Goal: Task Accomplishment & Management: Complete application form

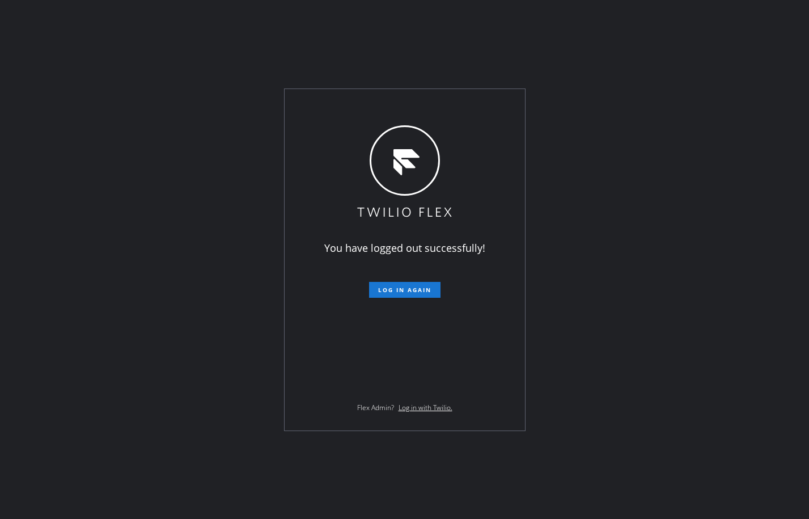
click at [167, 116] on div "You have logged out successfully! Log in again Flex Admin? Log in with Twilio." at bounding box center [404, 259] width 809 height 519
click at [383, 291] on span "Log in again" at bounding box center [404, 290] width 53 height 8
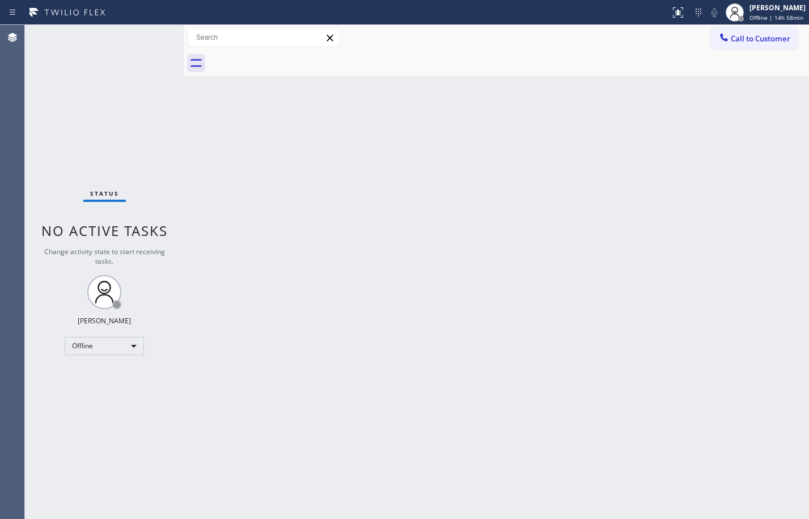
click at [430, 207] on div "Back to Dashboard Change Sender ID Customers Technicians Select a contact Outbo…" at bounding box center [496, 272] width 625 height 494
click at [120, 340] on div "Offline" at bounding box center [104, 346] width 79 height 18
click at [103, 375] on li "Available" at bounding box center [103, 376] width 77 height 14
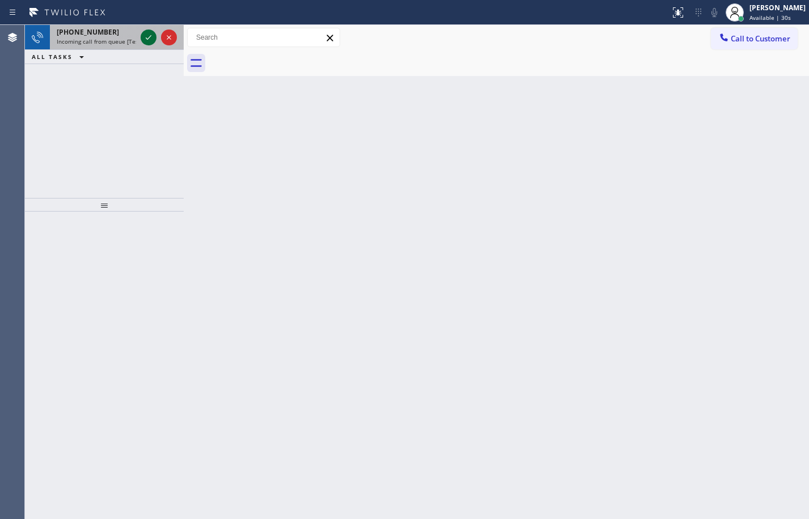
click at [149, 41] on icon at bounding box center [149, 38] width 14 height 14
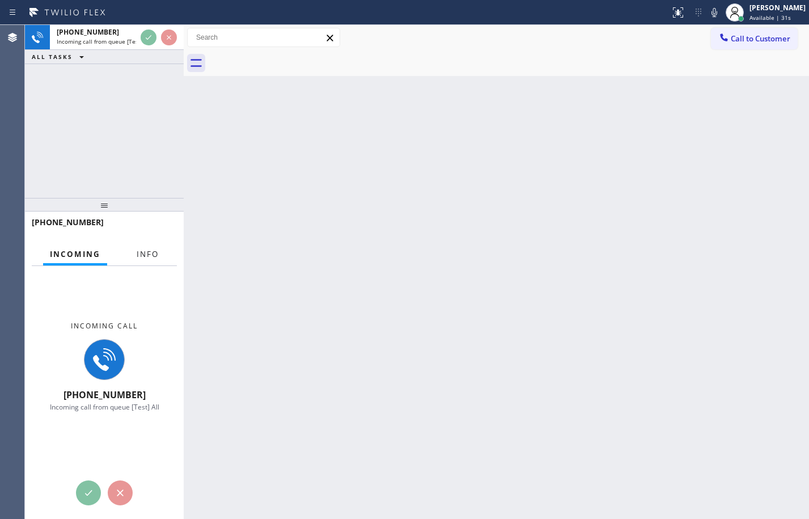
click at [148, 246] on button "Info" at bounding box center [148, 254] width 36 height 22
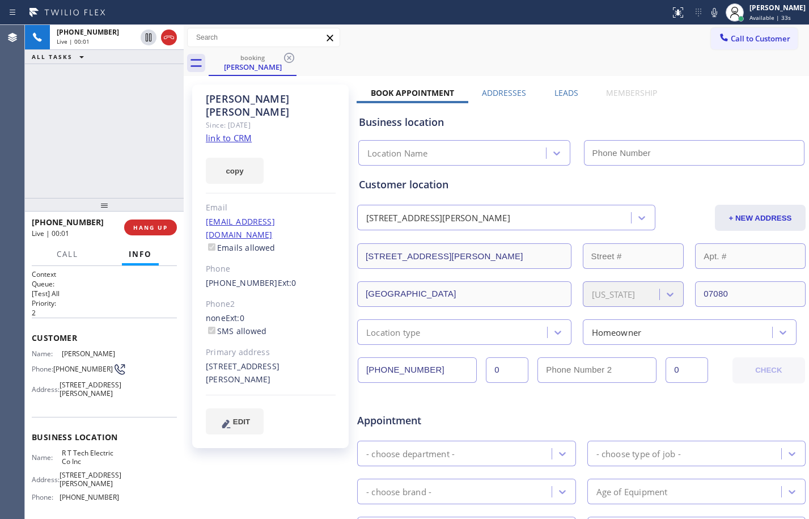
type input "[PHONE_NUMBER]"
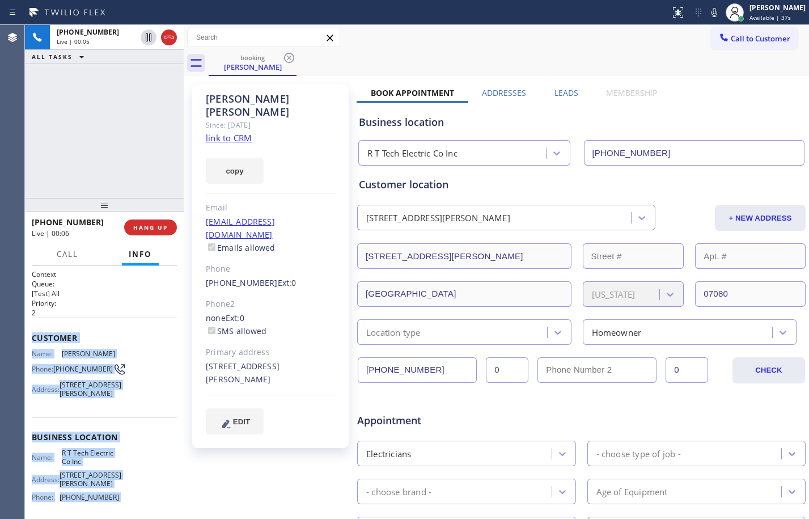
scroll to position [130, 0]
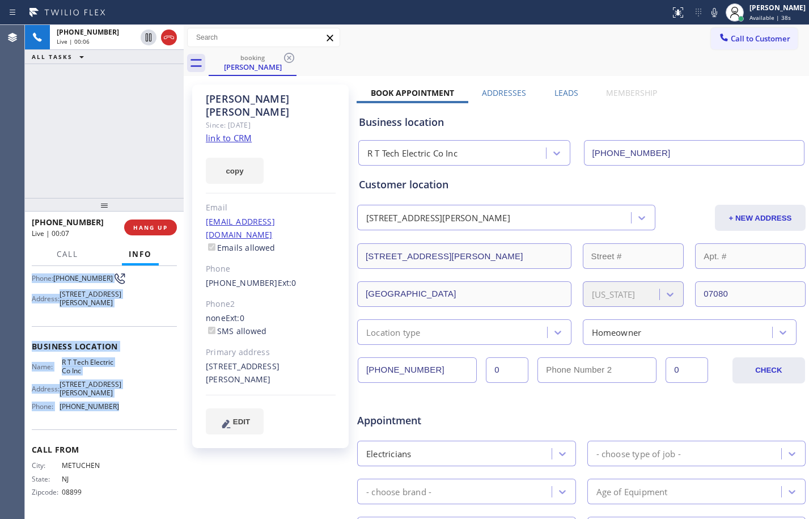
drag, startPoint x: 30, startPoint y: 332, endPoint x: 152, endPoint y: 409, distance: 144.2
click at [152, 409] on div "Context Queue: [Test] All Priority: 2 Customer Name: [PERSON_NAME] Phone: [PHON…" at bounding box center [104, 392] width 159 height 253
copy div "Customer Name: [PERSON_NAME] Phone: [PHONE_NUMBER] Address: [STREET_ADDRESS][PE…"
click at [221, 132] on link "link to CRM" at bounding box center [229, 137] width 46 height 11
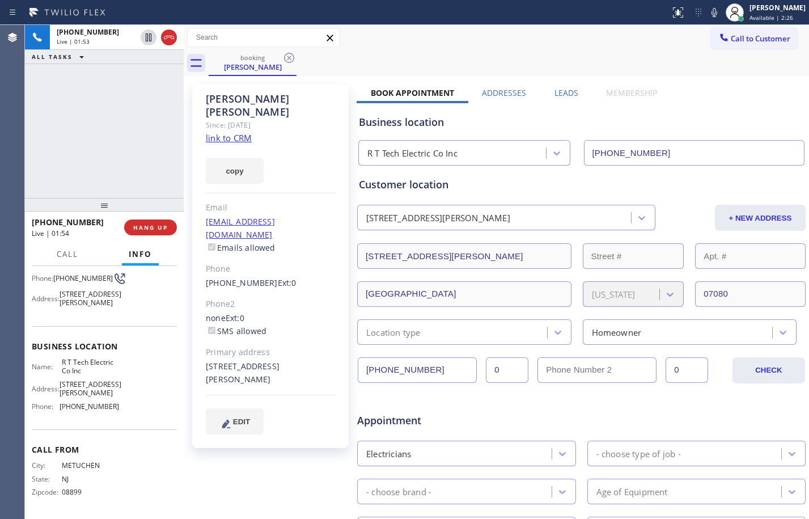
click at [285, 495] on div "[PERSON_NAME] Since: [DATE] link to CRM copy Email [EMAIL_ADDRESS][DOMAIN_NAME]…" at bounding box center [272, 446] width 170 height 735
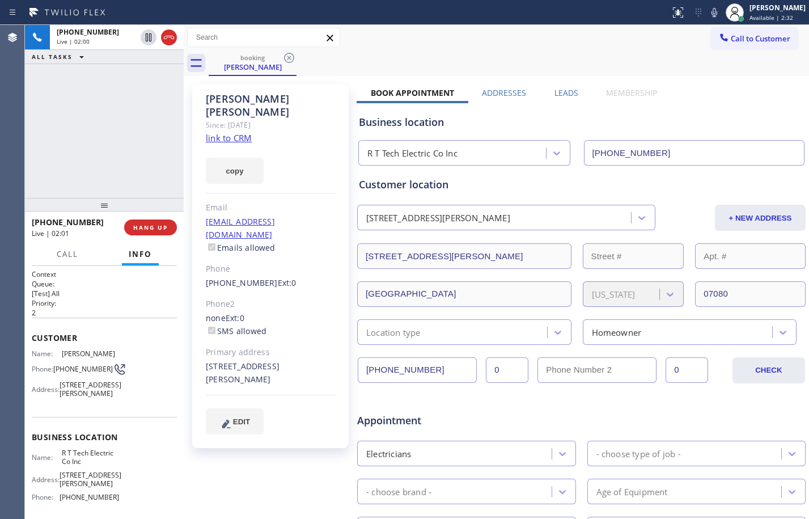
scroll to position [298, 0]
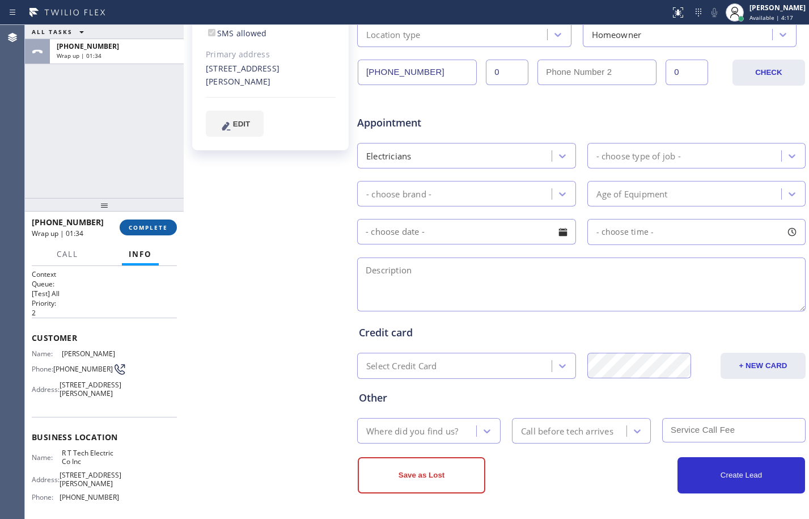
click at [160, 222] on button "COMPLETE" at bounding box center [148, 227] width 57 height 16
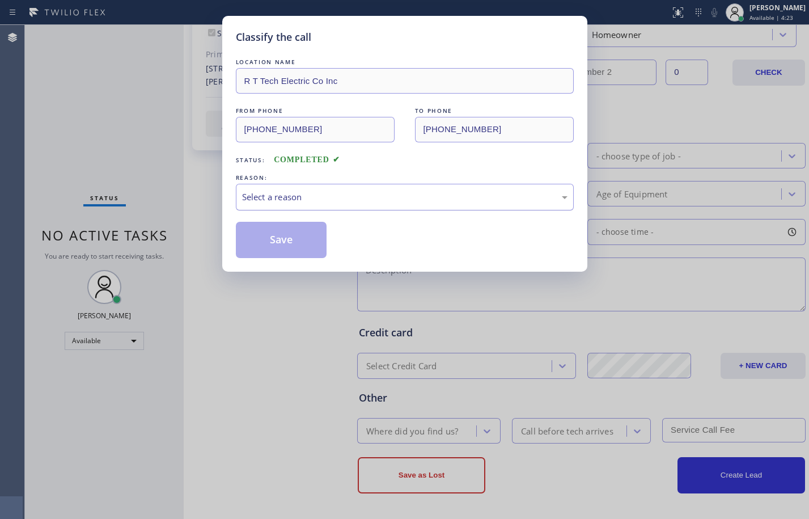
click at [431, 188] on div "Select a reason" at bounding box center [405, 197] width 338 height 27
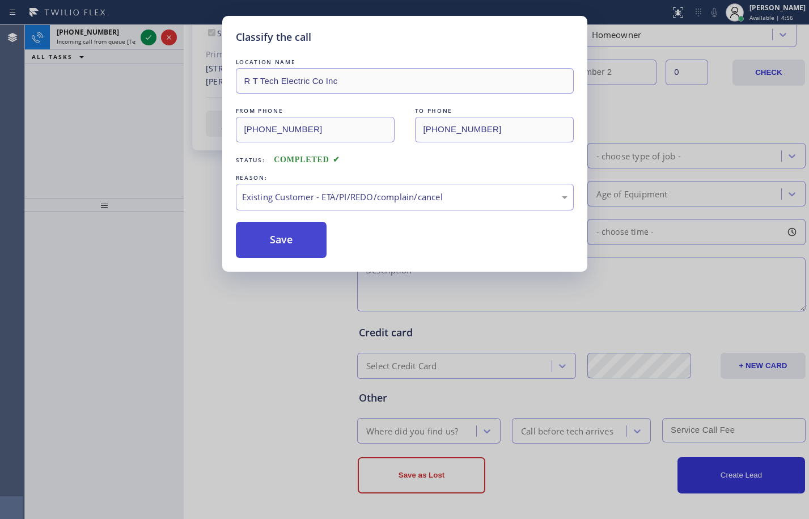
click at [306, 244] on button "Save" at bounding box center [281, 240] width 91 height 36
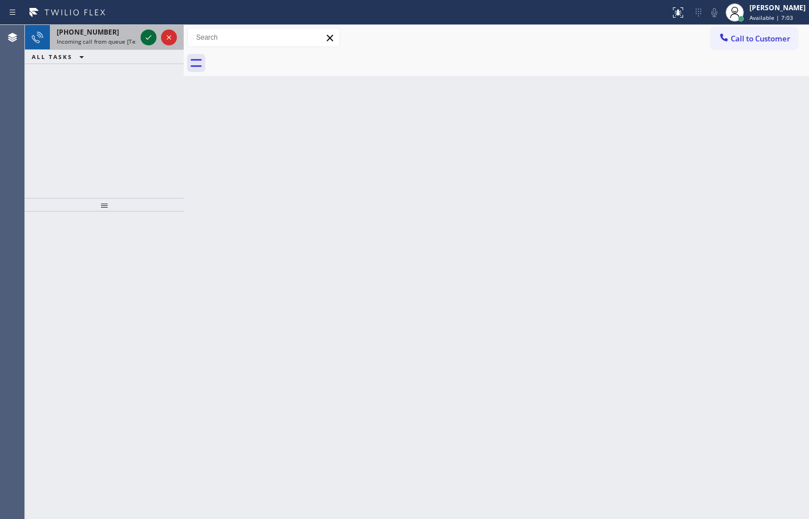
click at [146, 44] on icon at bounding box center [149, 38] width 14 height 14
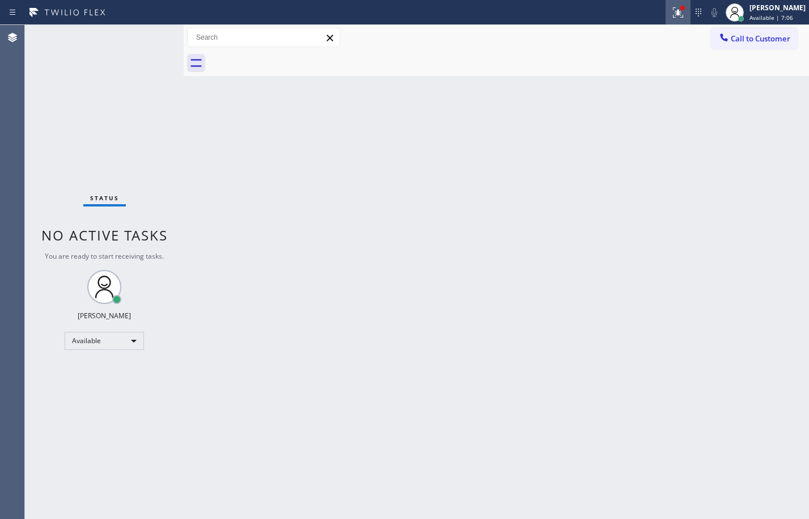
click at [673, 11] on icon at bounding box center [678, 13] width 14 height 14
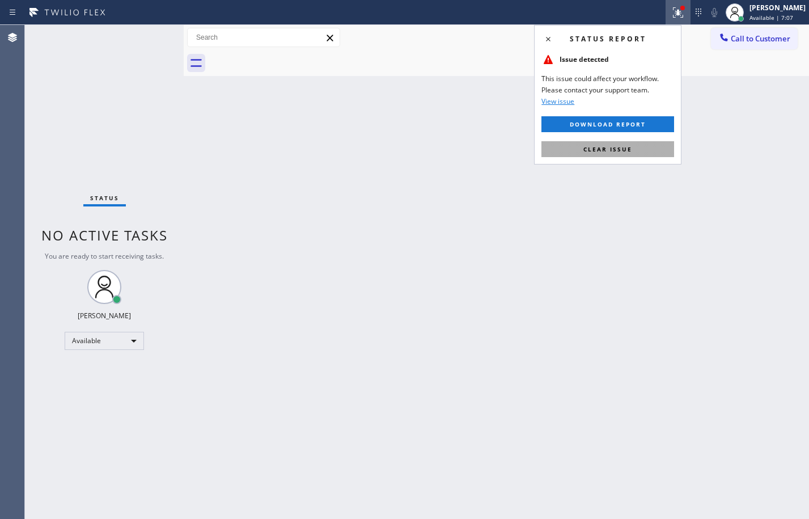
click at [604, 146] on span "Clear issue" at bounding box center [607, 149] width 49 height 8
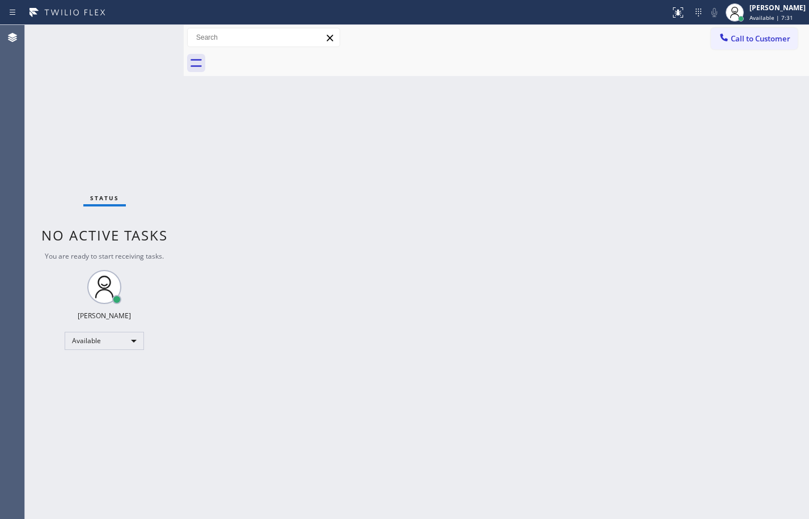
click at [171, 89] on div "Status No active tasks You are ready to start receiving tasks. [PERSON_NAME] Av…" at bounding box center [104, 272] width 159 height 494
drag, startPoint x: 164, startPoint y: 121, endPoint x: 157, endPoint y: 70, distance: 50.9
click at [164, 121] on div "Status No active tasks You are ready to start receiving tasks. [PERSON_NAME] Av…" at bounding box center [104, 272] width 159 height 494
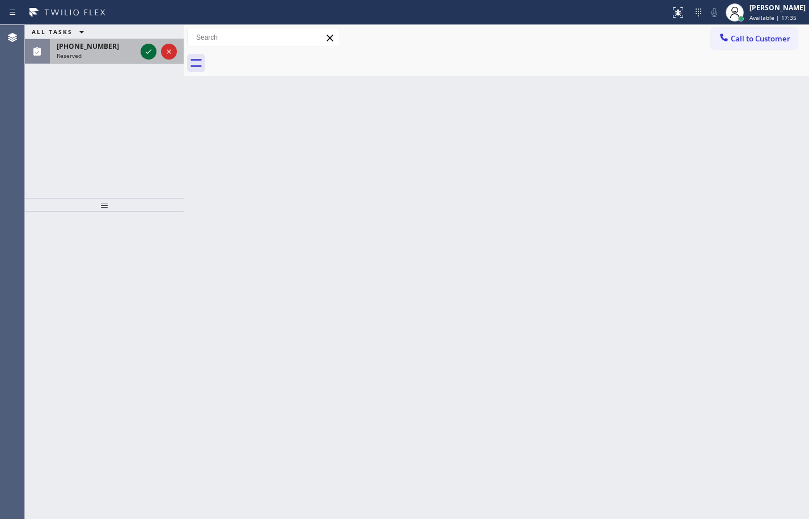
click at [145, 52] on icon at bounding box center [149, 52] width 14 height 14
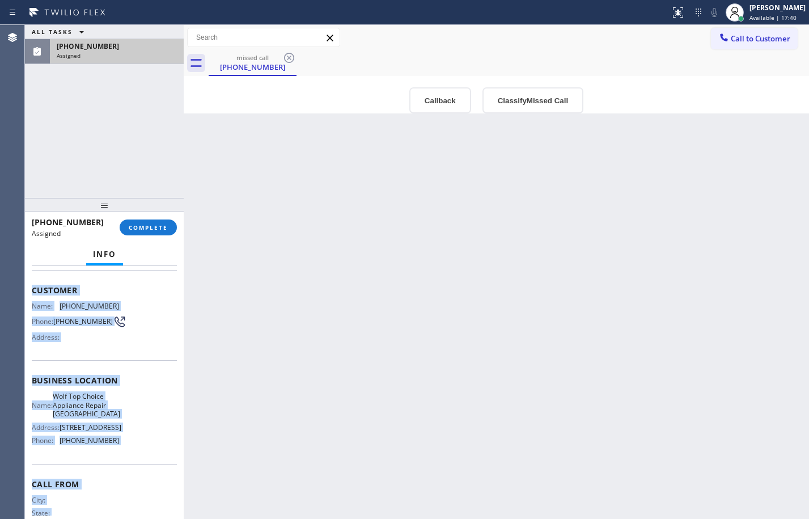
scroll to position [96, 0]
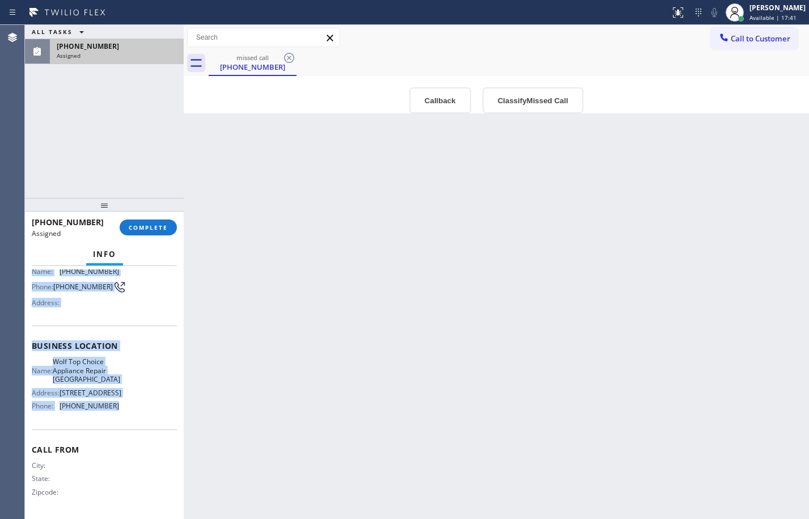
drag, startPoint x: 30, startPoint y: 342, endPoint x: 123, endPoint y: 424, distance: 123.7
click at [123, 424] on div "Context Queue: Appliance Repair High End Priority: 0 Task Age: Customer Name: (…" at bounding box center [104, 392] width 159 height 253
copy div "Customer Name: (949) 201-2998 Phone: (949) 201-2998 Address: Business location …"
click at [151, 220] on button "COMPLETE" at bounding box center [148, 227] width 57 height 16
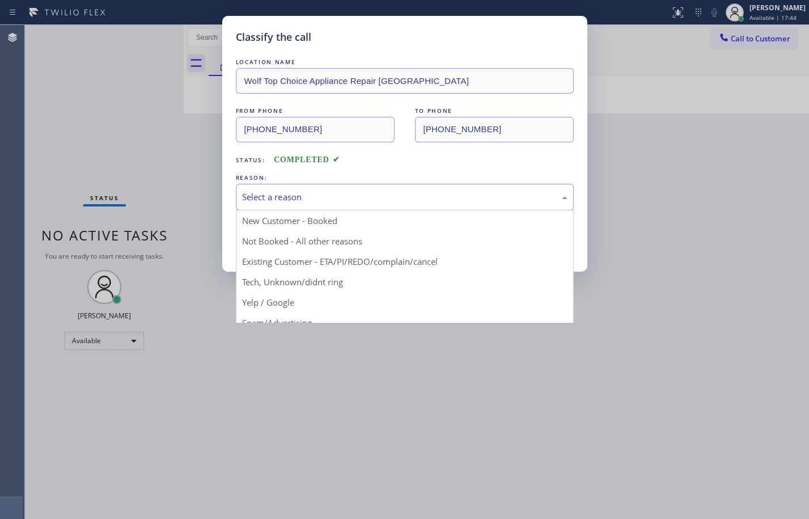
click at [347, 206] on div "Select a reason" at bounding box center [405, 197] width 338 height 27
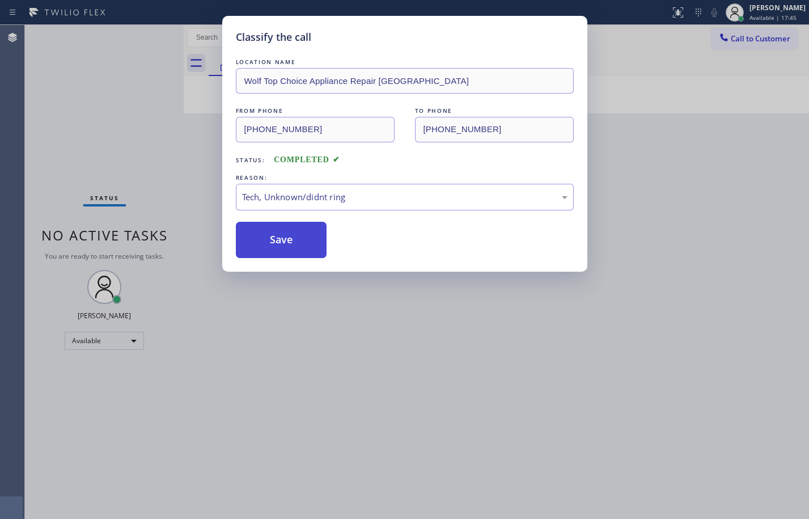
click at [308, 243] on button "Save" at bounding box center [281, 240] width 91 height 36
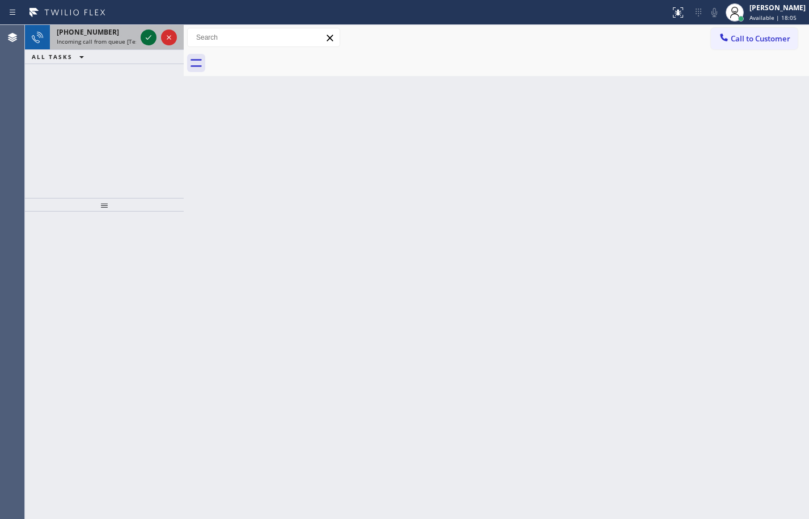
click at [147, 32] on icon at bounding box center [149, 38] width 14 height 14
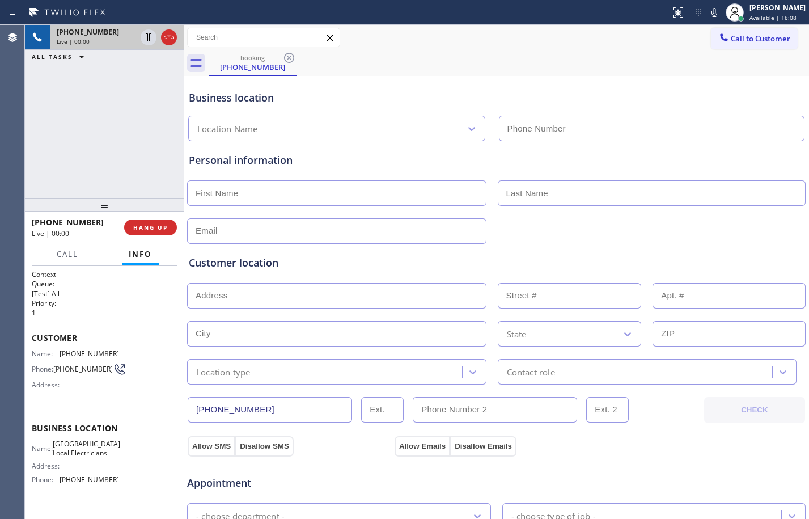
type input "[PHONE_NUMBER]"
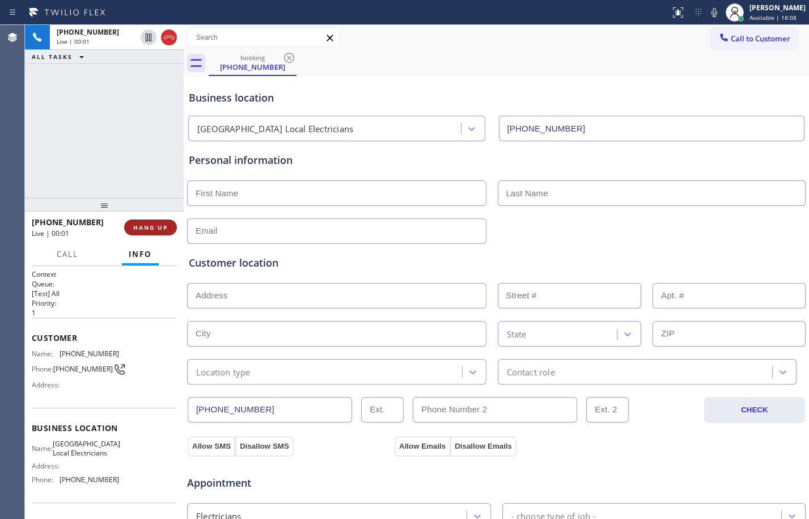
click at [168, 223] on button "HANG UP" at bounding box center [150, 227] width 53 height 16
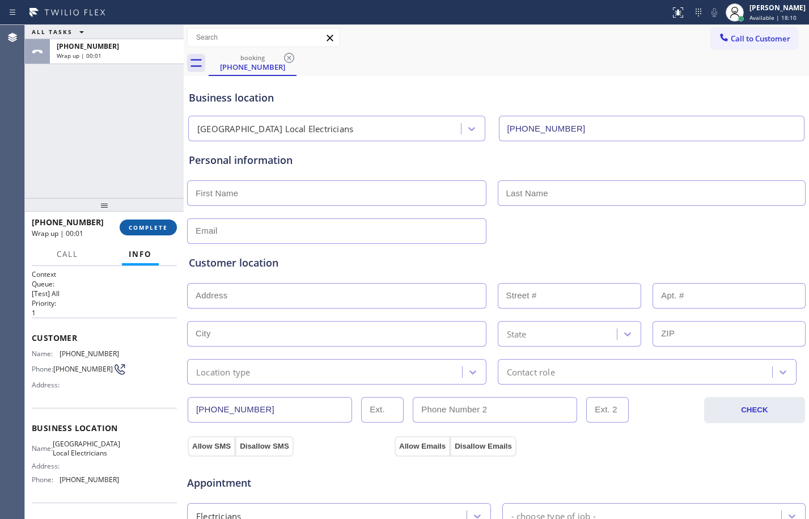
click at [168, 223] on button "COMPLETE" at bounding box center [148, 227] width 57 height 16
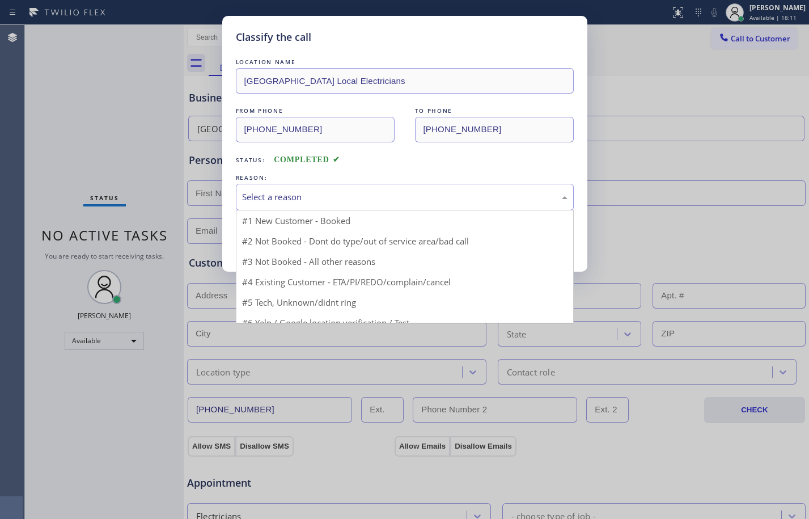
drag, startPoint x: 409, startPoint y: 189, endPoint x: 409, endPoint y: 196, distance: 6.2
click at [409, 196] on div "Select a reason" at bounding box center [405, 197] width 338 height 27
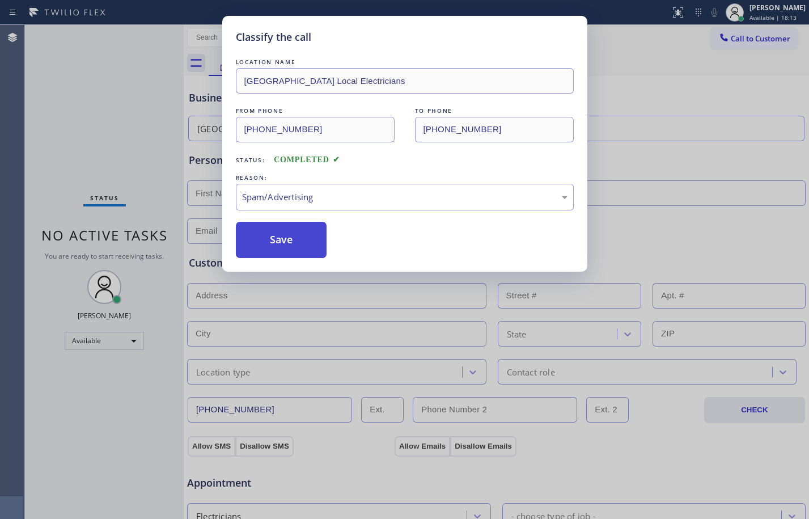
click at [284, 241] on button "Save" at bounding box center [281, 240] width 91 height 36
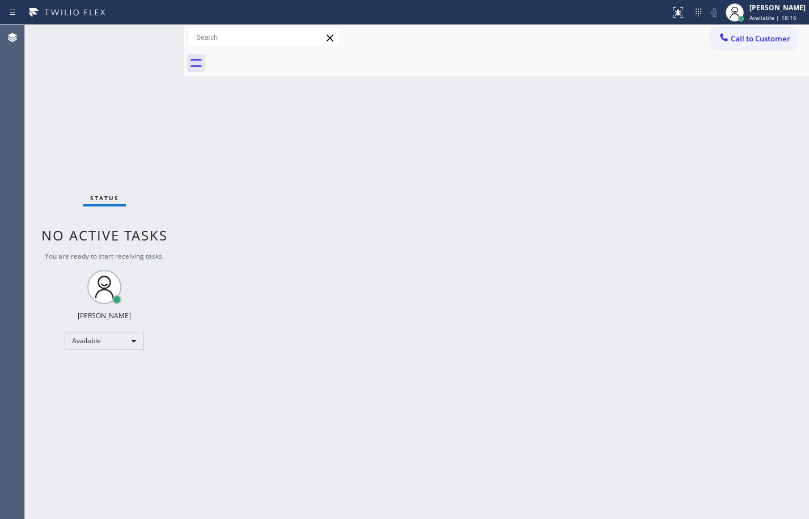
click at [171, 117] on div "Status No active tasks You are ready to start receiving tasks. [PERSON_NAME] Av…" at bounding box center [104, 272] width 159 height 494
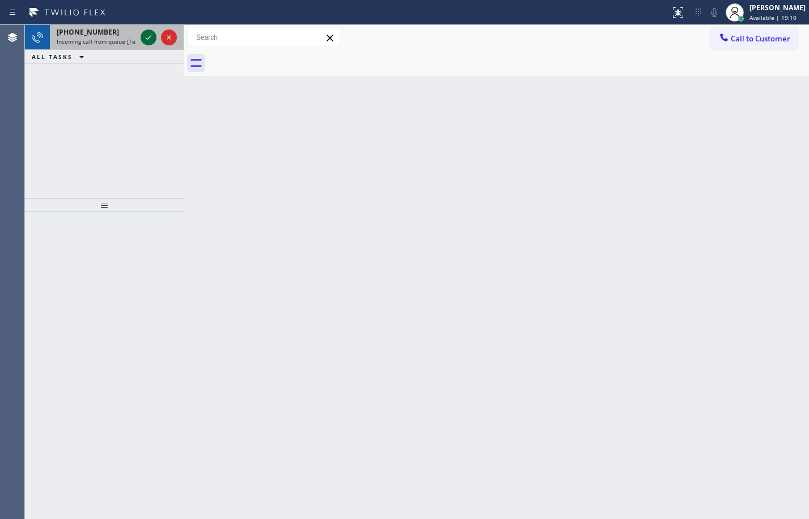
click at [150, 41] on icon at bounding box center [149, 38] width 14 height 14
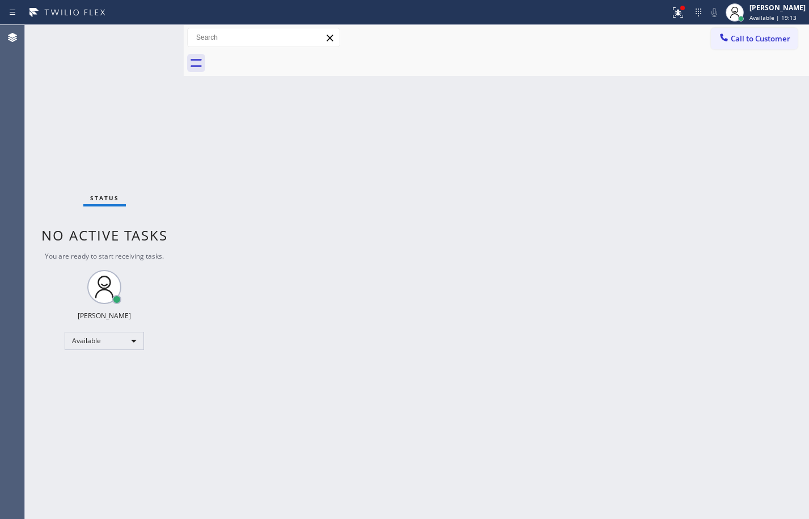
click at [149, 39] on div "Status No active tasks You are ready to start receiving tasks. [PERSON_NAME] Av…" at bounding box center [104, 272] width 159 height 494
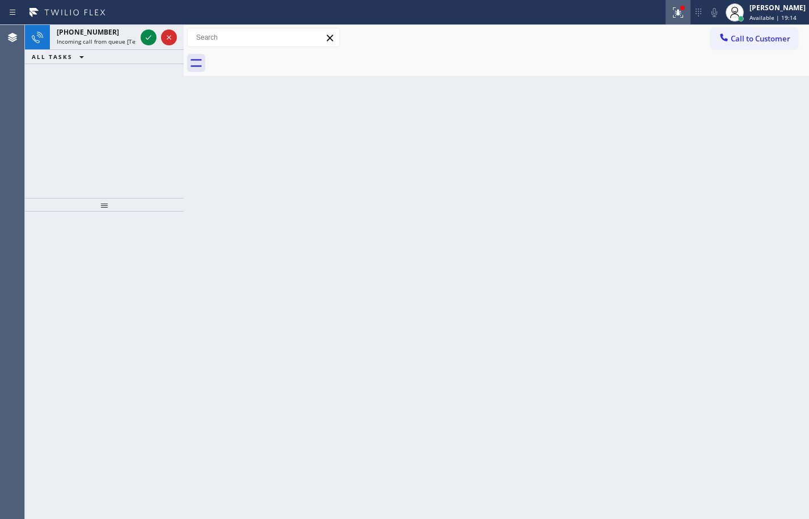
click at [672, 15] on icon at bounding box center [678, 13] width 14 height 14
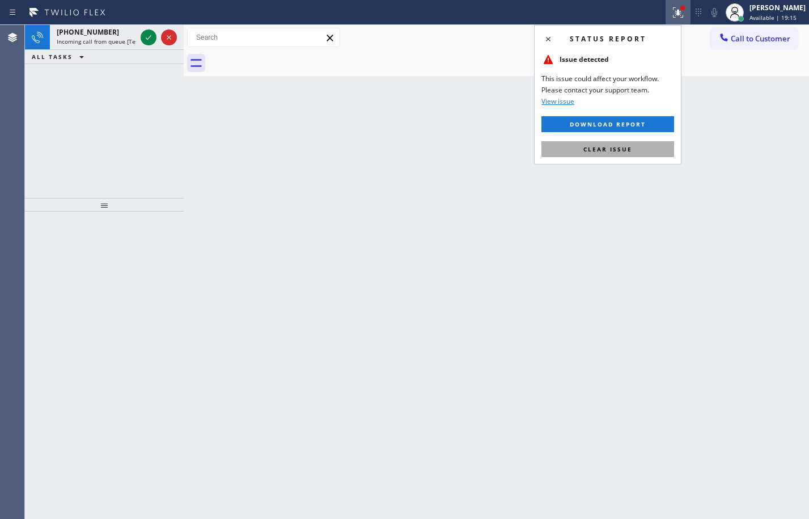
click at [611, 153] on button "Clear issue" at bounding box center [607, 149] width 133 height 16
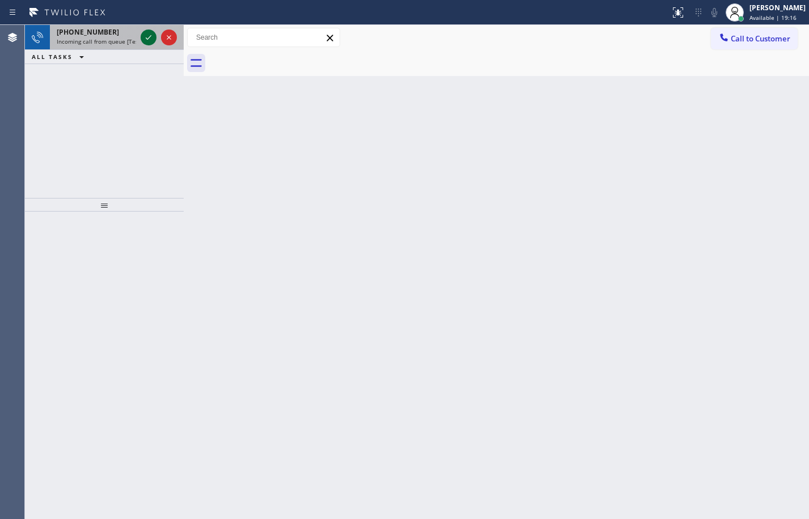
click at [145, 36] on icon at bounding box center [149, 38] width 14 height 14
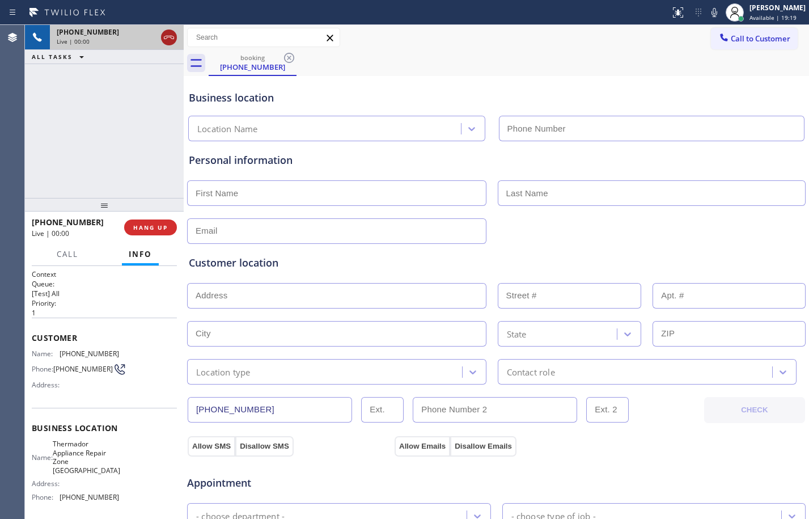
type input "[PHONE_NUMBER]"
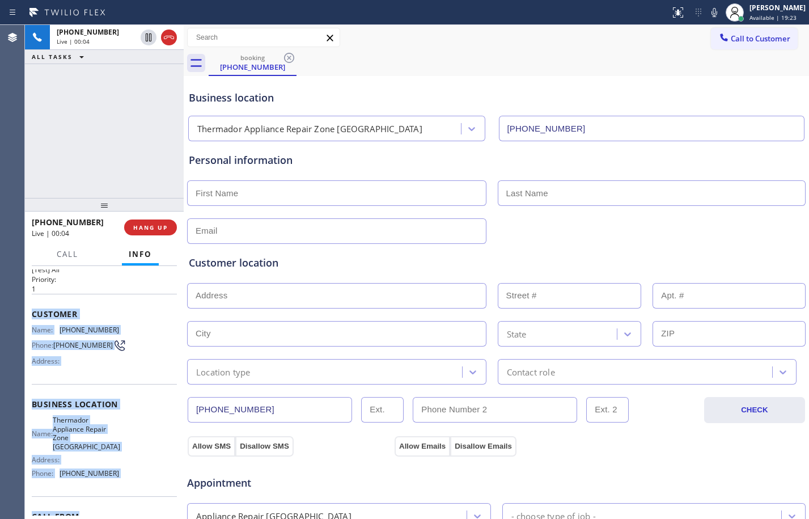
scroll to position [31, 0]
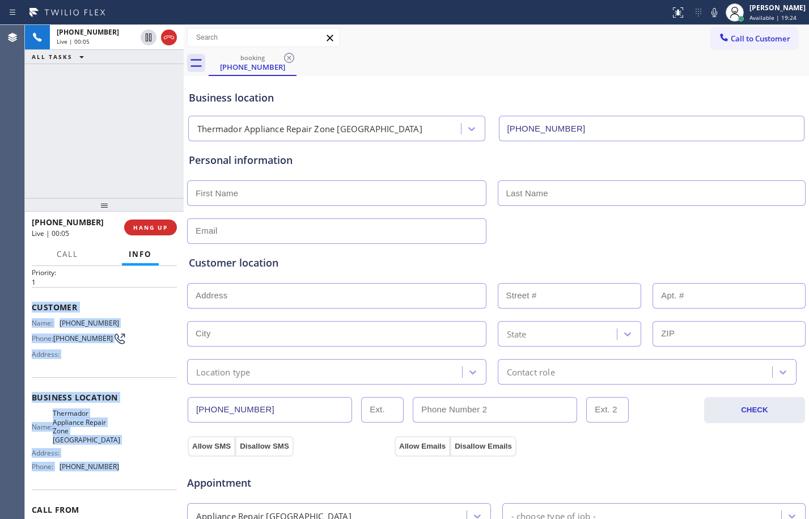
drag, startPoint x: 28, startPoint y: 336, endPoint x: 122, endPoint y: 468, distance: 162.6
click at [122, 468] on div "Context Queue: [Test] All Priority: 1 Customer Name: (811) 486-2608 Phone: (811…" at bounding box center [104, 392] width 159 height 253
copy div "Customer Name: (811) 486-2608 Phone: (811) 486-2608 Address: Business location …"
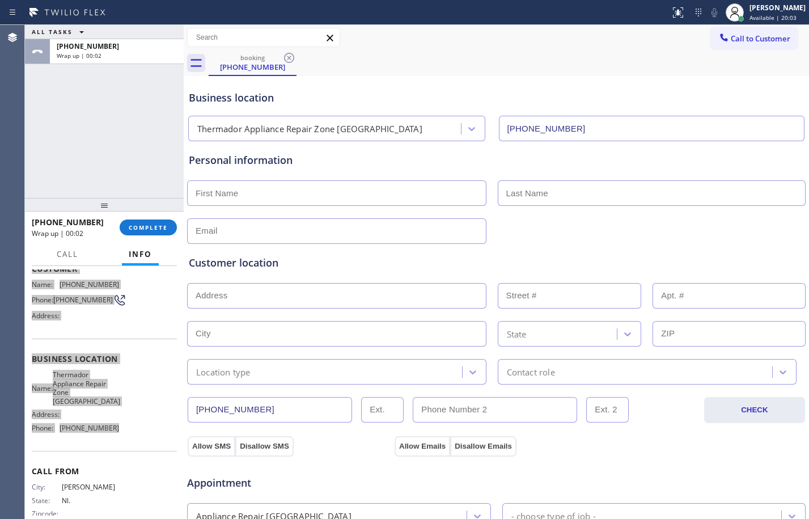
scroll to position [86, 0]
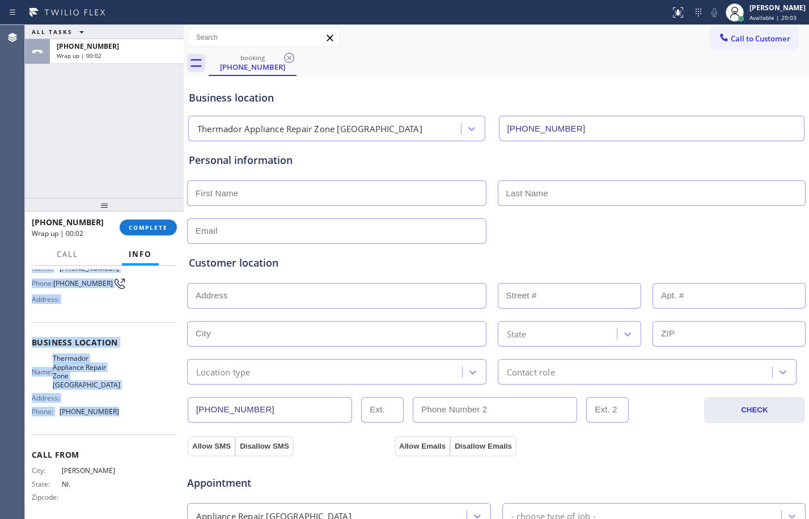
click at [151, 400] on div "Name: Thermador Appliance Repair Zone Torrance Address: Phone: (424) 456-2020" at bounding box center [104, 387] width 145 height 66
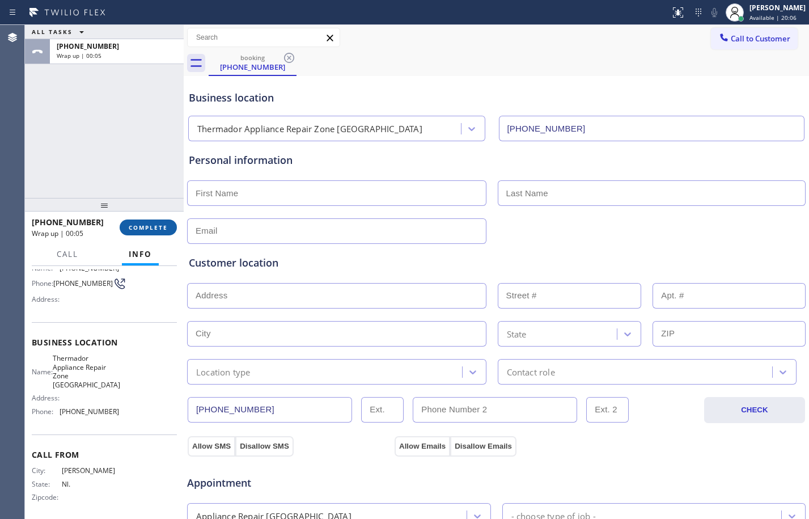
click at [145, 227] on span "COMPLETE" at bounding box center [148, 227] width 39 height 8
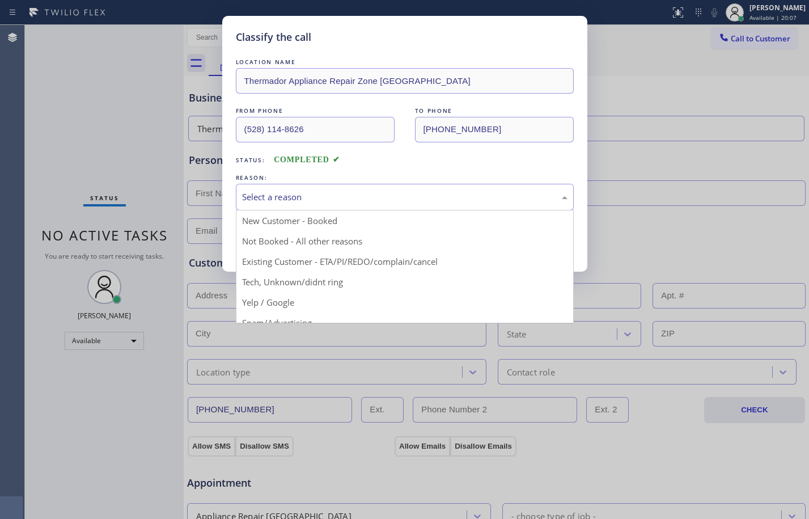
click at [411, 200] on div "Select a reason" at bounding box center [404, 196] width 325 height 13
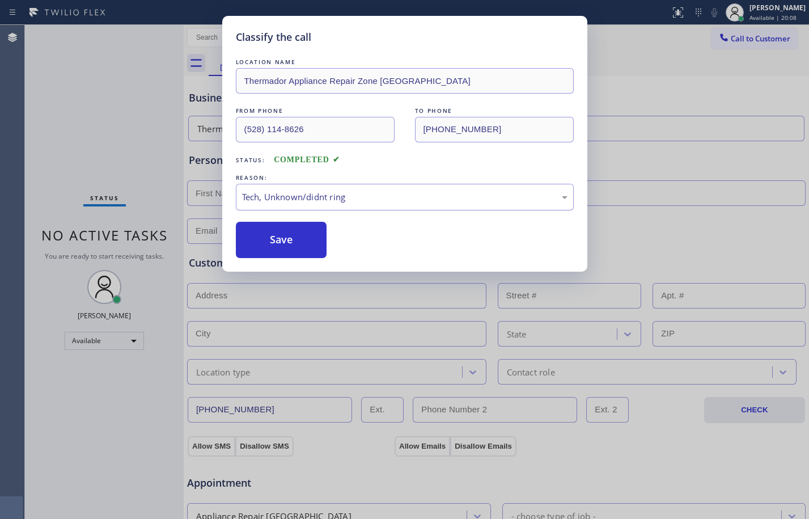
click at [353, 208] on div "Tech, Unknown/didnt ring" at bounding box center [405, 197] width 338 height 27
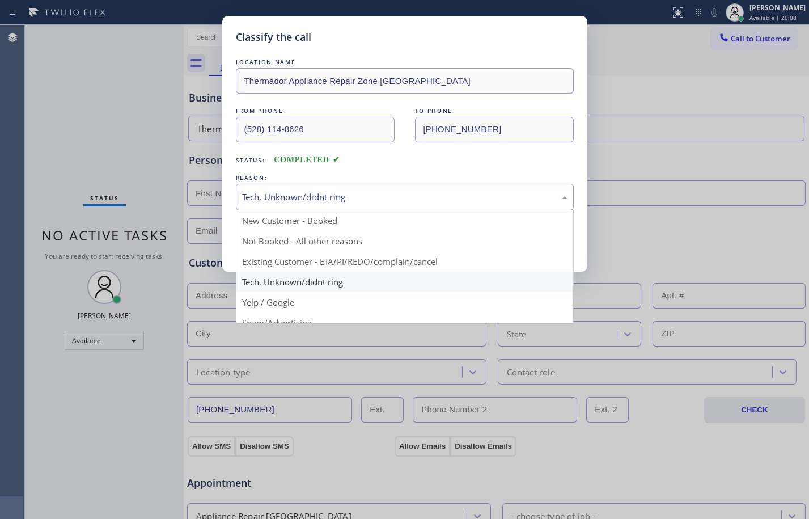
click at [353, 196] on div "Tech, Unknown/didnt ring" at bounding box center [404, 196] width 325 height 13
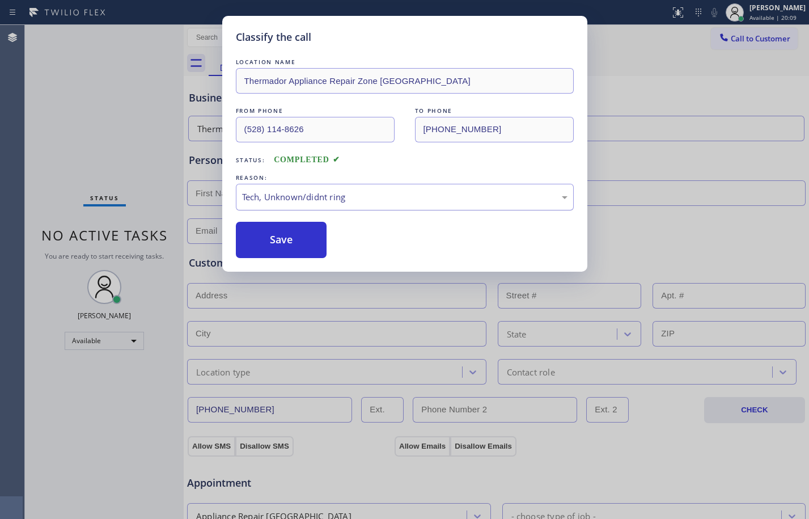
click at [307, 190] on div "Tech, Unknown/didnt ring" at bounding box center [404, 196] width 325 height 13
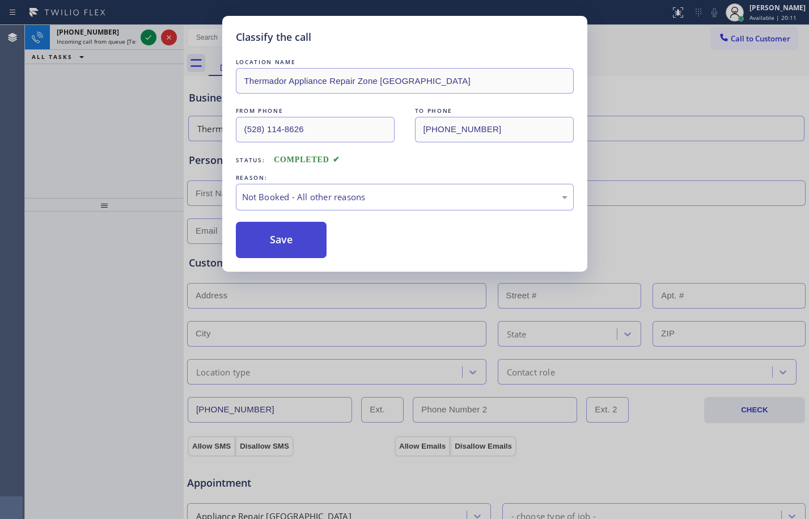
click at [287, 238] on button "Save" at bounding box center [281, 240] width 91 height 36
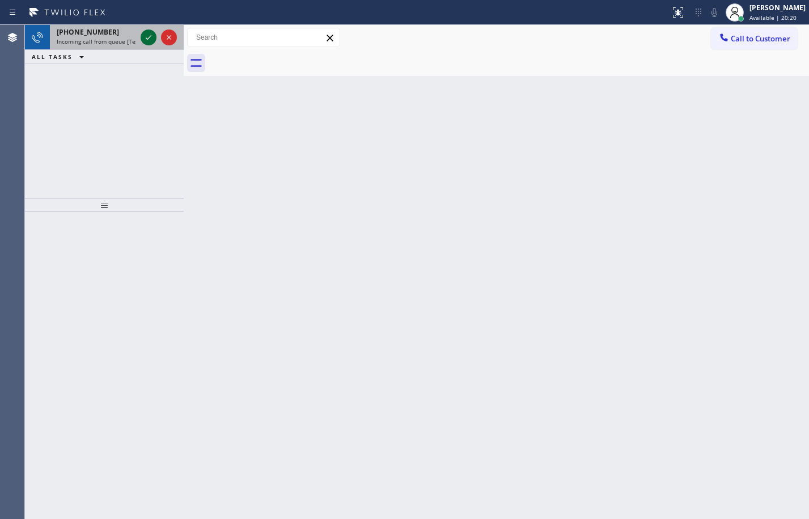
click at [149, 33] on icon at bounding box center [149, 38] width 14 height 14
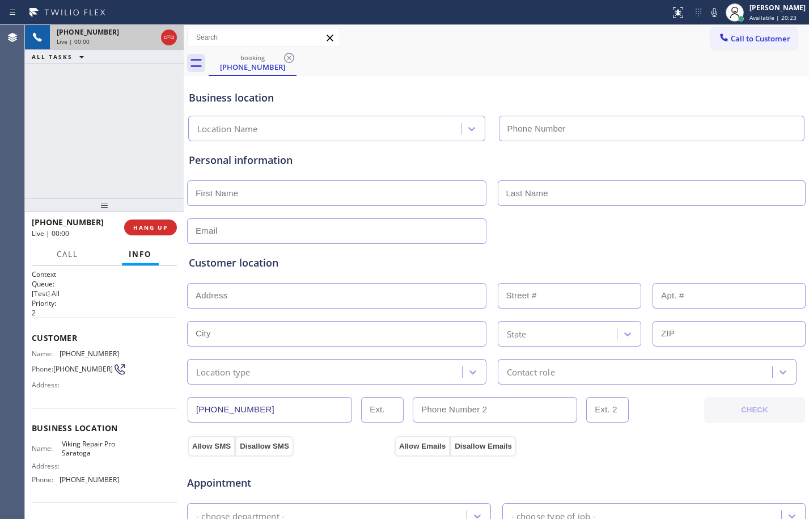
type input "[PHONE_NUMBER]"
click at [173, 224] on button "HANG UP" at bounding box center [150, 227] width 53 height 16
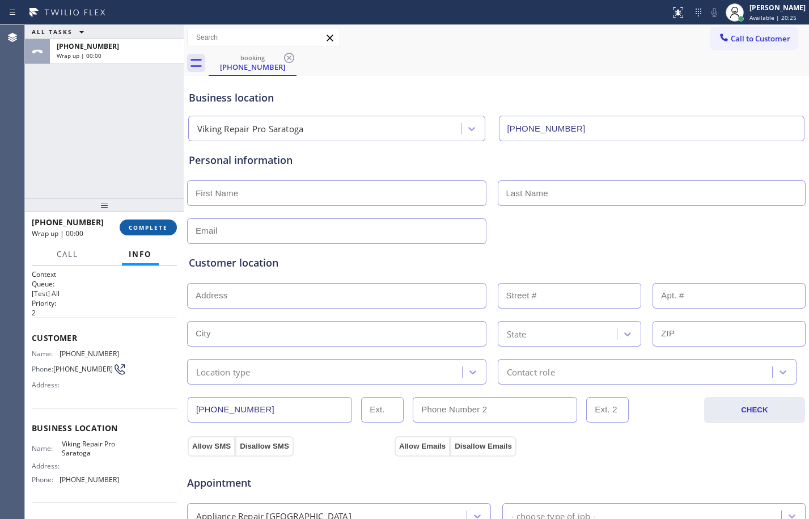
click at [156, 230] on span "COMPLETE" at bounding box center [148, 227] width 39 height 8
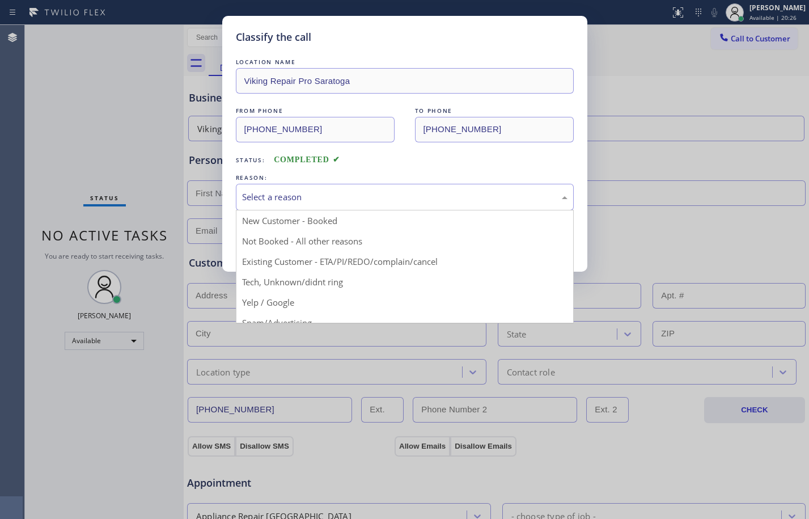
click at [402, 187] on div "Select a reason" at bounding box center [405, 197] width 338 height 27
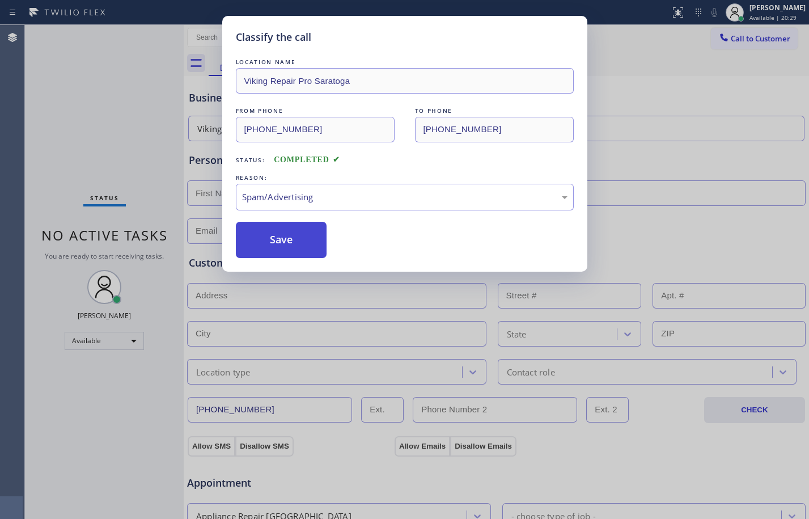
click at [279, 241] on button "Save" at bounding box center [281, 240] width 91 height 36
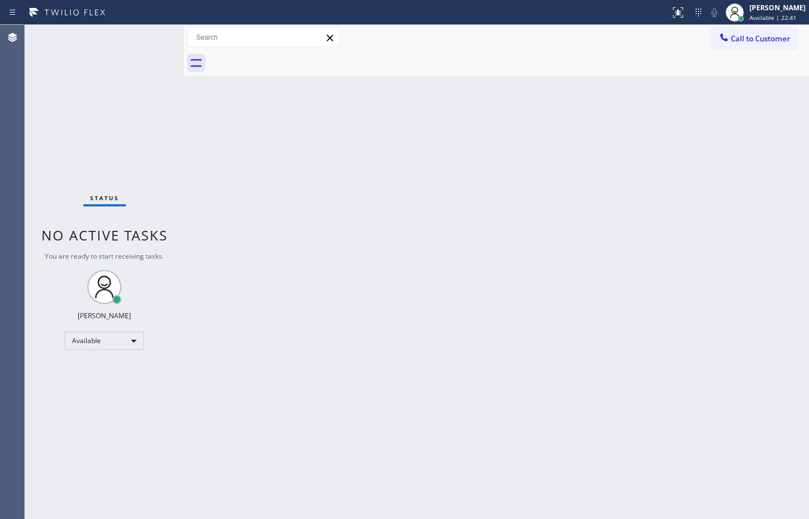
click at [128, 105] on div "Status No active tasks You are ready to start receiving tasks. [PERSON_NAME] Av…" at bounding box center [104, 272] width 159 height 494
click at [187, 151] on div "Back to Dashboard Change Sender ID Customers Technicians Select a contact Outbo…" at bounding box center [496, 272] width 625 height 494
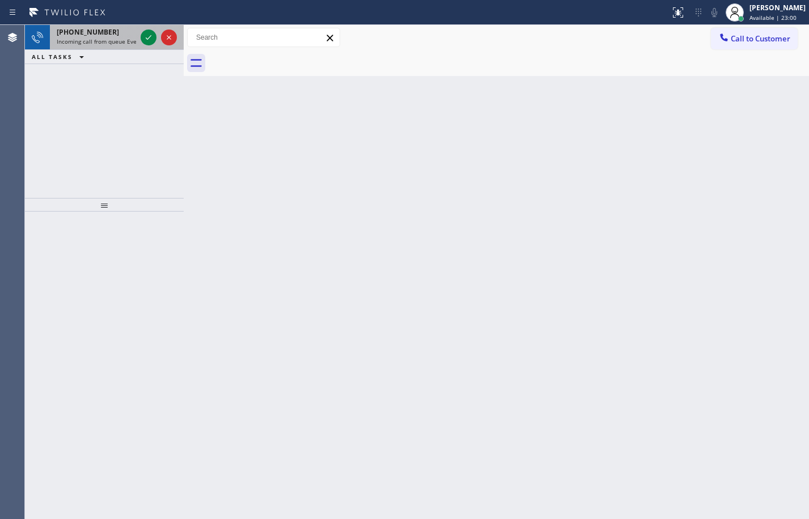
click at [149, 45] on div at bounding box center [158, 37] width 41 height 25
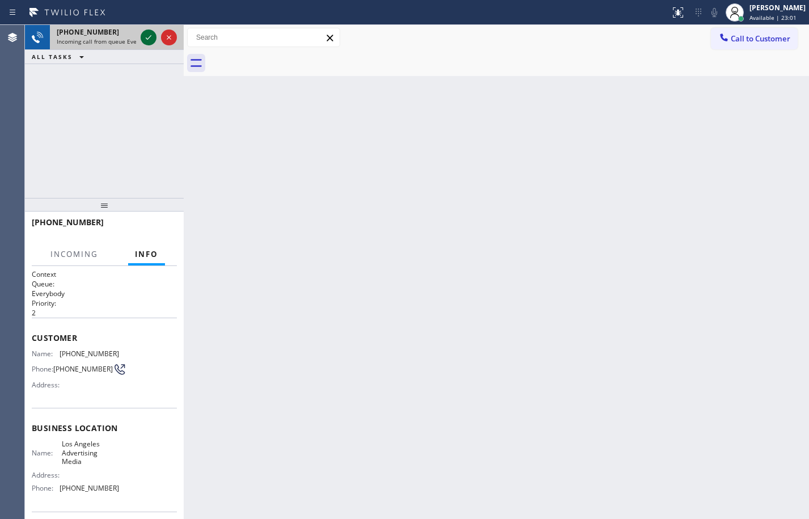
click at [145, 33] on icon at bounding box center [149, 38] width 14 height 14
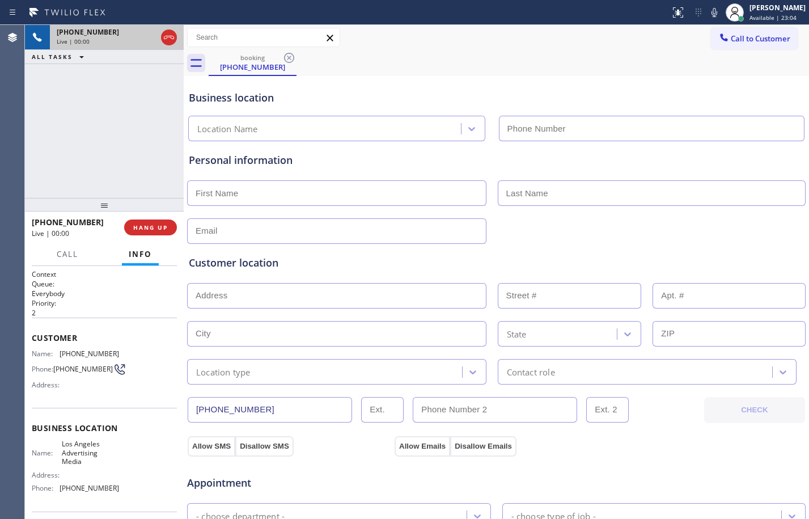
type input "[PHONE_NUMBER]"
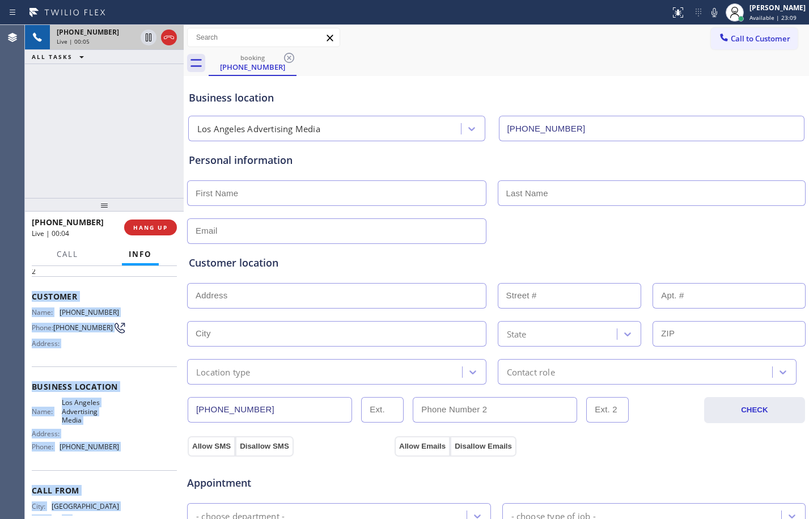
scroll to position [86, 0]
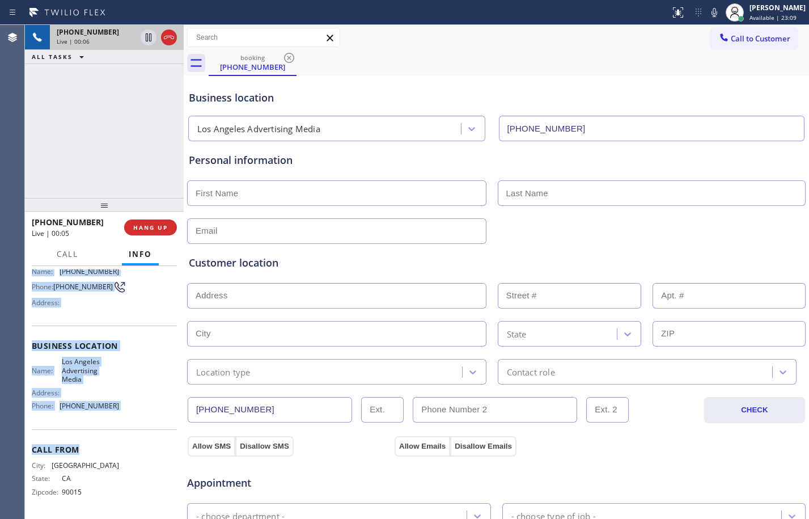
drag, startPoint x: 31, startPoint y: 342, endPoint x: 130, endPoint y: 431, distance: 133.7
click at [130, 431] on div "Context Queue: Everybody Priority: 2 Customer Name: (213) 320-5808 Phone: (213)…" at bounding box center [104, 392] width 159 height 253
click at [130, 431] on div "Call From City: LOS ANGELES State: CA Zipcode: 90015" at bounding box center [104, 472] width 145 height 86
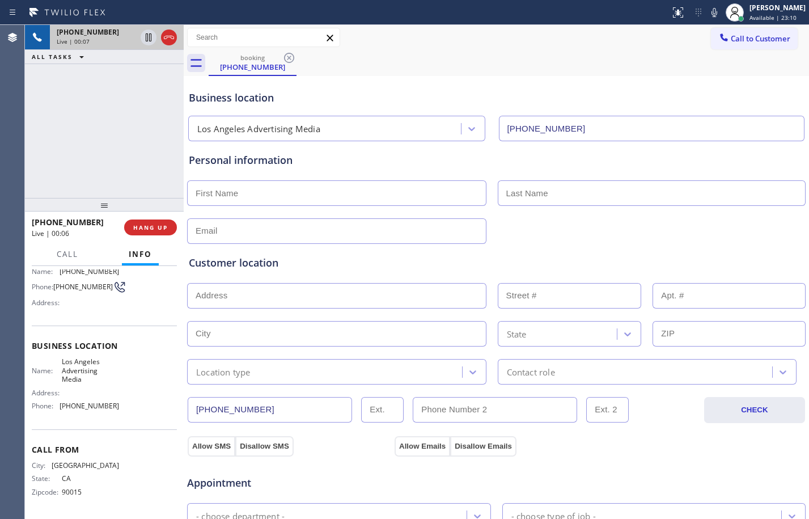
click at [120, 409] on div "Name: Los Angeles Advertising Media Address: Phone: (213) 205-0655" at bounding box center [104, 385] width 145 height 57
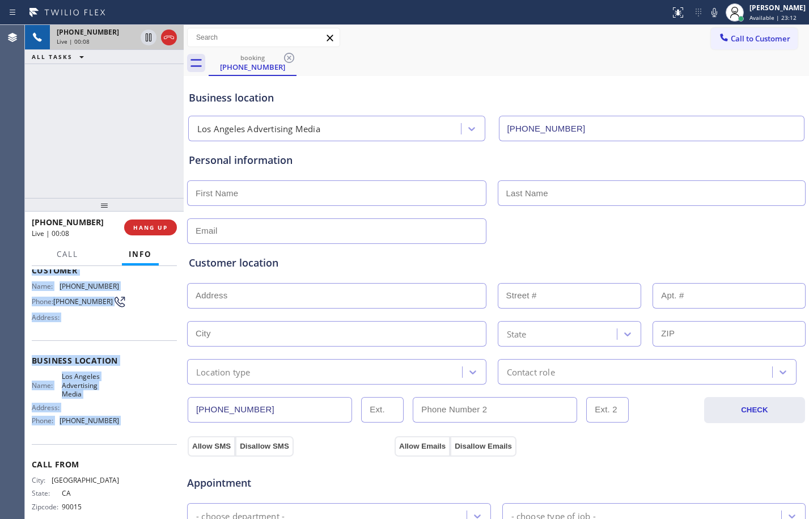
scroll to position [53, 0]
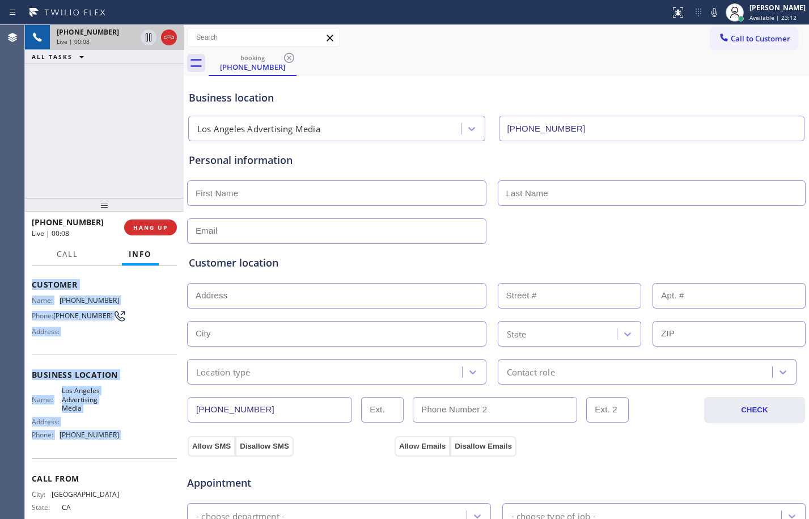
drag, startPoint x: 120, startPoint y: 409, endPoint x: 64, endPoint y: 306, distance: 116.7
click at [52, 295] on div "Context Queue: Everybody Priority: 2 Customer Name: (213) 320-5808 Phone: (213)…" at bounding box center [104, 380] width 145 height 328
click at [154, 355] on div "Customer Name: (213) 320-5808 Phone: (213) 320-5808 Address:" at bounding box center [104, 309] width 145 height 91
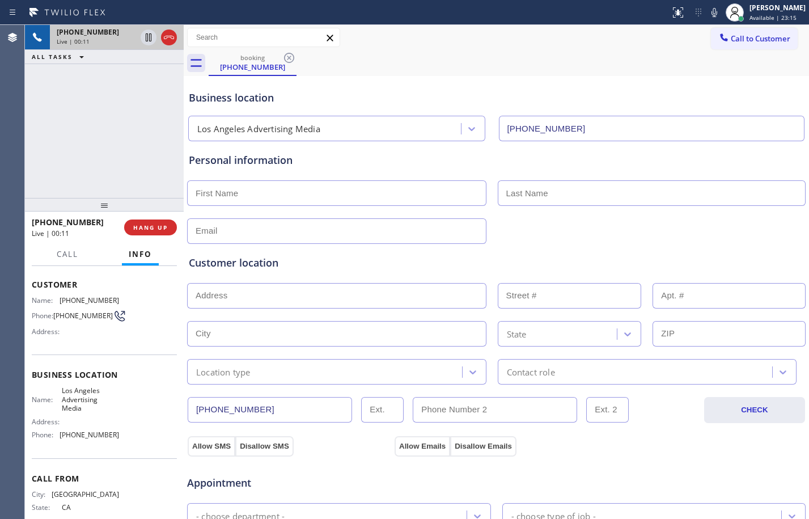
click at [30, 285] on div "Context Queue: Everybody Priority: 2 Customer Name: (213) 320-5808 Phone: (213)…" at bounding box center [104, 392] width 159 height 253
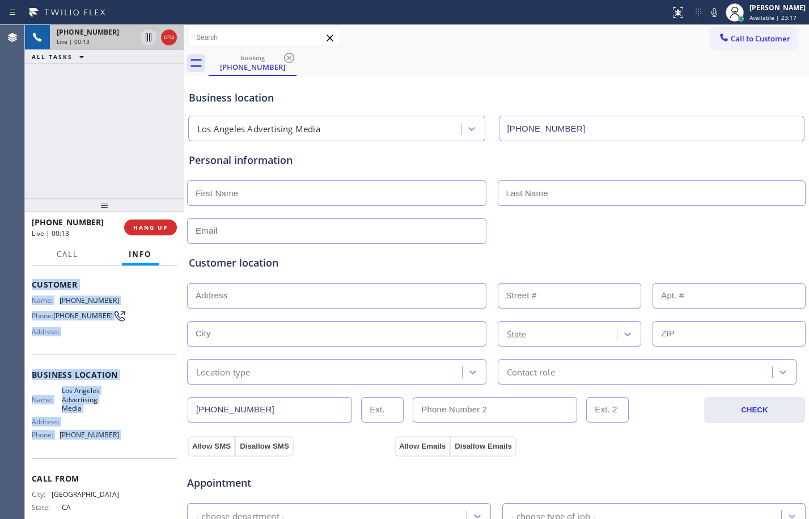
drag, startPoint x: 30, startPoint y: 285, endPoint x: 143, endPoint y: 442, distance: 193.2
click at [143, 442] on div "Context Queue: Everybody Priority: 2 Customer Name: (213) 320-5808 Phone: (213)…" at bounding box center [104, 392] width 159 height 253
copy div "Customer Name: (213) 320-5808 Phone: (213) 320-5808 Address: Business location …"
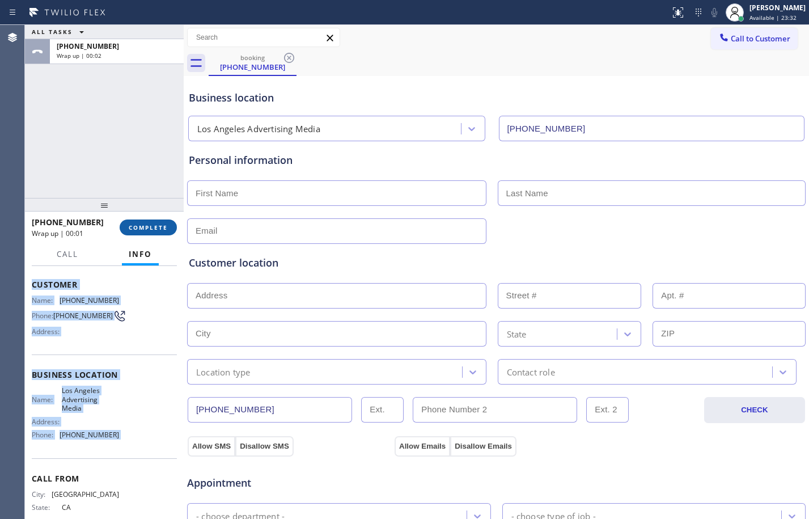
click at [164, 221] on button "COMPLETE" at bounding box center [148, 227] width 57 height 16
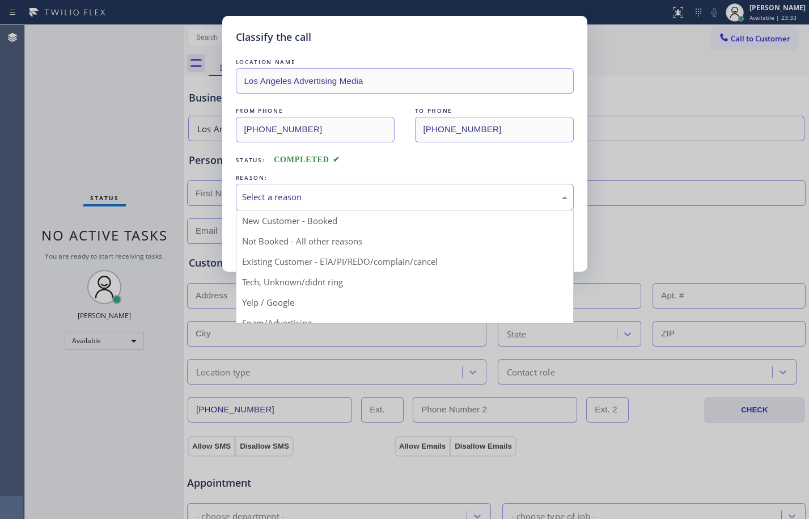
click at [256, 206] on div "Select a reason" at bounding box center [405, 197] width 338 height 27
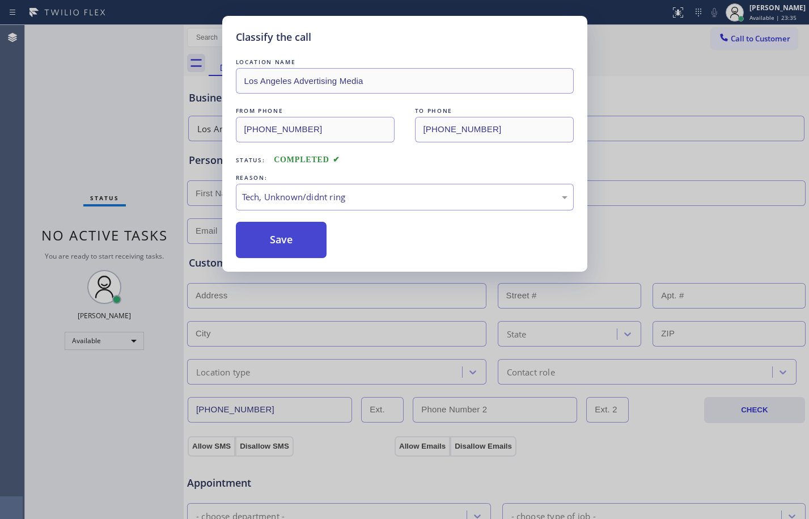
click at [290, 232] on button "Save" at bounding box center [281, 240] width 91 height 36
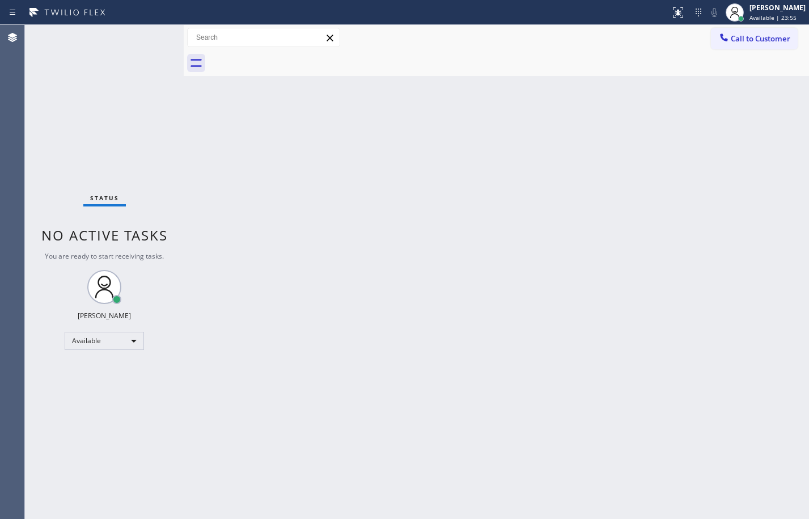
click at [215, 167] on div "Back to Dashboard Change Sender ID Customers Technicians Select a contact Outbo…" at bounding box center [496, 272] width 625 height 494
click at [149, 145] on div "Status No active tasks You are ready to start receiving tasks. [PERSON_NAME] Av…" at bounding box center [104, 272] width 159 height 494
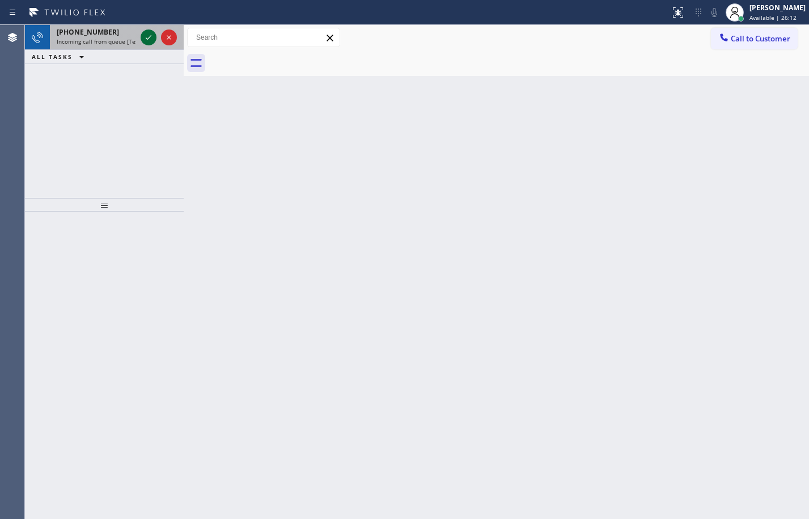
click at [147, 41] on icon at bounding box center [149, 38] width 14 height 14
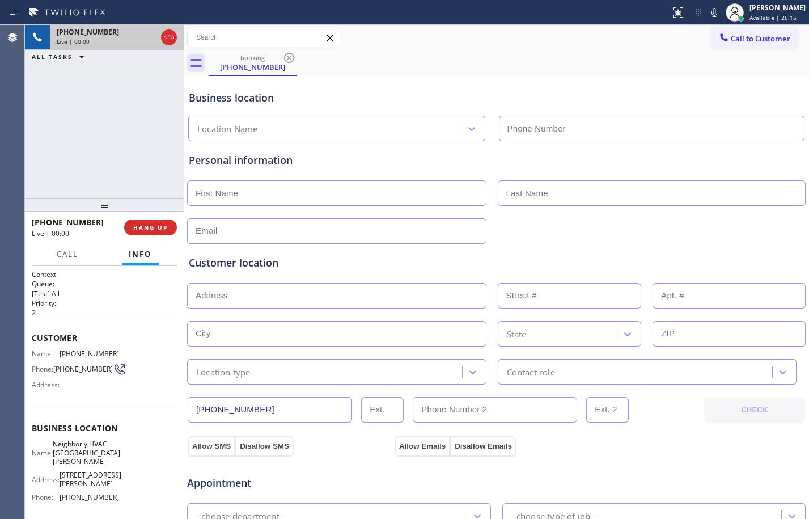
type input "[PHONE_NUMBER]"
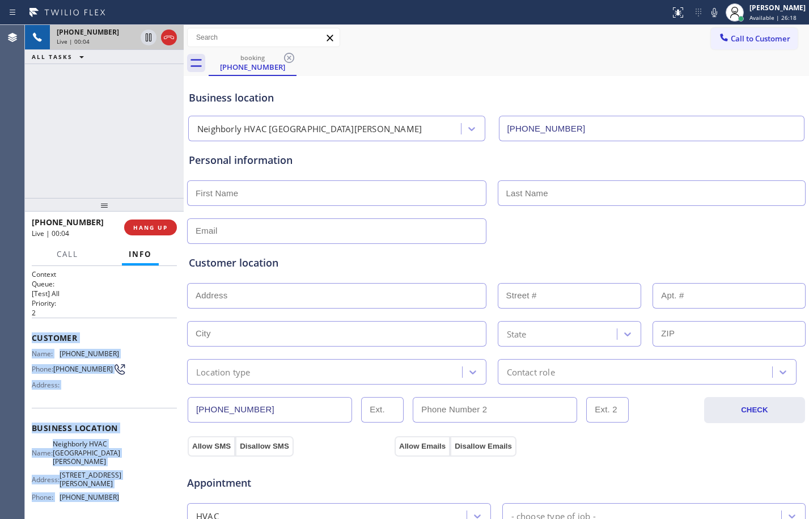
drag, startPoint x: 30, startPoint y: 334, endPoint x: 113, endPoint y: 496, distance: 181.8
click at [113, 496] on div "Context Queue: [Test] All Priority: 2 Customer Name: (650) 220-0053 Phone: (650…" at bounding box center [104, 392] width 159 height 253
copy div "Customer Name: (650) 220-0053 Phone: (650) 220-0053 Address: Business location …"
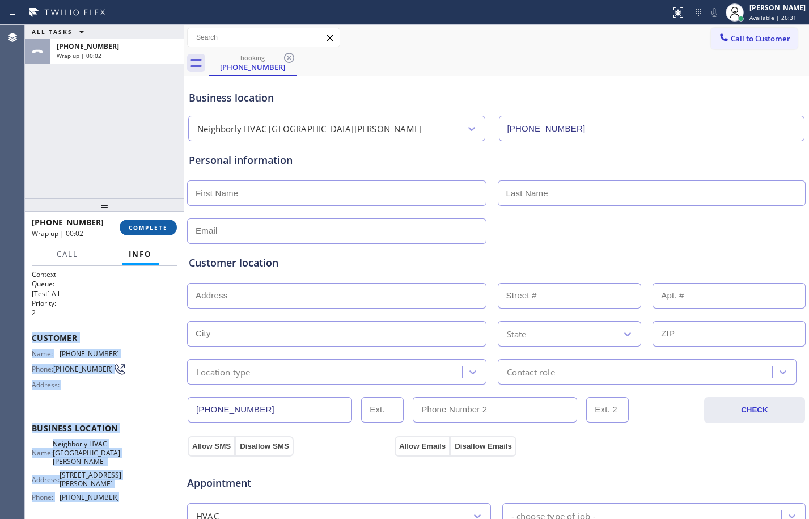
click at [141, 221] on button "COMPLETE" at bounding box center [148, 227] width 57 height 16
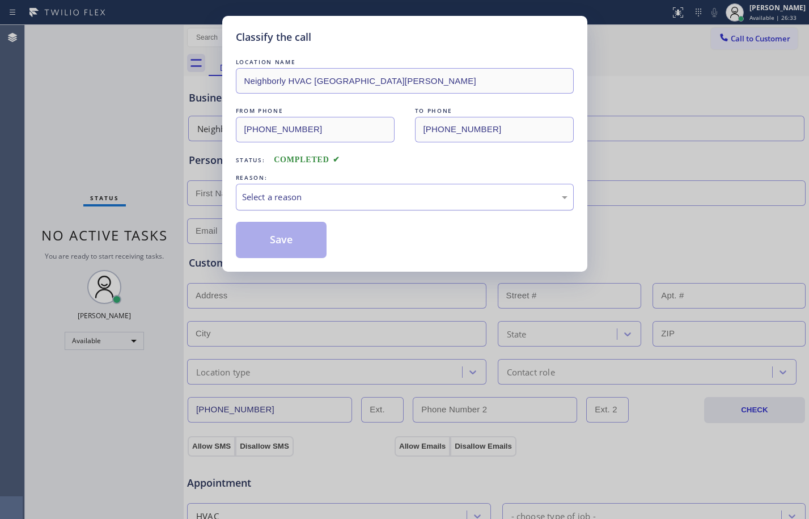
click at [325, 198] on div "Select a reason" at bounding box center [404, 196] width 325 height 13
click at [298, 255] on button "Save" at bounding box center [281, 240] width 91 height 36
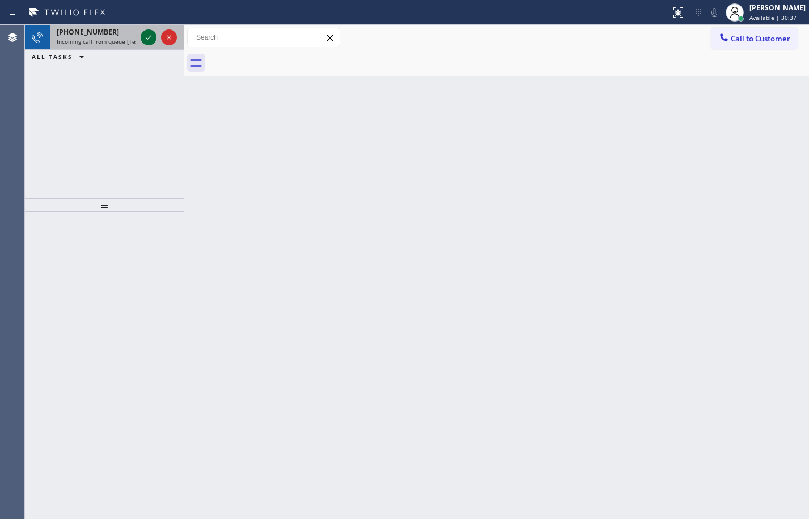
click at [145, 32] on icon at bounding box center [149, 38] width 14 height 14
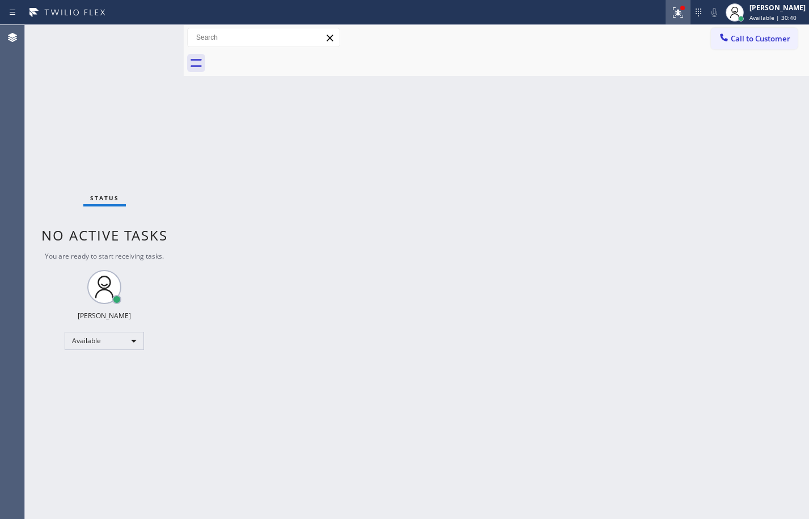
click at [671, 15] on icon at bounding box center [678, 13] width 14 height 14
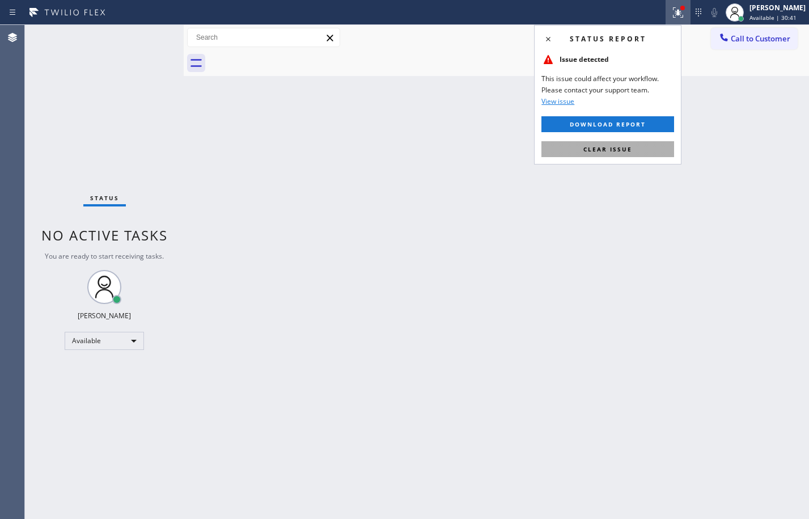
click at [607, 155] on button "Clear issue" at bounding box center [607, 149] width 133 height 16
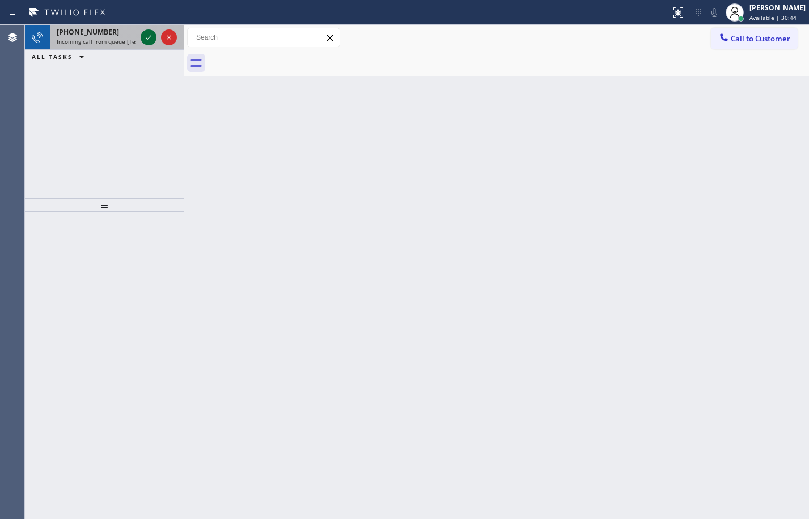
click at [147, 30] on button at bounding box center [149, 37] width 16 height 16
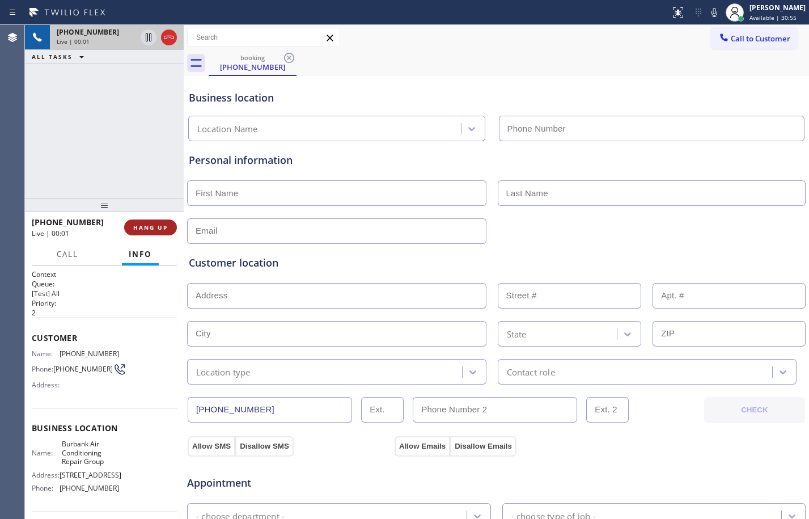
type input "[PHONE_NUMBER]"
click at [159, 235] on button "HANG UP" at bounding box center [150, 227] width 53 height 16
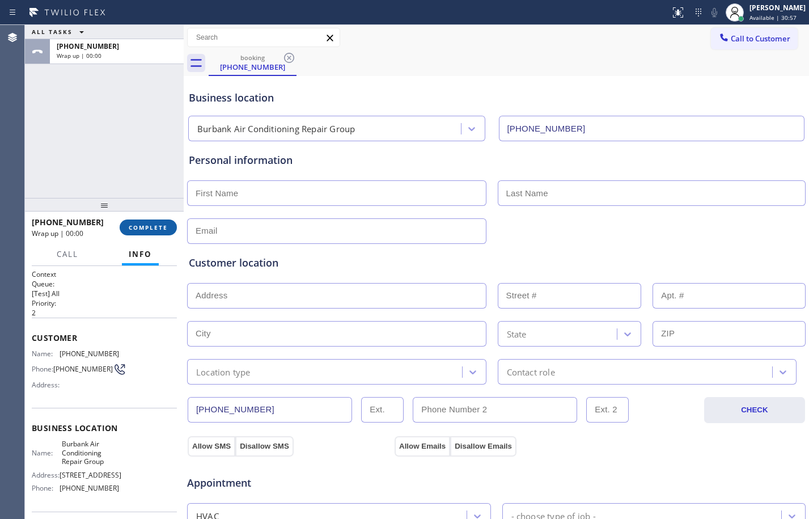
click at [158, 226] on span "COMPLETE" at bounding box center [148, 227] width 39 height 8
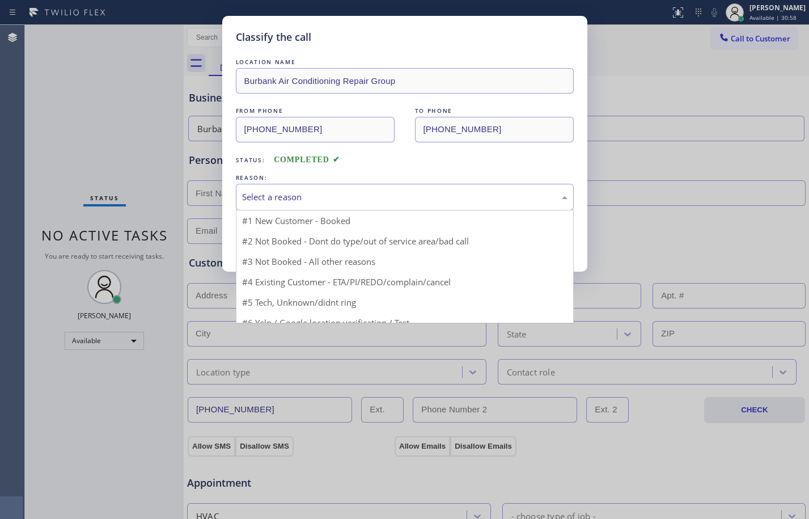
click at [486, 195] on div "Select a reason" at bounding box center [404, 196] width 325 height 13
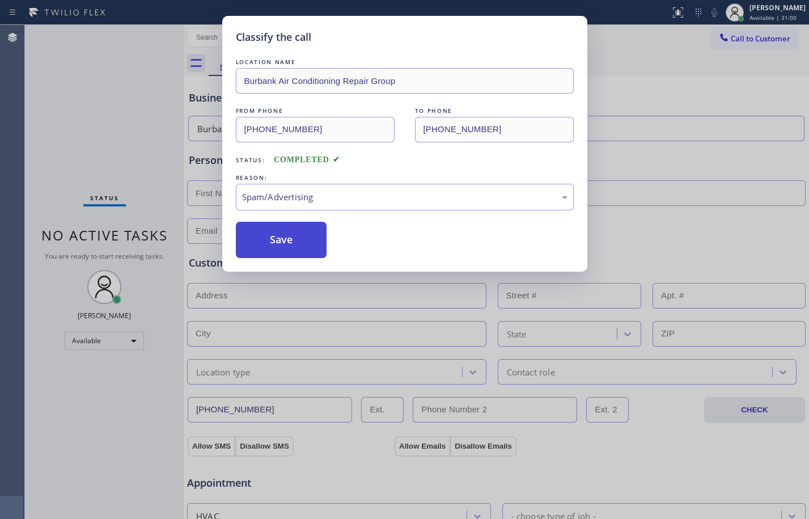
click at [300, 247] on button "Save" at bounding box center [281, 240] width 91 height 36
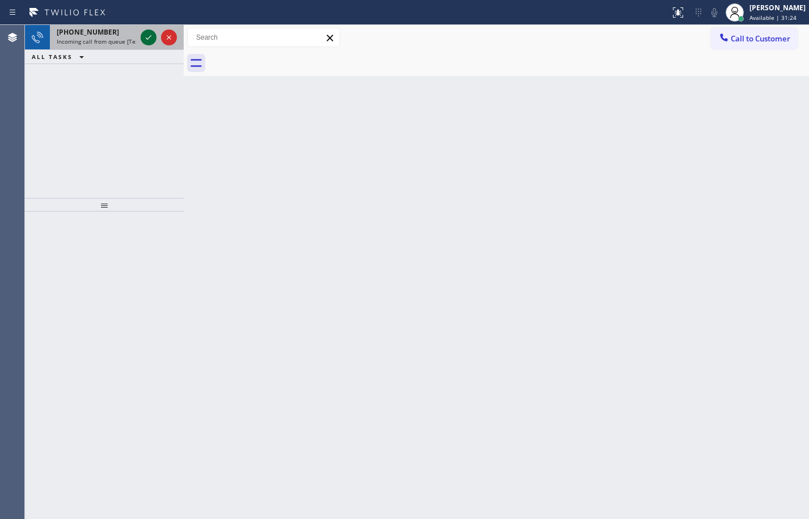
click at [148, 31] on icon at bounding box center [149, 38] width 14 height 14
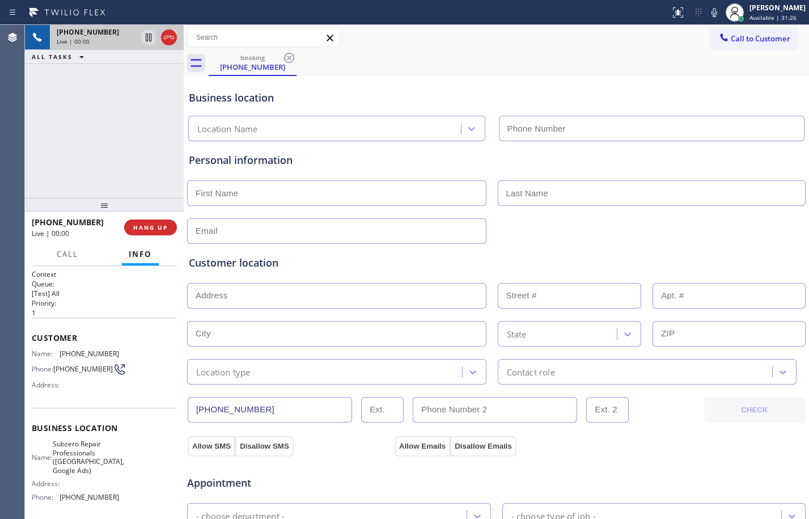
type input "[PHONE_NUMBER]"
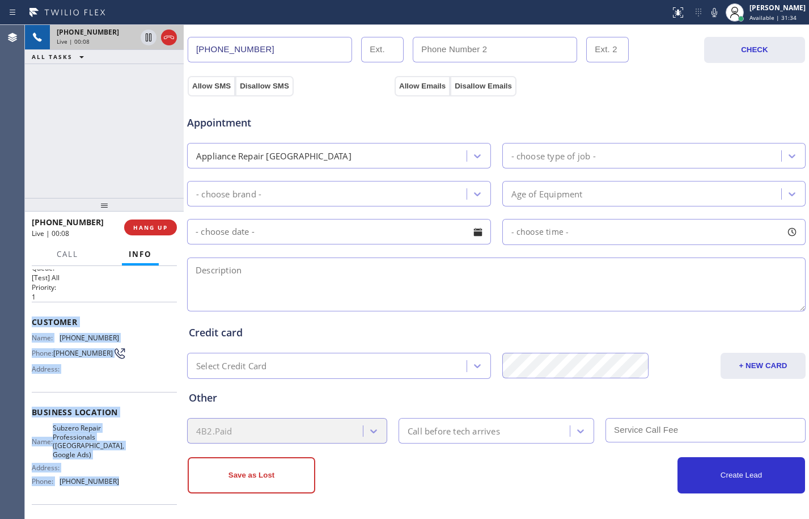
scroll to position [24, 0]
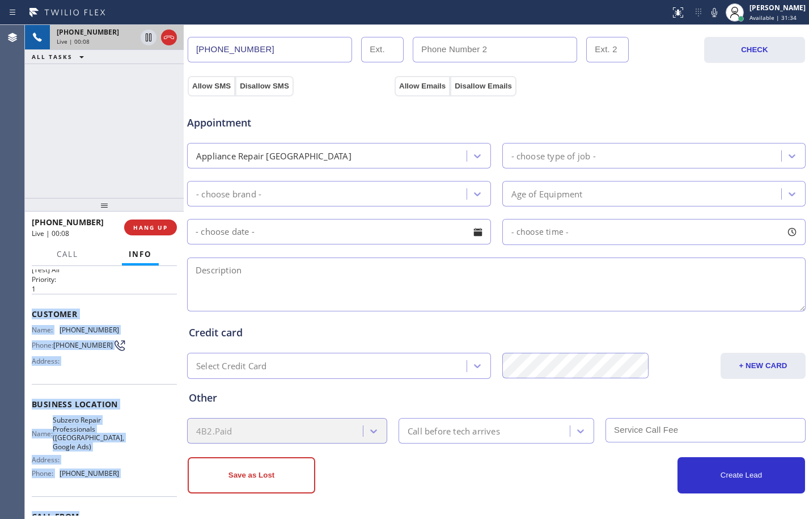
drag, startPoint x: 32, startPoint y: 342, endPoint x: 146, endPoint y: 505, distance: 198.2
click at [146, 505] on div "Context Queue: [Test] All Priority: 1 Customer Name: (617) 694-9925 Phone: (617…" at bounding box center [104, 413] width 145 height 337
copy div "Customer Name: (617) 694-9925 Phone: (617) 694-9925 Address: Business location …"
click at [149, 226] on span "HANG UP" at bounding box center [150, 227] width 35 height 8
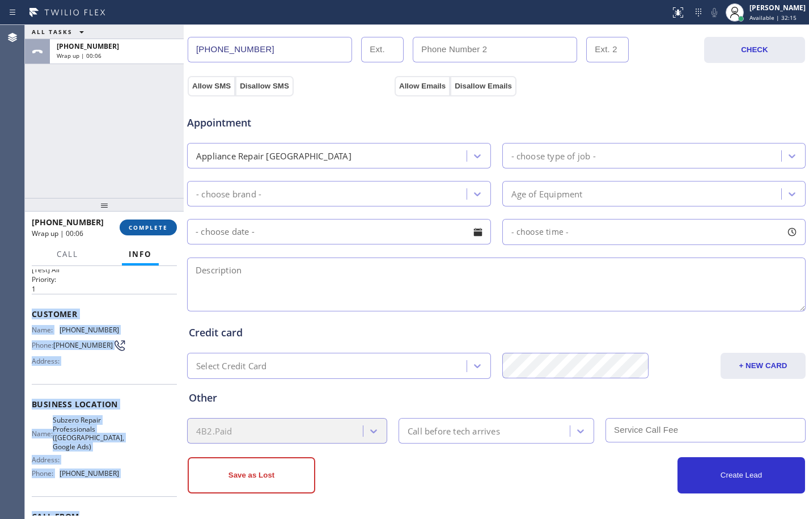
click at [155, 229] on span "COMPLETE" at bounding box center [148, 227] width 39 height 8
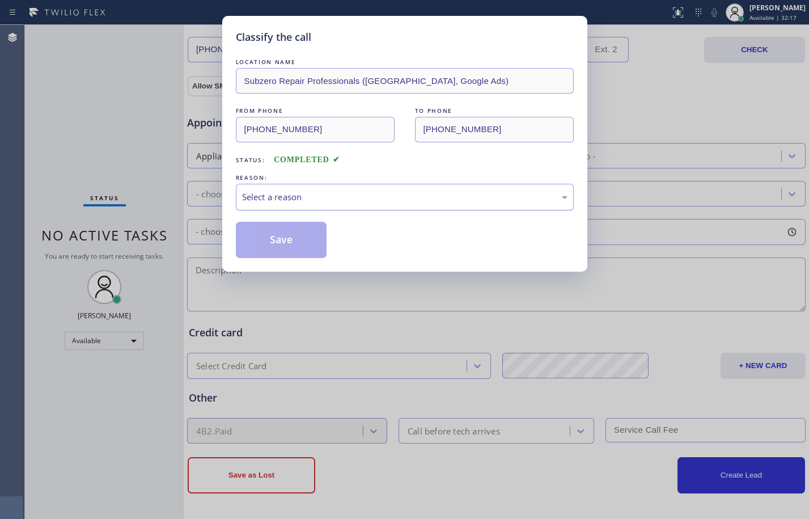
click at [376, 202] on div "Select a reason" at bounding box center [404, 196] width 325 height 13
click at [287, 239] on button "Save" at bounding box center [281, 240] width 91 height 36
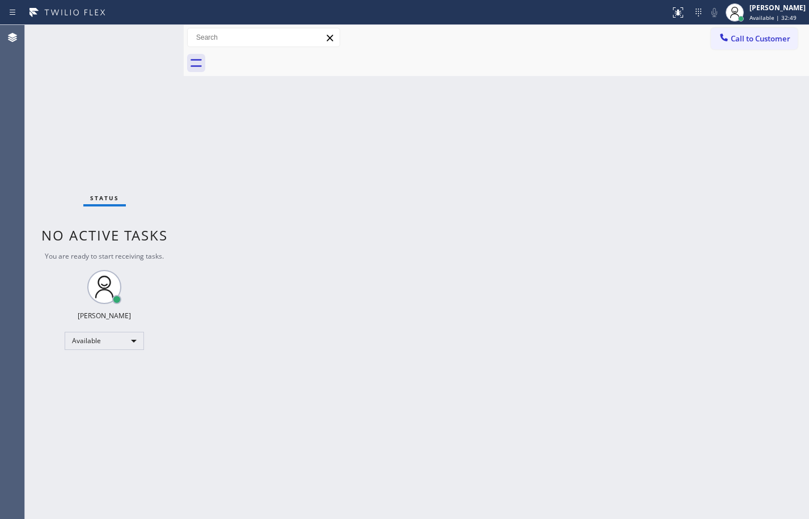
click at [216, 147] on div "Back to Dashboard Change Sender ID Customers Technicians Select a contact Outbo…" at bounding box center [496, 272] width 625 height 494
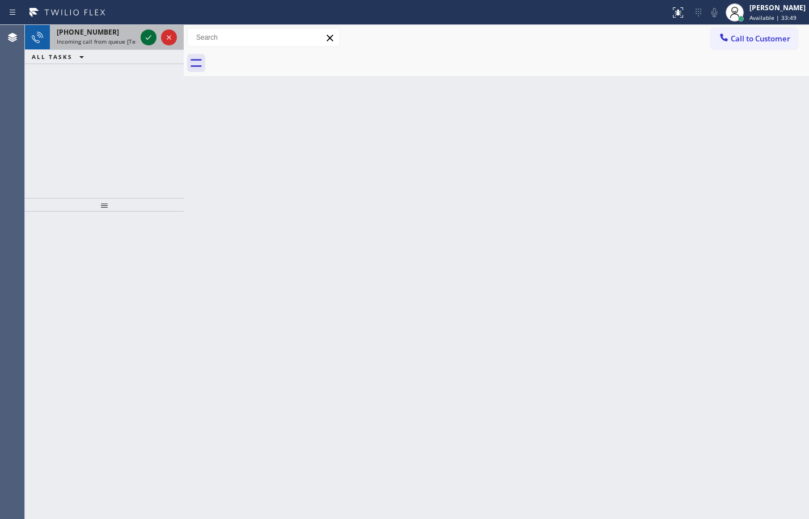
click at [146, 33] on icon at bounding box center [149, 38] width 14 height 14
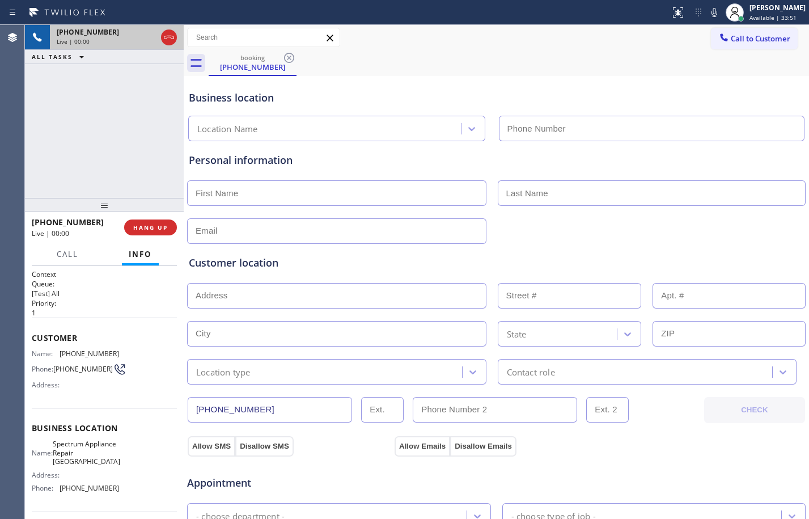
type input "[PHONE_NUMBER]"
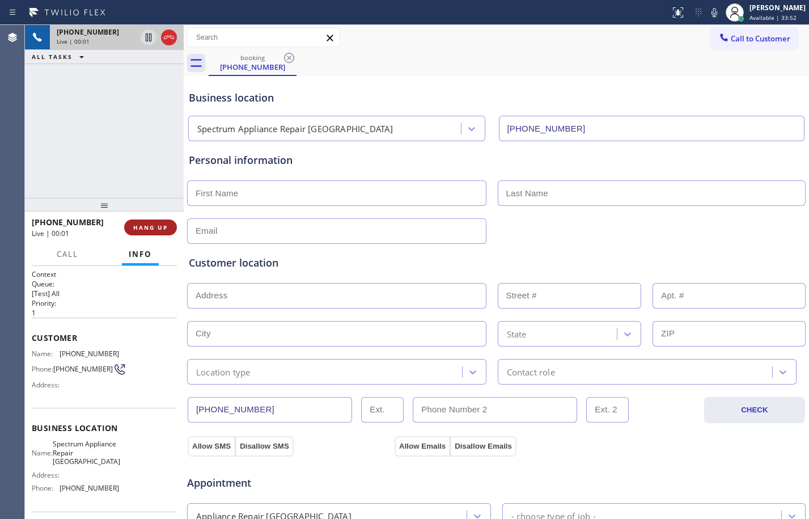
click at [146, 231] on span "HANG UP" at bounding box center [150, 227] width 35 height 8
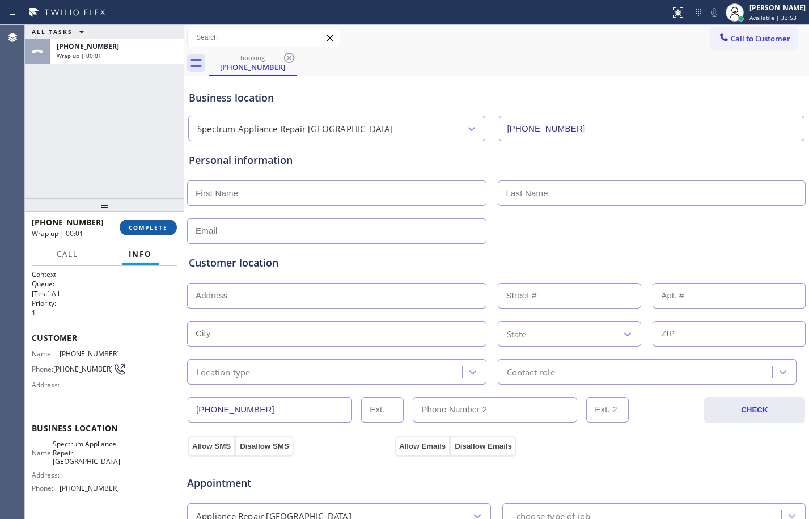
click at [147, 230] on span "COMPLETE" at bounding box center [148, 227] width 39 height 8
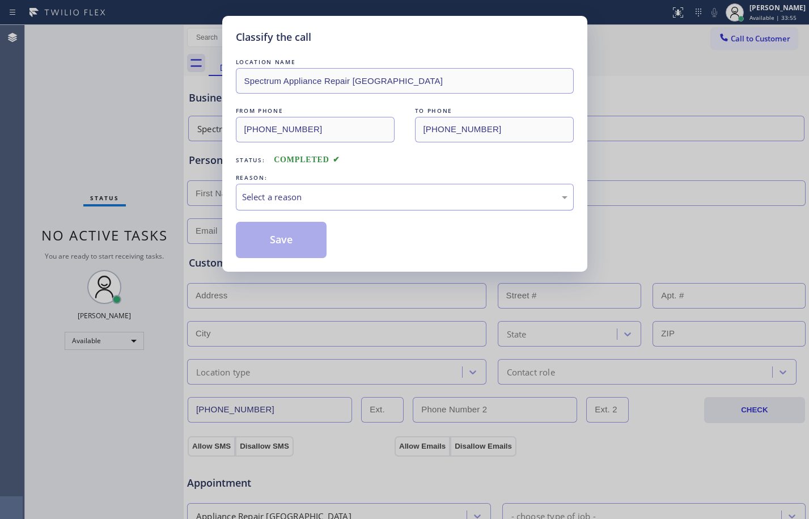
click at [379, 198] on div "Select a reason" at bounding box center [404, 196] width 325 height 13
click at [293, 247] on button "Save" at bounding box center [281, 240] width 91 height 36
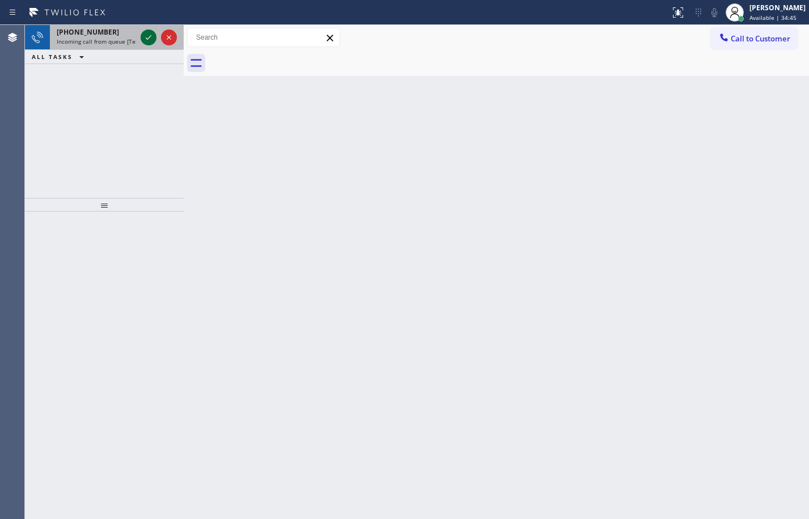
click at [151, 36] on icon at bounding box center [149, 38] width 14 height 14
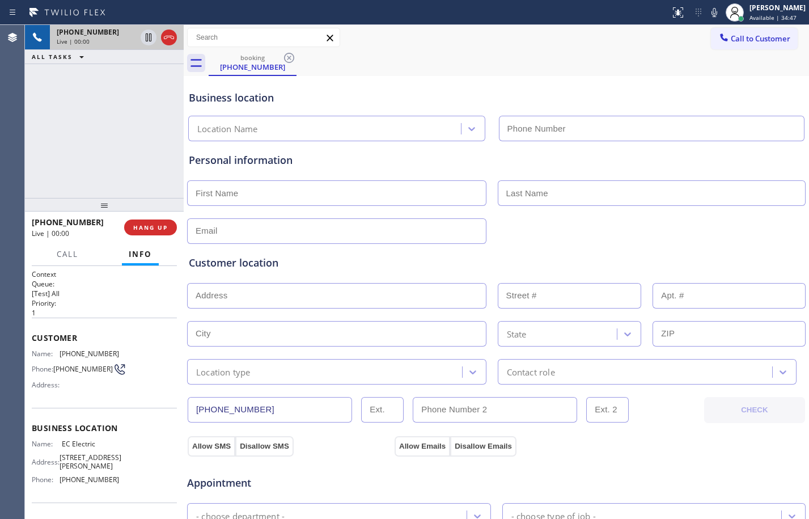
type input "[PHONE_NUMBER]"
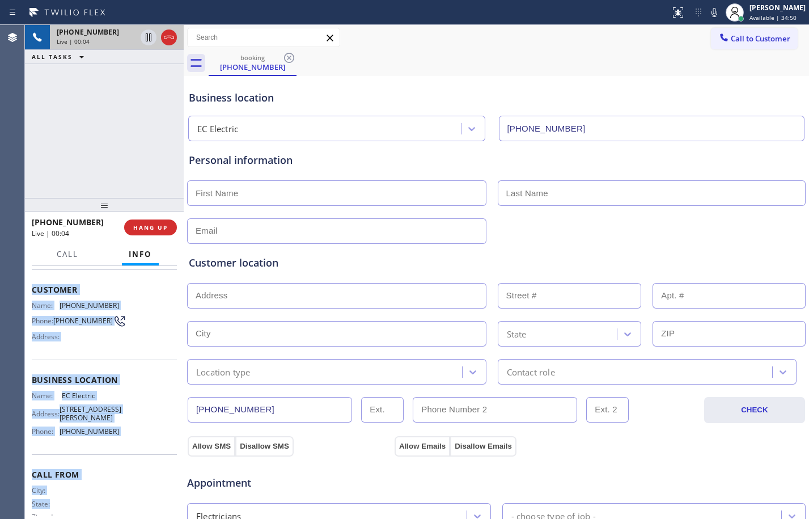
scroll to position [104, 0]
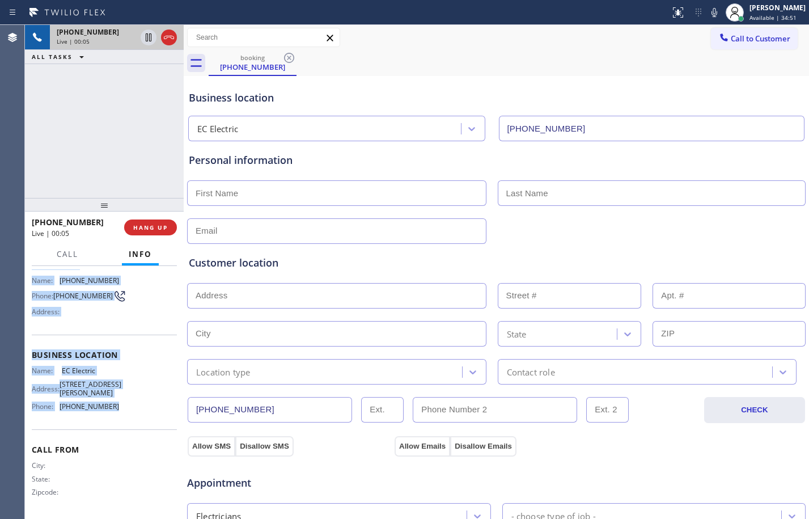
drag, startPoint x: 33, startPoint y: 336, endPoint x: 129, endPoint y: 424, distance: 130.0
click at [129, 424] on div "Context Queue: [Test] All Priority: 1 Customer Name: (800) 624-7082 Phone: (800…" at bounding box center [104, 355] width 145 height 319
copy div "Customer Name: (800) 624-7082 Phone: (800) 624-7082 Address: Business location …"
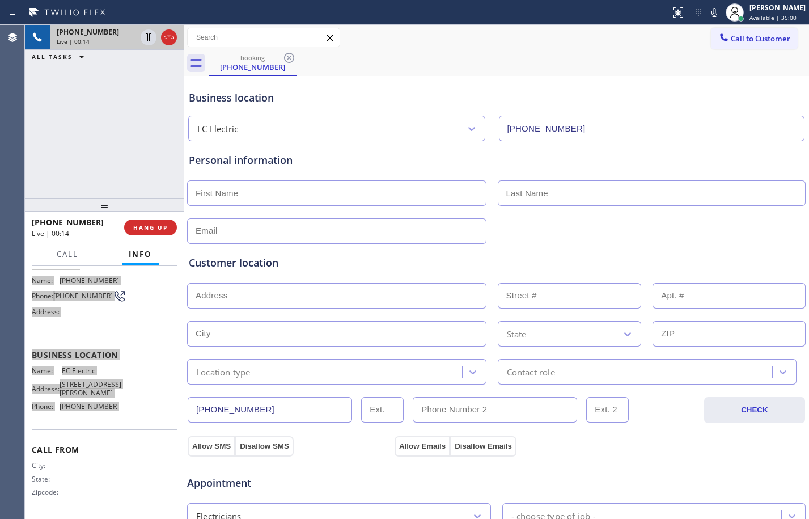
scroll to position [0, 0]
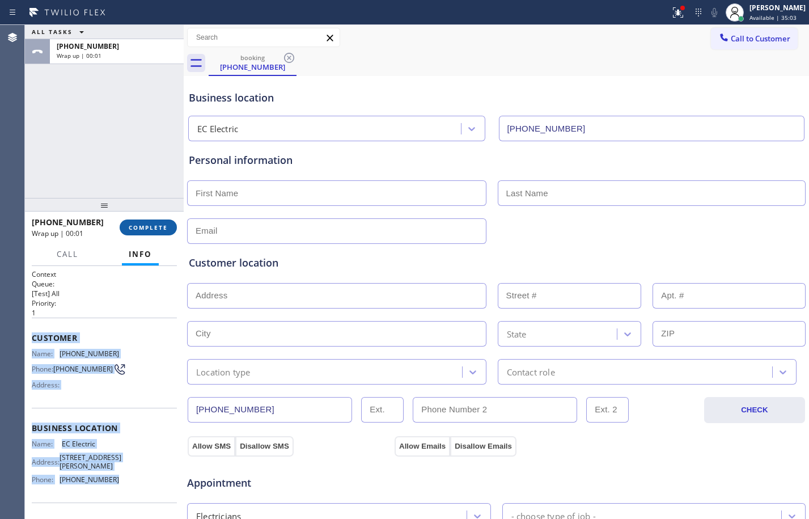
click at [159, 222] on button "COMPLETE" at bounding box center [148, 227] width 57 height 16
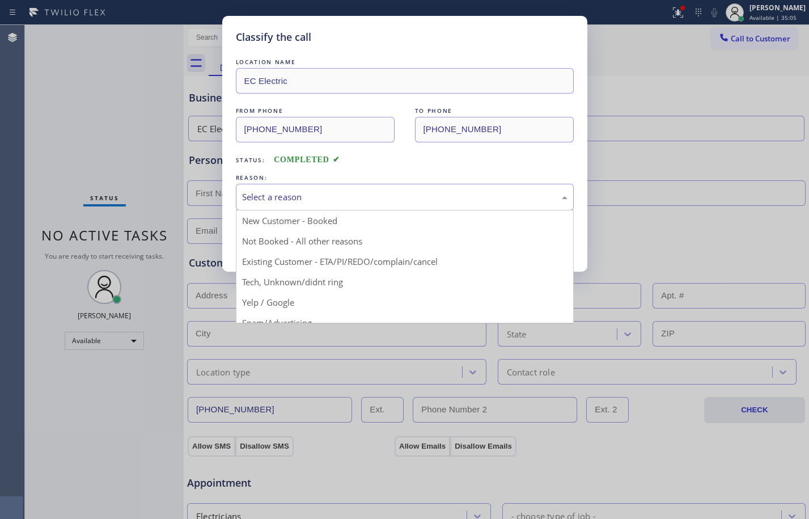
click at [321, 201] on div "Select a reason" at bounding box center [404, 196] width 325 height 13
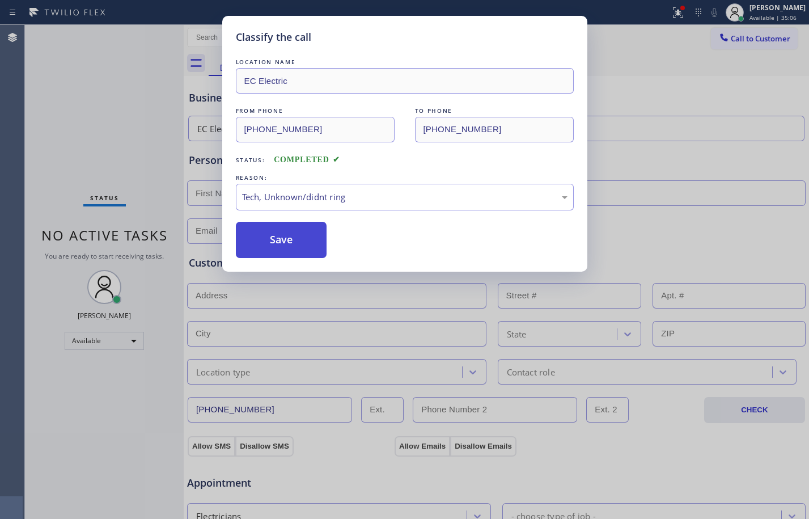
click at [290, 249] on button "Save" at bounding box center [281, 240] width 91 height 36
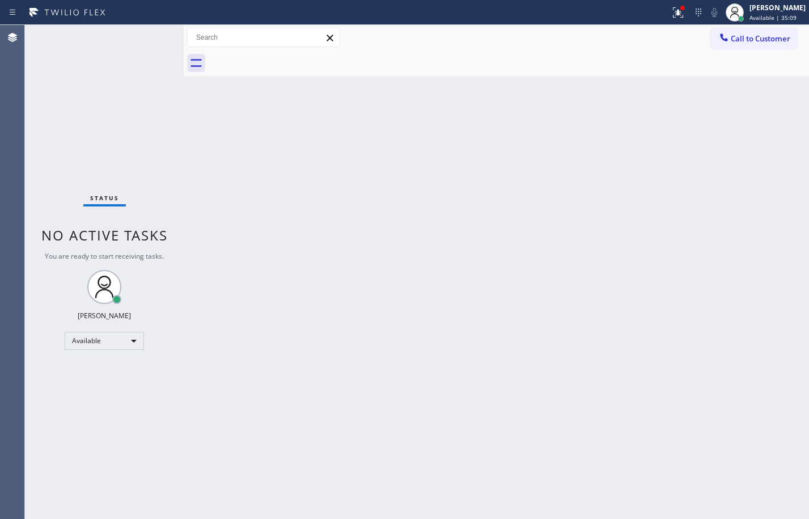
click at [315, 392] on div "Back to Dashboard Change Sender ID Customers Technicians Select a contact Outbo…" at bounding box center [496, 272] width 625 height 494
click at [671, 16] on icon at bounding box center [678, 13] width 14 height 14
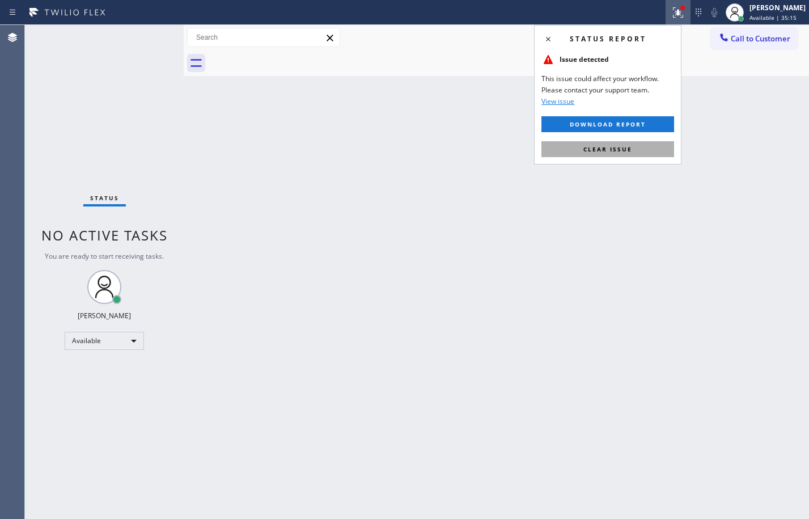
click at [630, 149] on span "Clear issue" at bounding box center [607, 149] width 49 height 8
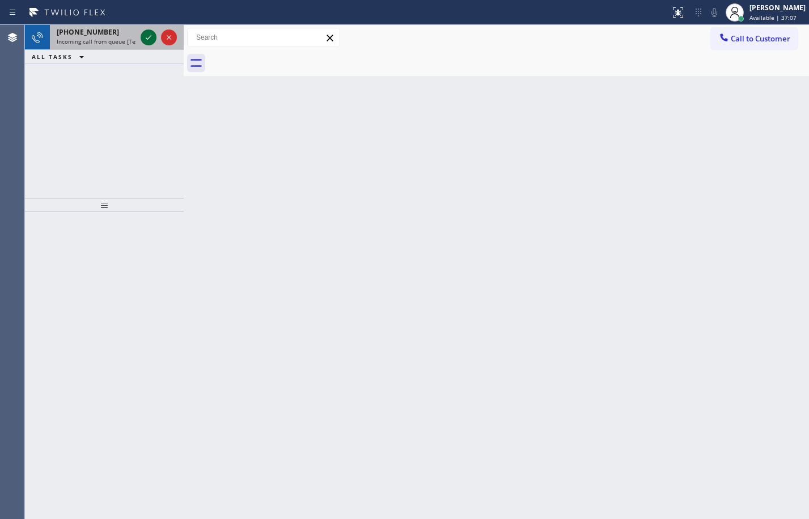
click at [147, 36] on icon at bounding box center [149, 38] width 14 height 14
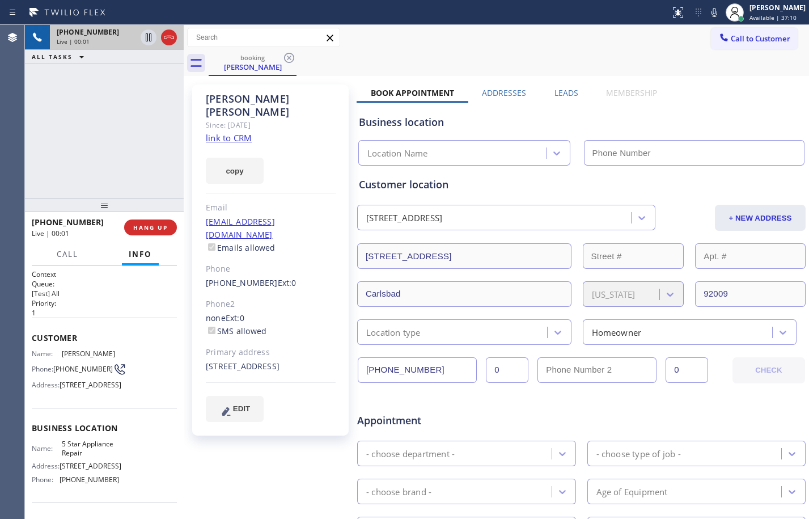
type input "[PHONE_NUMBER]"
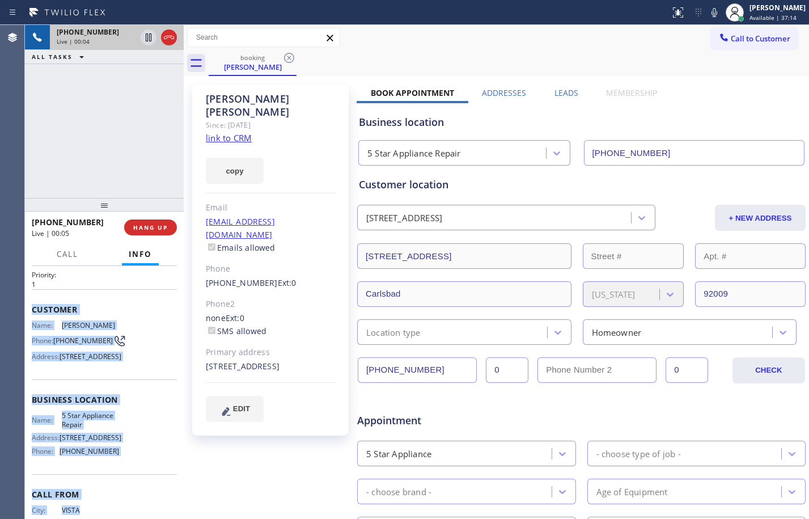
scroll to position [95, 0]
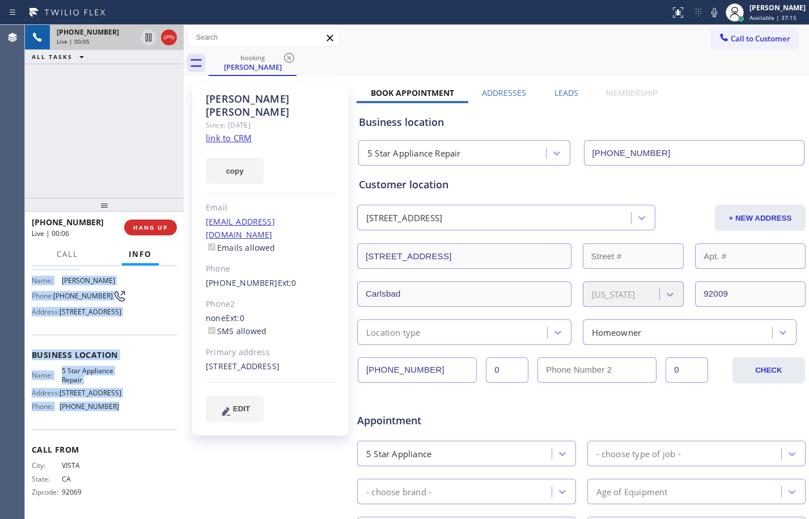
drag, startPoint x: 33, startPoint y: 338, endPoint x: 120, endPoint y: 421, distance: 120.7
click at [120, 421] on div "Context Queue: [Test] All Priority: 1 Customer Name: Kelly Bandemer Phone: (760…" at bounding box center [104, 355] width 145 height 319
click at [228, 132] on link "link to CRM" at bounding box center [229, 137] width 46 height 11
click at [148, 35] on icon at bounding box center [149, 37] width 6 height 8
click at [707, 15] on icon at bounding box center [714, 13] width 14 height 14
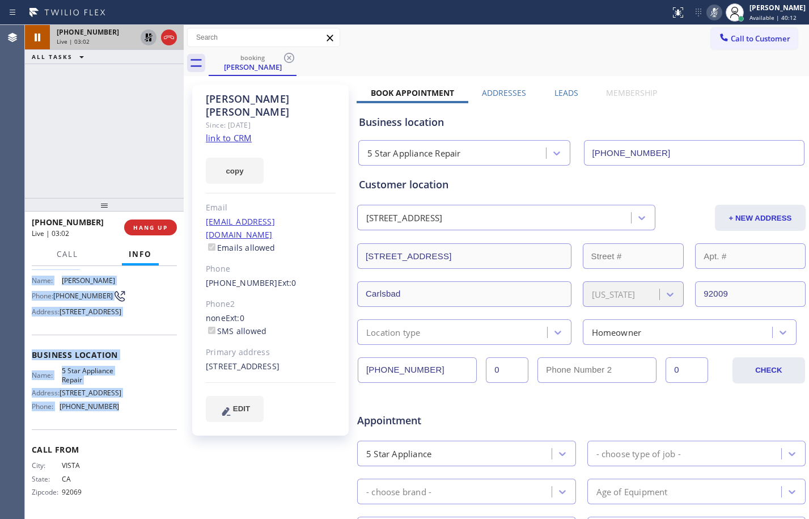
click at [153, 36] on icon at bounding box center [149, 38] width 14 height 14
click at [707, 14] on icon at bounding box center [714, 13] width 14 height 14
drag, startPoint x: 149, startPoint y: 36, endPoint x: 156, endPoint y: 39, distance: 7.9
click at [150, 37] on icon at bounding box center [149, 37] width 6 height 8
click at [707, 11] on icon at bounding box center [714, 13] width 14 height 14
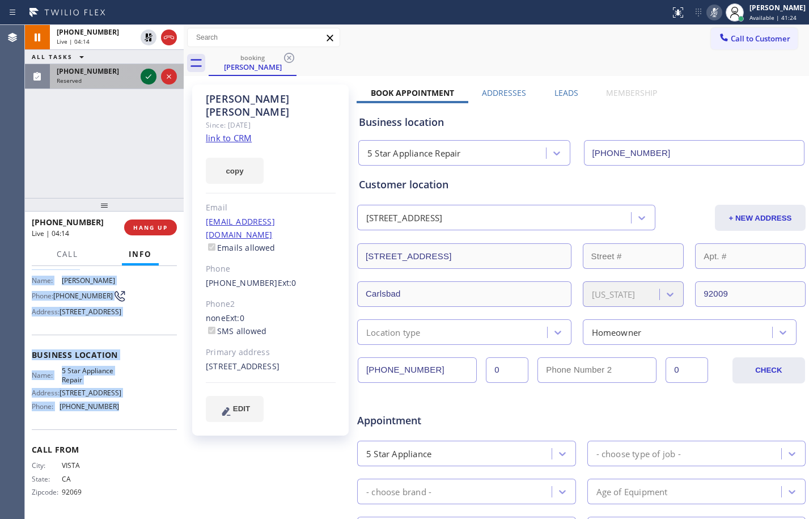
click at [152, 74] on icon at bounding box center [149, 77] width 14 height 14
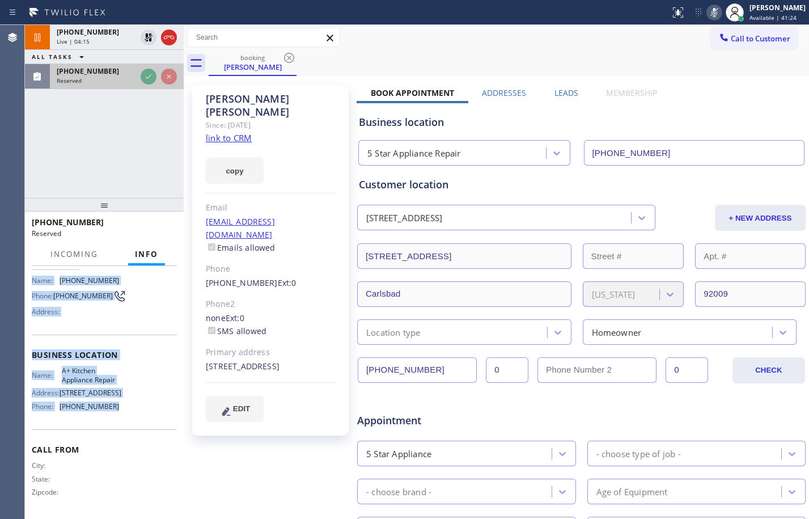
scroll to position [105, 0]
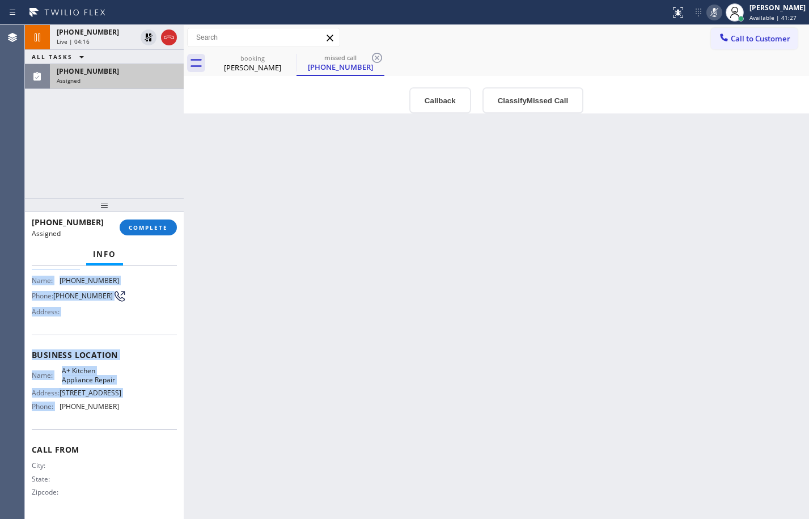
click at [92, 349] on span "Business location" at bounding box center [104, 354] width 145 height 11
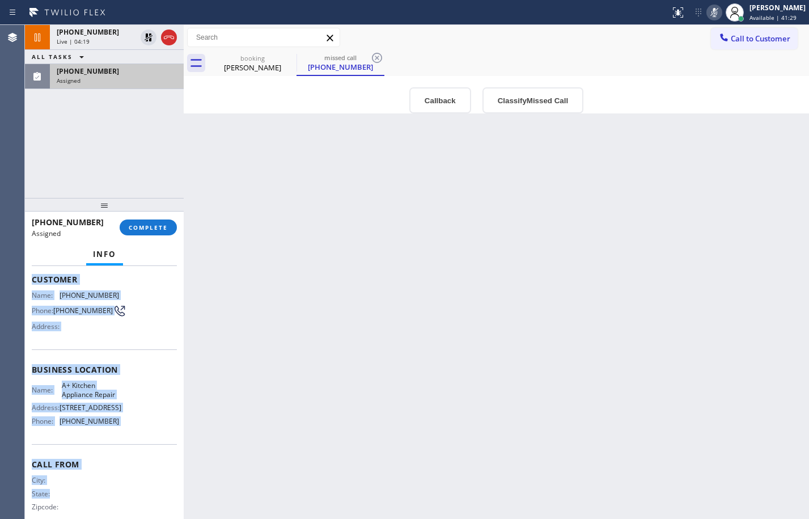
scroll to position [89, 0]
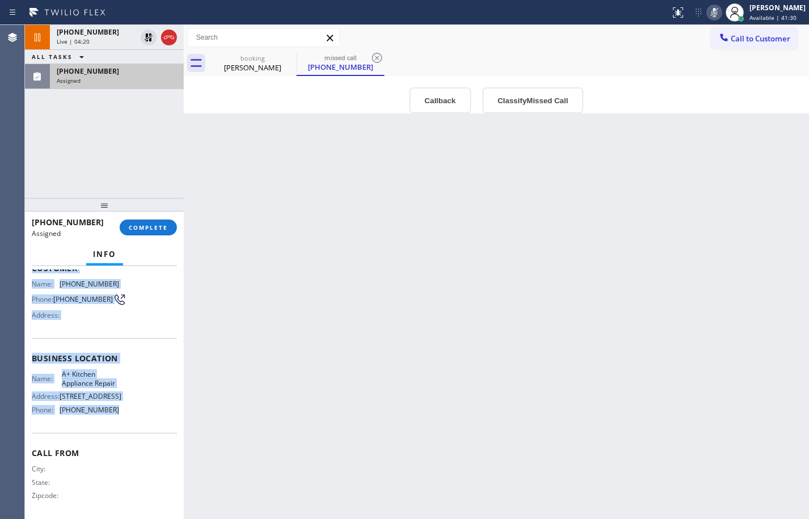
drag, startPoint x: 56, startPoint y: 385, endPoint x: 126, endPoint y: 426, distance: 81.8
click at [126, 426] on div "Context Queue: Appliance Repair High End Priority: 0 Task Age: 9 minute(s) Cust…" at bounding box center [104, 392] width 159 height 253
copy div "Customer Name: (516) 989-1894 Phone: (516) 989-1894 Address: Business location …"
click at [144, 225] on span "COMPLETE" at bounding box center [148, 227] width 39 height 8
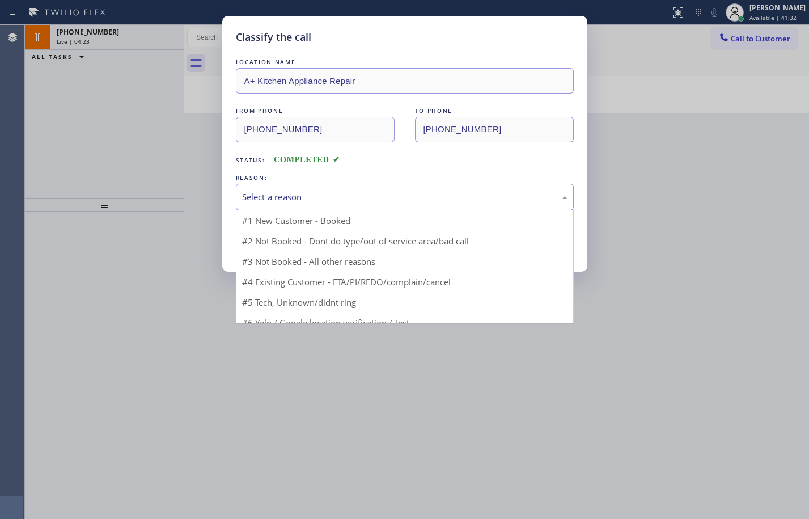
click at [278, 200] on div "Select a reason" at bounding box center [404, 196] width 325 height 13
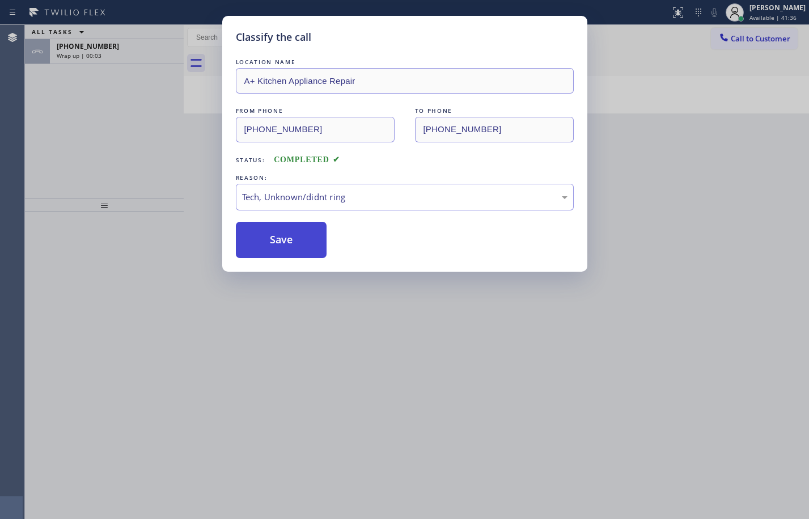
click at [281, 239] on button "Save" at bounding box center [281, 240] width 91 height 36
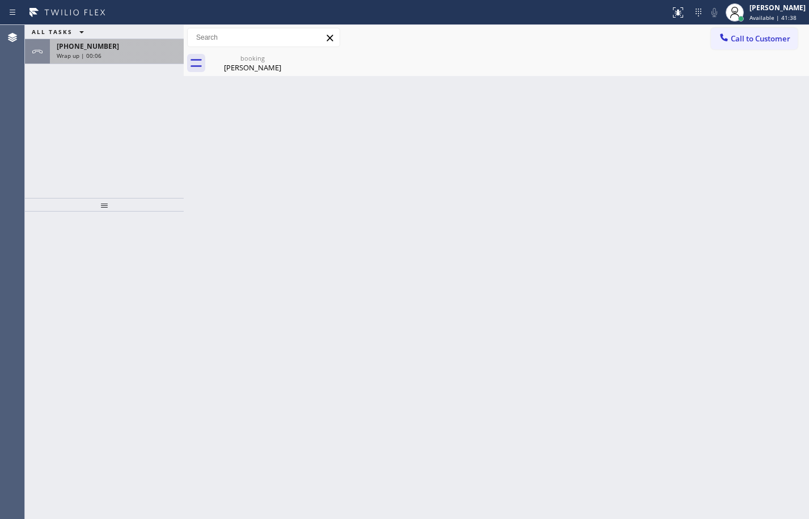
click at [130, 52] on div "Wrap up | 00:06" at bounding box center [117, 56] width 120 height 8
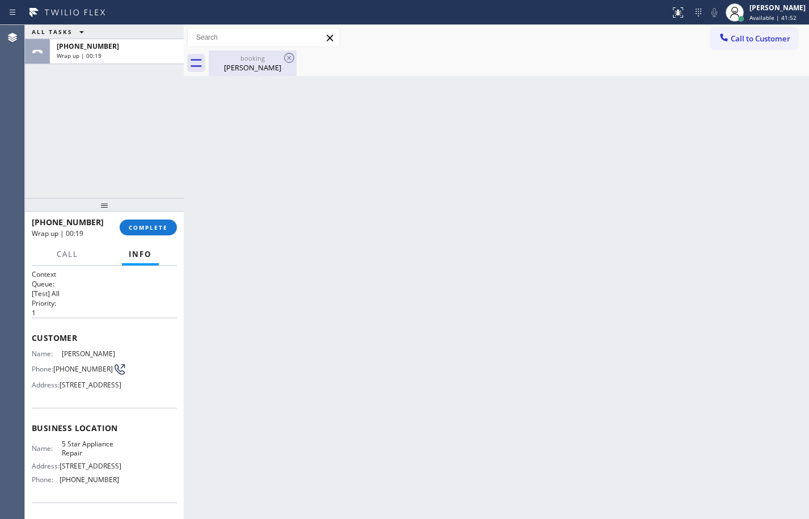
click at [218, 69] on div "Kelly Bandemer" at bounding box center [253, 67] width 86 height 10
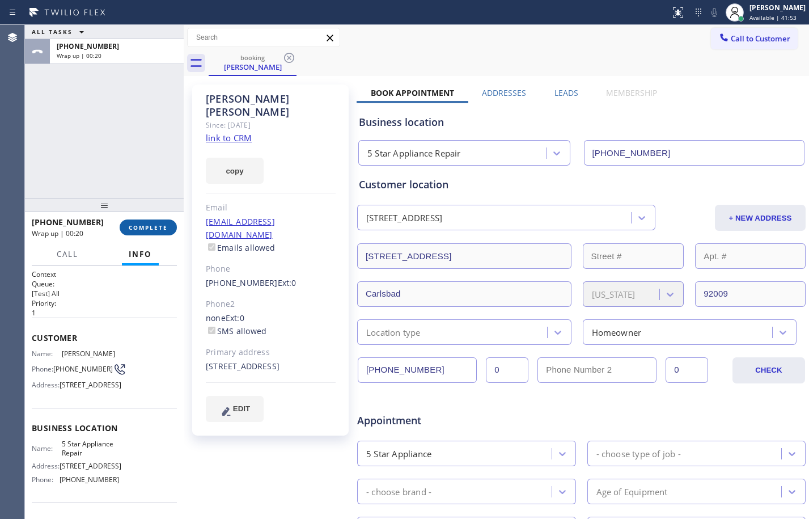
click at [142, 231] on button "COMPLETE" at bounding box center [148, 227] width 57 height 16
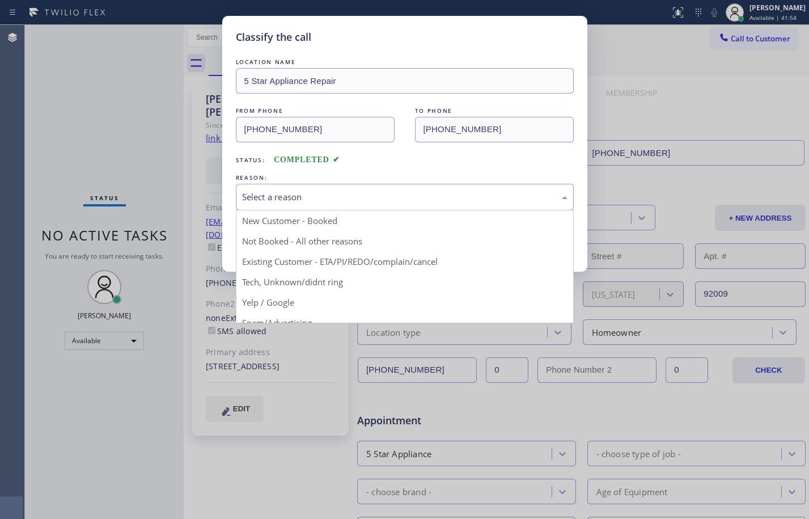
click at [392, 196] on div "Select a reason" at bounding box center [404, 196] width 325 height 13
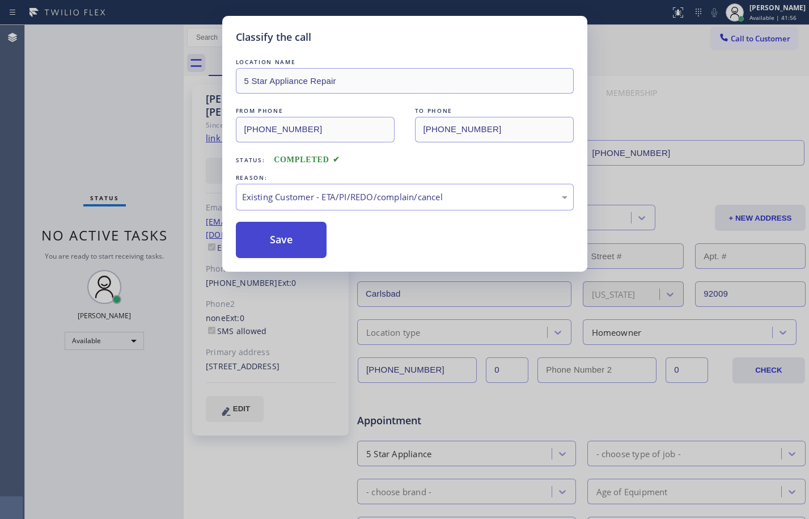
click at [296, 238] on button "Save" at bounding box center [281, 240] width 91 height 36
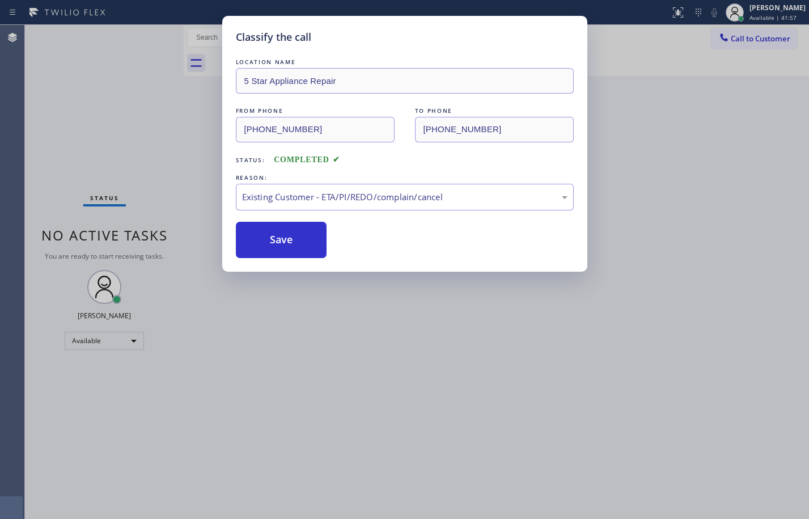
click at [752, 11] on div "Classify the call LOCATION NAME 5 Star Appliance Repair FROM PHONE (760) 525-31…" at bounding box center [404, 259] width 809 height 519
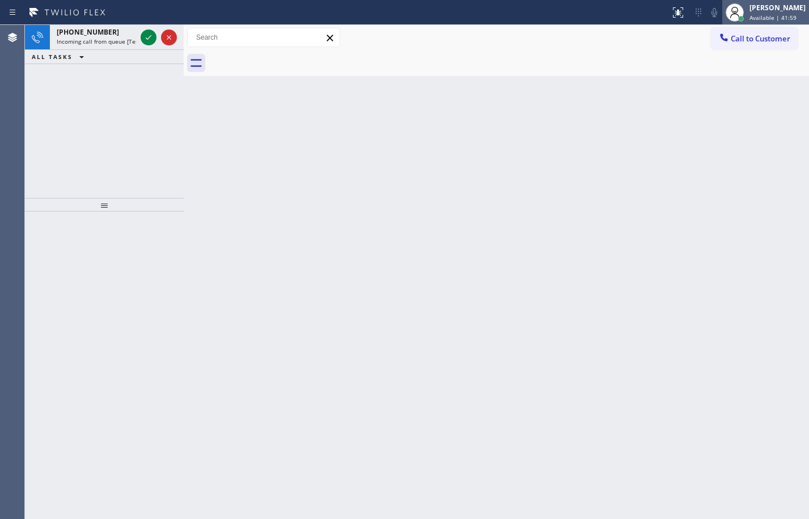
click at [749, 6] on div "[PERSON_NAME]" at bounding box center [777, 8] width 56 height 10
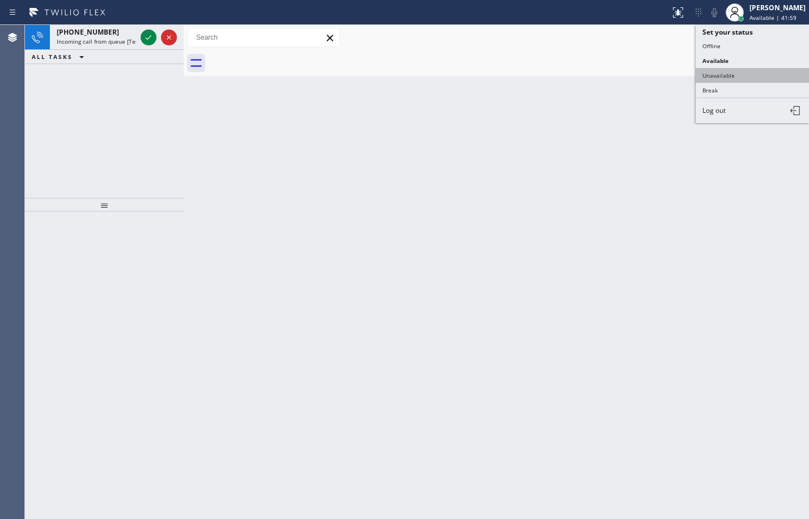
click at [729, 74] on button "Unavailable" at bounding box center [752, 75] width 113 height 15
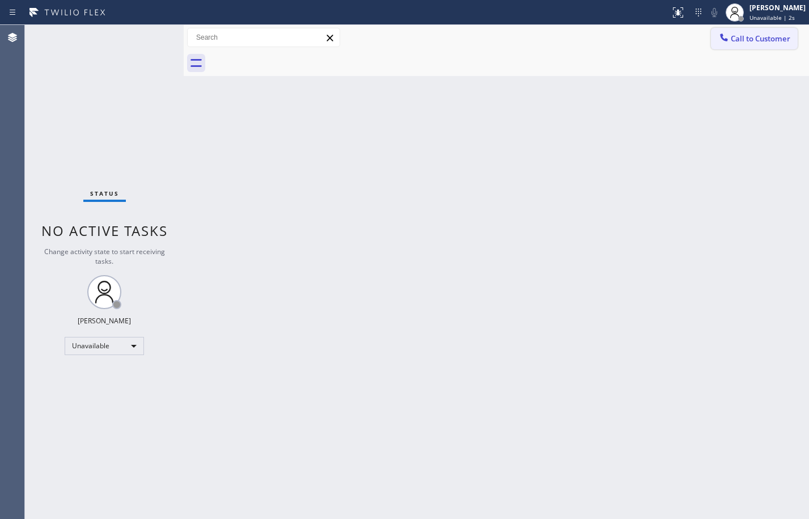
click at [743, 37] on span "Call to Customer" at bounding box center [761, 38] width 60 height 10
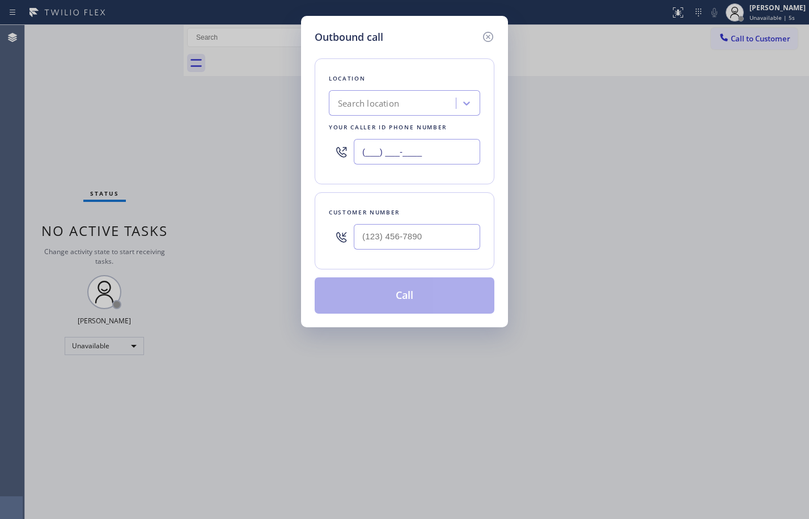
drag, startPoint x: 396, startPoint y: 154, endPoint x: 414, endPoint y: 155, distance: 18.1
click at [396, 154] on input "(___) ___-____" at bounding box center [417, 152] width 126 height 26
paste input "855) 731-4952"
type input "[PHONE_NUMBER]"
click at [423, 240] on input "(___) ___-____" at bounding box center [417, 237] width 126 height 26
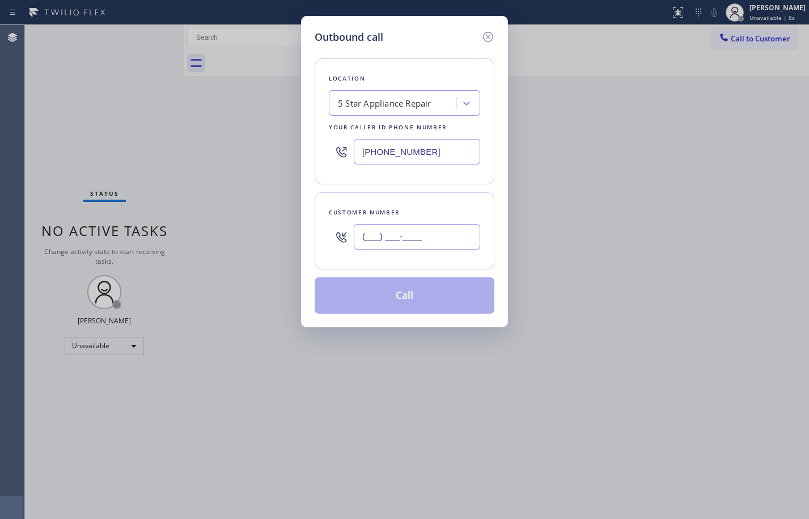
paste input "760) 525-3154"
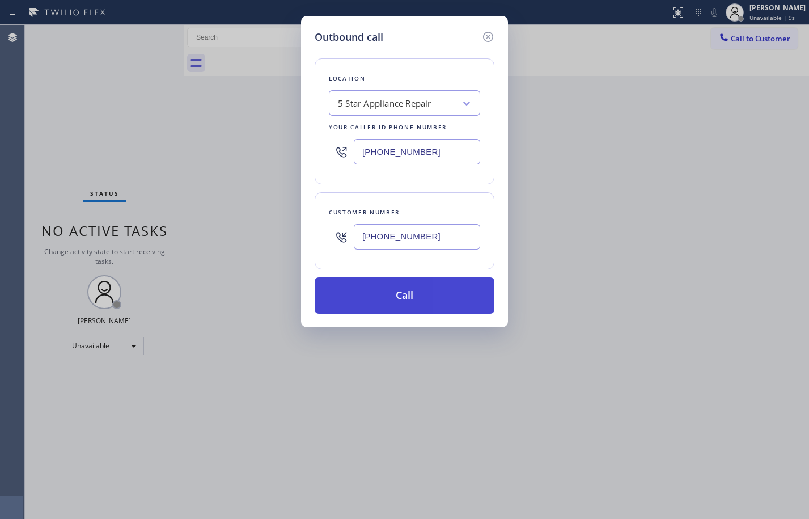
type input "[PHONE_NUMBER]"
click at [404, 299] on button "Call" at bounding box center [405, 295] width 180 height 36
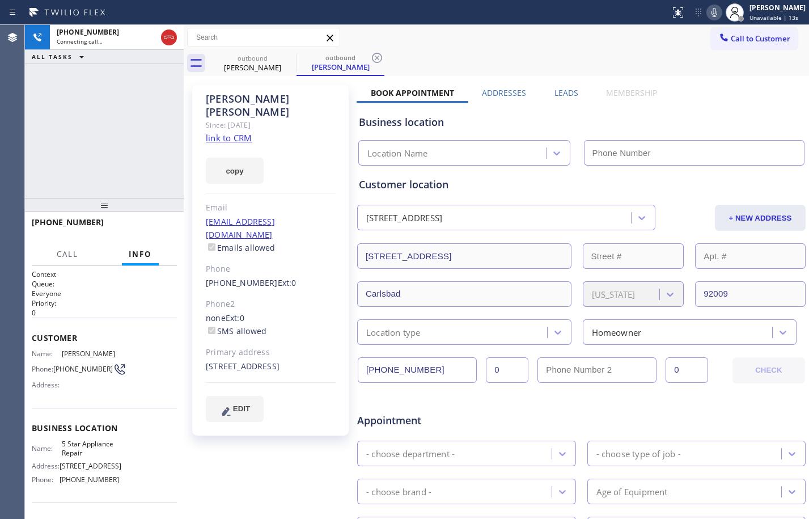
type input "[PHONE_NUMBER]"
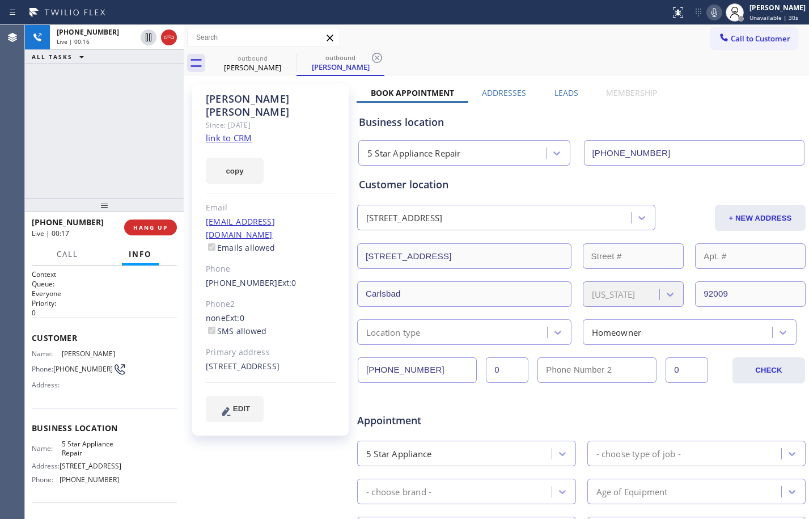
click at [94, 151] on div "+17605253154 Live | 00:16 ALL TASKS ALL TASKS ACTIVE TASKS TASKS IN WRAP UP" at bounding box center [104, 111] width 159 height 173
click at [168, 229] on button "HANG UP" at bounding box center [150, 227] width 53 height 16
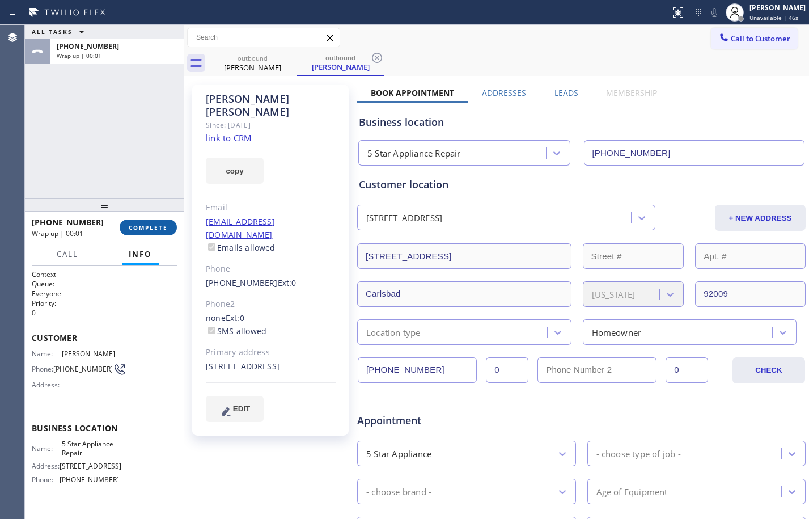
click at [163, 224] on span "COMPLETE" at bounding box center [148, 227] width 39 height 8
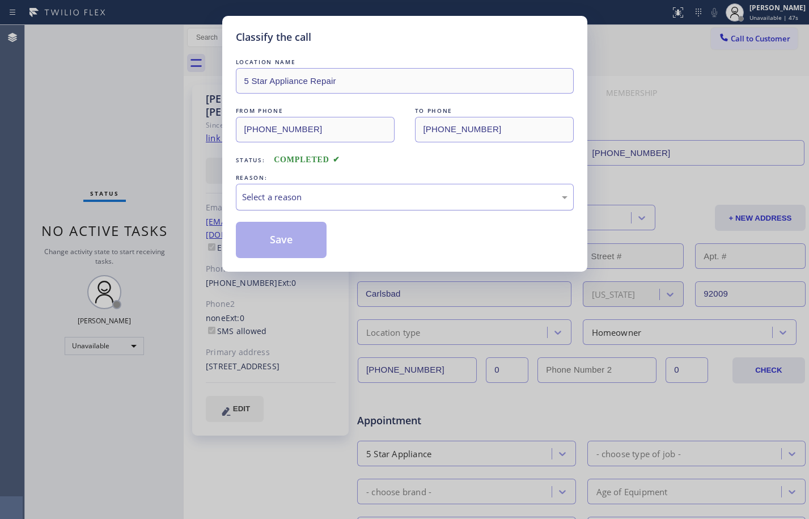
click at [362, 193] on div "Select a reason" at bounding box center [404, 196] width 325 height 13
click at [301, 246] on button "Save" at bounding box center [281, 240] width 91 height 36
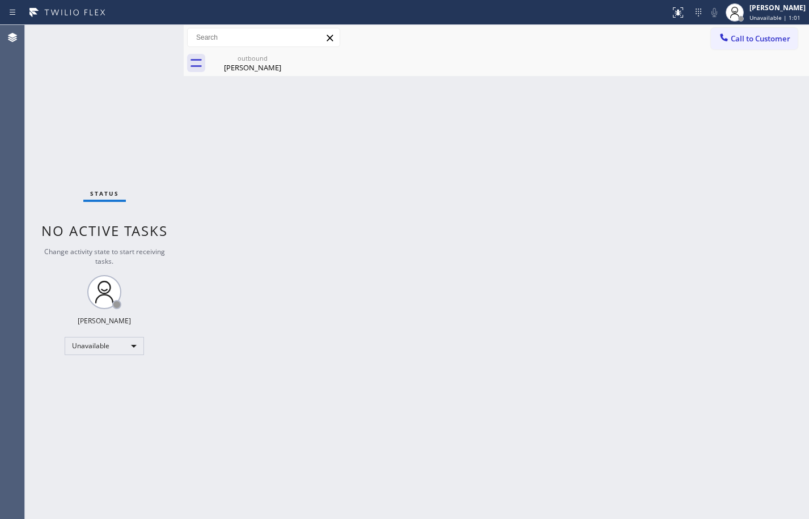
click at [78, 120] on div "Status No active tasks Change activity state to start receiving tasks. Megan Ro…" at bounding box center [104, 272] width 159 height 494
click at [764, 47] on button "Call to Customer" at bounding box center [754, 39] width 87 height 22
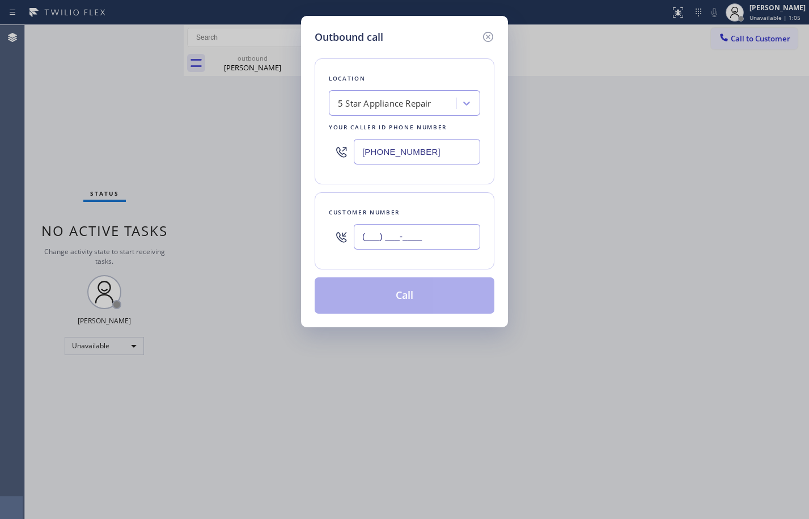
click at [477, 234] on input "(___) ___-____" at bounding box center [417, 237] width 126 height 26
paste input "760) 525-3154"
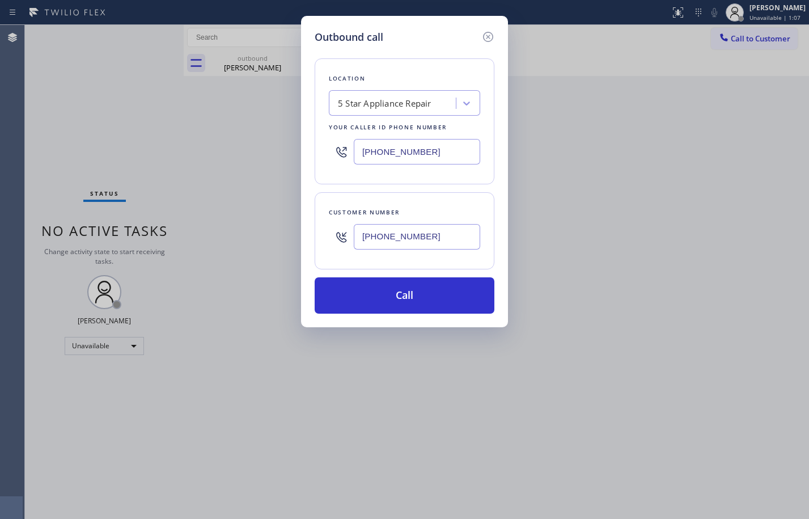
type input "[PHONE_NUMBER]"
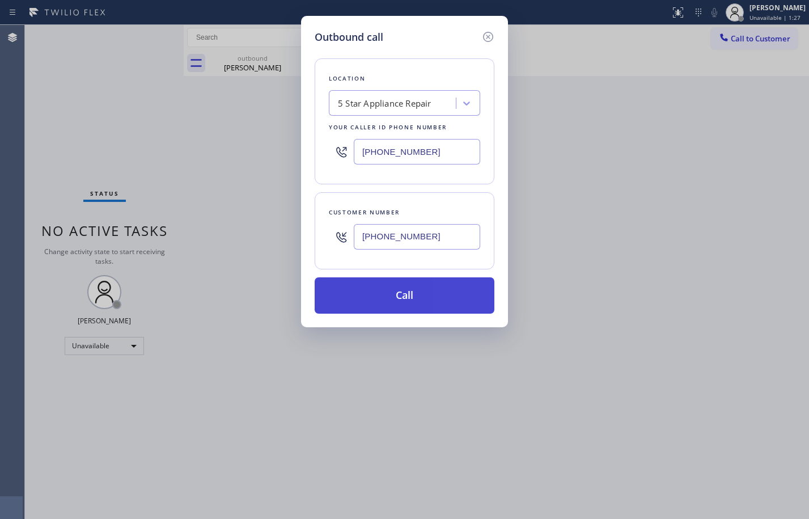
click at [447, 296] on button "Call" at bounding box center [405, 295] width 180 height 36
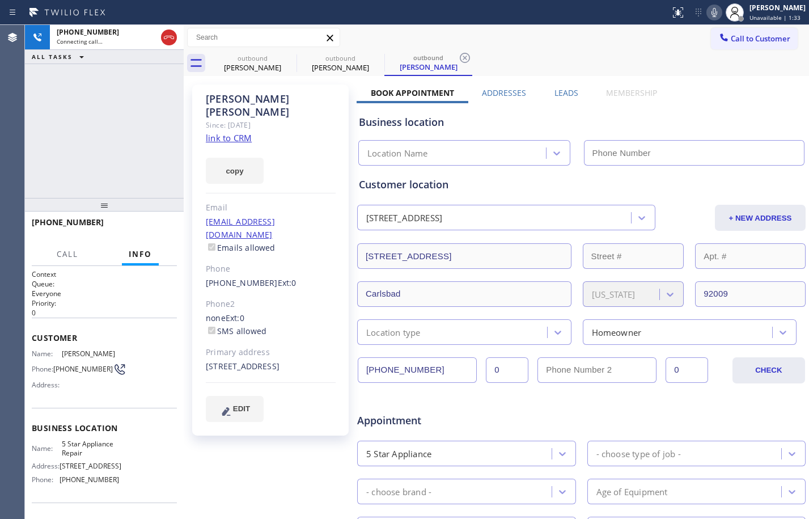
type input "[PHONE_NUMBER]"
click at [154, 229] on span "HANG UP" at bounding box center [150, 227] width 35 height 8
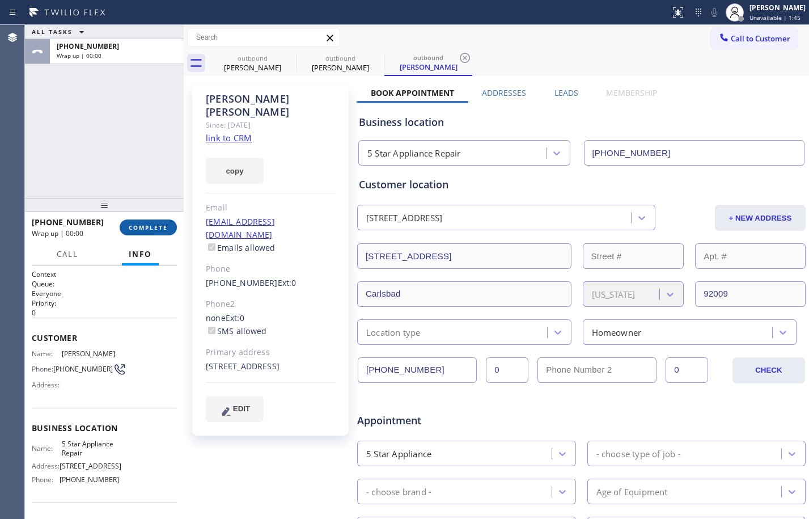
click at [149, 224] on span "COMPLETE" at bounding box center [148, 227] width 39 height 8
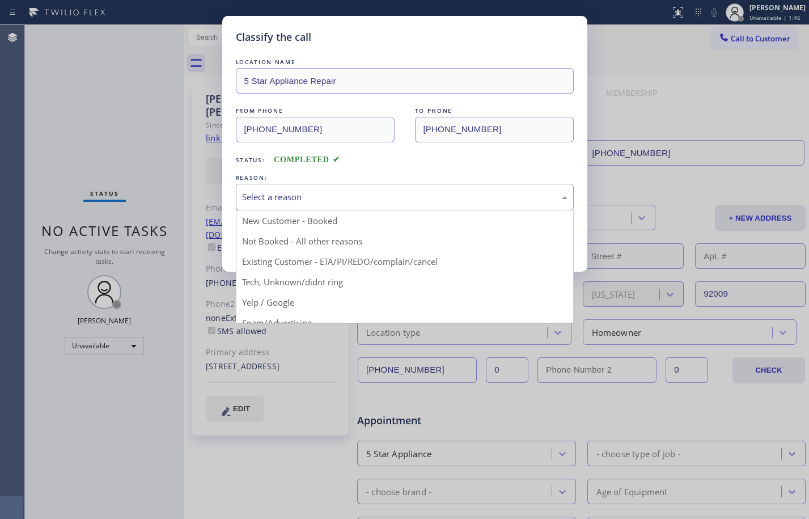
click at [407, 191] on div "Select a reason" at bounding box center [404, 196] width 325 height 13
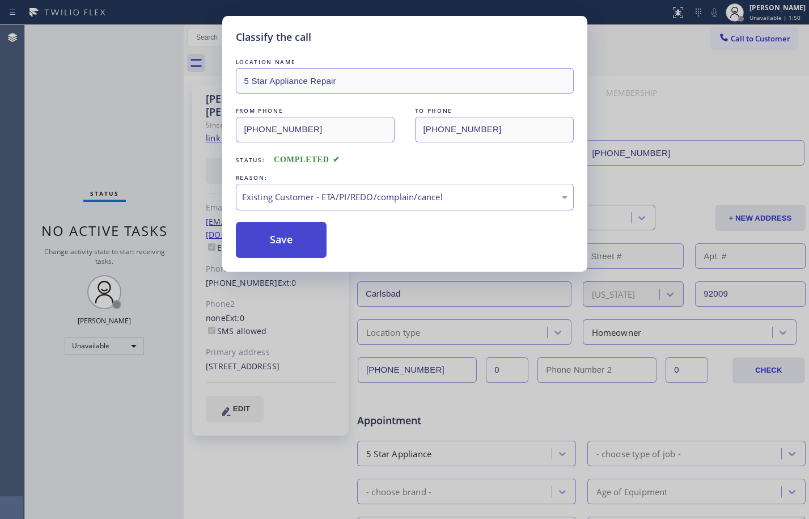
click at [302, 236] on button "Save" at bounding box center [281, 240] width 91 height 36
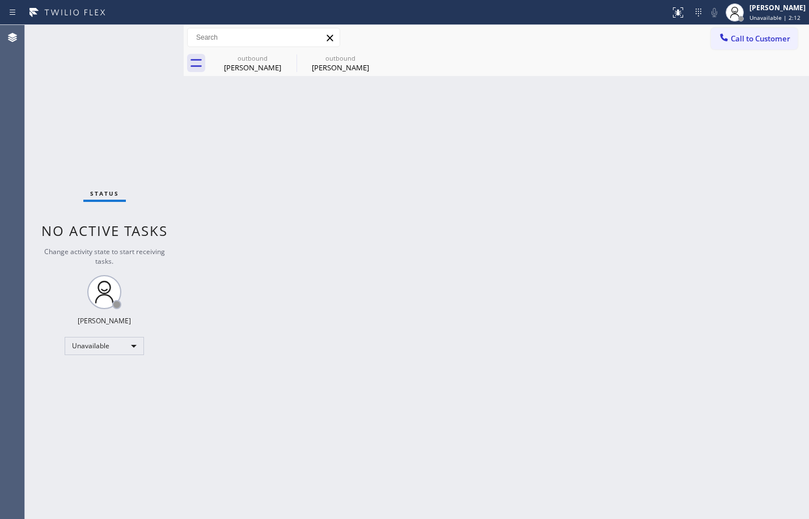
click at [68, 107] on div "Status No active tasks Change activity state to start receiving tasks. Megan Ro…" at bounding box center [104, 272] width 159 height 494
click at [255, 67] on div "Kelly Bandemer" at bounding box center [253, 67] width 86 height 10
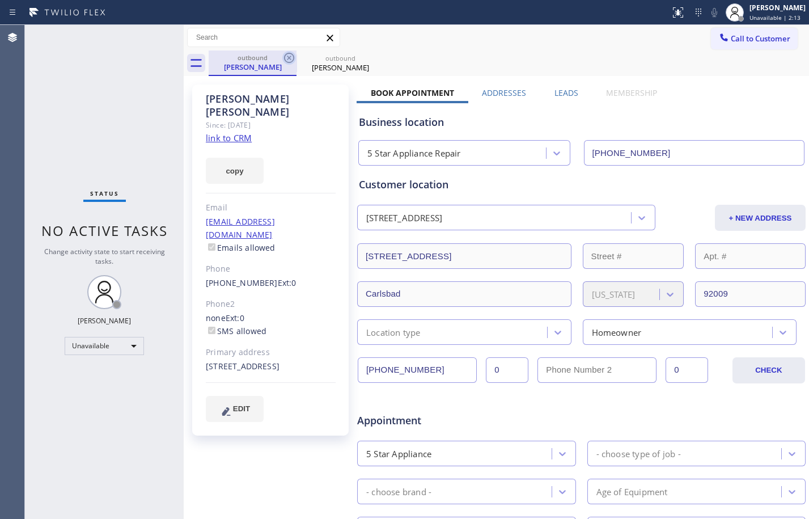
click at [290, 57] on icon at bounding box center [289, 58] width 10 height 10
click at [292, 61] on icon at bounding box center [289, 58] width 10 height 10
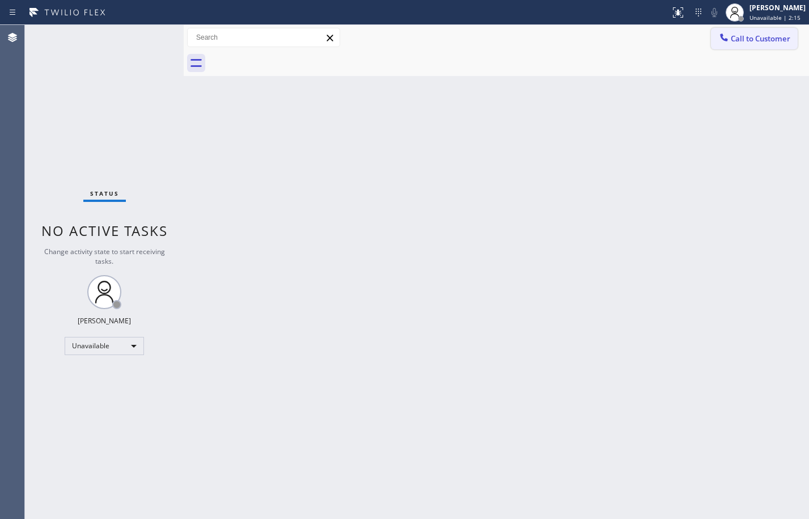
click at [757, 41] on span "Call to Customer" at bounding box center [761, 38] width 60 height 10
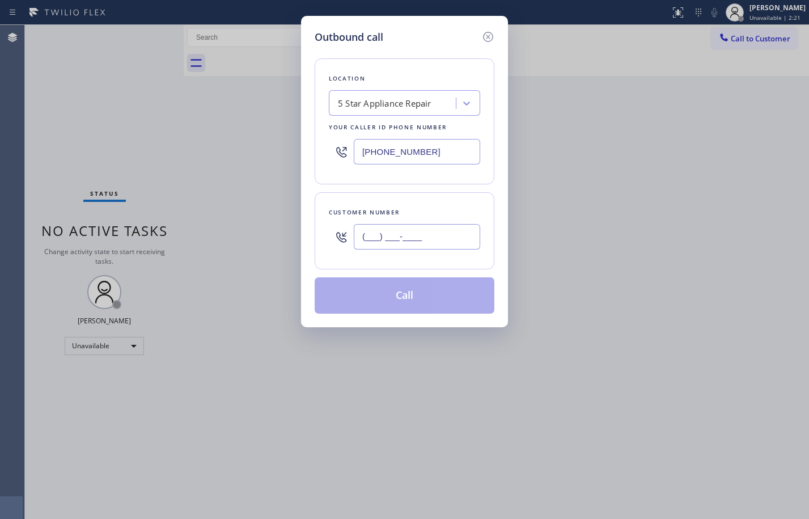
click at [420, 232] on input "(___) ___-____" at bounding box center [417, 237] width 126 height 26
paste input "760) 525-3154"
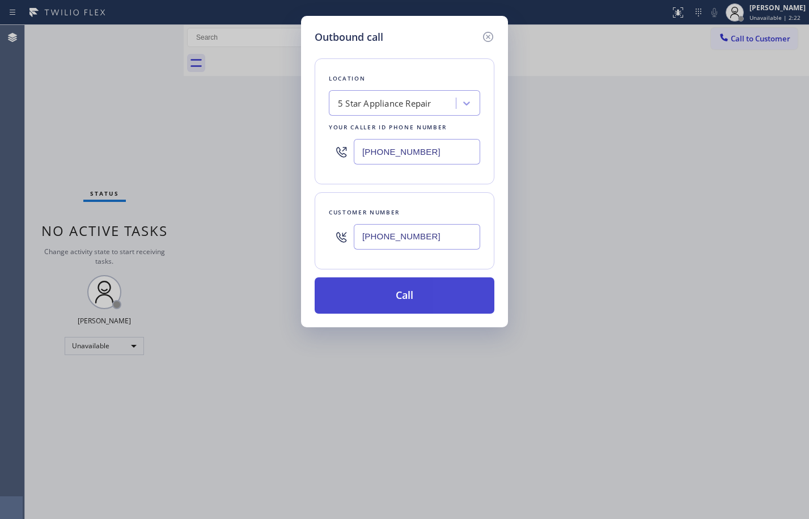
type input "[PHONE_NUMBER]"
click at [380, 294] on button "Call" at bounding box center [405, 295] width 180 height 36
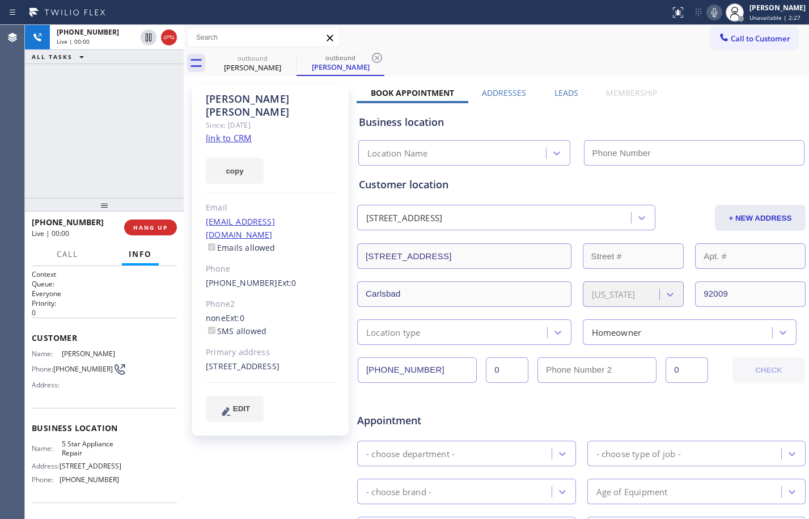
type input "[PHONE_NUMBER]"
click at [162, 222] on button "HANG UP" at bounding box center [150, 227] width 53 height 16
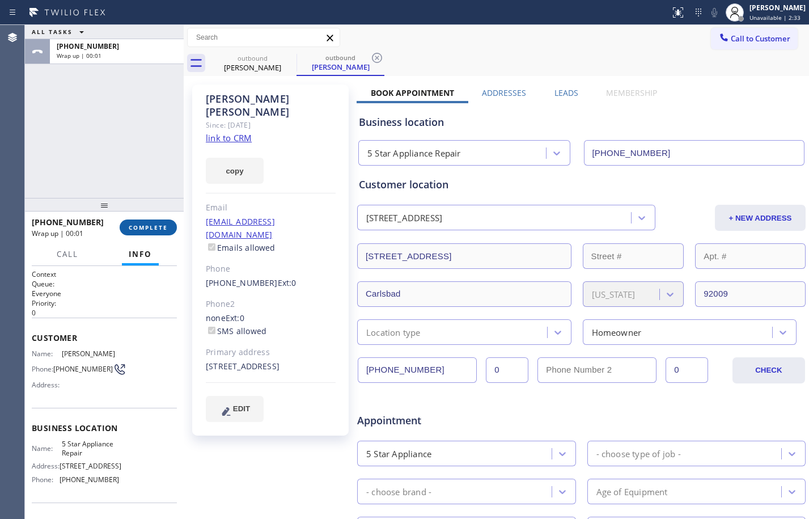
click at [144, 226] on span "COMPLETE" at bounding box center [148, 227] width 39 height 8
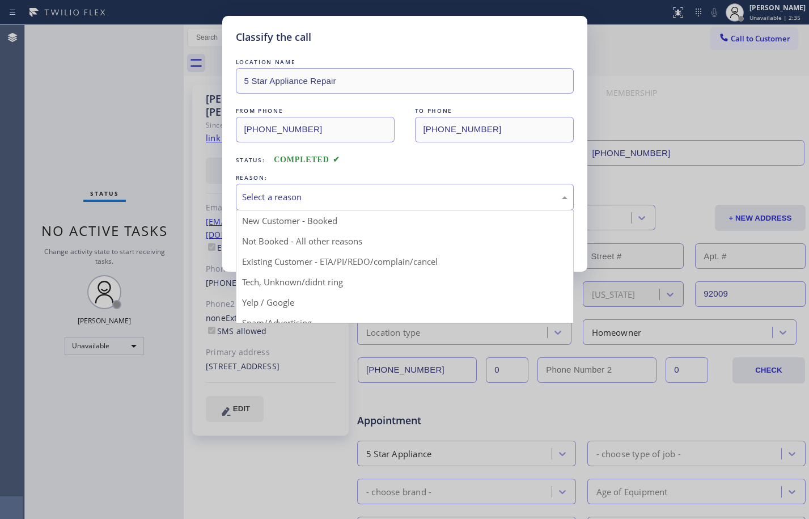
click at [304, 195] on div "Select a reason" at bounding box center [404, 196] width 325 height 13
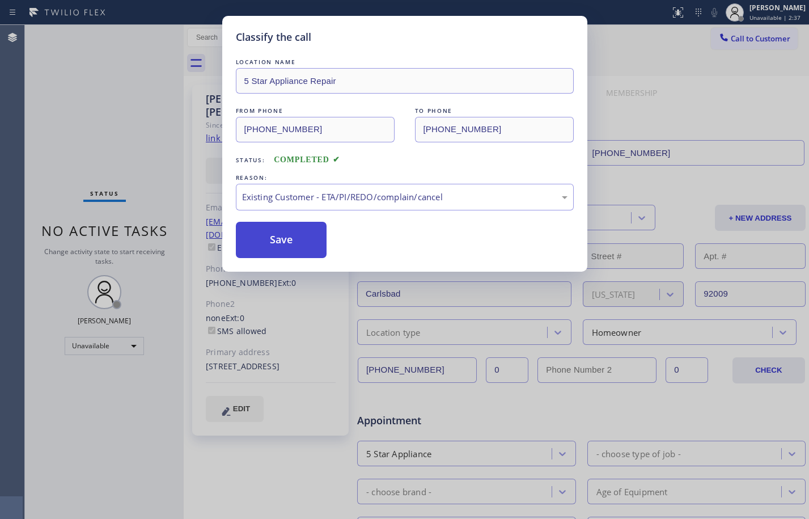
click at [293, 236] on button "Save" at bounding box center [281, 240] width 91 height 36
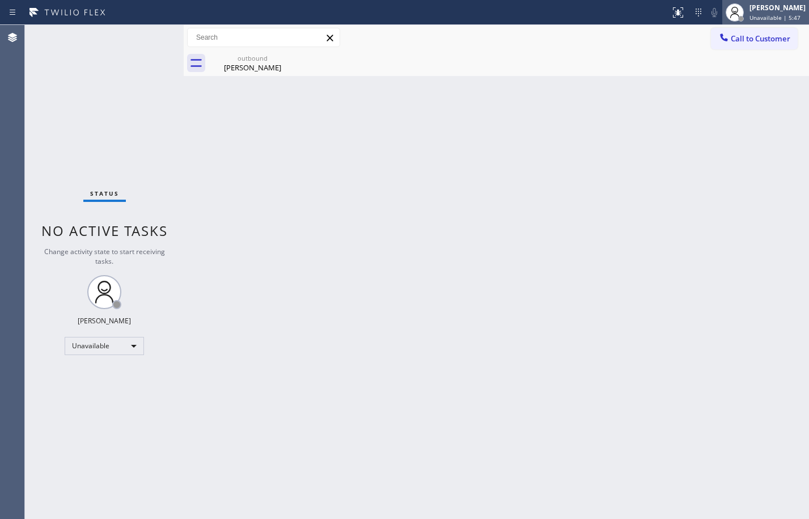
click at [786, 9] on div "[PERSON_NAME]" at bounding box center [777, 8] width 56 height 10
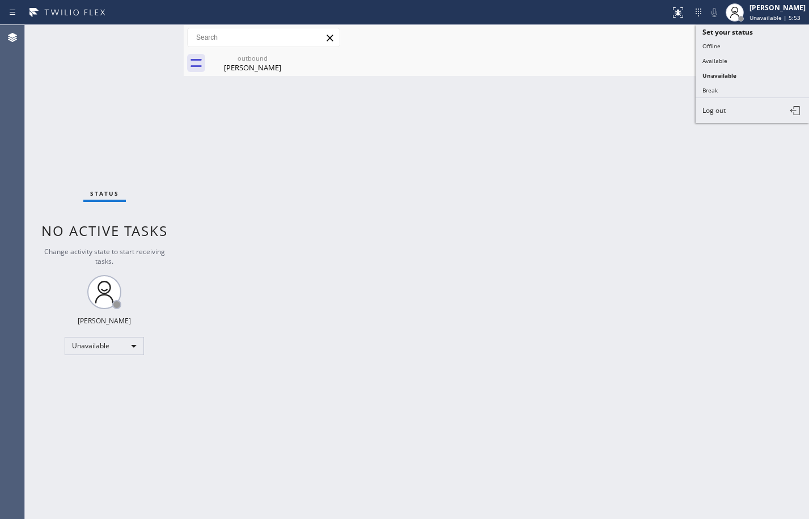
drag, startPoint x: 294, startPoint y: 260, endPoint x: 694, endPoint y: 272, distance: 400.4
click at [303, 260] on div "Back to Dashboard Change Sender ID Customers Technicians Select a contact Outbo…" at bounding box center [496, 272] width 625 height 494
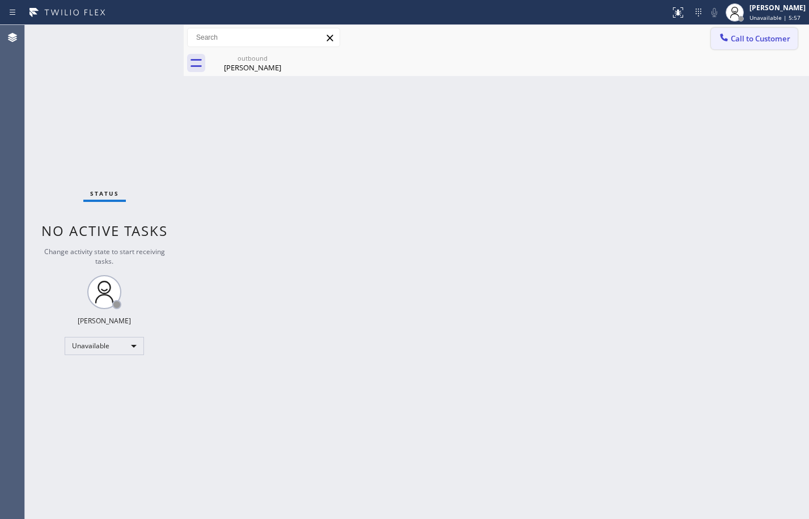
click at [766, 49] on button "Call to Customer" at bounding box center [754, 39] width 87 height 22
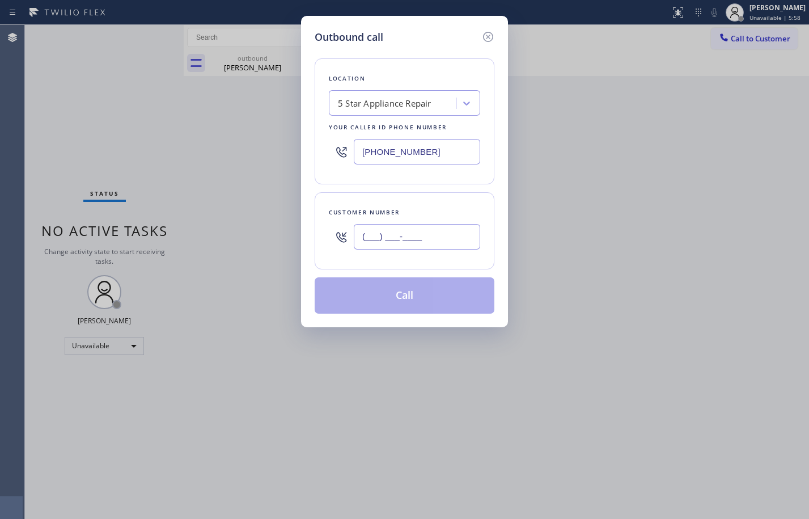
click at [441, 244] on input "(___) ___-____" at bounding box center [417, 237] width 126 height 26
paste input "760) 525-3154"
type input "[PHONE_NUMBER]"
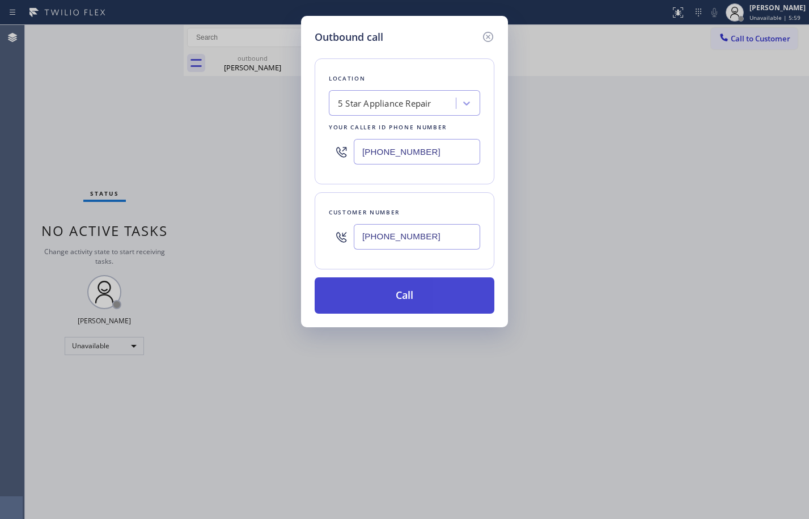
click at [421, 300] on button "Call" at bounding box center [405, 295] width 180 height 36
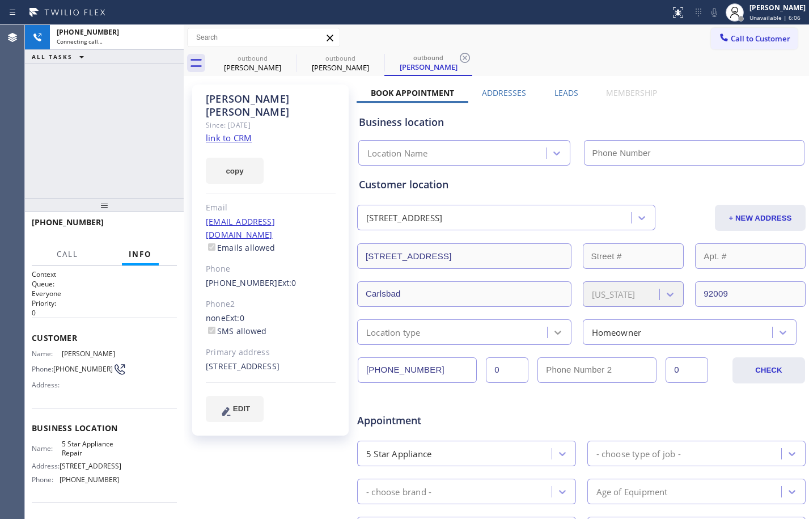
click at [556, 327] on icon at bounding box center [557, 332] width 11 height 11
type input "[PHONE_NUMBER]"
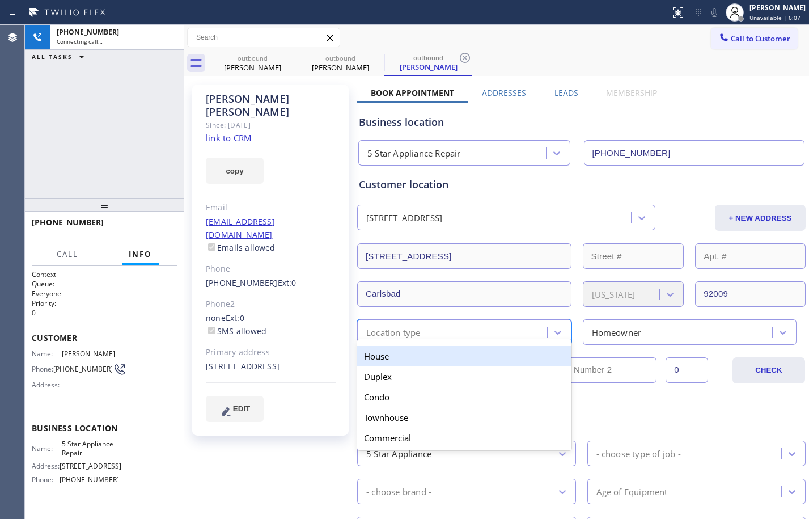
click at [422, 357] on div "House" at bounding box center [464, 356] width 214 height 20
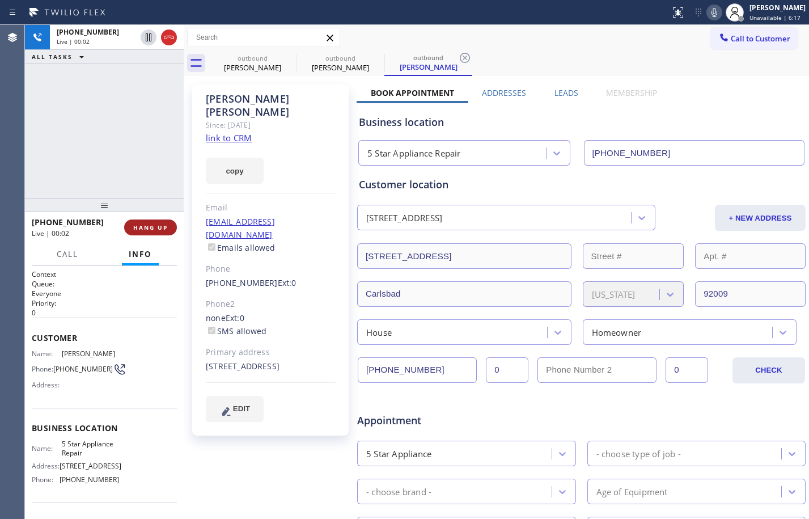
click at [159, 222] on button "HANG UP" at bounding box center [150, 227] width 53 height 16
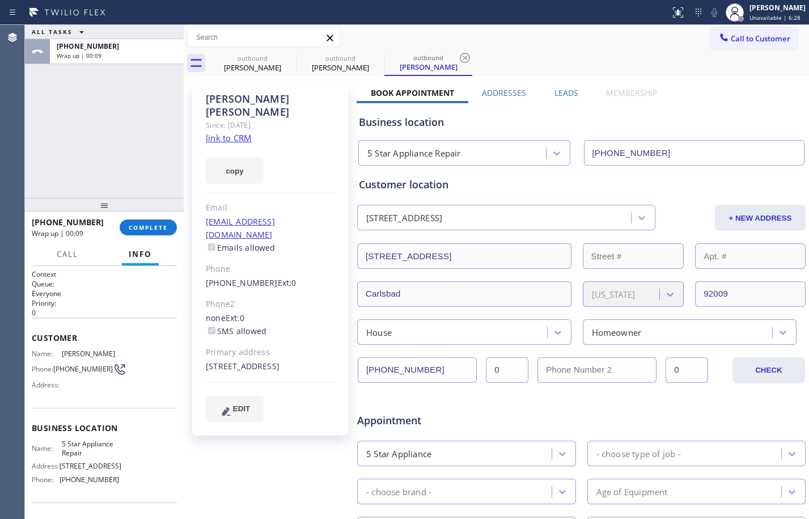
scroll to position [298, 0]
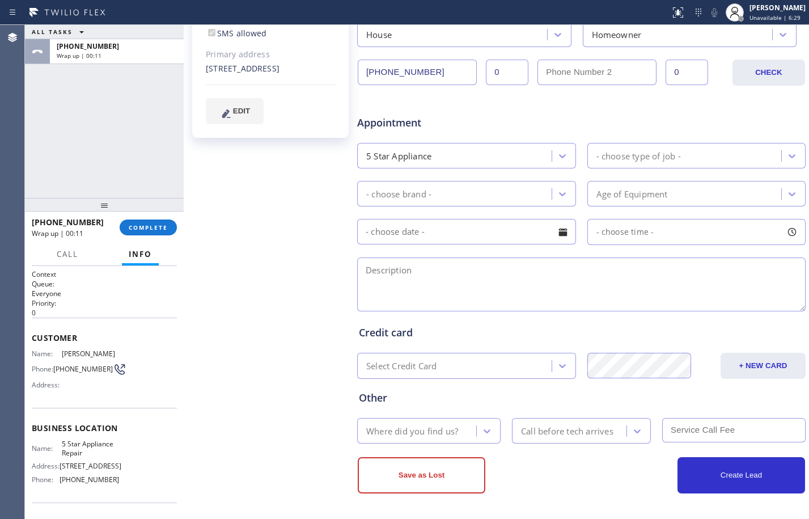
click at [636, 150] on div "- choose type of job -" at bounding box center [638, 155] width 84 height 13
type input "fr"
click at [493, 150] on div "5 Star Appliance" at bounding box center [456, 156] width 191 height 20
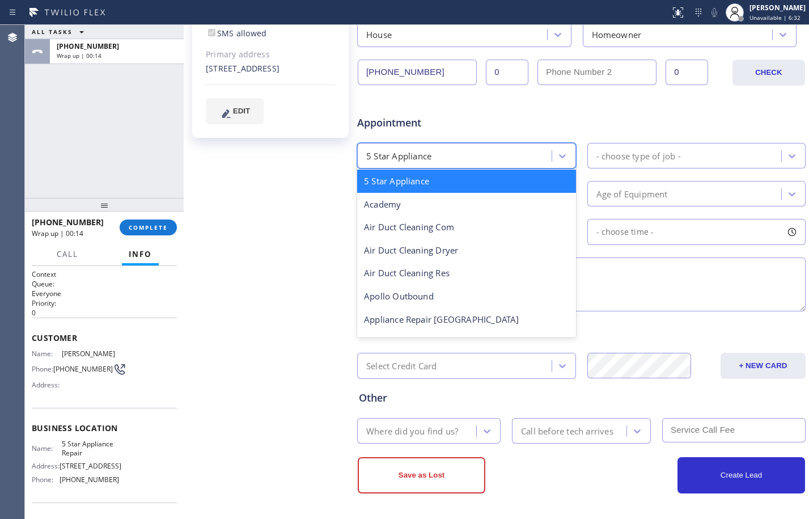
type input "r"
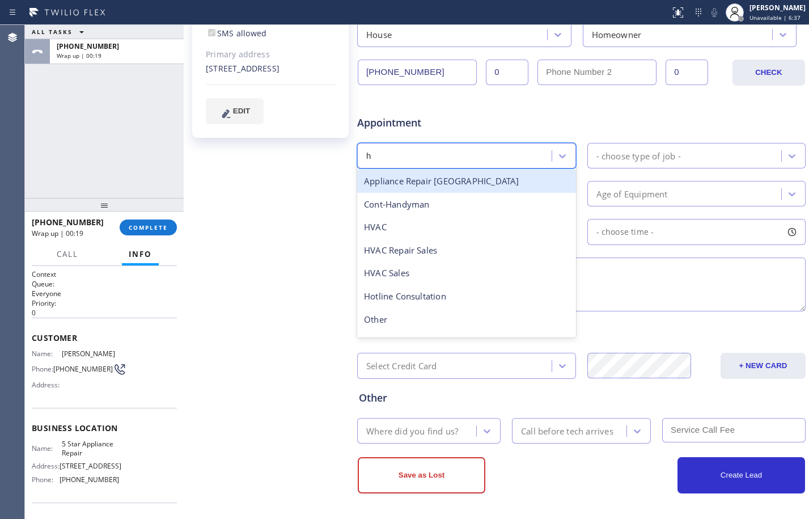
type input "hi"
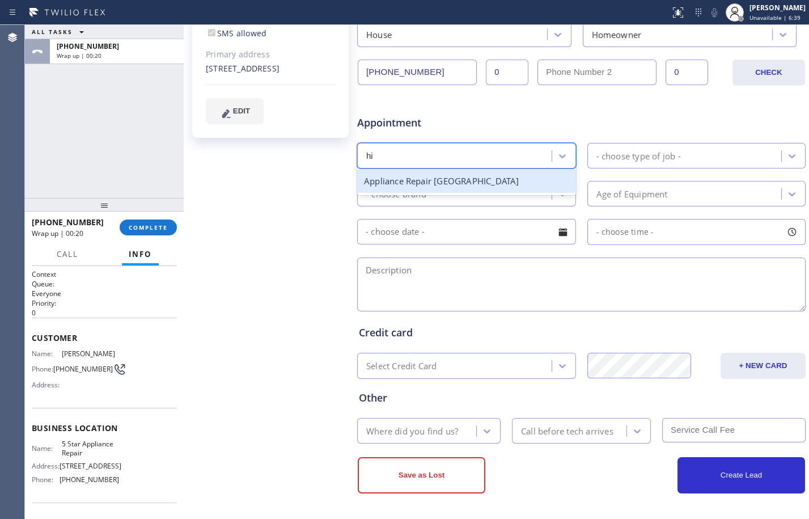
click at [493, 176] on div "Appliance Repair [GEOGRAPHIC_DATA]" at bounding box center [466, 181] width 219 height 23
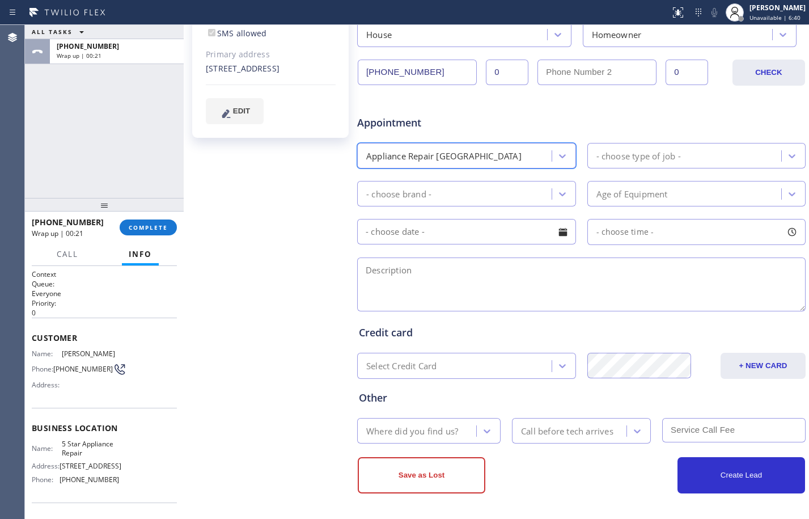
click at [665, 162] on div "- choose type of job -" at bounding box center [638, 155] width 84 height 13
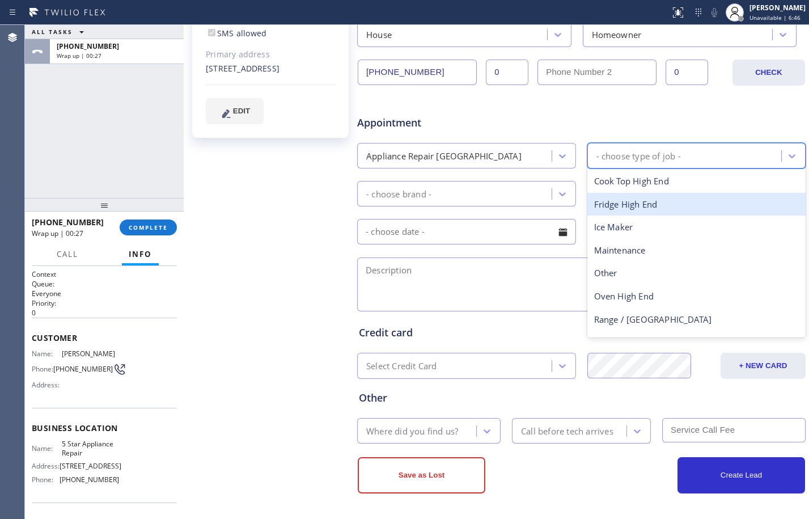
click at [641, 209] on div "Fridge High End" at bounding box center [696, 204] width 219 height 23
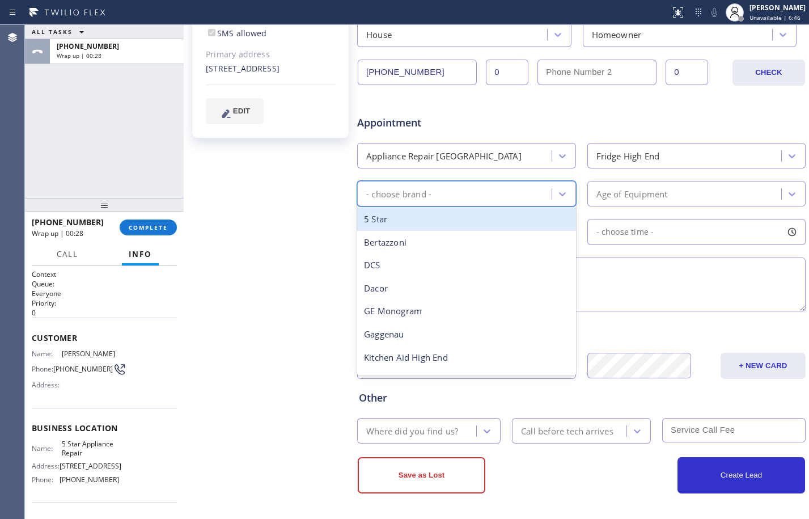
click at [452, 200] on div "- choose brand -" at bounding box center [456, 194] width 191 height 20
type input "s"
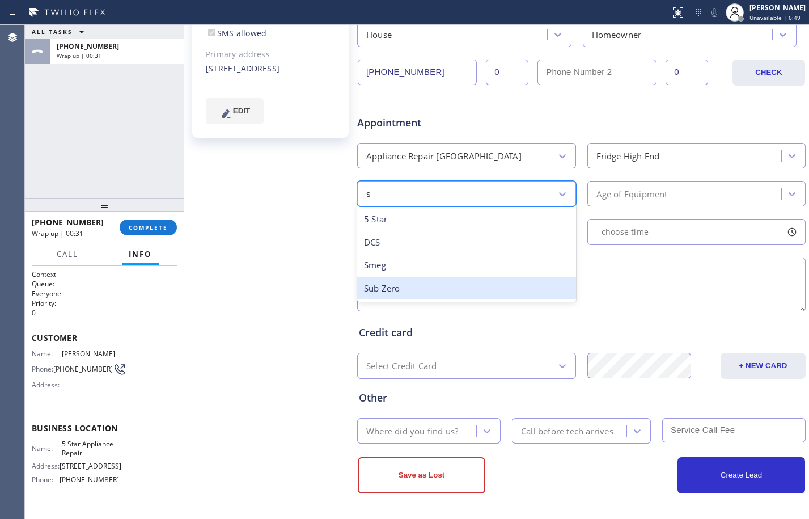
click at [404, 281] on div "Sub Zero" at bounding box center [466, 288] width 219 height 23
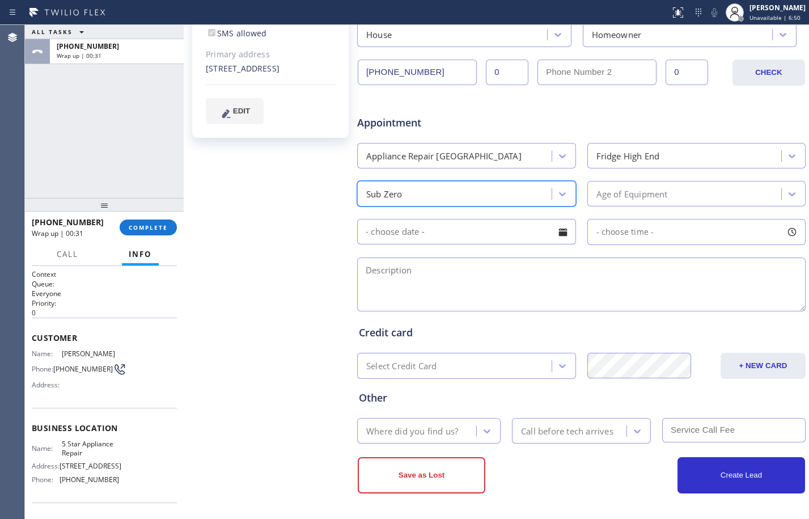
click at [658, 184] on div "Age of Equipment" at bounding box center [686, 194] width 191 height 20
type input "15"
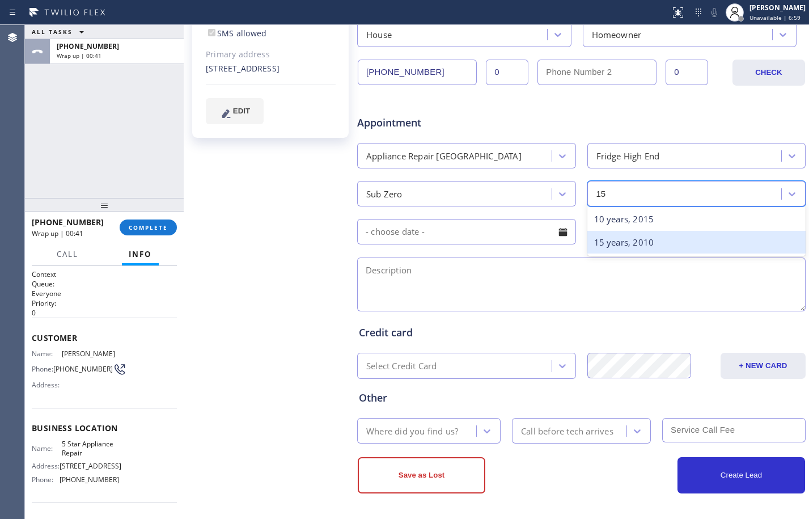
click at [624, 244] on div "15 years, 2010" at bounding box center [696, 242] width 219 height 23
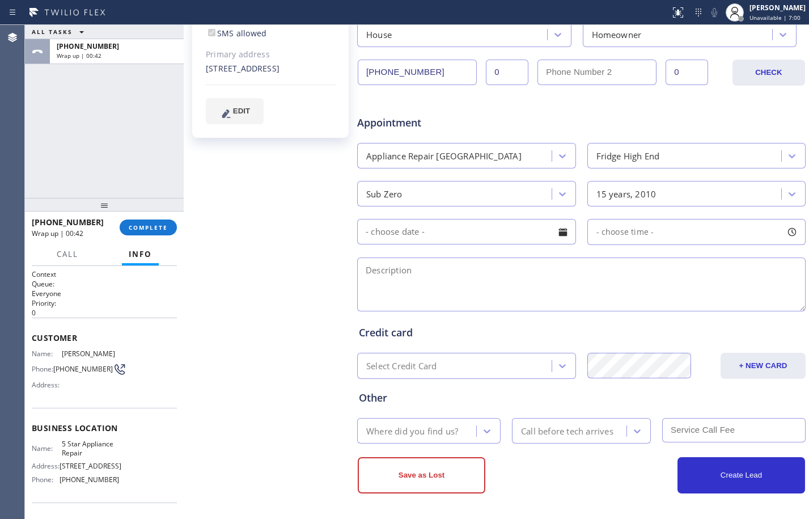
click at [483, 298] on textarea at bounding box center [581, 284] width 448 height 54
type textarea "S"
click at [94, 133] on div "ALL TASKS ALL TASKS ACTIVE TASKS TASKS IN WRAP UP +17605253154 Wrap up | 01:06" at bounding box center [104, 111] width 159 height 173
click at [501, 280] on textarea at bounding box center [581, 284] width 448 height 54
paste textarea "Sub zero/fridge/BI/yesterday lights went out and this morning panel is out, it'…"
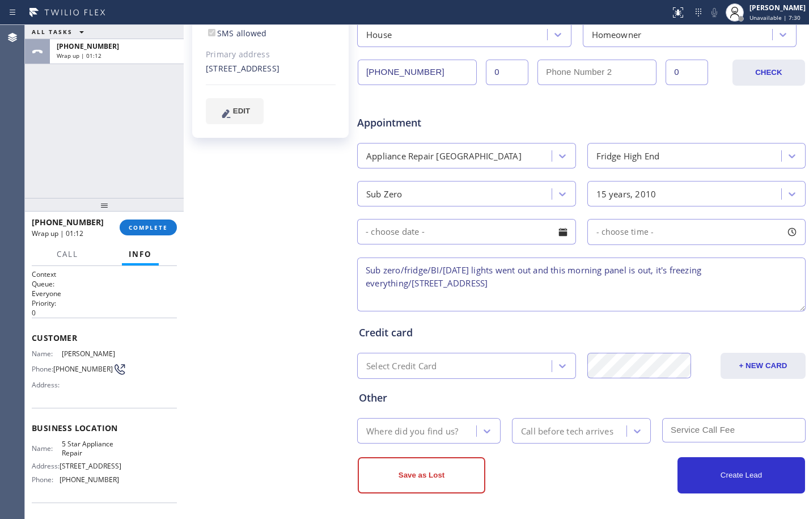
click at [765, 270] on textarea "Sub zero/fridge/BI/yesterday lights went out and this morning panel is out, it'…" at bounding box center [581, 284] width 448 height 54
click at [716, 281] on textarea "Sub zero/fridge/BI/yesterday lights went out and this morning panel is out, it'…" at bounding box center [581, 284] width 448 height 54
click at [654, 287] on textarea "Sub zero/fridge/BI/yesterday lights went out and this morning panel is out, it'…" at bounding box center [581, 284] width 448 height 54
click at [667, 283] on textarea "Sub zero/fridge/BI/yesterday lights went out and this morning panel is out, it'…" at bounding box center [581, 284] width 448 height 54
paste textarea "5 Star Appliance Repair"
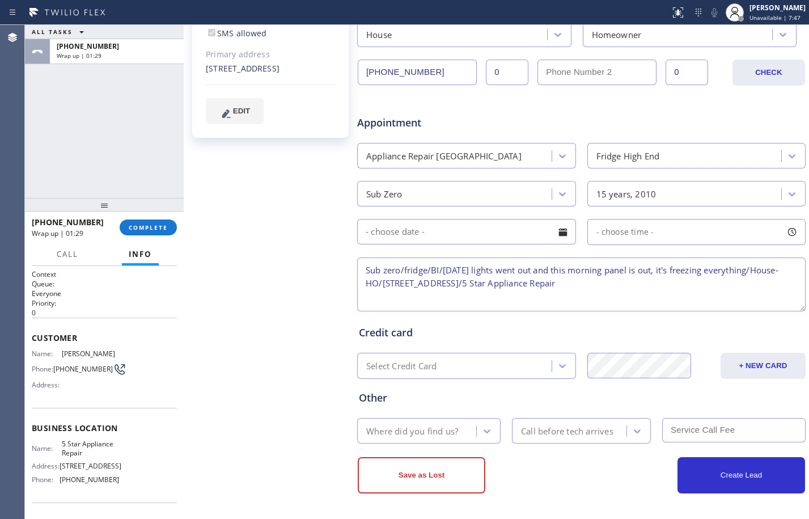
click at [754, 285] on textarea "Sub zero/fridge/BI/yesterday lights went out and this morning panel is out, it'…" at bounding box center [581, 284] width 448 height 54
type textarea "Sub zero/fridge/BI/yesterday lights went out and this morning panel is out, it'…"
click at [418, 439] on div "Where did you find us?" at bounding box center [419, 431] width 116 height 20
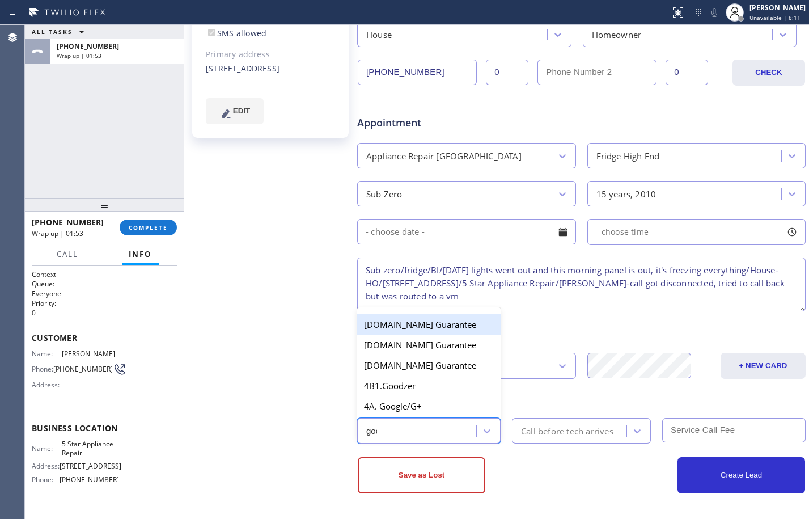
type input "goog"
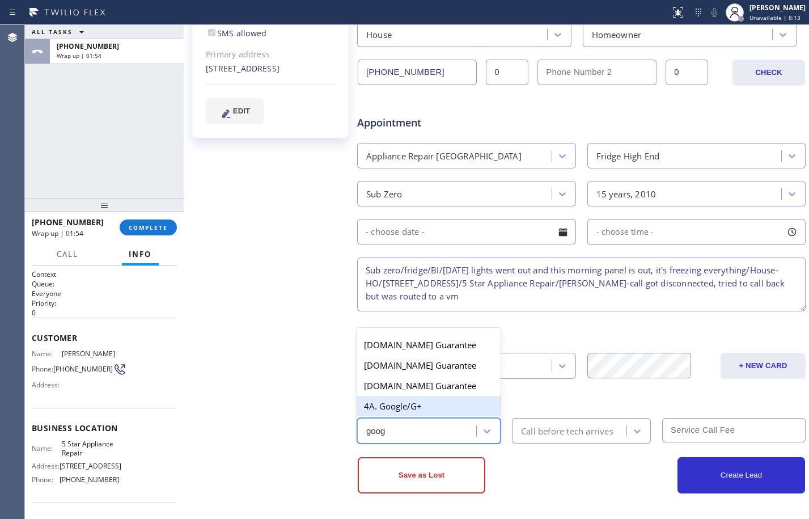
click at [417, 408] on div "4A. Google/G+" at bounding box center [428, 406] width 143 height 20
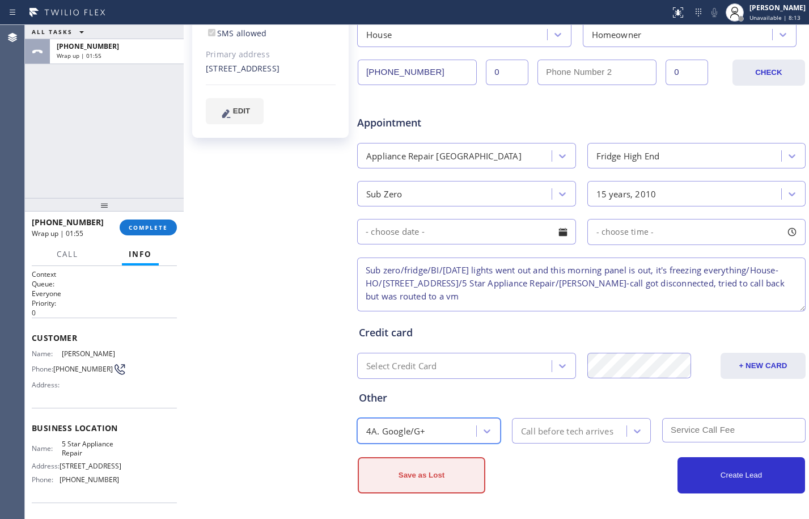
click at [452, 485] on button "Save as Lost" at bounding box center [422, 475] width 128 height 36
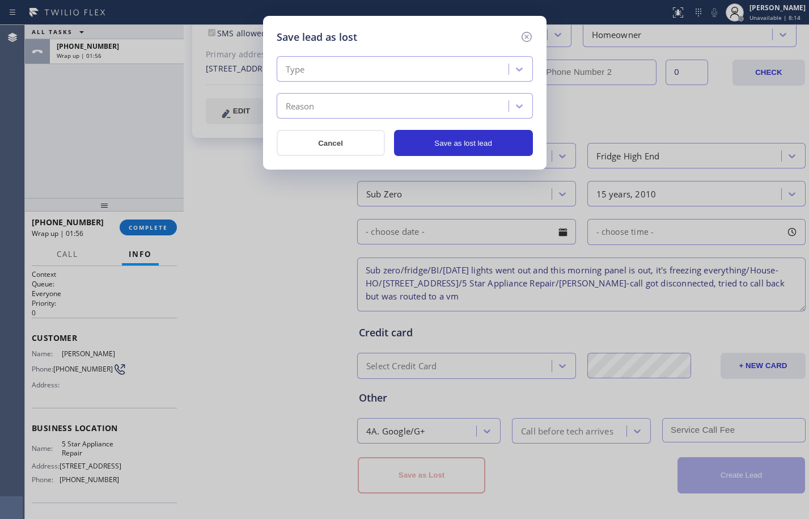
click at [413, 66] on div "Type" at bounding box center [394, 70] width 228 height 20
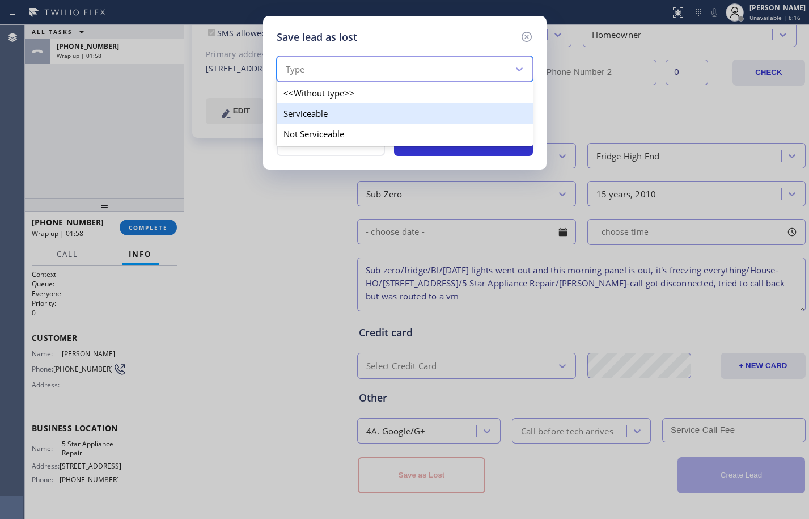
click at [310, 116] on div "Serviceable" at bounding box center [405, 113] width 256 height 20
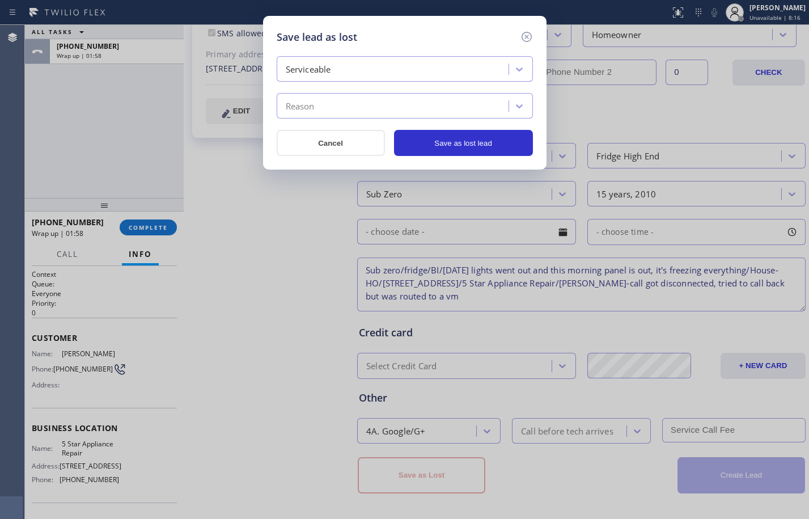
click at [321, 107] on div "Reason" at bounding box center [394, 106] width 228 height 20
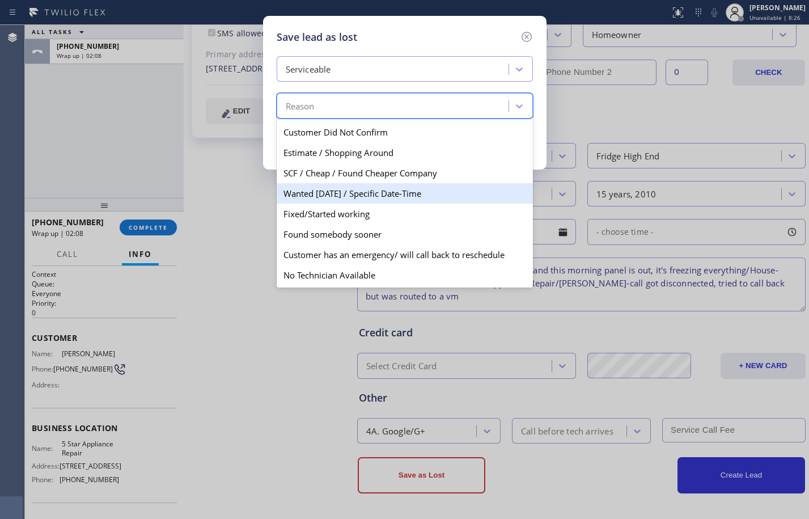
scroll to position [59, 0]
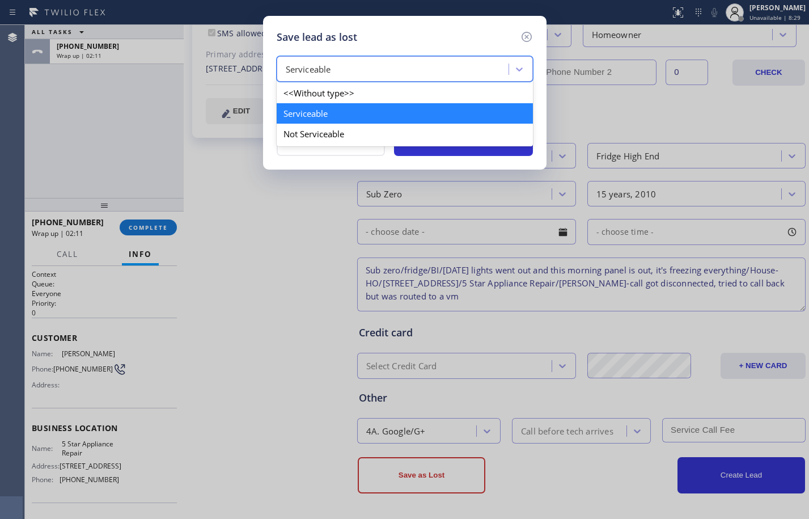
click at [351, 69] on div "Serviceable" at bounding box center [394, 70] width 228 height 20
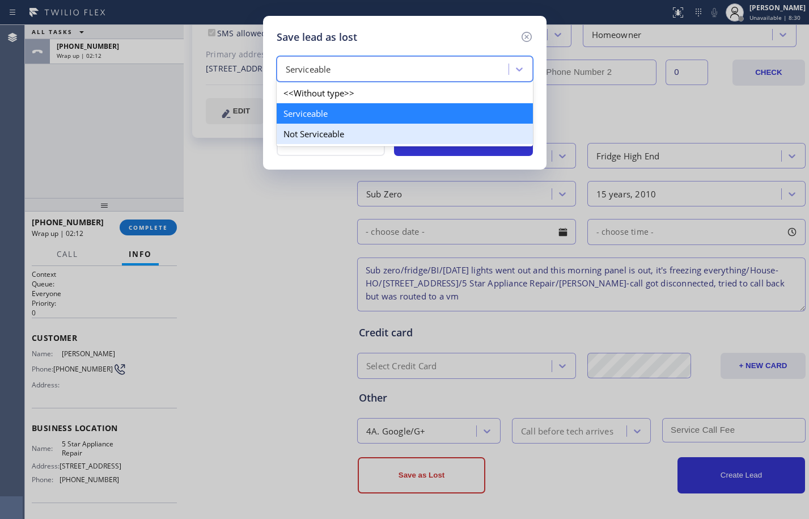
click at [338, 135] on div "Not Serviceable" at bounding box center [405, 134] width 256 height 20
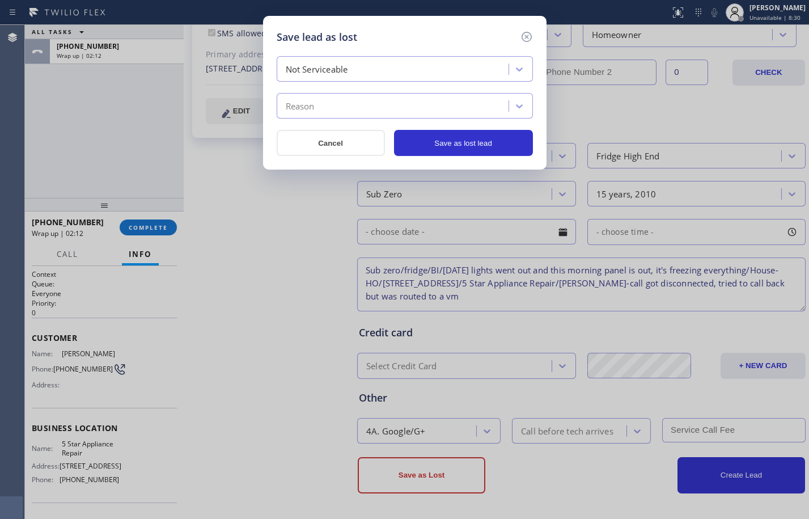
click at [341, 105] on div "Reason" at bounding box center [394, 106] width 228 height 20
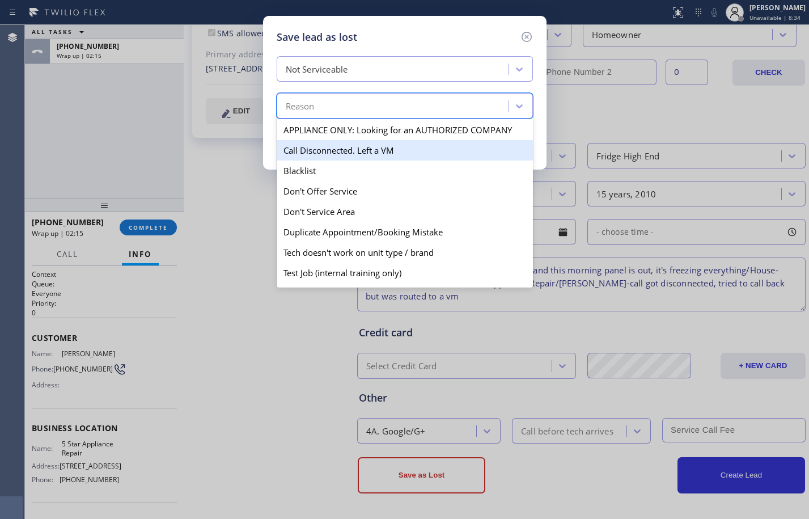
click at [326, 152] on div "Call Disconnected. Left a VM" at bounding box center [405, 150] width 256 height 20
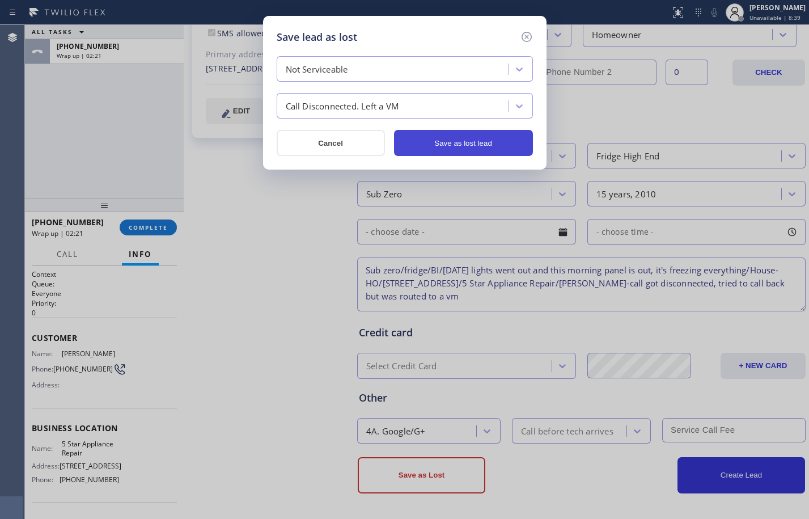
click at [462, 142] on button "Save as lost lead" at bounding box center [463, 143] width 139 height 26
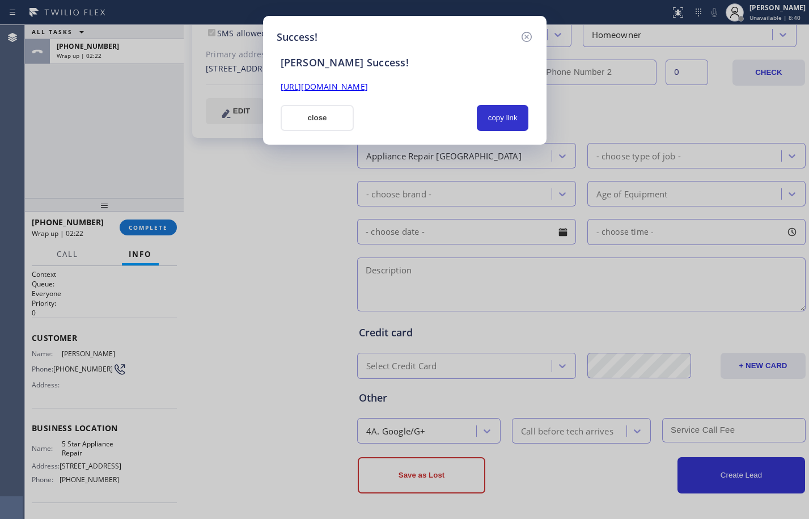
click at [470, 118] on div "copy link" at bounding box center [503, 118] width 66 height 26
click at [490, 118] on button "copy link" at bounding box center [503, 118] width 52 height 26
click at [368, 87] on link "https://erp.apollosoft.co/customer/737172#portlet_lead" at bounding box center [324, 86] width 87 height 11
click at [503, 116] on button "copy link" at bounding box center [503, 118] width 52 height 26
click at [324, 120] on button "close" at bounding box center [318, 118] width 74 height 26
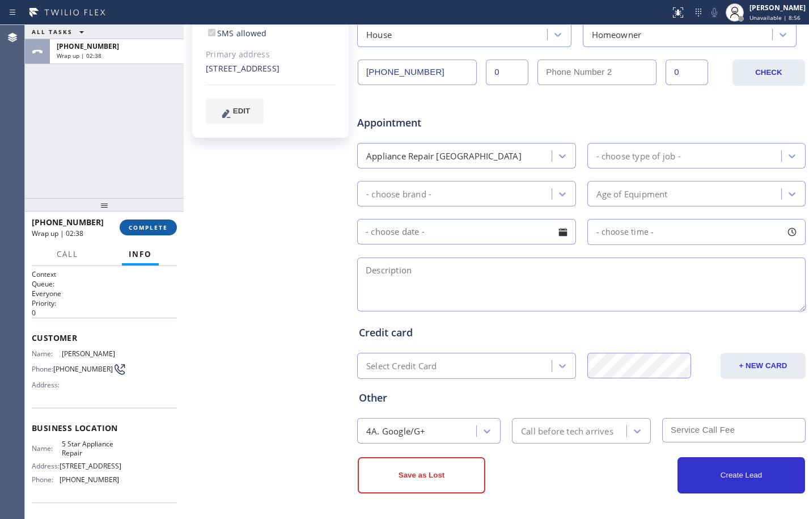
click at [140, 224] on span "COMPLETE" at bounding box center [148, 227] width 39 height 8
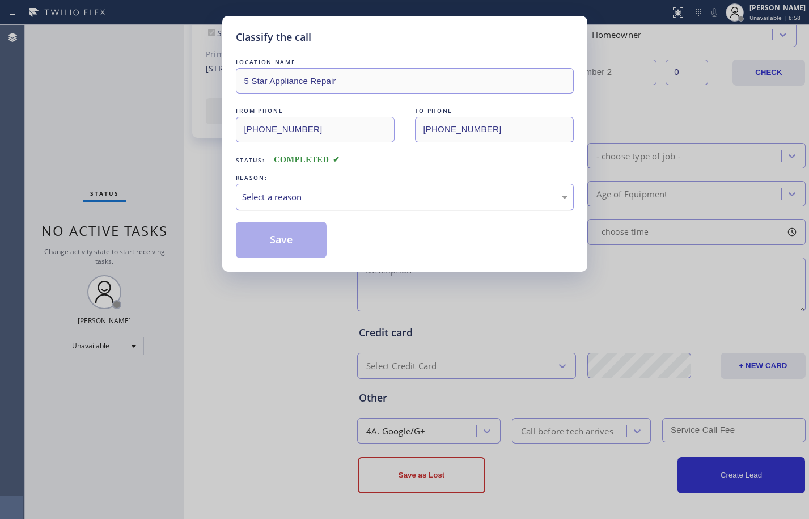
click at [391, 197] on div "Select a reason" at bounding box center [404, 196] width 325 height 13
click at [300, 233] on button "Save" at bounding box center [281, 240] width 91 height 36
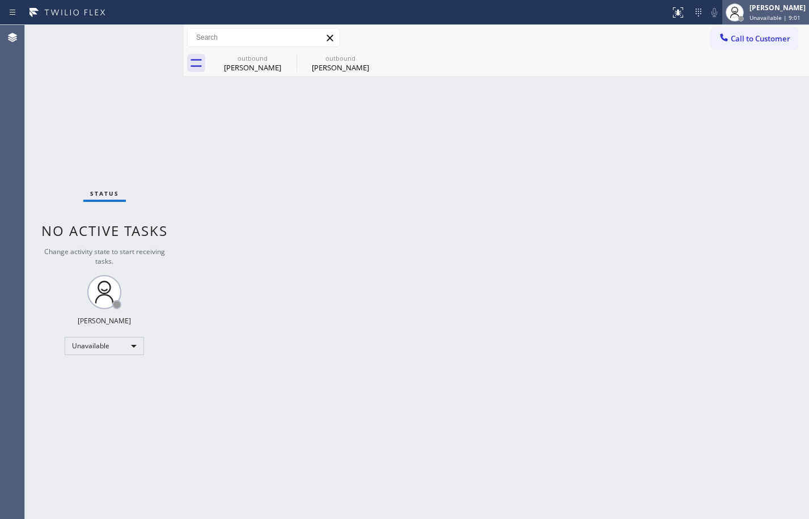
click at [779, 13] on div "Megan Rose Paluca Unavailable | 9:01" at bounding box center [778, 12] width 62 height 20
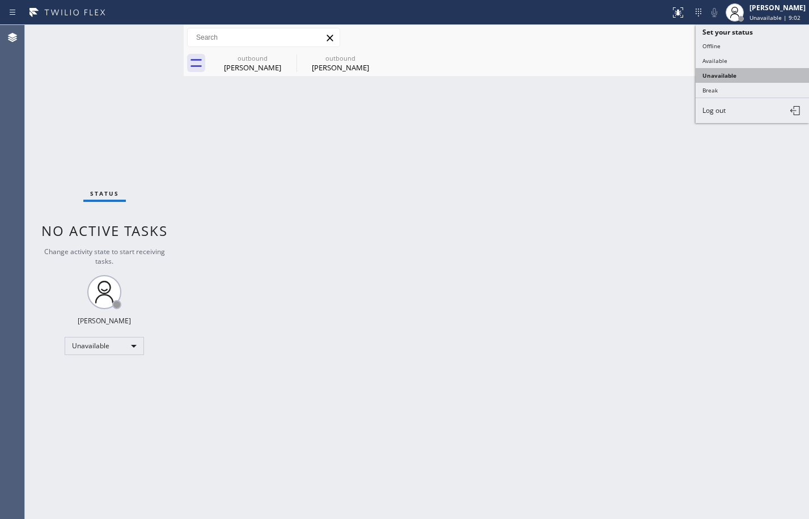
click at [726, 68] on button "Unavailable" at bounding box center [752, 75] width 113 height 15
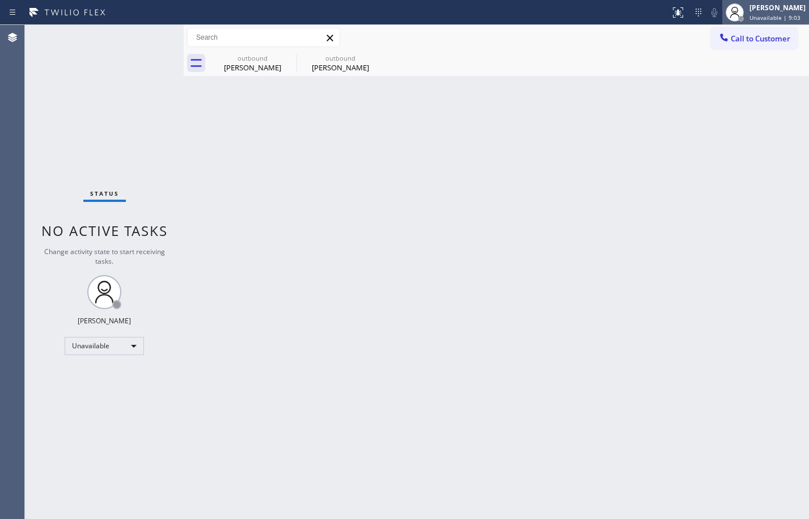
click at [779, 2] on div "Megan Rose Paluca Unavailable | 9:03" at bounding box center [778, 12] width 62 height 20
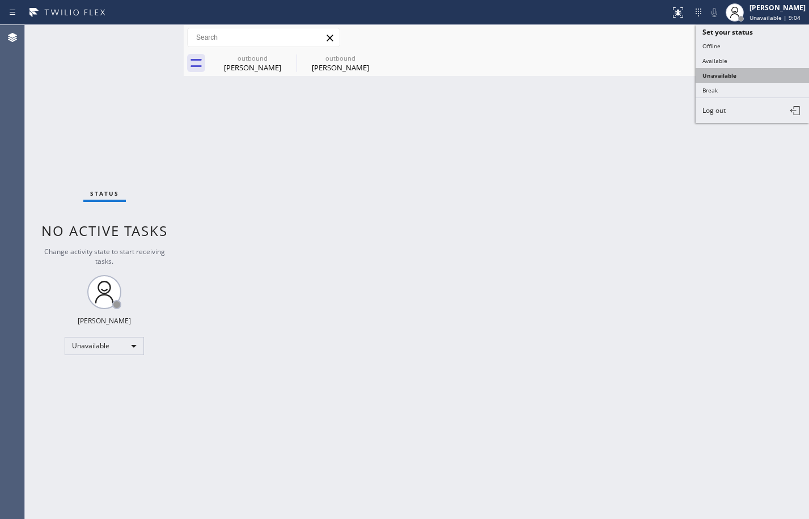
click at [710, 68] on button "Unavailable" at bounding box center [752, 75] width 113 height 15
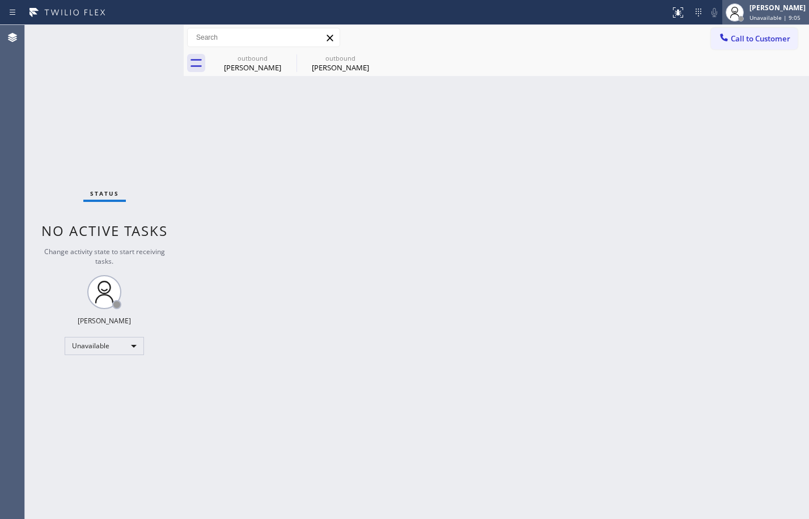
click at [775, 13] on div "Megan Rose Paluca Unavailable | 9:05" at bounding box center [778, 12] width 62 height 20
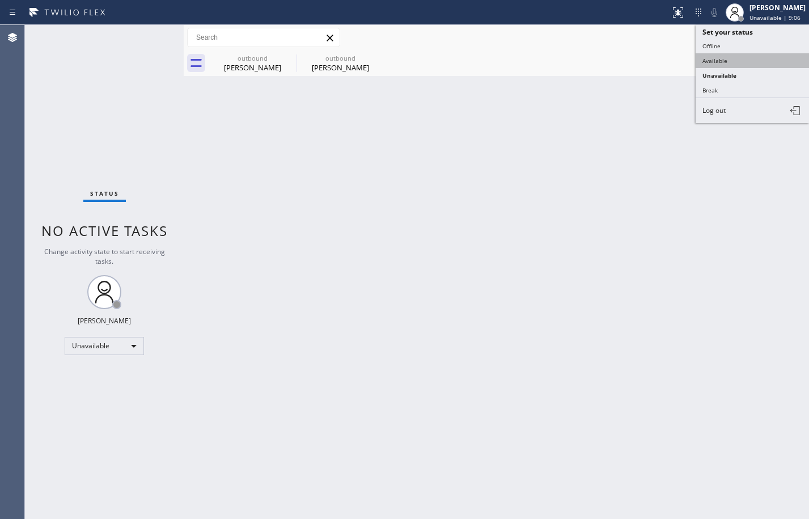
click at [713, 60] on button "Available" at bounding box center [752, 60] width 113 height 15
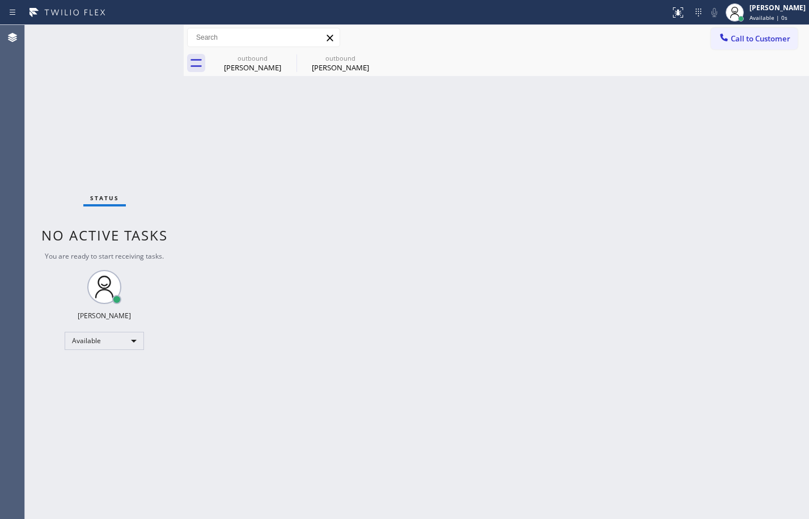
click at [0, 0] on icon at bounding box center [0, 0] width 0 height 0
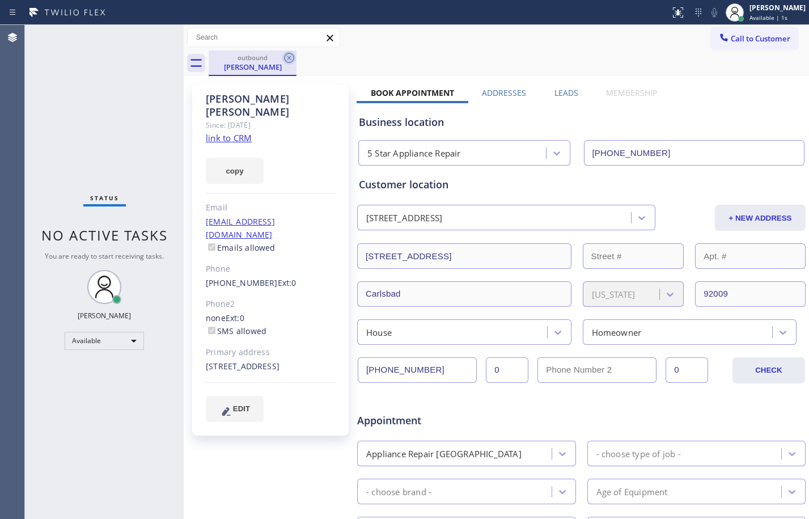
click at [291, 54] on icon at bounding box center [289, 58] width 10 height 10
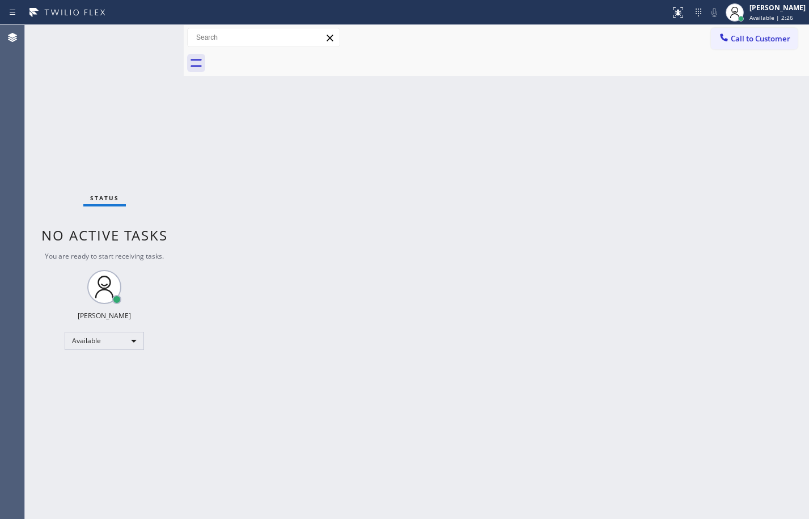
click at [148, 37] on div "Status No active tasks You are ready to start receiving tasks. [PERSON_NAME] Av…" at bounding box center [104, 272] width 159 height 494
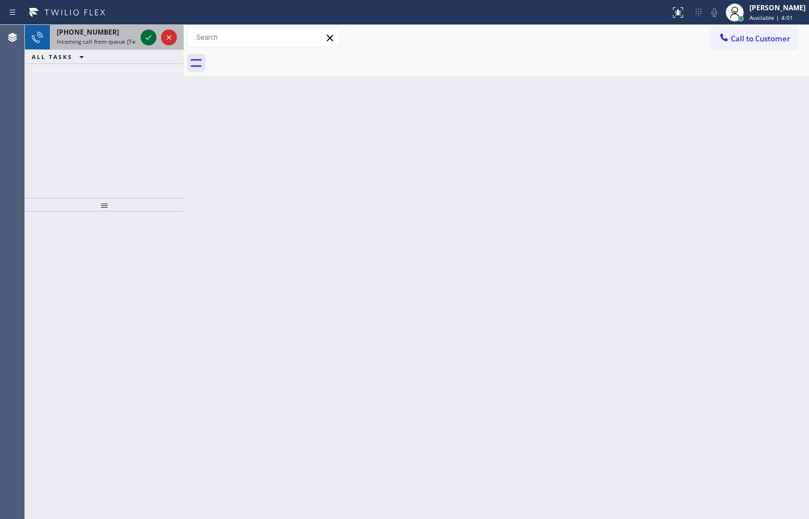
click at [147, 45] on button at bounding box center [149, 37] width 16 height 16
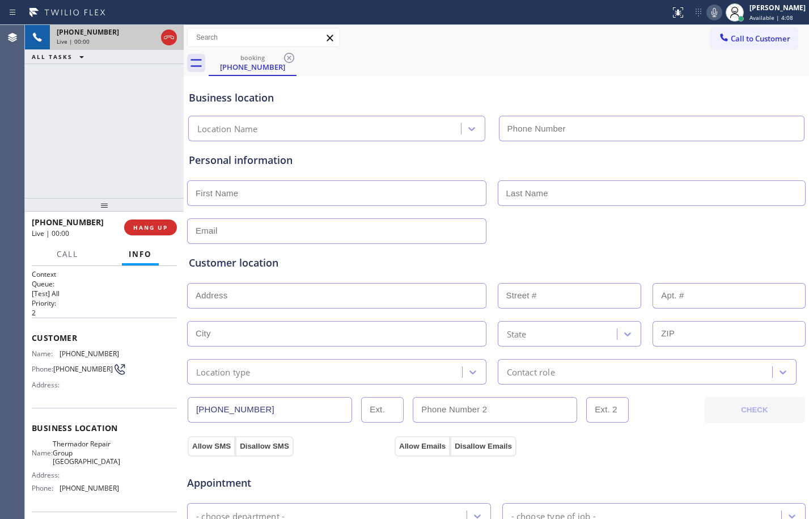
type input "[PHONE_NUMBER]"
click at [158, 230] on span "HANG UP" at bounding box center [150, 227] width 35 height 8
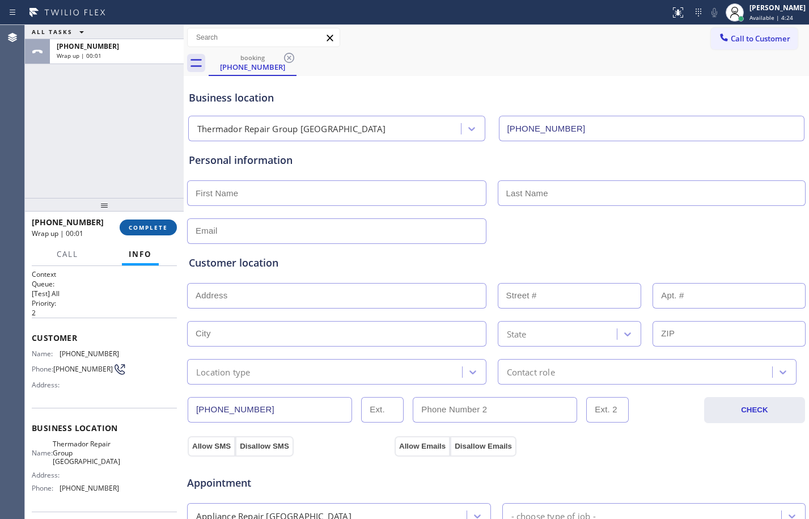
click at [158, 230] on span "COMPLETE" at bounding box center [148, 227] width 39 height 8
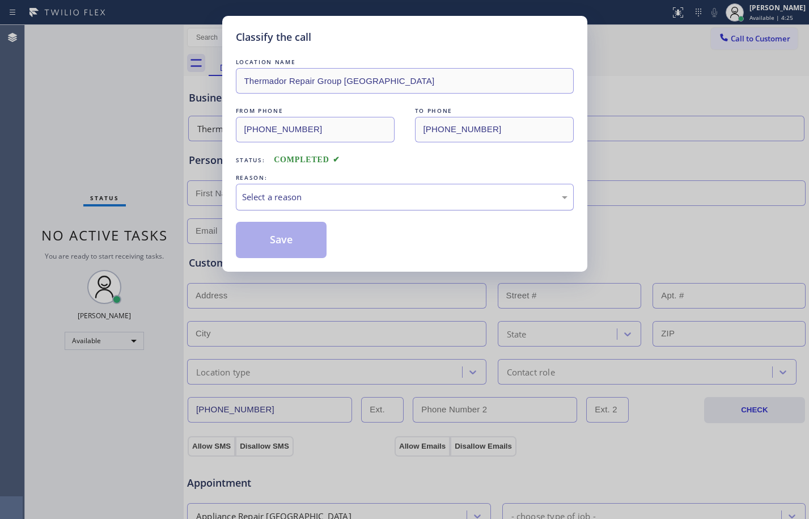
click at [408, 202] on div "Select a reason" at bounding box center [404, 196] width 325 height 13
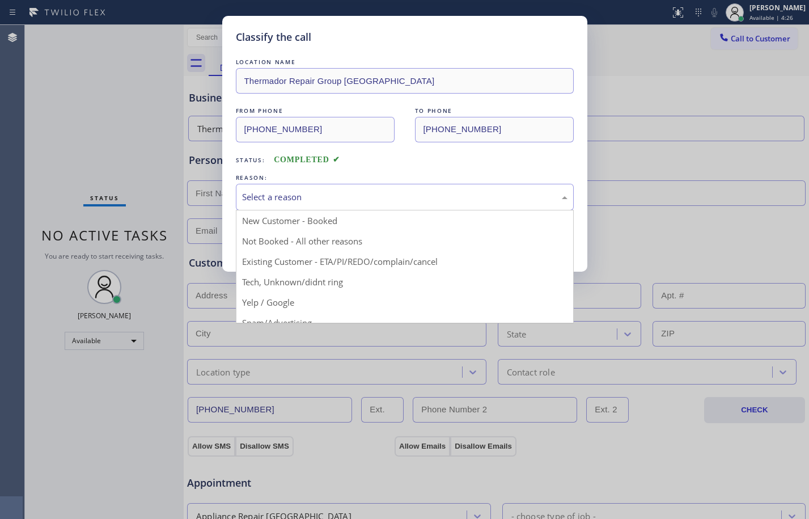
scroll to position [71, 0]
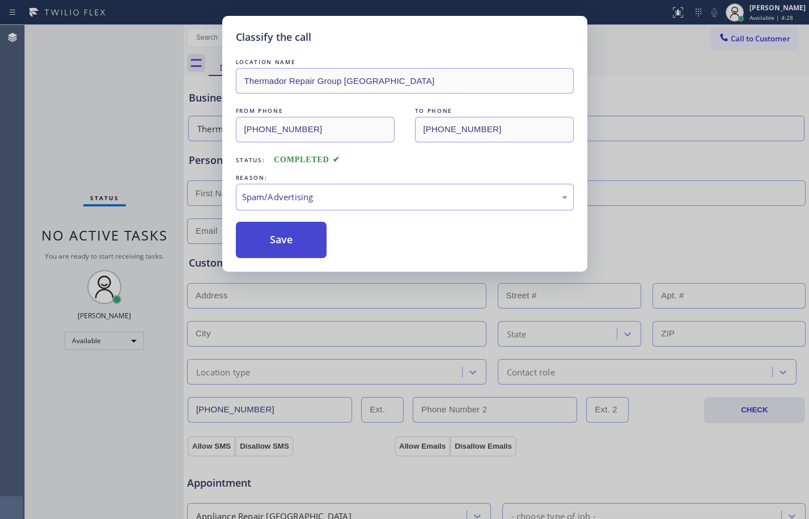
click at [290, 238] on button "Save" at bounding box center [281, 240] width 91 height 36
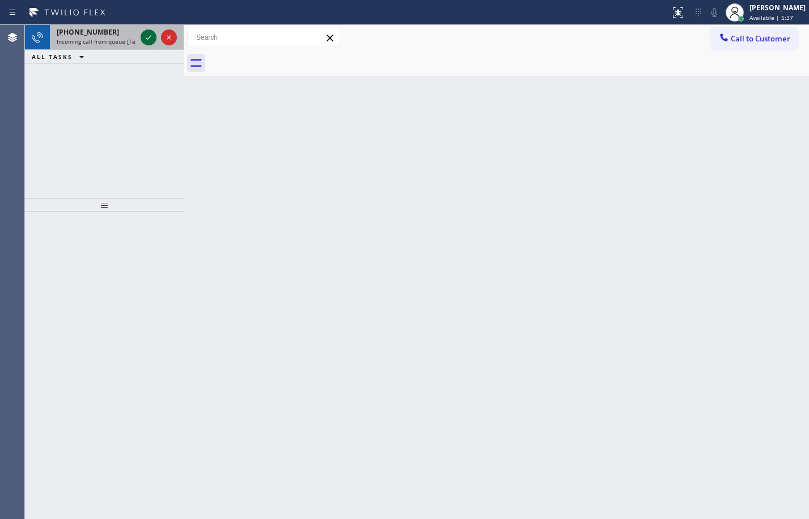
click at [147, 38] on icon at bounding box center [149, 38] width 14 height 14
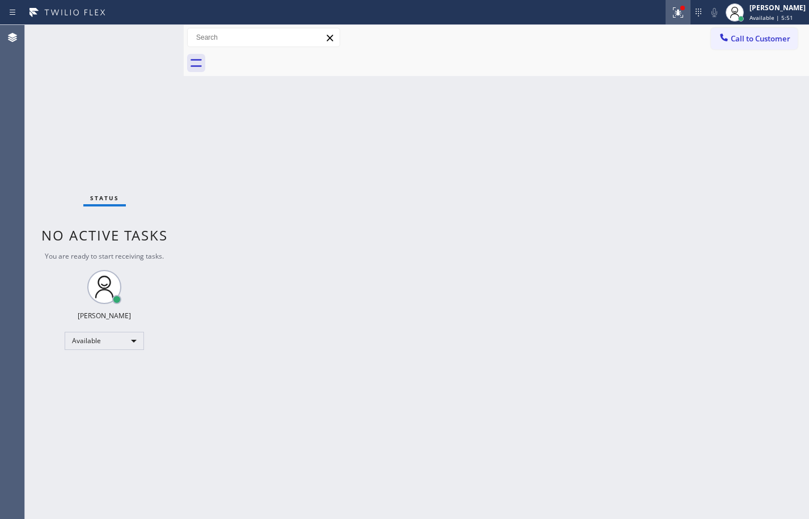
click at [666, 10] on div at bounding box center [678, 13] width 25 height 14
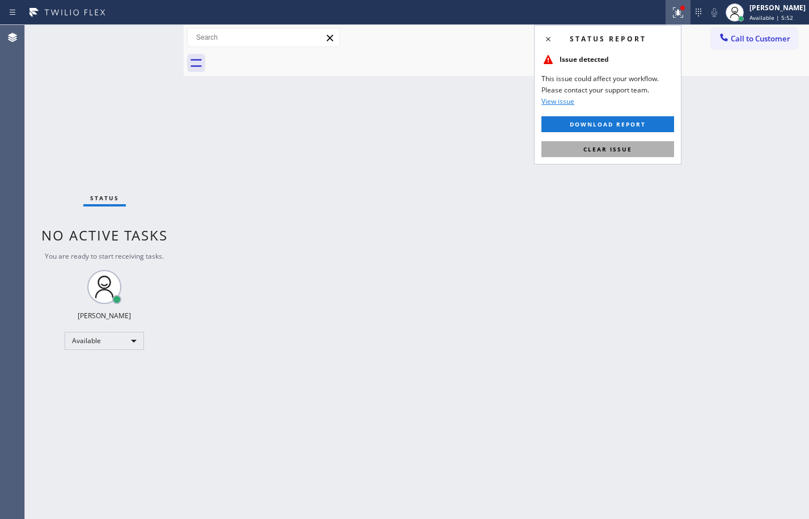
click at [624, 153] on button "Clear issue" at bounding box center [607, 149] width 133 height 16
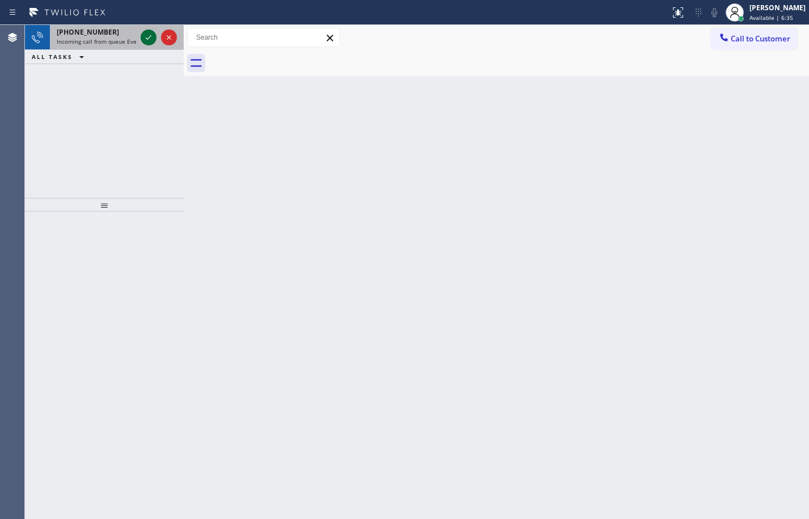
click at [152, 30] on button at bounding box center [149, 37] width 16 height 16
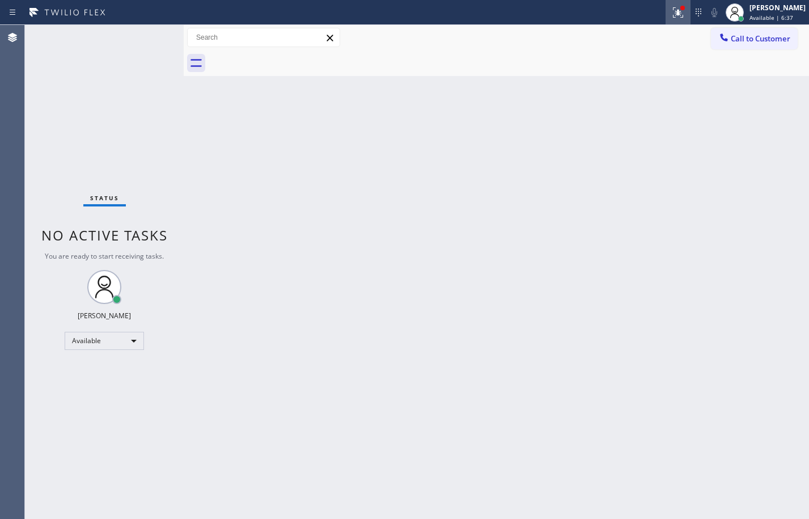
click at [671, 8] on icon at bounding box center [678, 13] width 14 height 14
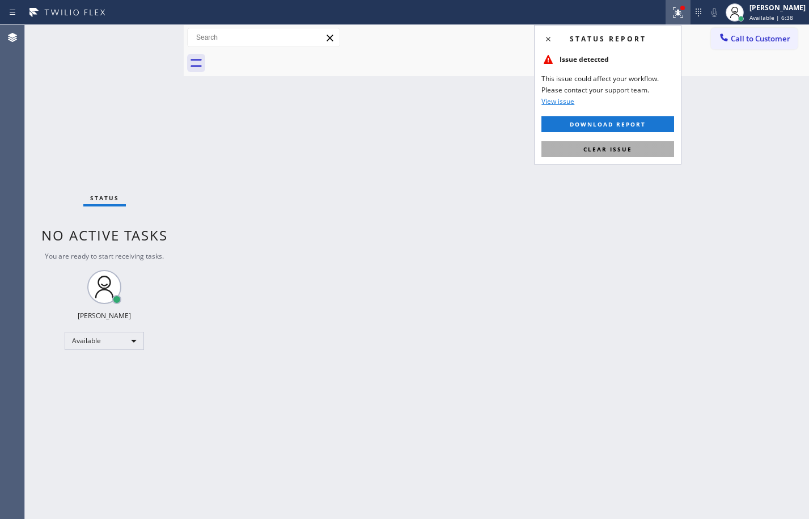
click at [612, 146] on span "Clear issue" at bounding box center [607, 149] width 49 height 8
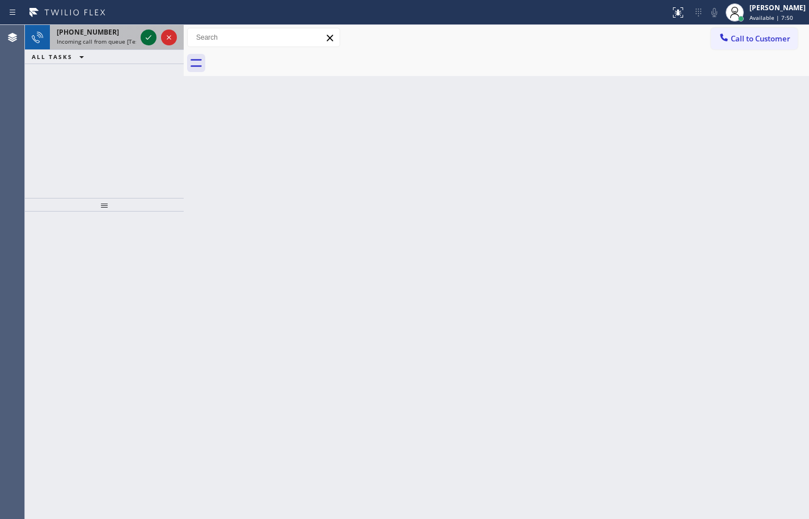
click at [142, 38] on icon at bounding box center [149, 38] width 14 height 14
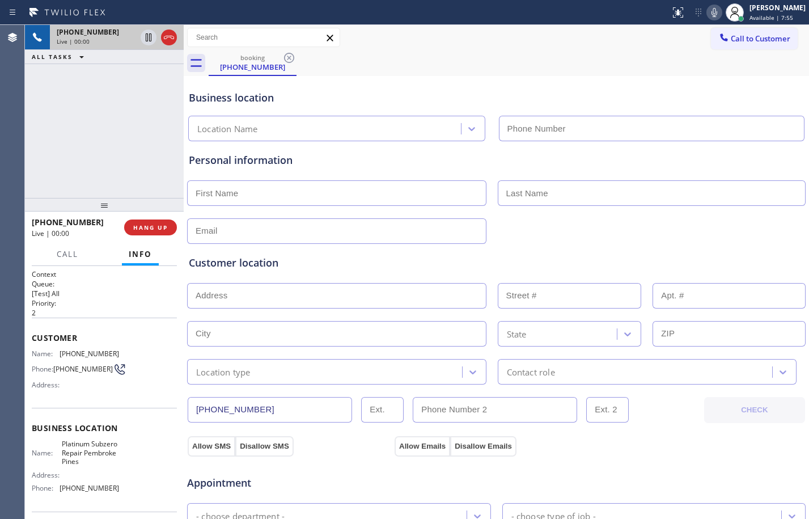
type input "[PHONE_NUMBER]"
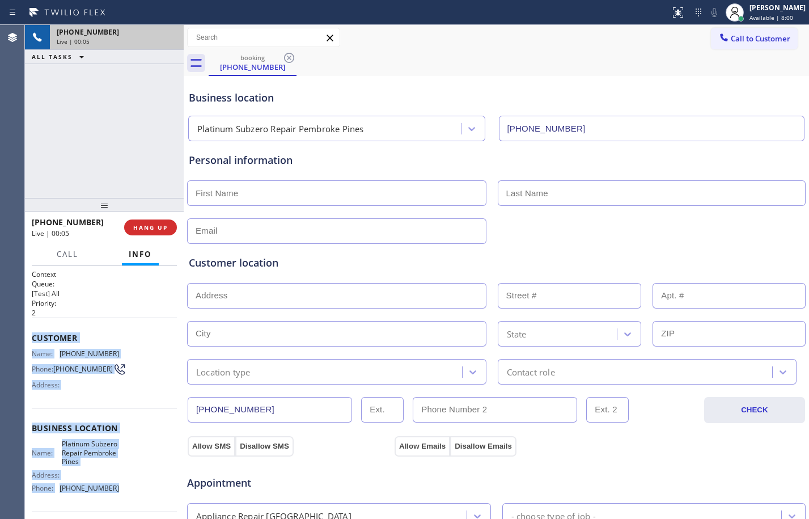
drag, startPoint x: 33, startPoint y: 340, endPoint x: 131, endPoint y: 493, distance: 182.3
click at [131, 493] on div "Context Queue: [Test] All Priority: 2 Customer Name: (786) 204-7468 Phone: (786…" at bounding box center [104, 433] width 145 height 328
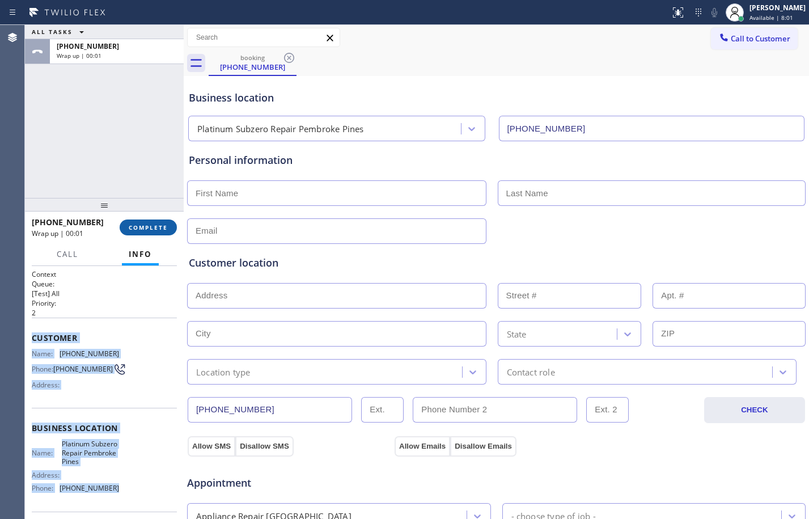
click at [158, 224] on span "COMPLETE" at bounding box center [148, 227] width 39 height 8
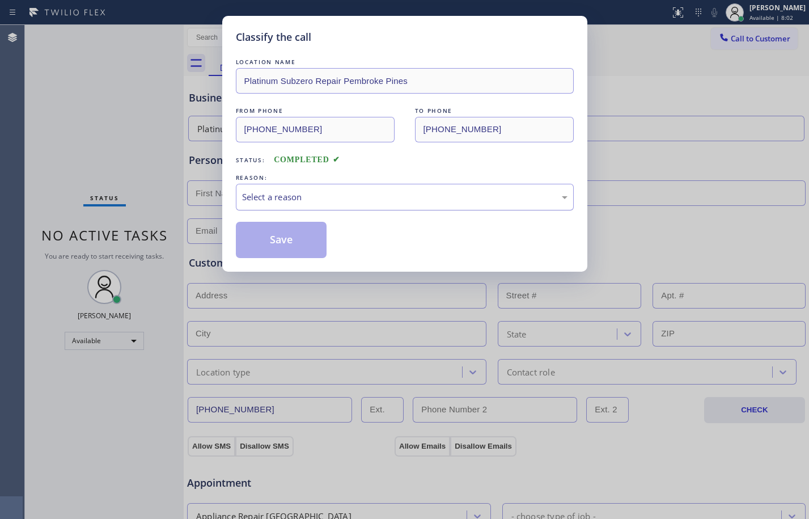
click at [313, 201] on div "Select a reason" at bounding box center [404, 196] width 325 height 13
click at [290, 249] on button "Save" at bounding box center [281, 240] width 91 height 36
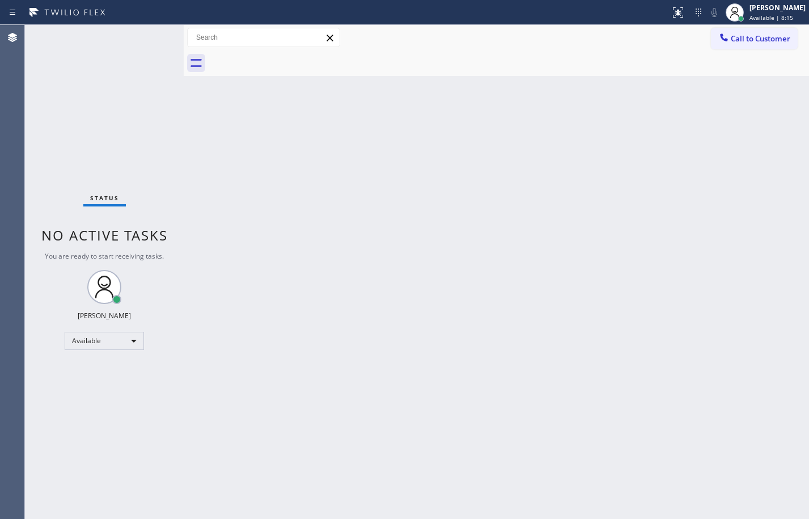
drag, startPoint x: 198, startPoint y: 129, endPoint x: 599, endPoint y: 28, distance: 412.9
click at [198, 130] on div "Back to Dashboard Change Sender ID Customers Technicians Select a contact Outbo…" at bounding box center [496, 272] width 625 height 494
click at [135, 142] on div "Status No active tasks You are ready to start receiving tasks. [PERSON_NAME] Av…" at bounding box center [104, 272] width 159 height 494
click at [746, 1] on div "Megan Rose Paluca Available | 8:47" at bounding box center [765, 12] width 87 height 25
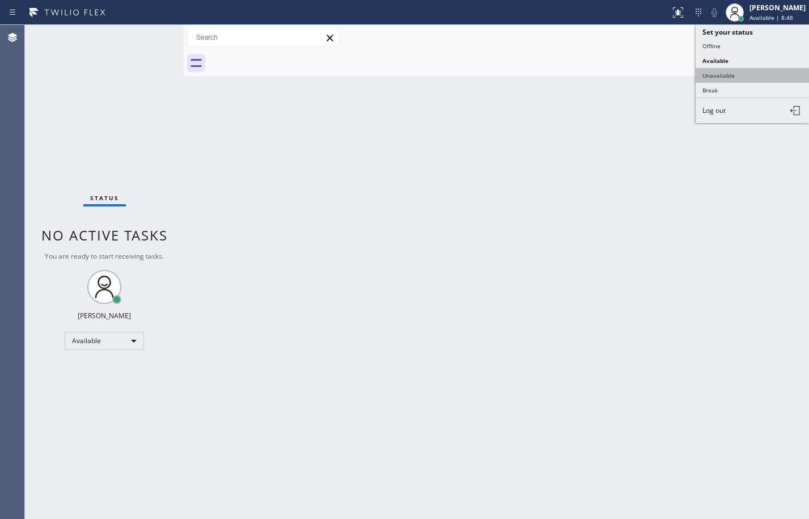
click at [749, 76] on button "Unavailable" at bounding box center [752, 75] width 113 height 15
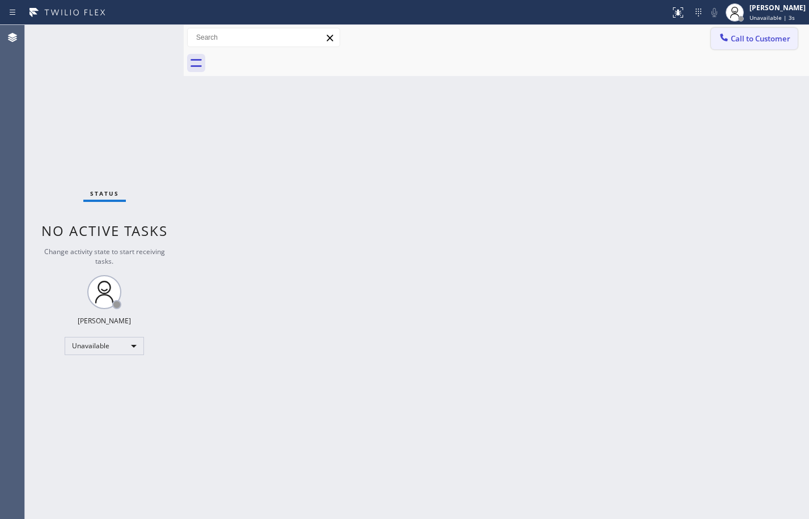
click at [782, 44] on button "Call to Customer" at bounding box center [754, 39] width 87 height 22
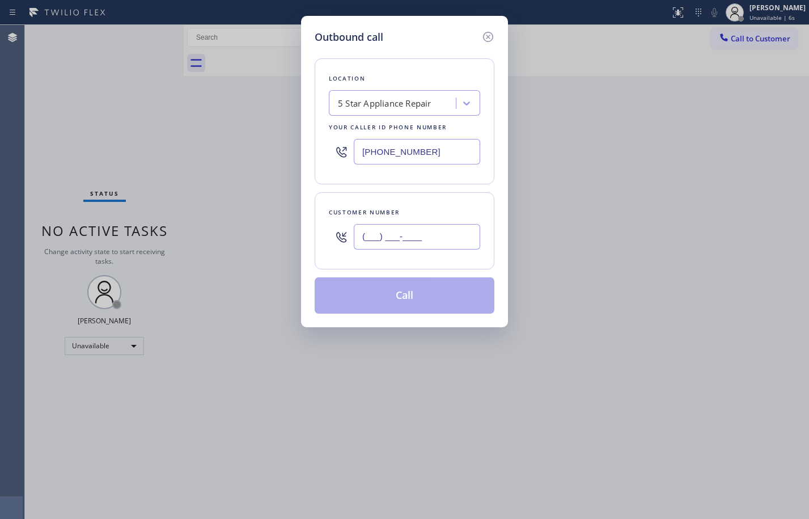
drag, startPoint x: 440, startPoint y: 230, endPoint x: 425, endPoint y: 256, distance: 30.0
click at [440, 230] on input "(___) ___-____" at bounding box center [417, 237] width 126 height 26
paste input "760) 525-3154"
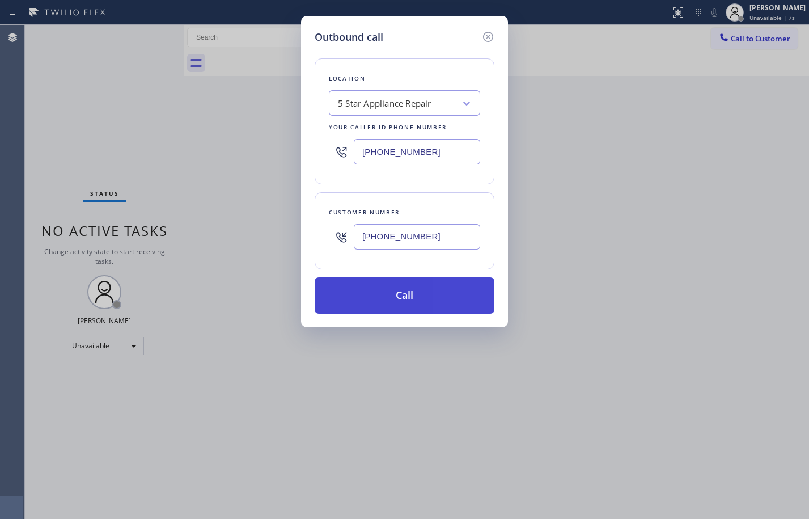
type input "[PHONE_NUMBER]"
click at [413, 290] on button "Call" at bounding box center [405, 295] width 180 height 36
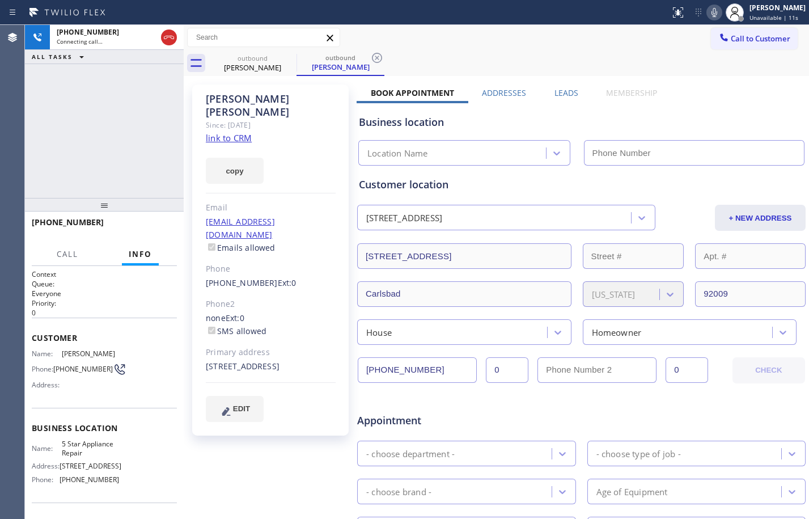
type input "[PHONE_NUMBER]"
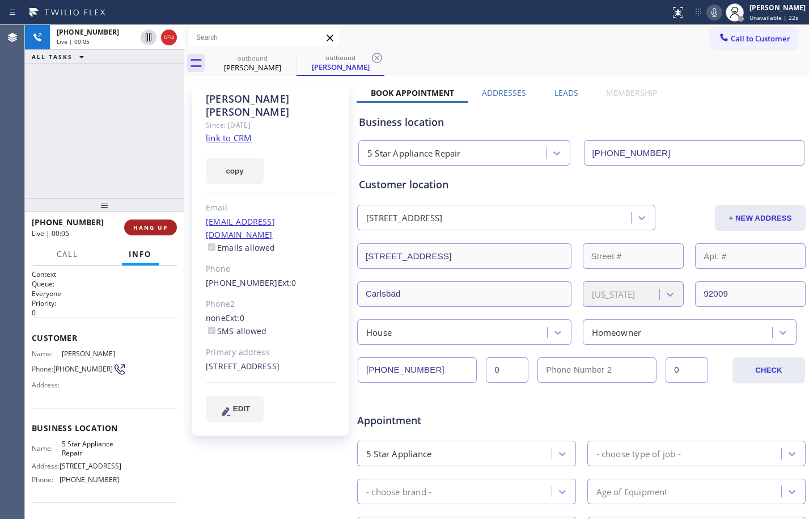
click at [166, 226] on span "HANG UP" at bounding box center [150, 227] width 35 height 8
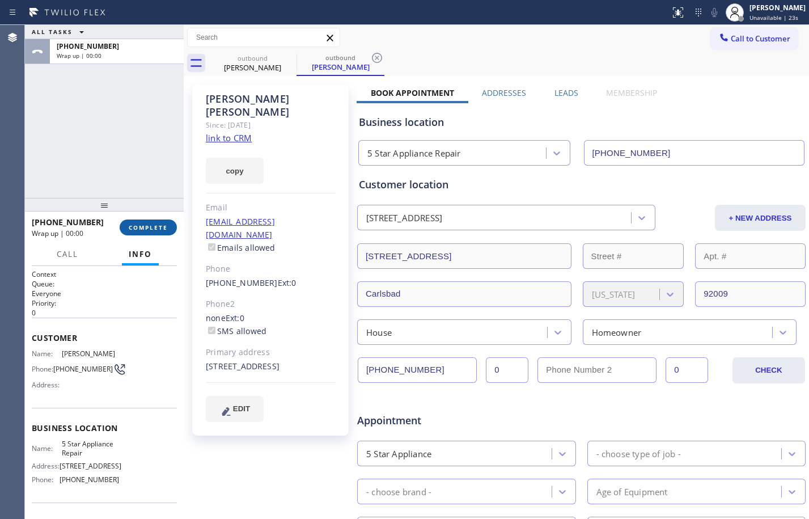
click at [163, 226] on span "COMPLETE" at bounding box center [148, 227] width 39 height 8
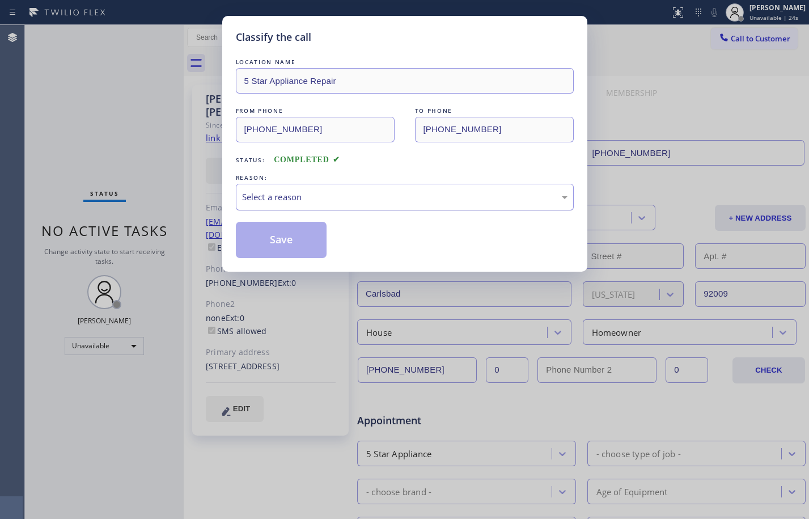
click at [294, 192] on div "Select a reason" at bounding box center [404, 196] width 325 height 13
click at [303, 234] on button "Save" at bounding box center [281, 240] width 91 height 36
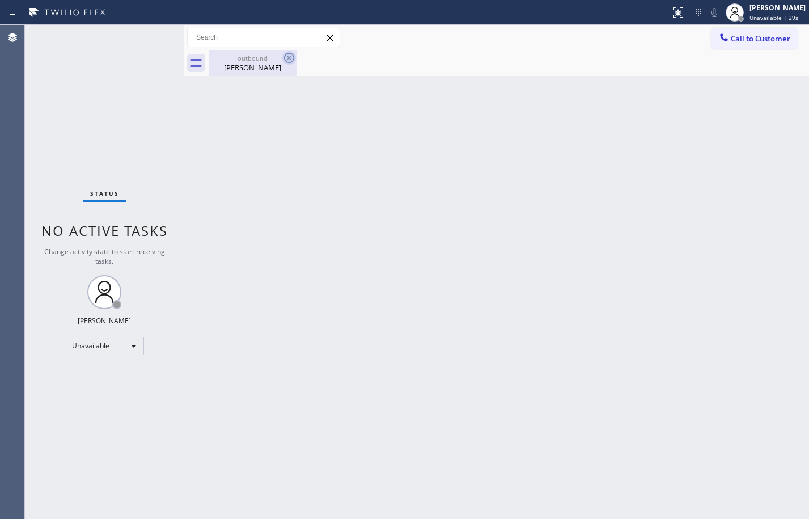
click at [290, 59] on icon at bounding box center [289, 58] width 10 height 10
click at [749, 15] on span "Unavailable | 30s" at bounding box center [773, 18] width 49 height 8
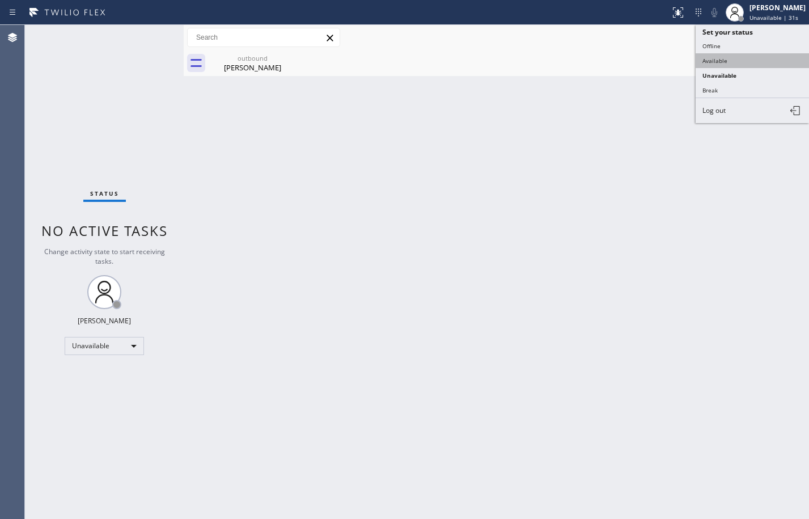
click at [732, 67] on button "Available" at bounding box center [752, 60] width 113 height 15
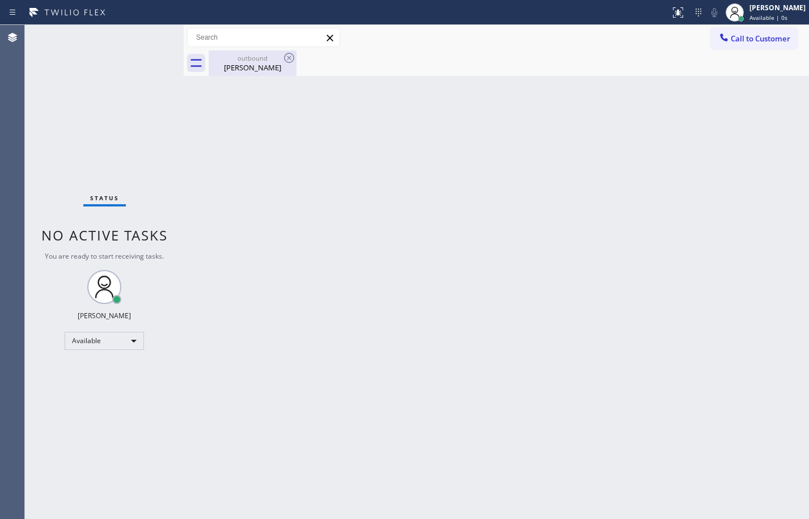
click at [247, 65] on div "Kelly Bandemer" at bounding box center [253, 67] width 86 height 10
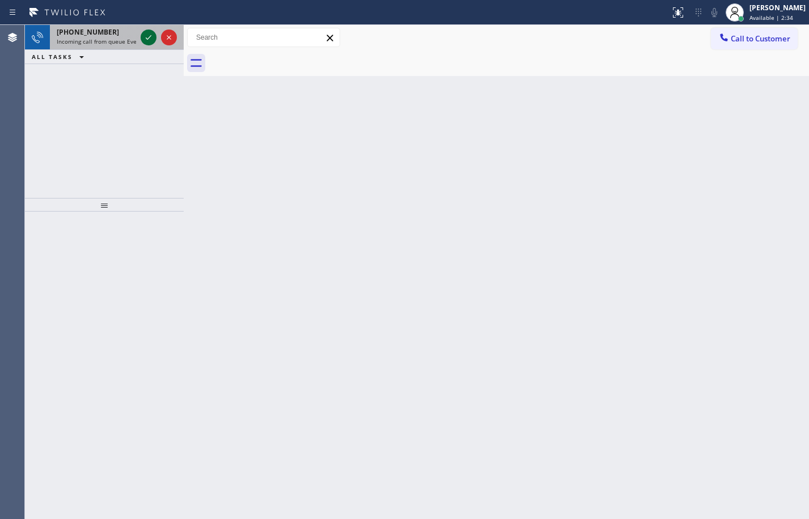
click at [141, 34] on div at bounding box center [149, 38] width 16 height 14
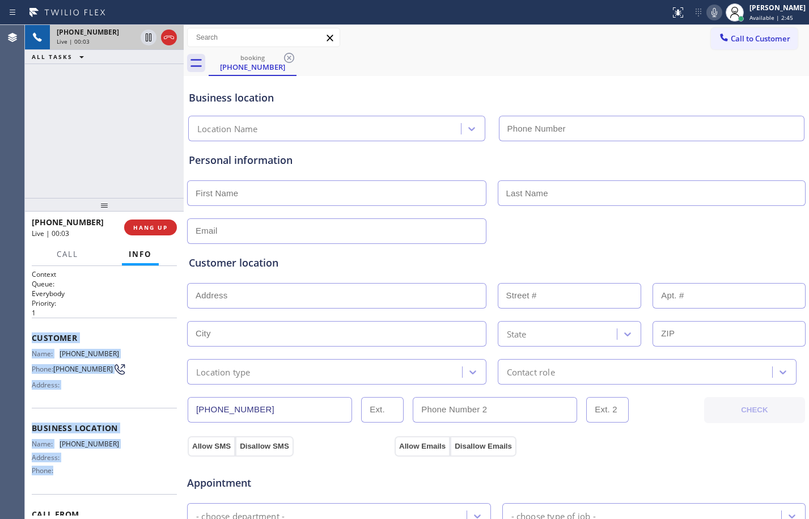
drag, startPoint x: 36, startPoint y: 334, endPoint x: 90, endPoint y: 479, distance: 154.1
click at [90, 479] on div "Context Queue: Everybody Priority: 1 Customer Name: (224) 754-3844 Phone: (224)…" at bounding box center [104, 424] width 145 height 311
copy div "Customer Name: (224) 754-3844 Phone: (224) 754-3844 Address: Business location …"
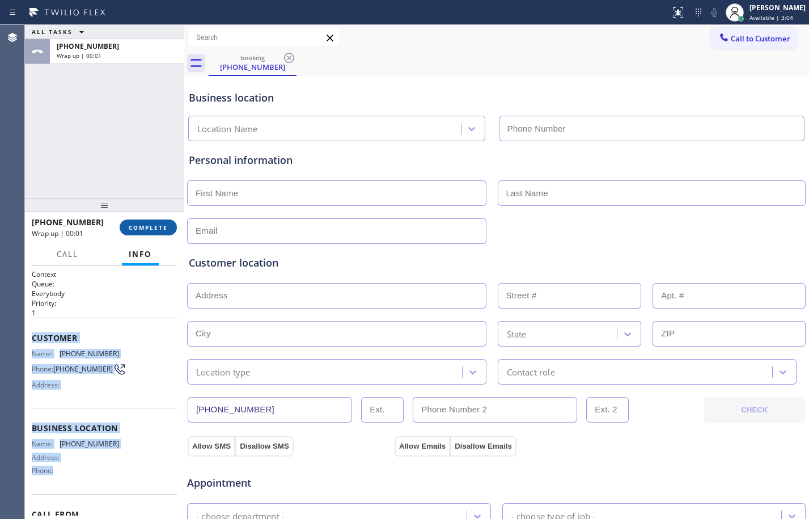
click at [147, 222] on button "COMPLETE" at bounding box center [148, 227] width 57 height 16
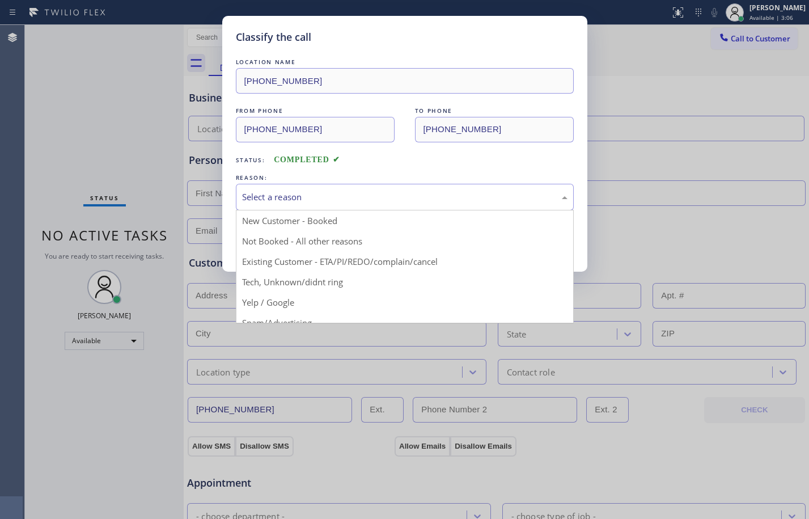
drag, startPoint x: 354, startPoint y: 200, endPoint x: 385, endPoint y: 204, distance: 32.1
click at [361, 198] on div "Select a reason" at bounding box center [404, 196] width 325 height 13
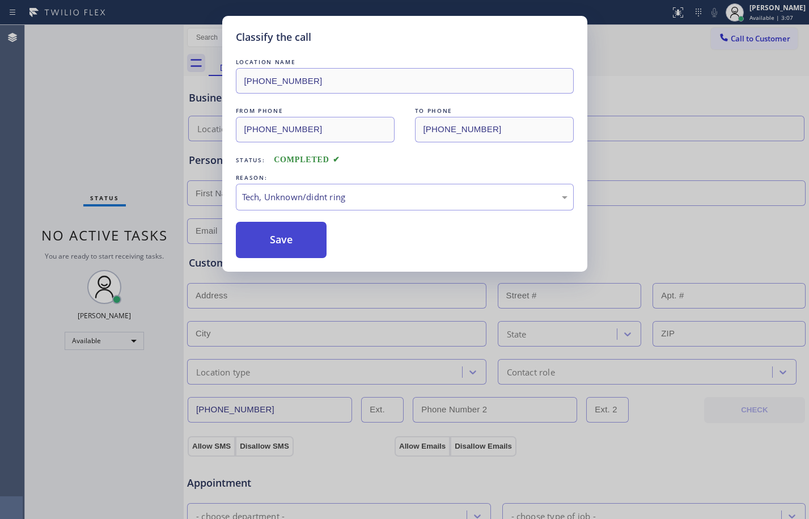
click at [299, 236] on button "Save" at bounding box center [281, 240] width 91 height 36
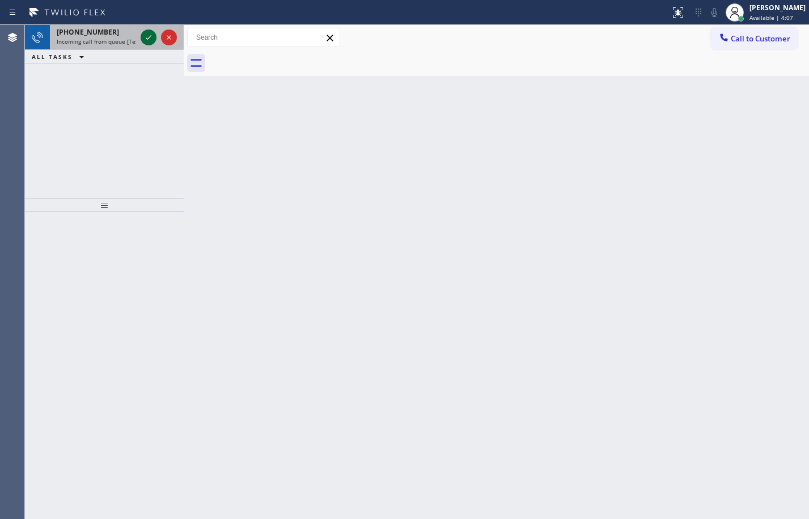
click at [148, 35] on icon at bounding box center [149, 38] width 14 height 14
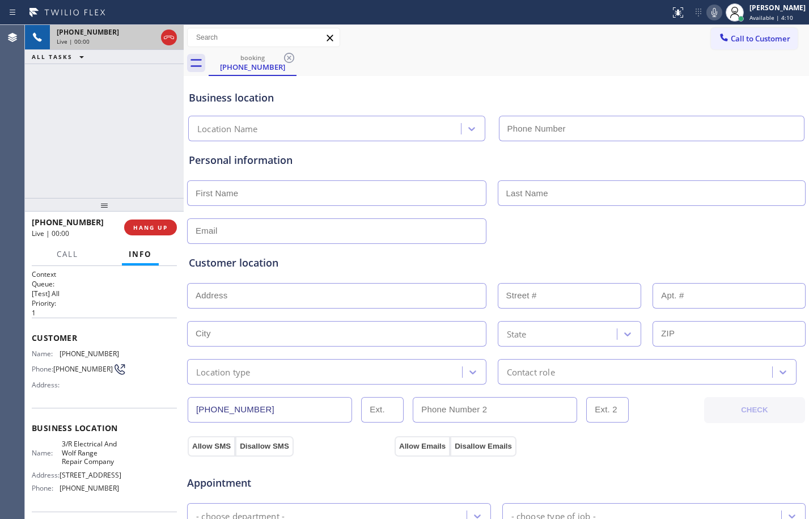
type input "[PHONE_NUMBER]"
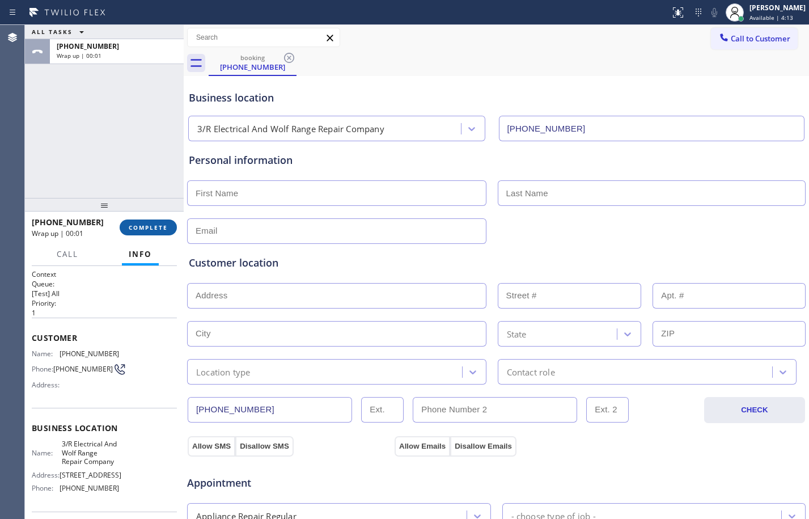
click at [150, 231] on span "COMPLETE" at bounding box center [148, 227] width 39 height 8
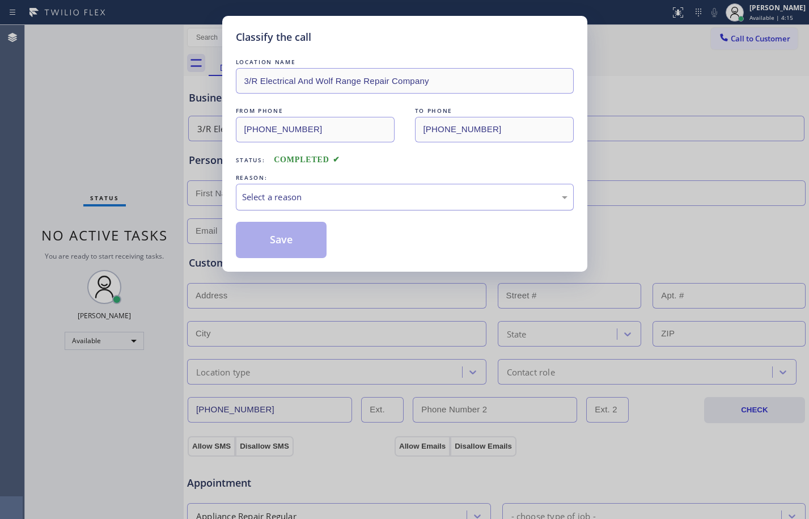
drag, startPoint x: 421, startPoint y: 204, endPoint x: 429, endPoint y: 207, distance: 8.1
click at [422, 204] on div "Select a reason" at bounding box center [405, 197] width 338 height 27
click at [305, 244] on button "Save" at bounding box center [281, 240] width 91 height 36
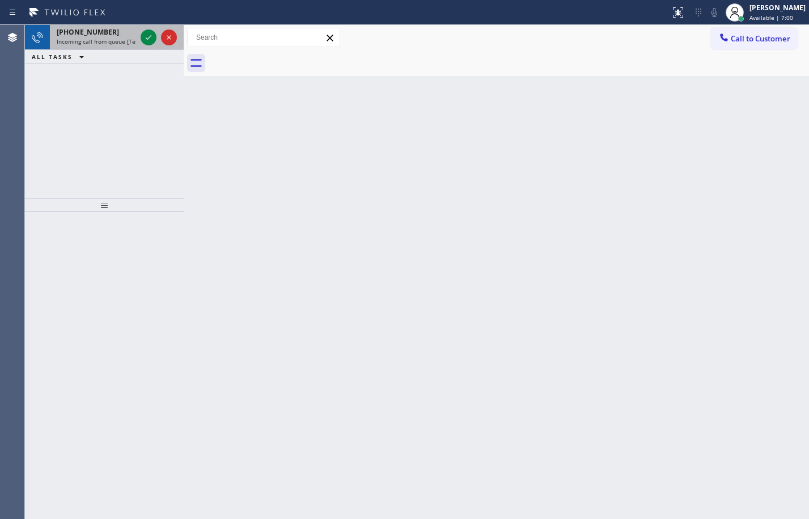
click at [153, 44] on div at bounding box center [158, 37] width 41 height 25
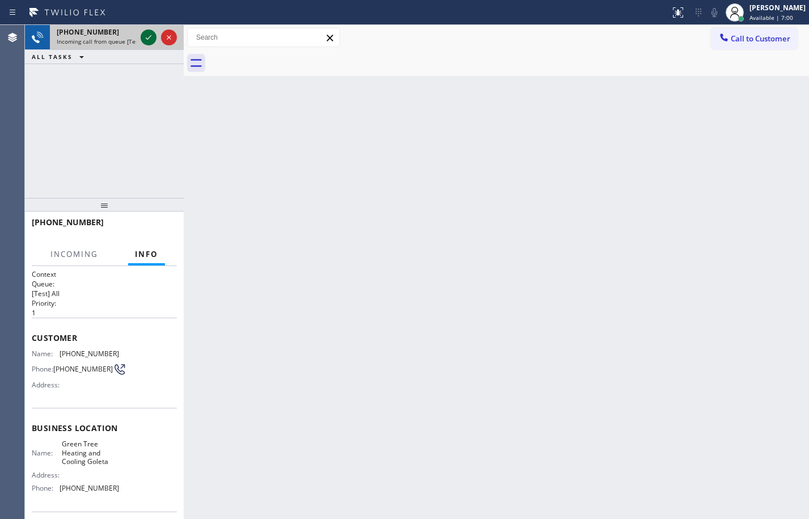
click at [147, 37] on icon at bounding box center [149, 38] width 14 height 14
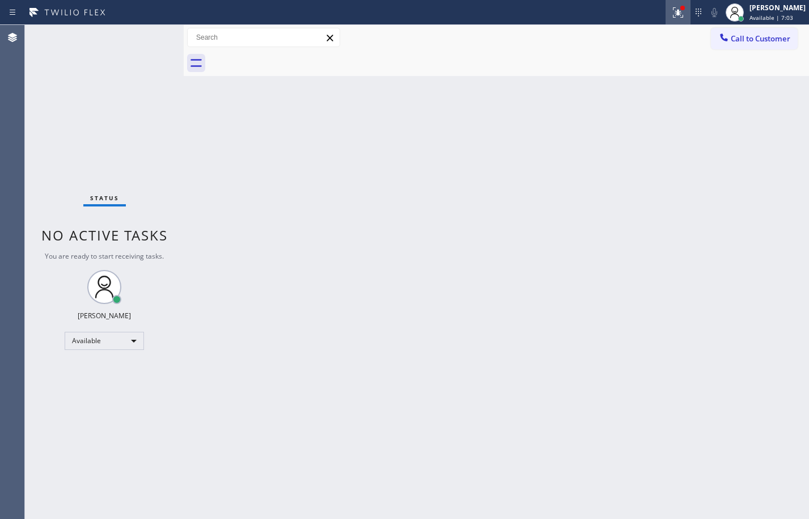
click at [671, 12] on icon at bounding box center [678, 13] width 14 height 14
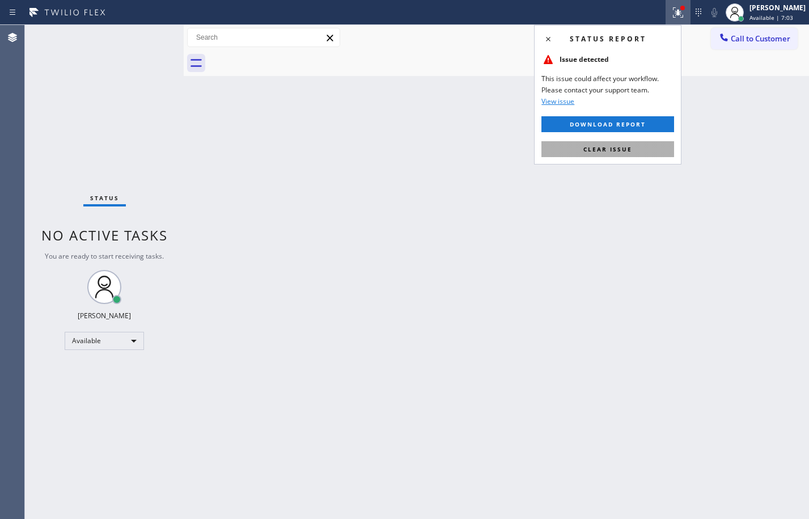
click at [629, 150] on span "Clear issue" at bounding box center [607, 149] width 49 height 8
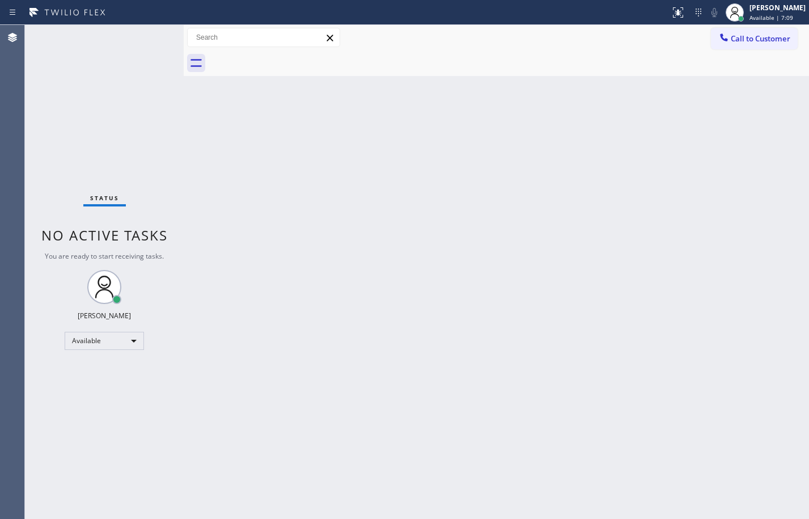
click at [575, 353] on div "Back to Dashboard Change Sender ID Customers Technicians Select a contact Outbo…" at bounding box center [496, 272] width 625 height 494
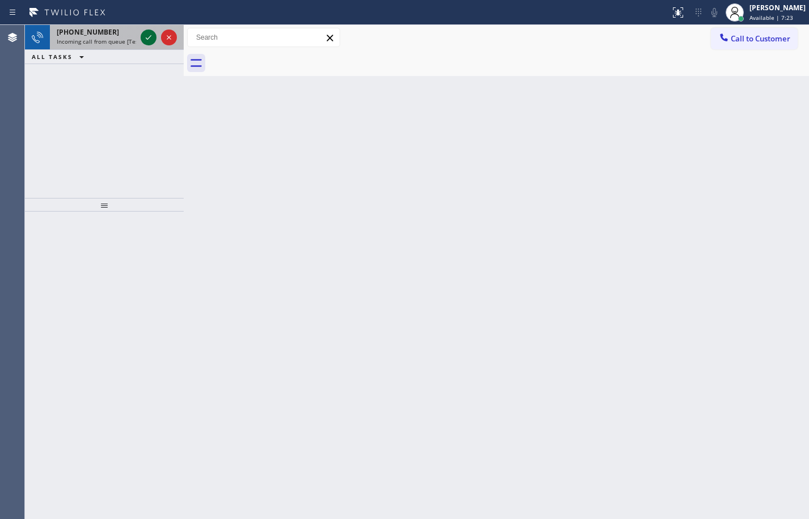
click at [154, 35] on icon at bounding box center [149, 38] width 14 height 14
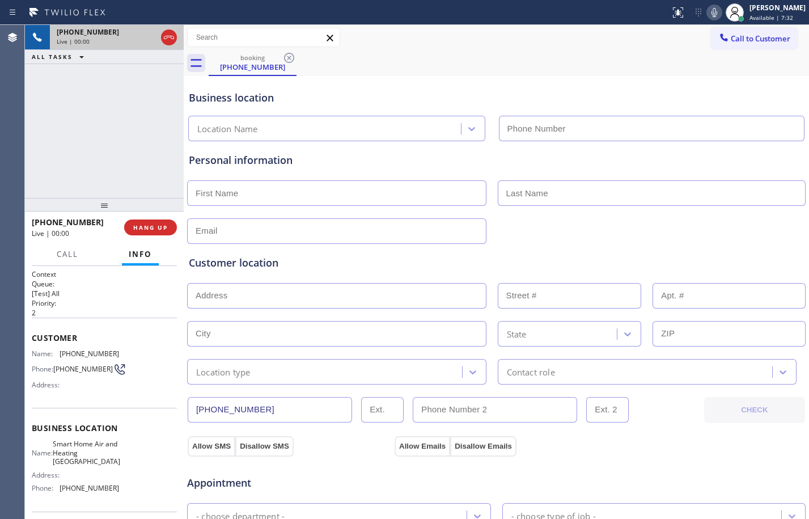
type input "[PHONE_NUMBER]"
click at [154, 219] on button "HANG UP" at bounding box center [150, 227] width 53 height 16
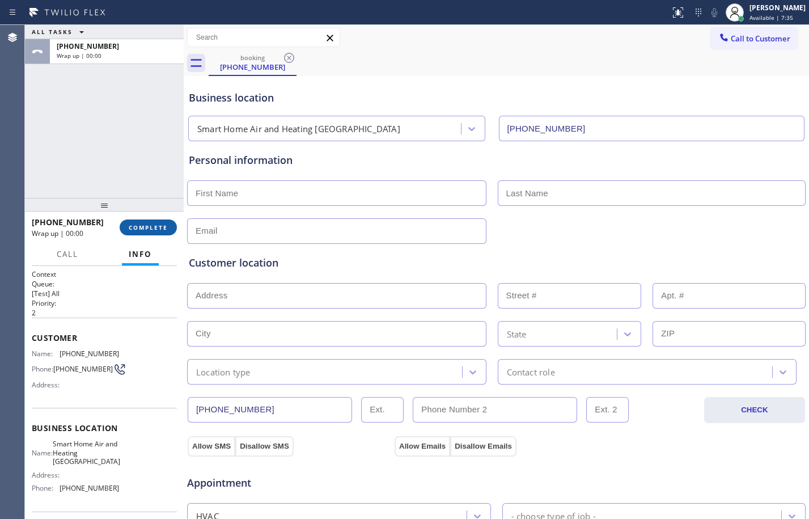
drag, startPoint x: 159, startPoint y: 222, endPoint x: 175, endPoint y: 225, distance: 16.2
click at [172, 225] on button "COMPLETE" at bounding box center [148, 227] width 57 height 16
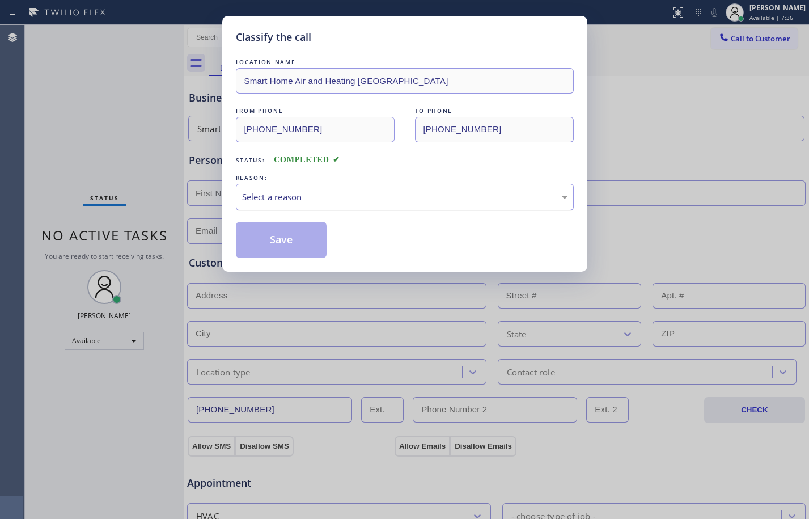
click at [416, 201] on div "Select a reason" at bounding box center [404, 196] width 325 height 13
click at [285, 254] on button "Save" at bounding box center [281, 240] width 91 height 36
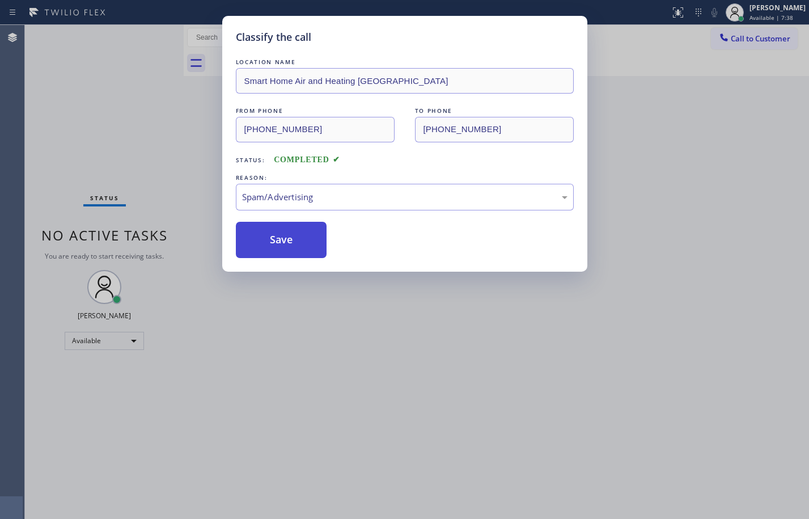
click at [284, 230] on button "Save" at bounding box center [281, 240] width 91 height 36
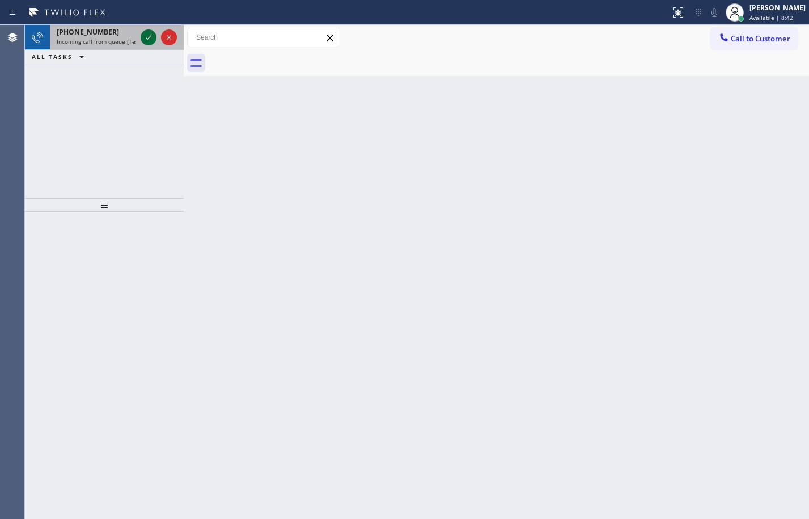
click at [149, 44] on icon at bounding box center [149, 38] width 14 height 14
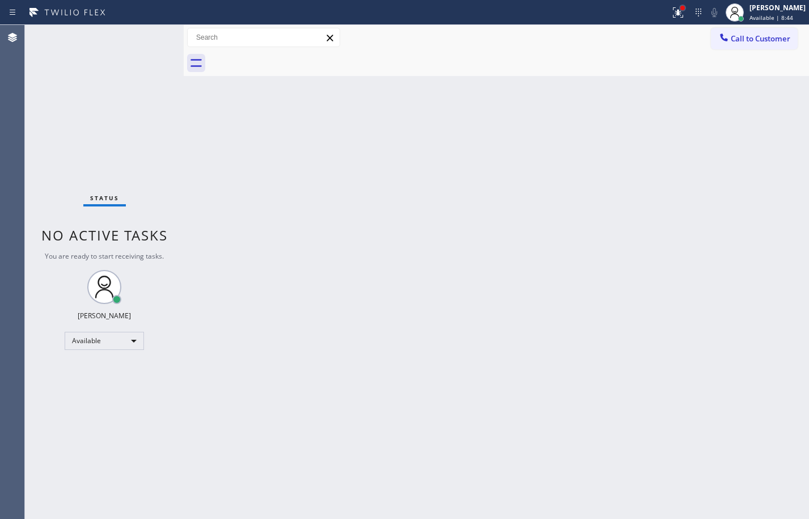
click at [679, 5] on div at bounding box center [682, 8] width 7 height 7
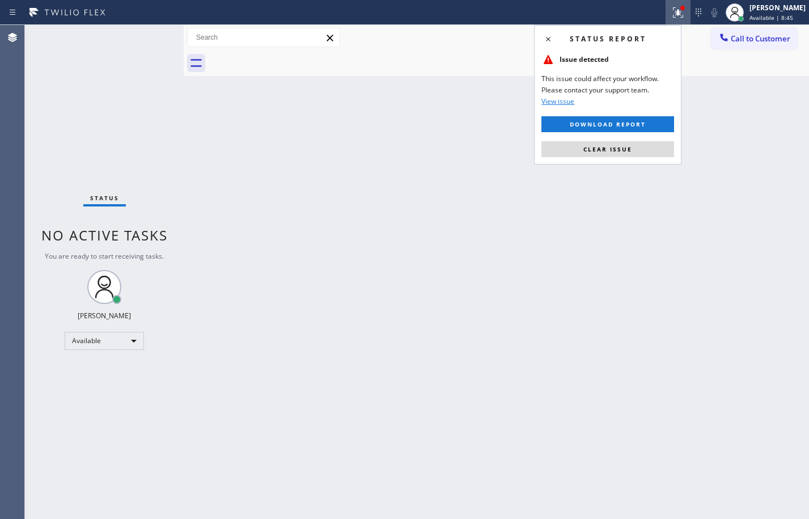
click at [607, 150] on span "Clear issue" at bounding box center [607, 149] width 49 height 8
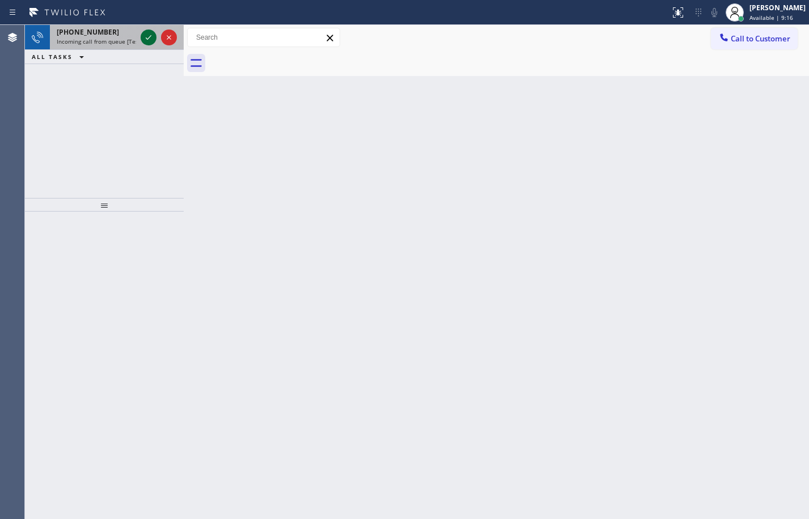
click at [151, 32] on icon at bounding box center [149, 38] width 14 height 14
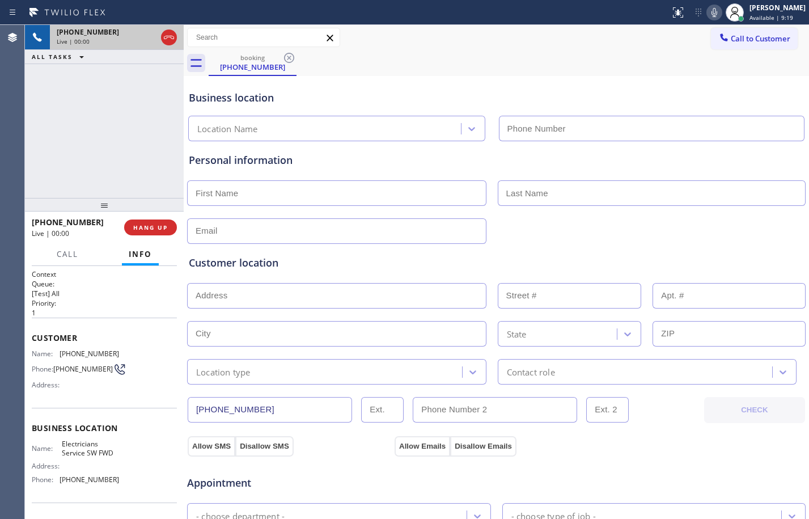
type input "[PHONE_NUMBER]"
click at [151, 227] on span "HANG UP" at bounding box center [150, 227] width 35 height 8
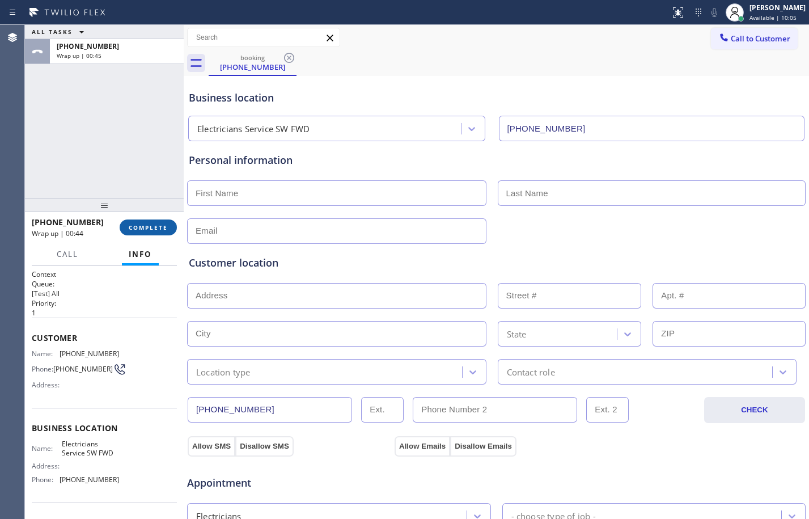
click at [125, 222] on button "COMPLETE" at bounding box center [148, 227] width 57 height 16
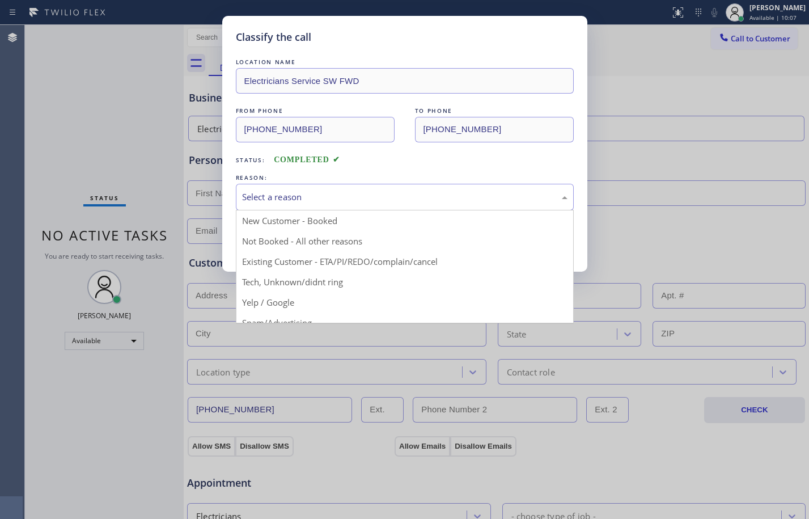
click at [363, 194] on div "Select a reason" at bounding box center [404, 196] width 325 height 13
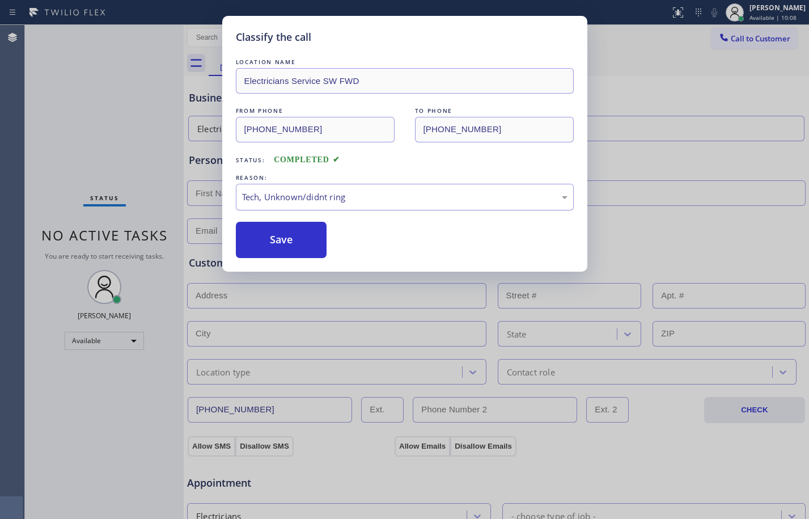
click at [306, 189] on div "Tech, Unknown/didnt ring" at bounding box center [405, 197] width 338 height 27
click at [331, 196] on div "Yelp / Google" at bounding box center [404, 196] width 325 height 13
click at [287, 246] on button "Save" at bounding box center [281, 240] width 91 height 36
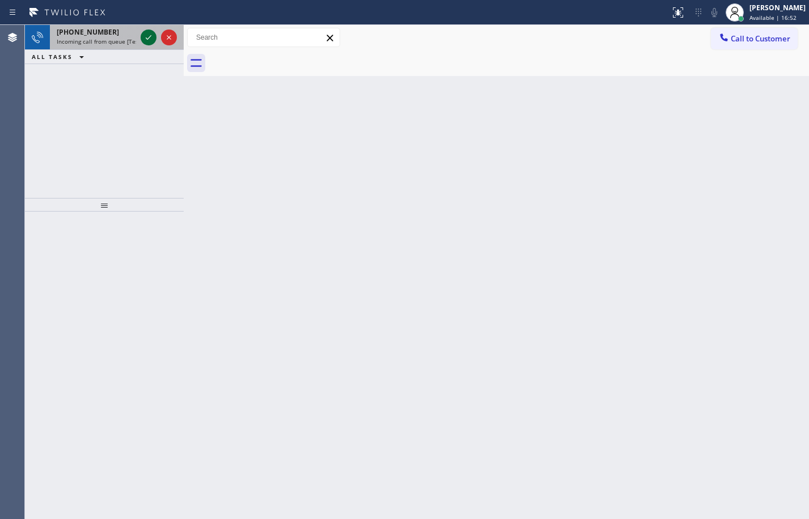
click at [150, 32] on icon at bounding box center [149, 38] width 14 height 14
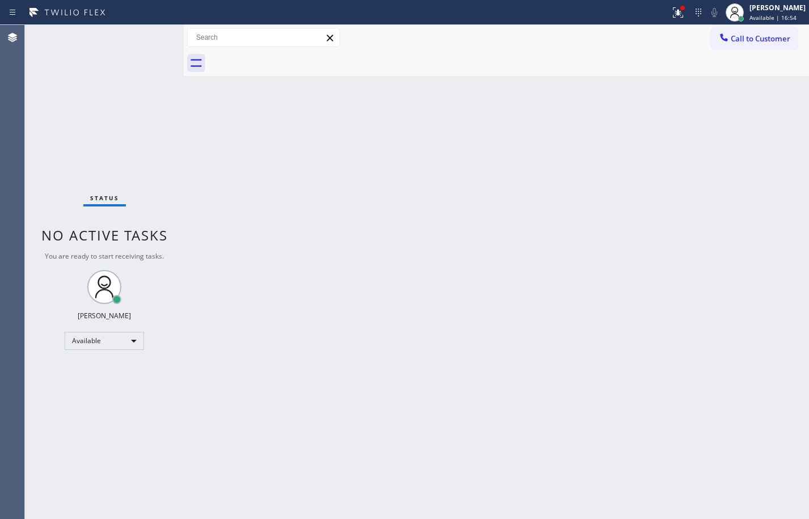
click at [683, 19] on div "Status report Issue detected This issue could affect your workflow. Please cont…" at bounding box center [737, 12] width 143 height 25
click at [680, 9] on div at bounding box center [682, 8] width 5 height 5
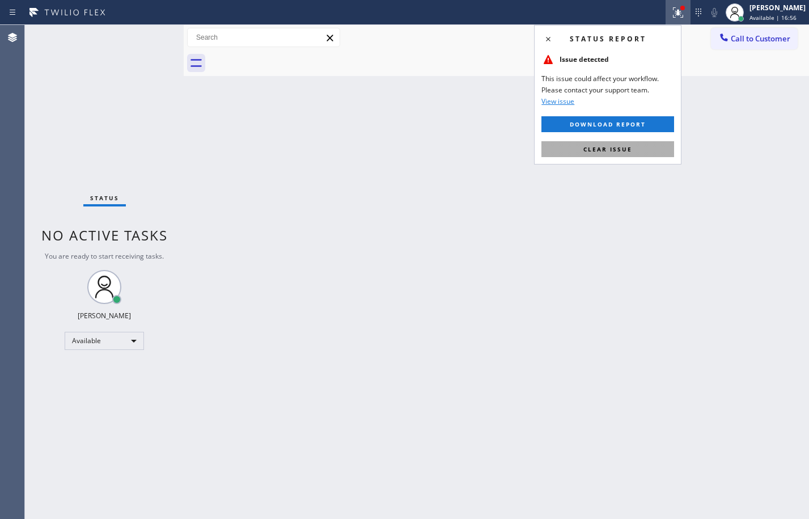
click at [566, 147] on button "Clear issue" at bounding box center [607, 149] width 133 height 16
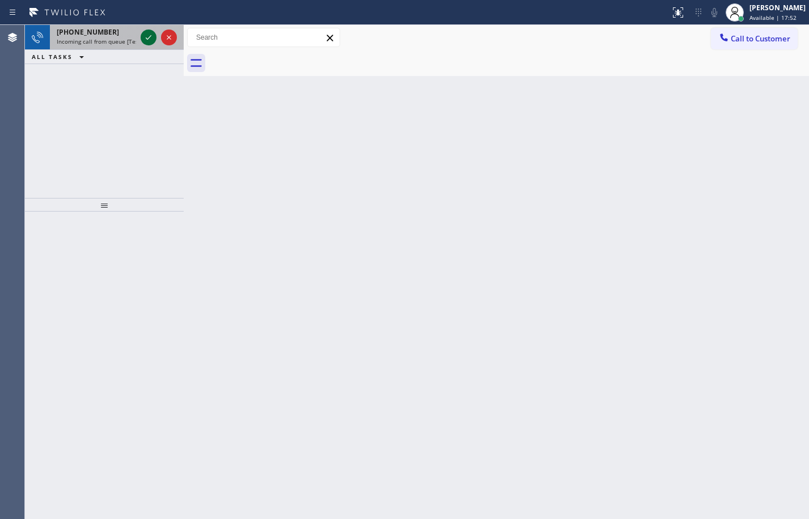
click at [153, 33] on icon at bounding box center [149, 38] width 14 height 14
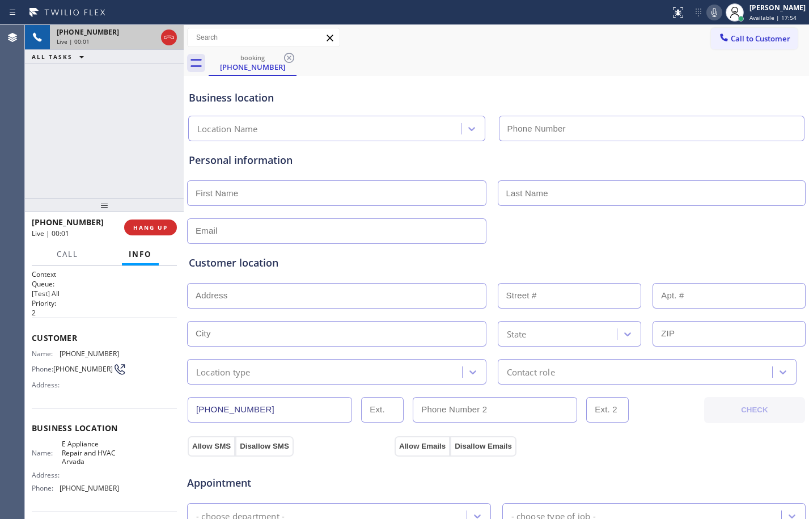
type input "[PHONE_NUMBER]"
click at [151, 228] on span "HANG UP" at bounding box center [150, 227] width 35 height 8
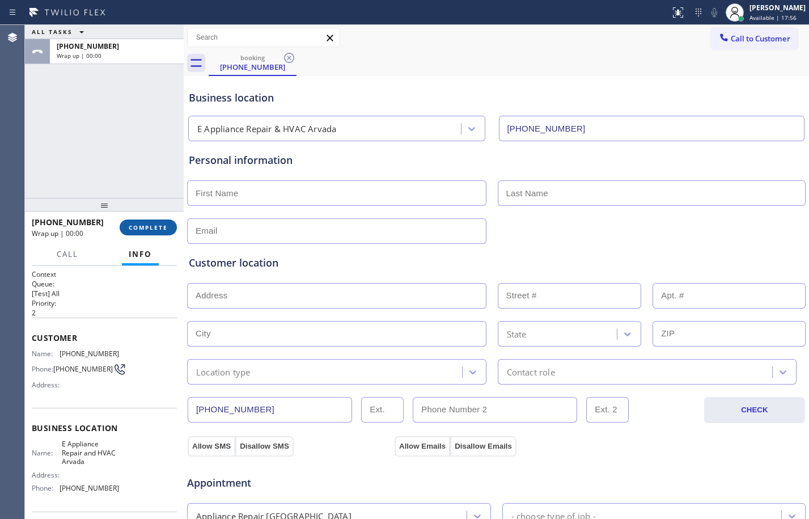
click at [151, 228] on span "COMPLETE" at bounding box center [148, 227] width 39 height 8
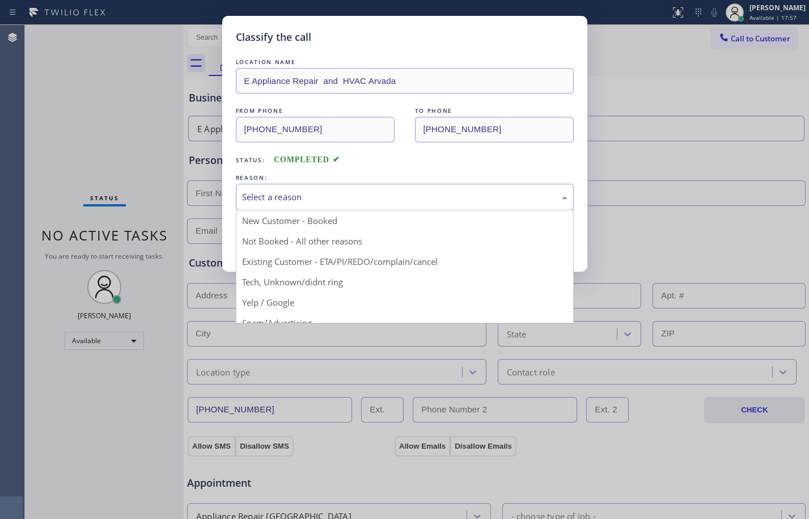
click at [322, 203] on div "Select a reason" at bounding box center [404, 196] width 325 height 13
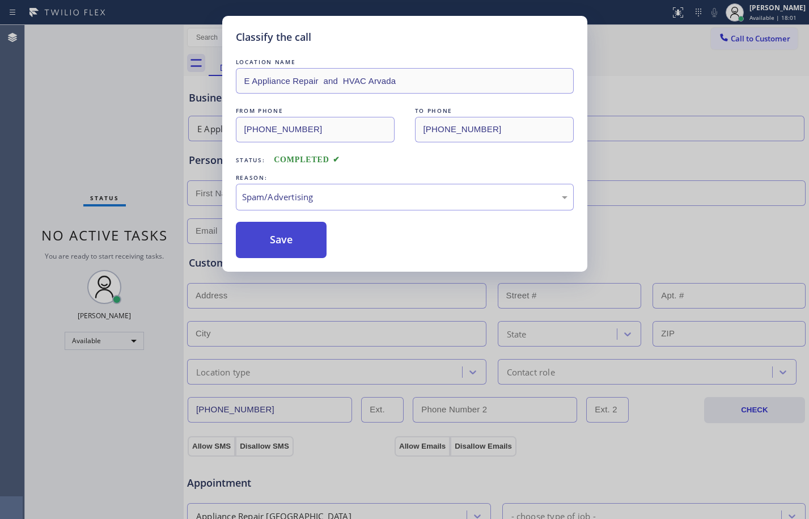
click at [279, 229] on button "Save" at bounding box center [281, 240] width 91 height 36
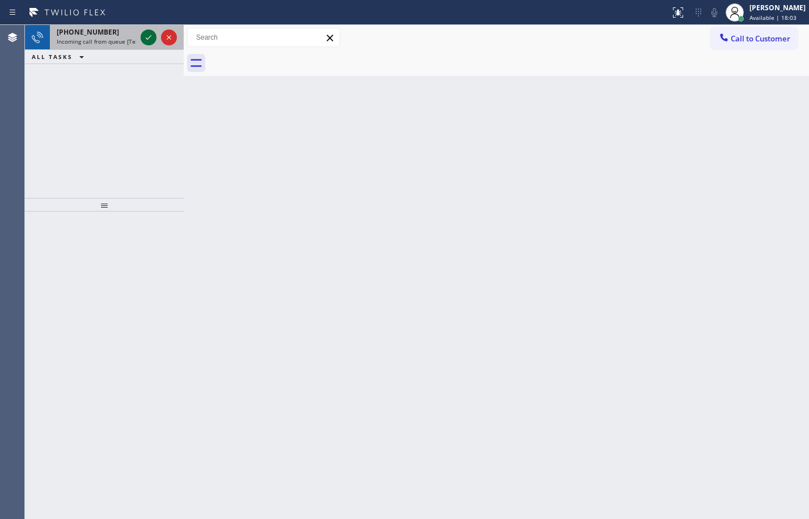
click at [150, 30] on button at bounding box center [149, 37] width 16 height 16
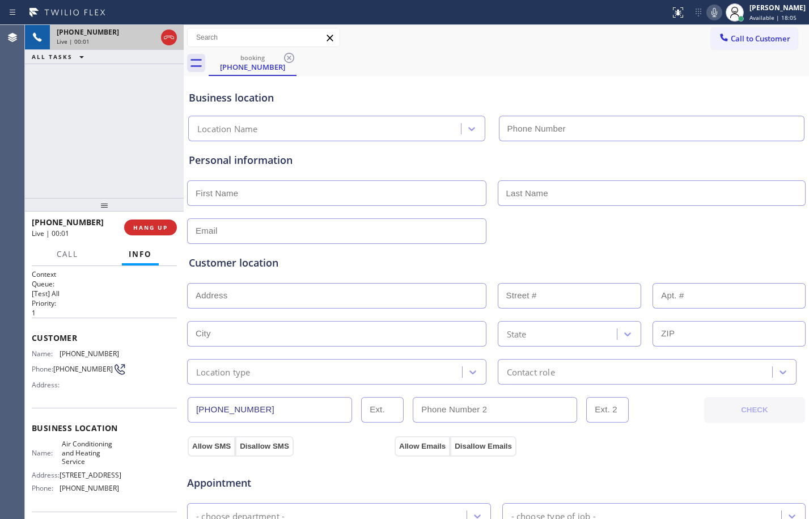
type input "[PHONE_NUMBER]"
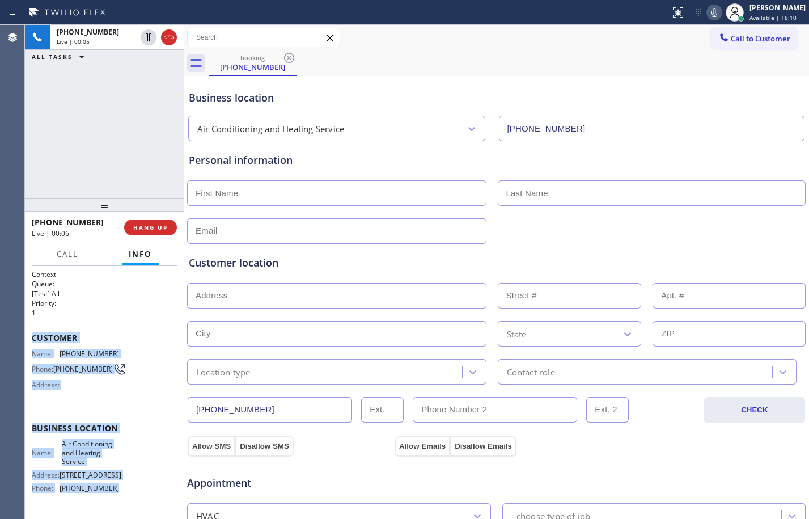
drag, startPoint x: 29, startPoint y: 336, endPoint x: 138, endPoint y: 492, distance: 190.6
click at [138, 492] on div "Context Queue: [Test] All Priority: 1 Customer Name: (323) 245-8116 Phone: (323…" at bounding box center [104, 392] width 159 height 253
copy div "Customer Name: (323) 245-8116 Phone: (323) 245-8116 Address: Business location …"
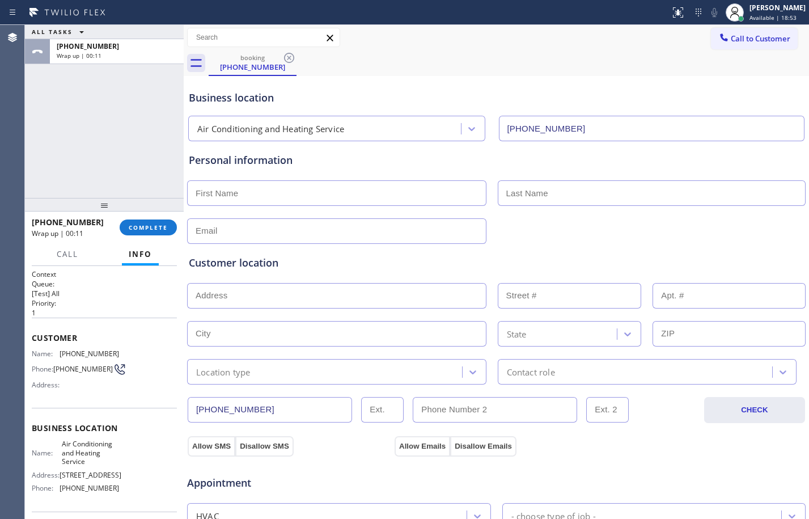
click at [104, 115] on div "ALL TASKS ALL TASKS ACTIVE TASKS TASKS IN WRAP UP +13232458116 Wrap up | 00:11" at bounding box center [104, 111] width 159 height 173
click at [145, 222] on button "COMPLETE" at bounding box center [148, 227] width 57 height 16
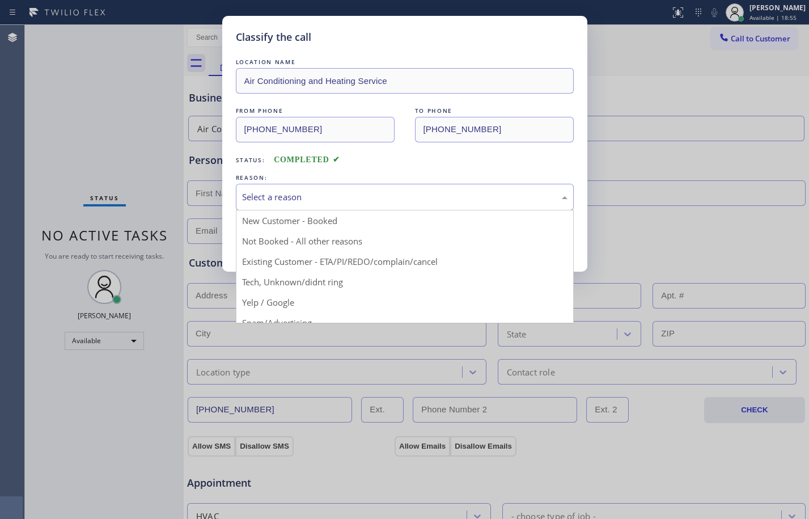
click at [414, 197] on div "Select a reason" at bounding box center [404, 196] width 325 height 13
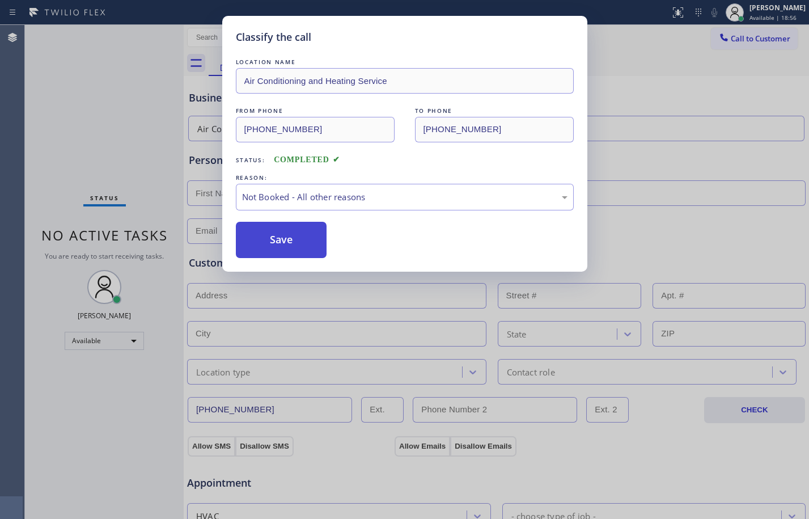
click at [291, 237] on button "Save" at bounding box center [281, 240] width 91 height 36
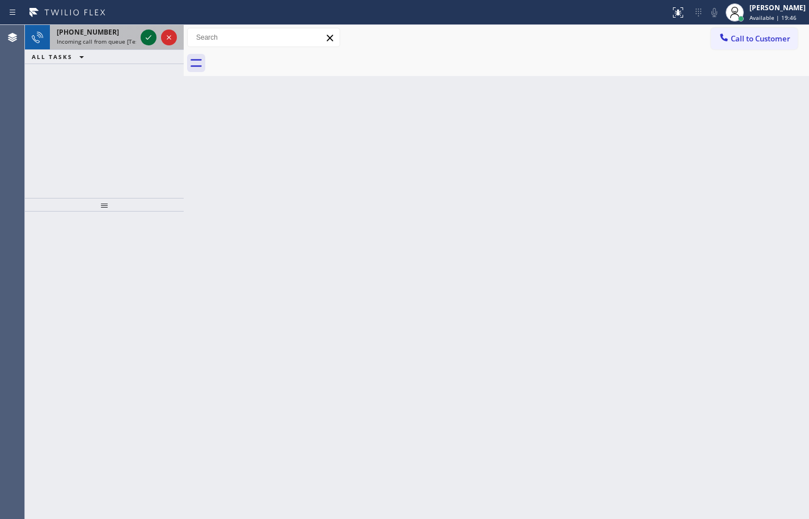
click at [152, 34] on icon at bounding box center [149, 38] width 14 height 14
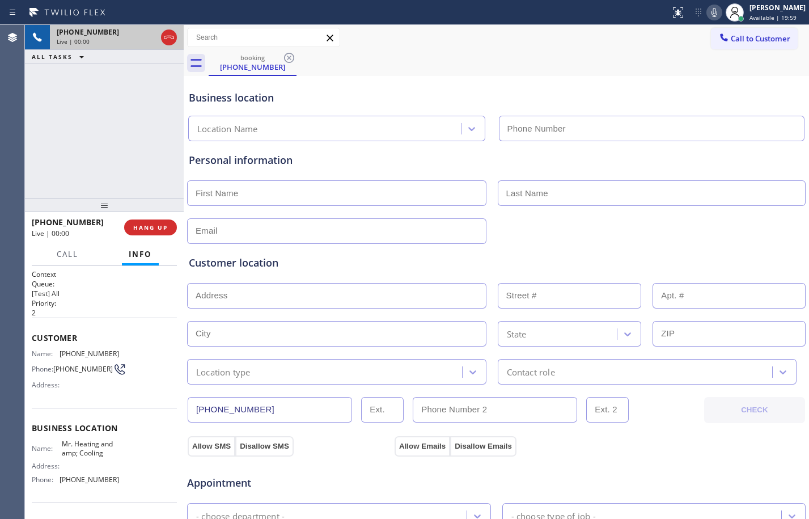
type input "[PHONE_NUMBER]"
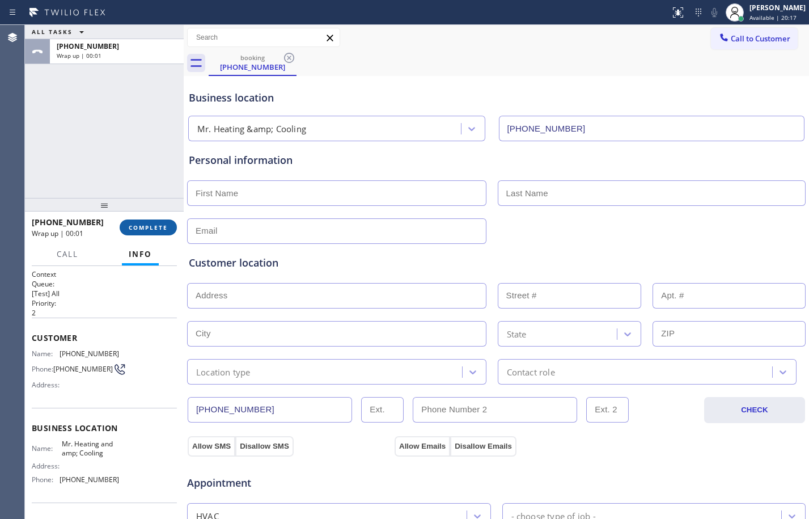
click at [158, 228] on span "COMPLETE" at bounding box center [148, 227] width 39 height 8
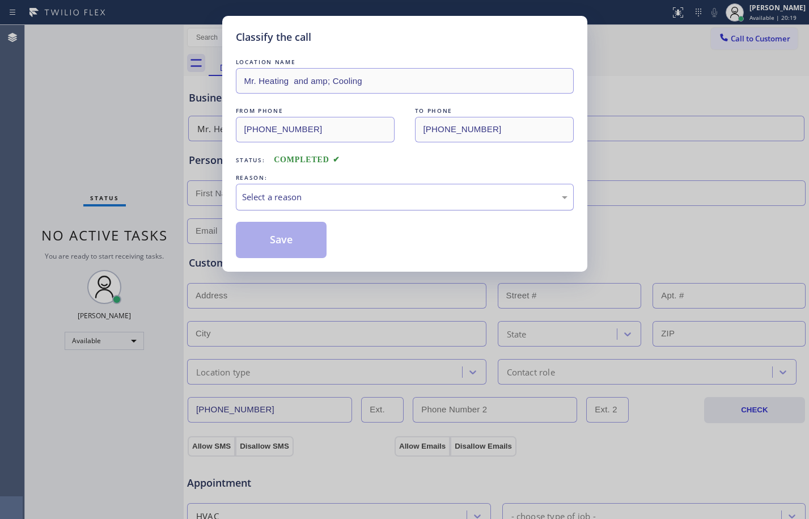
drag, startPoint x: 430, startPoint y: 196, endPoint x: 412, endPoint y: 205, distance: 19.5
click at [430, 197] on div "Select a reason" at bounding box center [404, 196] width 325 height 13
click at [295, 244] on button "Save" at bounding box center [281, 240] width 91 height 36
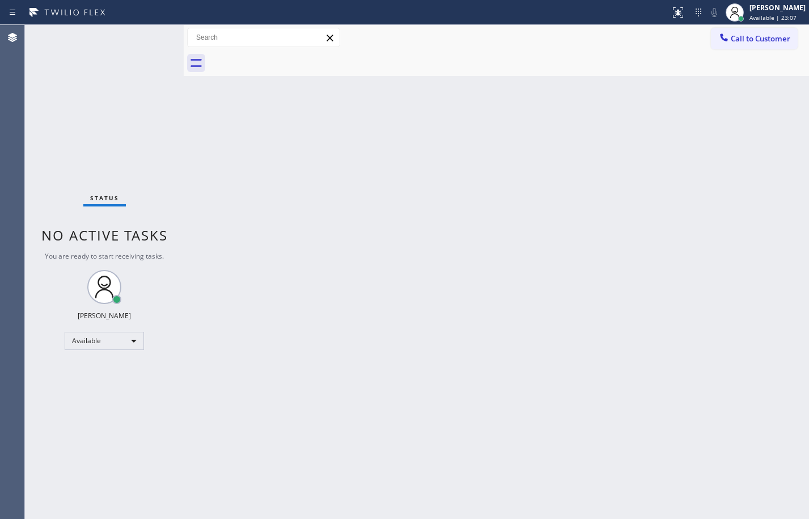
click at [220, 181] on div "Back to Dashboard Change Sender ID Customers Technicians Select a contact Outbo…" at bounding box center [496, 272] width 625 height 494
click at [197, 167] on div "Back to Dashboard Change Sender ID Customers Technicians Select a contact Outbo…" at bounding box center [496, 272] width 625 height 494
click at [126, 349] on div "Available" at bounding box center [104, 341] width 79 height 18
click at [99, 399] on li "Break" at bounding box center [103, 399] width 77 height 14
drag, startPoint x: 112, startPoint y: 334, endPoint x: 111, endPoint y: 342, distance: 8.1
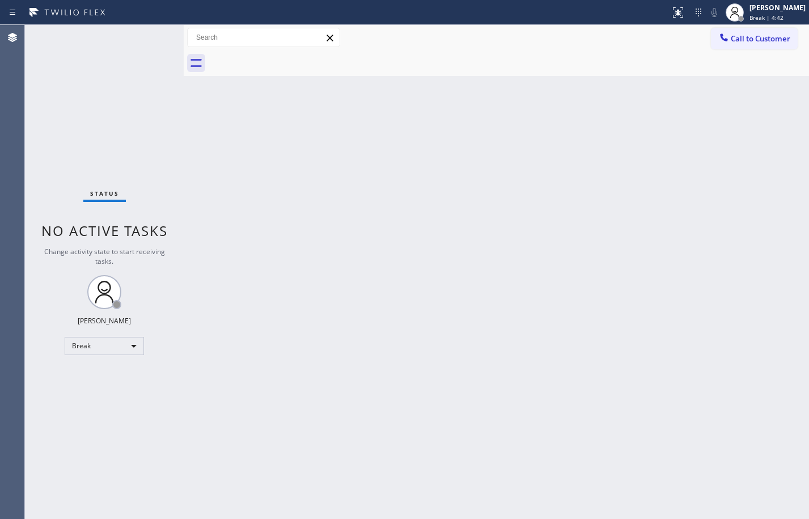
click at [111, 342] on div "Status No active tasks Change activity state to start receiving tasks. Megan Ro…" at bounding box center [104, 272] width 159 height 494
click at [109, 357] on div "Status No active tasks Change activity state to start receiving tasks. Megan Ro…" at bounding box center [104, 272] width 159 height 494
click at [116, 345] on div "Break" at bounding box center [104, 346] width 79 height 18
click at [117, 377] on li "Available" at bounding box center [103, 376] width 77 height 14
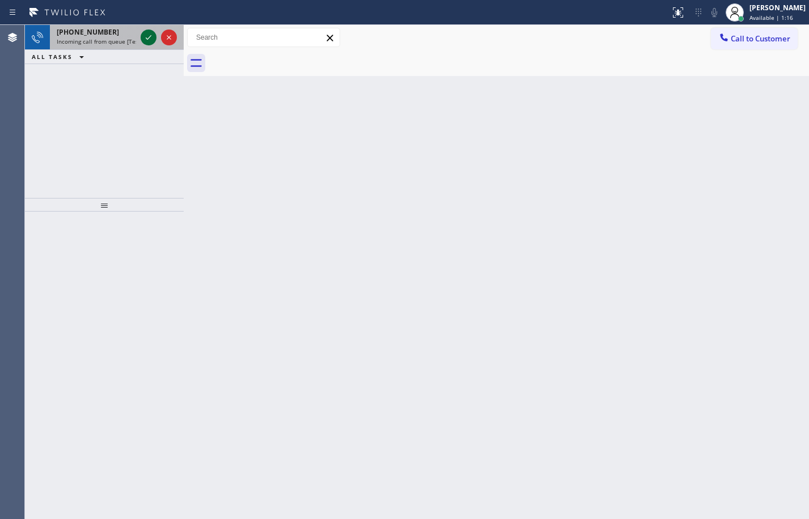
click at [147, 41] on icon at bounding box center [149, 38] width 14 height 14
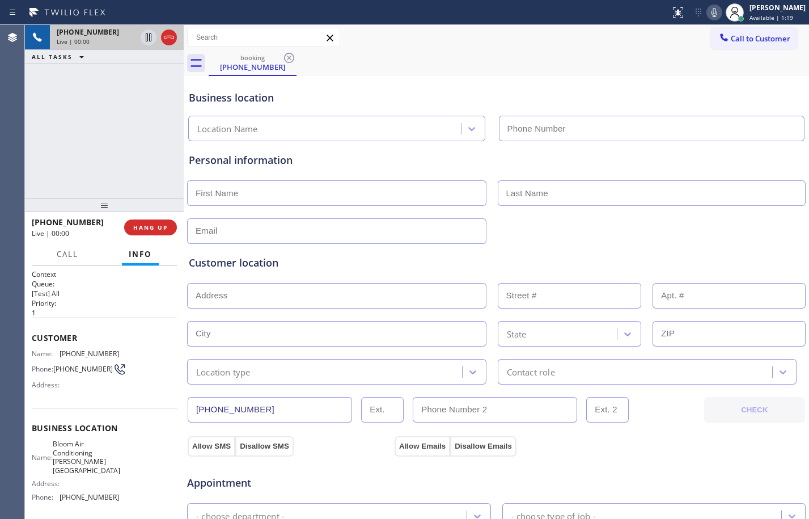
type input "[PHONE_NUMBER]"
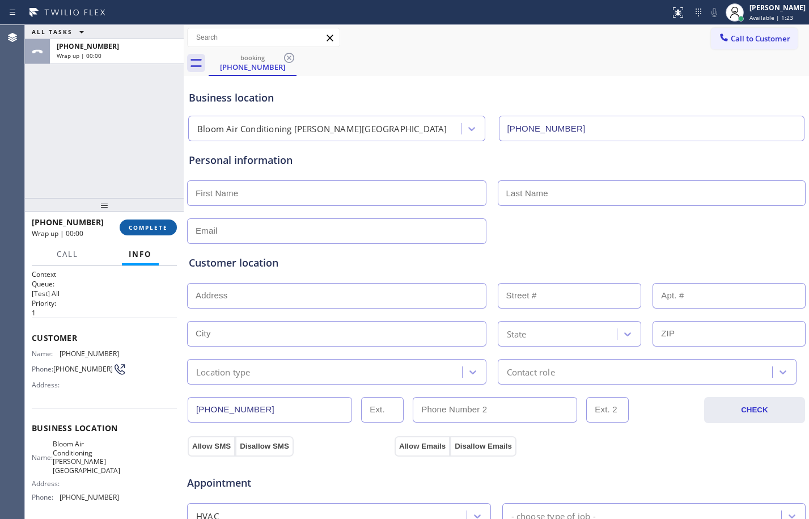
click at [137, 219] on button "COMPLETE" at bounding box center [148, 227] width 57 height 16
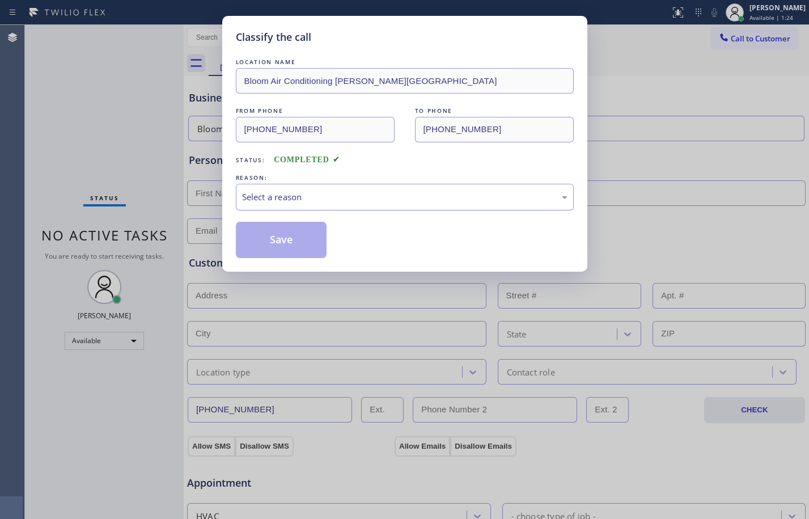
click at [420, 189] on div "Select a reason" at bounding box center [405, 197] width 338 height 27
click at [304, 240] on button "Save" at bounding box center [281, 240] width 91 height 36
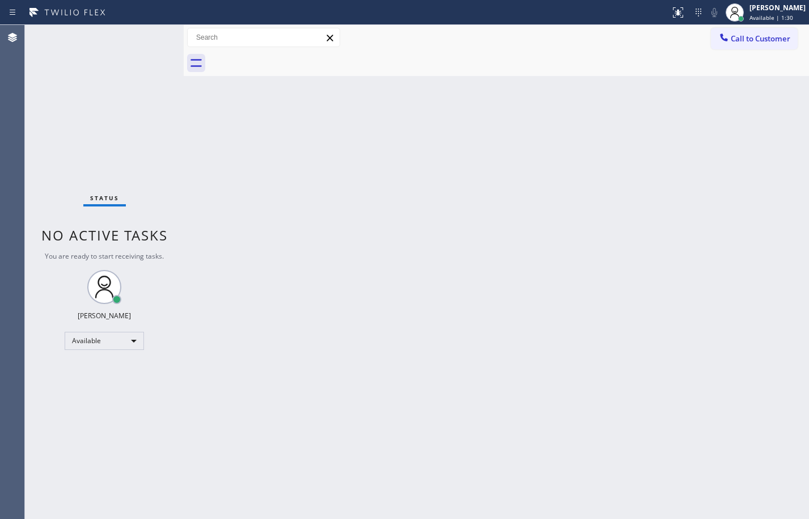
click at [560, 353] on div "Back to Dashboard Change Sender ID Customers Technicians Select a contact Outbo…" at bounding box center [496, 272] width 625 height 494
click at [159, 177] on div "Status No active tasks You are ready to start receiving tasks. [PERSON_NAME] Av…" at bounding box center [104, 272] width 159 height 494
click at [168, 136] on div "Status No active tasks You are ready to start receiving tasks. [PERSON_NAME] Av…" at bounding box center [104, 272] width 159 height 494
click at [184, 149] on div at bounding box center [184, 272] width 0 height 494
click at [204, 281] on div "Back to Dashboard Change Sender ID Customers Technicians Select a contact Outbo…" at bounding box center [496, 272] width 625 height 494
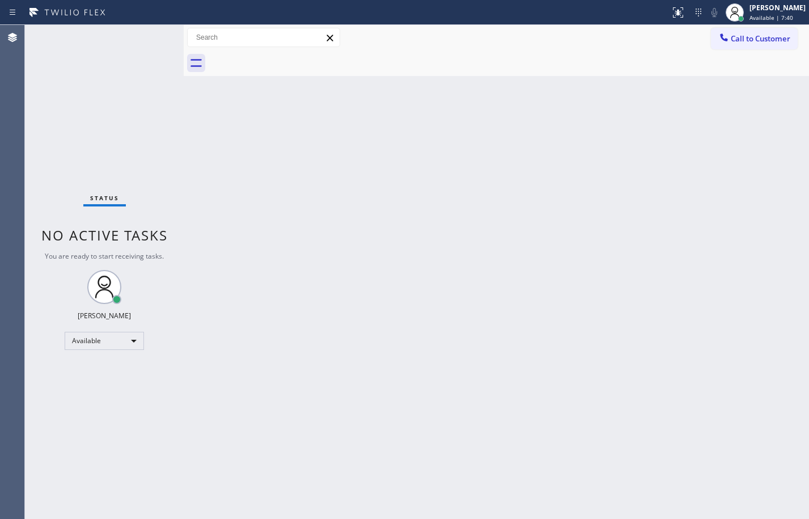
click at [205, 328] on div "Back to Dashboard Change Sender ID Customers Technicians Select a contact Outbo…" at bounding box center [496, 272] width 625 height 494
click at [299, 307] on div "Back to Dashboard Change Sender ID Customers Technicians Select a contact Outbo…" at bounding box center [496, 272] width 625 height 494
click at [192, 130] on div "Back to Dashboard Change Sender ID Customers Technicians Select a contact Outbo…" at bounding box center [496, 272] width 625 height 494
click at [121, 109] on div "Status No active tasks You are ready to start receiving tasks. [PERSON_NAME] Av…" at bounding box center [104, 272] width 159 height 494
click at [201, 133] on div "Back to Dashboard Change Sender ID Customers Technicians Select a contact Outbo…" at bounding box center [496, 272] width 625 height 494
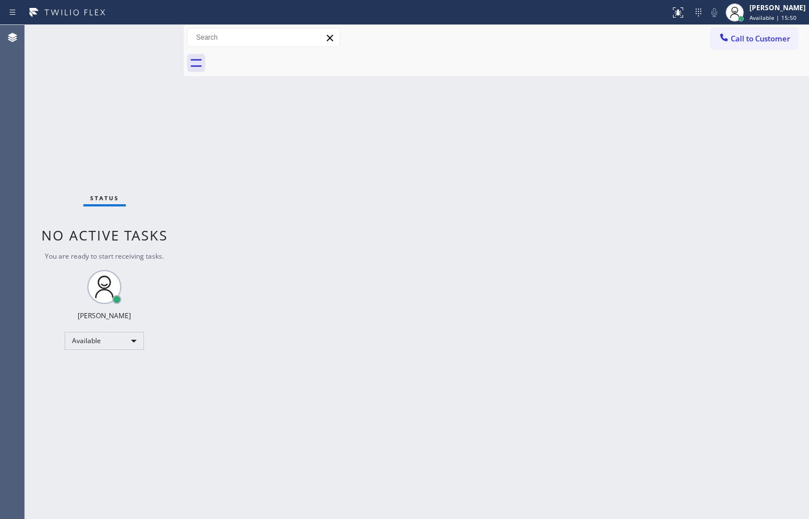
click at [133, 136] on div "Status No active tasks You are ready to start receiving tasks. [PERSON_NAME] Av…" at bounding box center [104, 272] width 159 height 494
click at [463, 204] on div "Back to Dashboard Change Sender ID Customers Technicians Select a contact Outbo…" at bounding box center [496, 272] width 625 height 494
click at [448, 210] on div "Back to Dashboard Change Sender ID Customers Technicians Select a contact Outbo…" at bounding box center [496, 272] width 625 height 494
click at [419, 239] on div "Back to Dashboard Change Sender ID Customers Technicians Select a contact Outbo…" at bounding box center [496, 272] width 625 height 494
click at [103, 137] on div "Status No active tasks You are ready to start receiving tasks. [PERSON_NAME] Av…" at bounding box center [104, 272] width 159 height 494
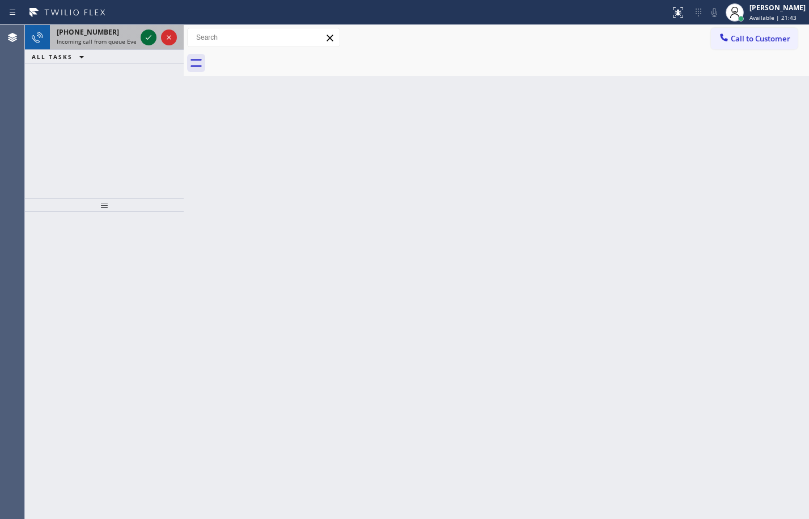
click at [148, 33] on icon at bounding box center [149, 38] width 14 height 14
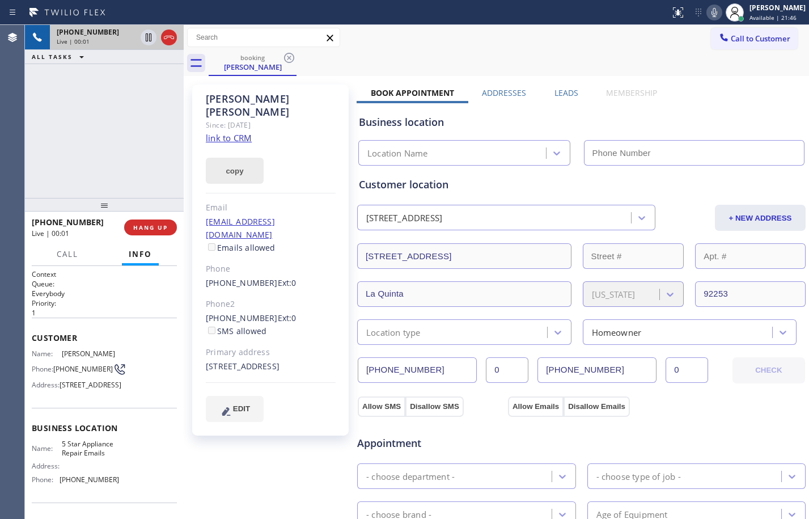
type input "(844) 735-4685"
click at [243, 132] on link "link to CRM" at bounding box center [229, 137] width 46 height 11
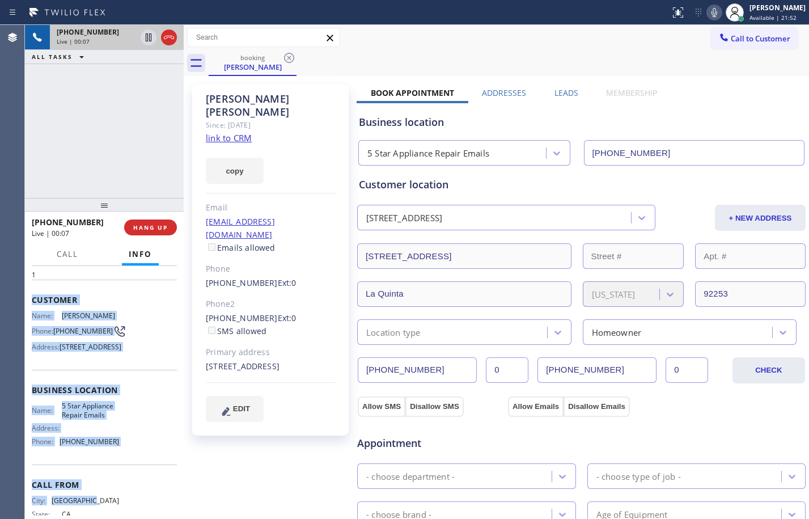
scroll to position [95, 0]
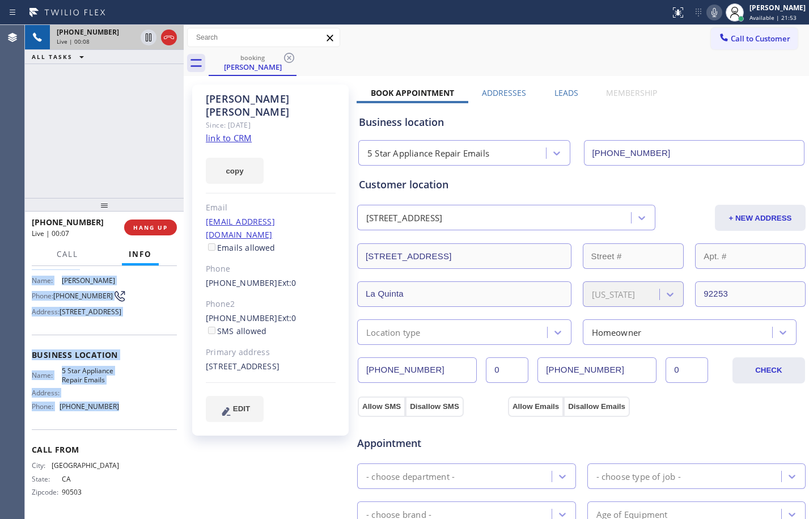
drag, startPoint x: 29, startPoint y: 327, endPoint x: 139, endPoint y: 415, distance: 141.1
click at [139, 415] on div "Context Queue: Everybody Priority: 1 Customer Name: John Matheson Phone: (310) …" at bounding box center [104, 392] width 159 height 253
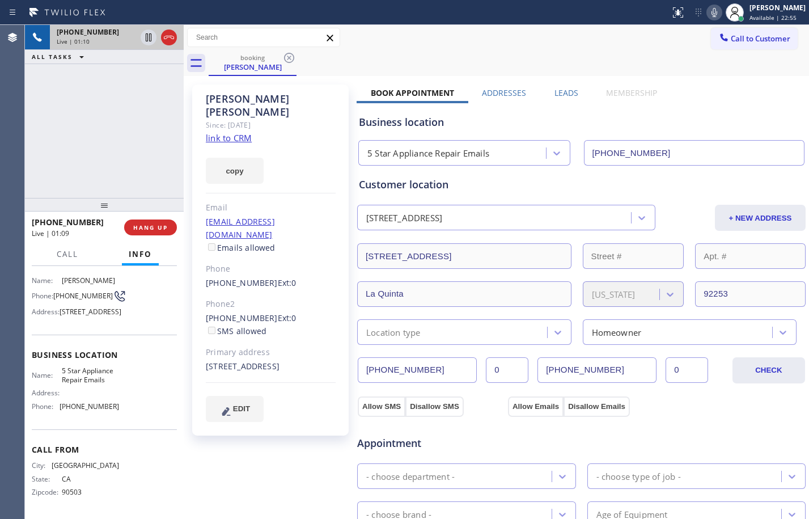
click at [133, 134] on div "+13107505214 Live | 01:10 ALL TASKS ALL TASKS ACTIVE TASKS TASKS IN WRAP UP" at bounding box center [104, 111] width 159 height 173
click at [147, 43] on icon at bounding box center [149, 38] width 14 height 14
click at [712, 12] on icon at bounding box center [714, 13] width 14 height 14
click at [81, 257] on button "Call" at bounding box center [67, 254] width 35 height 22
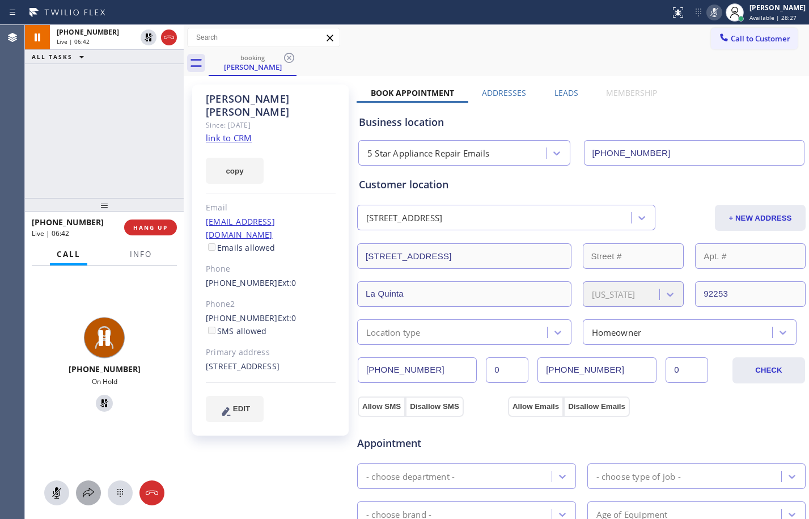
click at [85, 490] on icon at bounding box center [89, 493] width 14 height 14
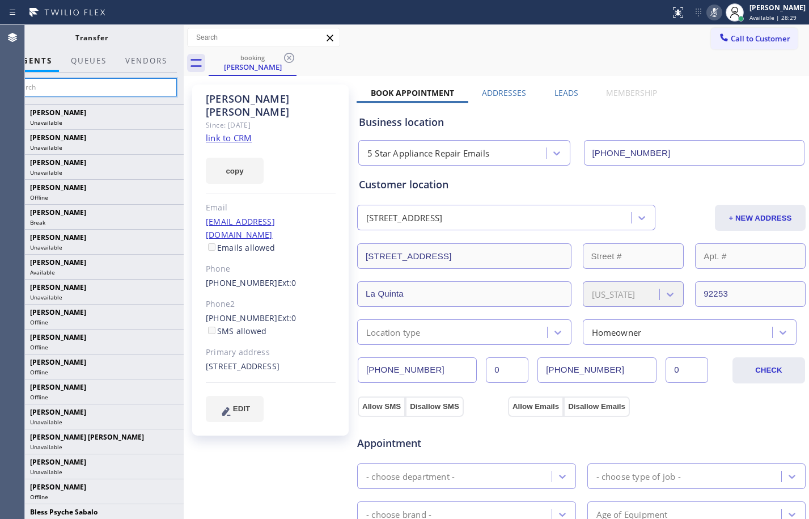
click at [112, 82] on input "text" at bounding box center [91, 87] width 171 height 18
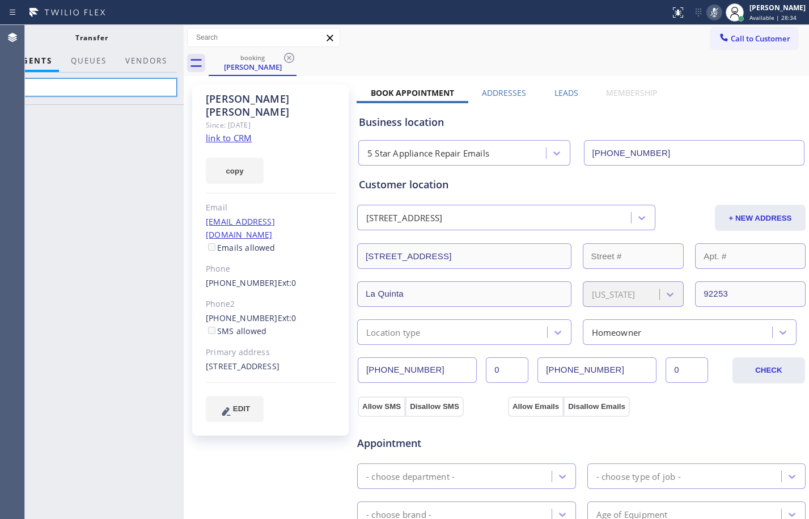
type input "R"
type input "Dale"
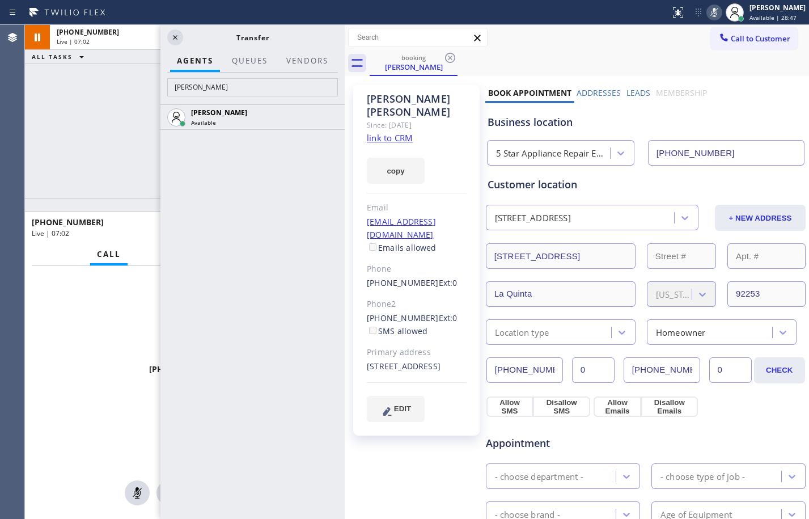
scroll to position [0, 0]
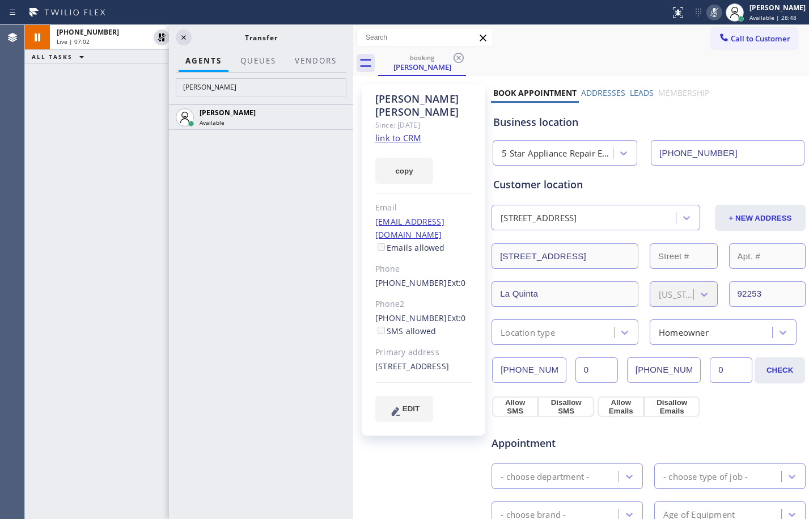
drag, startPoint x: 185, startPoint y: 83, endPoint x: 354, endPoint y: 100, distance: 170.4
click at [353, 100] on div at bounding box center [353, 272] width 0 height 494
click at [338, 117] on icon at bounding box center [338, 116] width 9 height 7
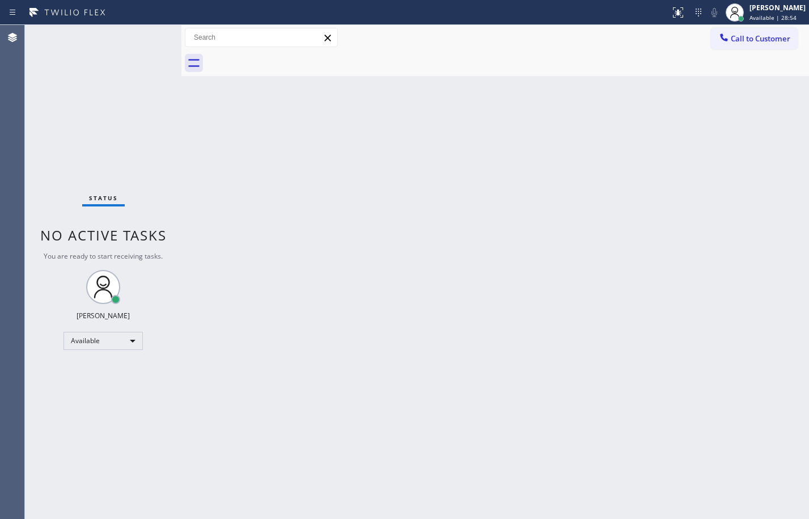
drag, startPoint x: 350, startPoint y: 65, endPoint x: 101, endPoint y: 58, distance: 249.5
click at [101, 58] on div "Status No active tasks You are ready to start receiving tasks. Megan Rose Paluc…" at bounding box center [417, 272] width 784 height 494
click at [220, 192] on div "Back to Dashboard Change Sender ID Customers Technicians Select a contact Outbo…" at bounding box center [495, 272] width 628 height 494
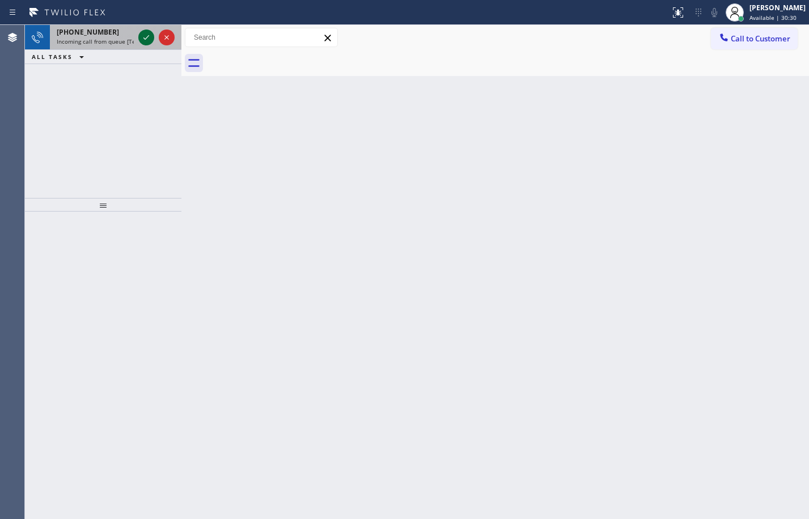
click at [148, 40] on icon at bounding box center [146, 38] width 14 height 14
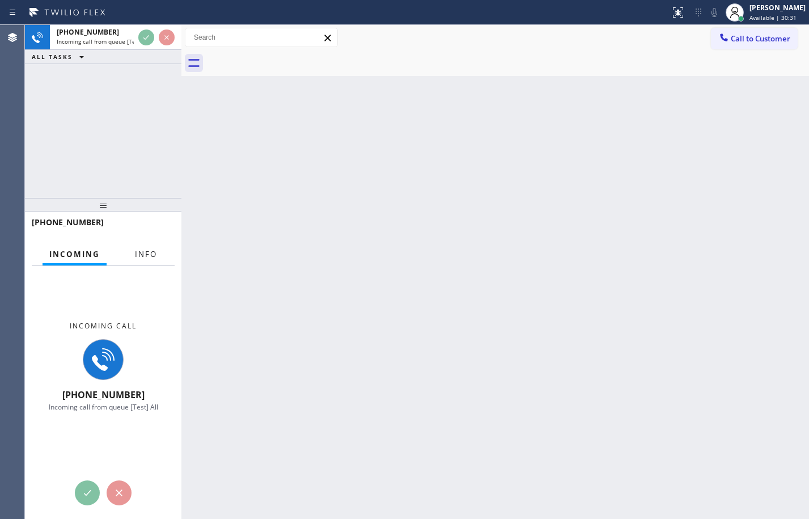
click at [146, 249] on span "Info" at bounding box center [146, 254] width 22 height 10
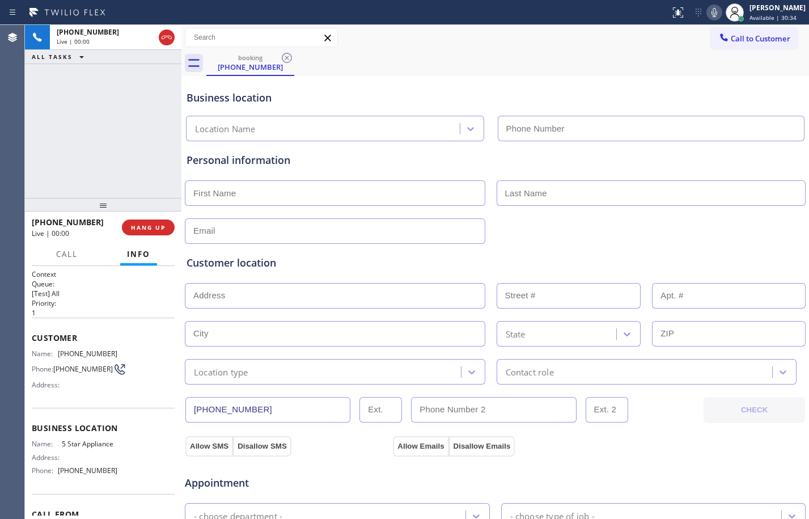
type input "[PHONE_NUMBER]"
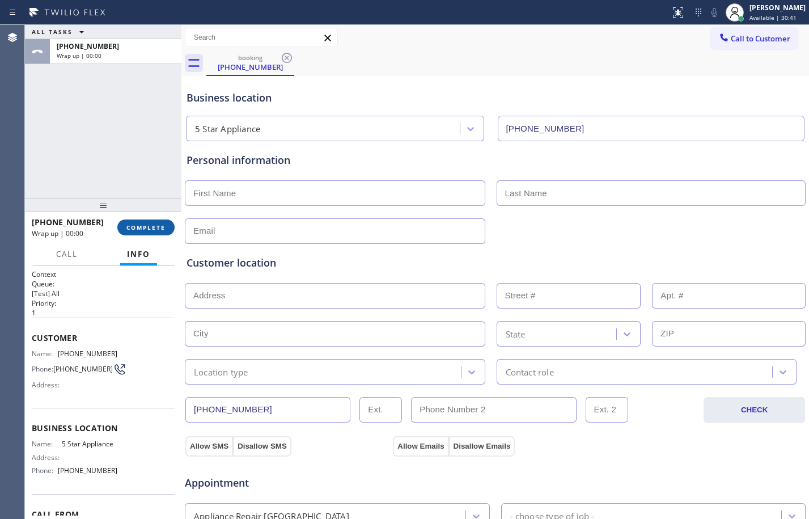
click at [145, 224] on span "COMPLETE" at bounding box center [145, 227] width 39 height 8
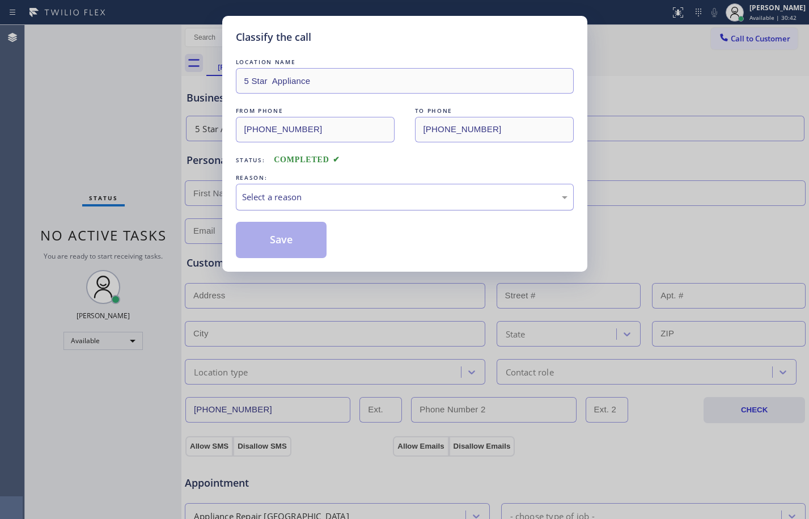
click at [431, 198] on div "Select a reason" at bounding box center [404, 196] width 325 height 13
click at [299, 207] on div "Tech, Unknown/didnt ring" at bounding box center [405, 197] width 338 height 27
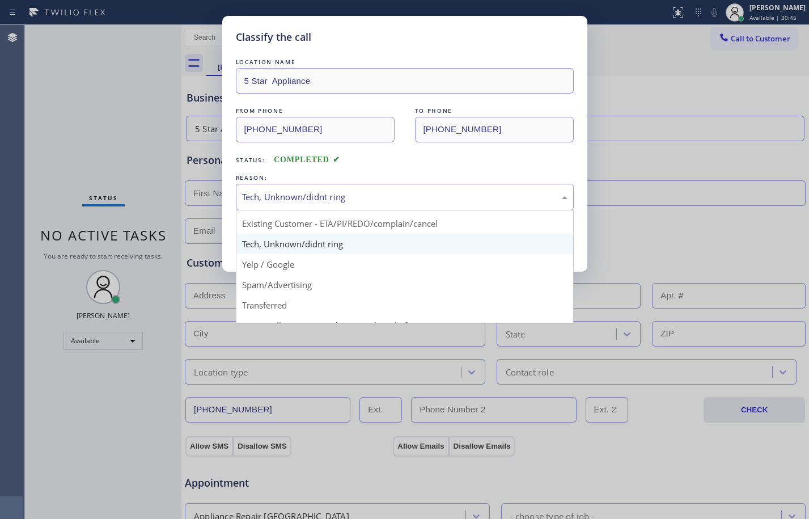
scroll to position [71, 0]
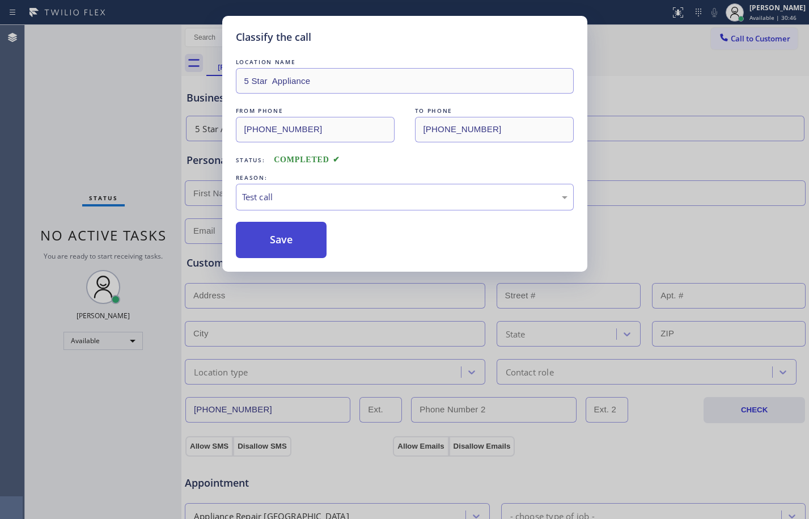
click at [291, 238] on button "Save" at bounding box center [281, 240] width 91 height 36
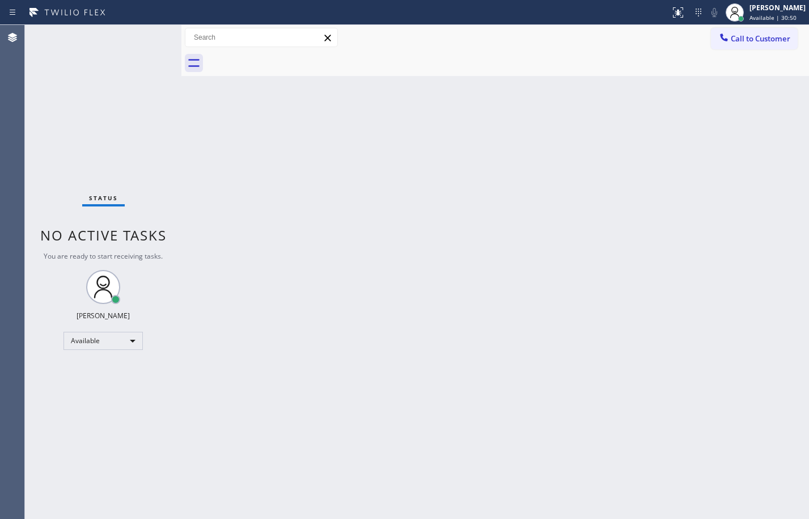
drag, startPoint x: 121, startPoint y: 100, endPoint x: 132, endPoint y: 112, distance: 15.3
click at [121, 100] on div "Status No active tasks You are ready to start receiving tasks. [PERSON_NAME] Av…" at bounding box center [103, 272] width 156 height 494
click at [165, 142] on div "Status No active tasks You are ready to start receiving tasks. [PERSON_NAME] Av…" at bounding box center [103, 272] width 156 height 494
click at [722, 32] on icon at bounding box center [723, 37] width 11 height 11
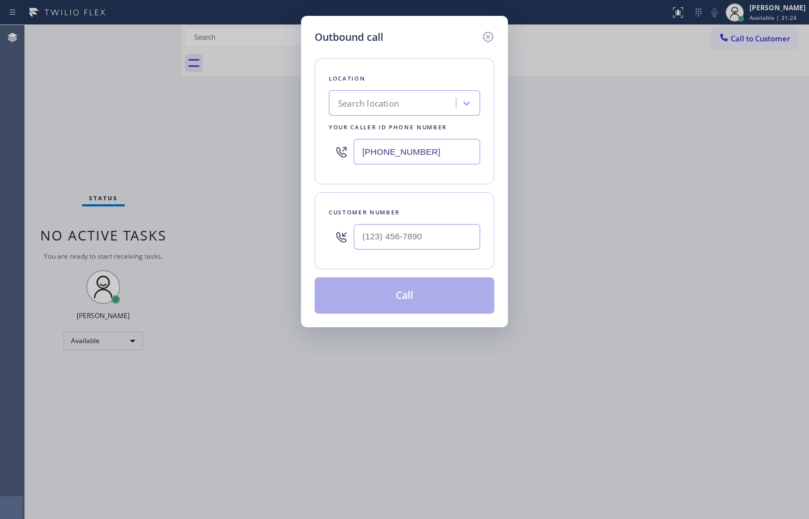
click at [426, 154] on input "[PHONE_NUMBER]" at bounding box center [417, 152] width 126 height 26
type input "(___) ___-____"
click at [430, 243] on input "(___) ___-____" at bounding box center [417, 237] width 126 height 26
click at [429, 104] on div "Search location" at bounding box center [394, 104] width 124 height 20
click at [448, 151] on input "[PHONE_NUMBER]" at bounding box center [417, 152] width 126 height 26
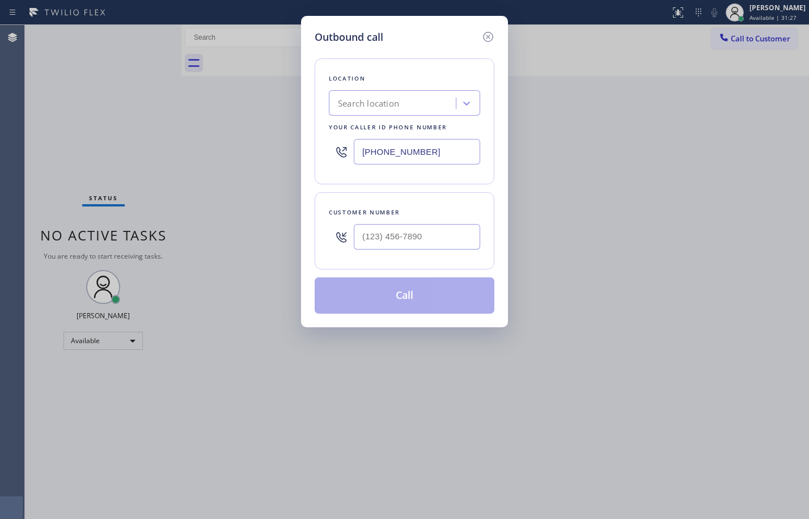
drag, startPoint x: 448, startPoint y: 151, endPoint x: 247, endPoint y: 149, distance: 201.3
click at [247, 149] on div "Outbound call Location Search location Your caller id phone number (630) 882-25…" at bounding box center [404, 259] width 809 height 519
click at [487, 37] on icon at bounding box center [488, 37] width 14 height 14
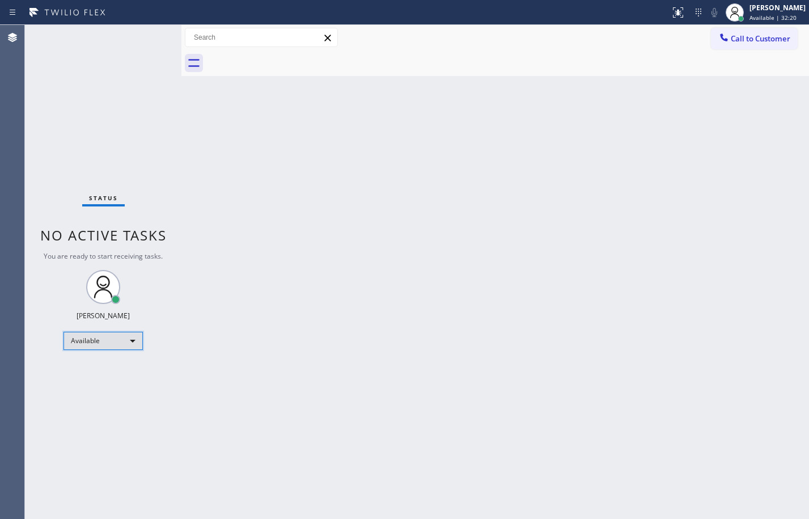
click at [123, 340] on div "Available" at bounding box center [102, 341] width 79 height 18
click at [96, 401] on li "Break" at bounding box center [102, 399] width 77 height 14
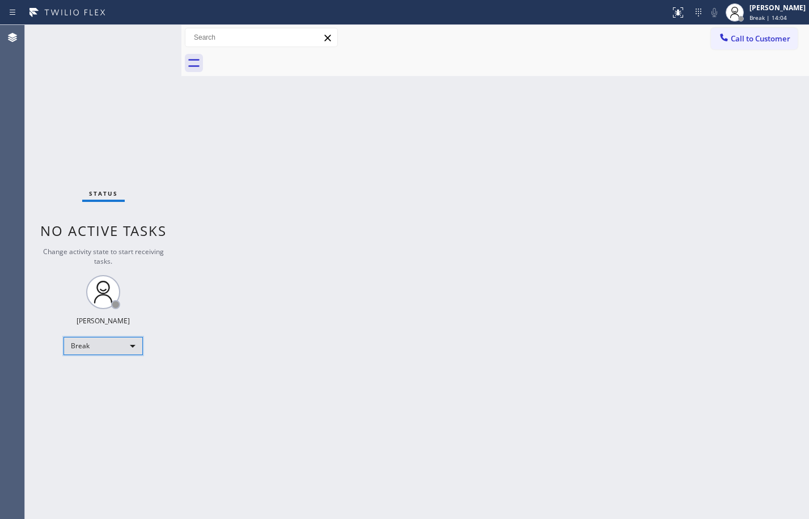
click at [110, 348] on div "Break" at bounding box center [102, 346] width 79 height 18
click at [115, 376] on li "Available" at bounding box center [102, 376] width 77 height 14
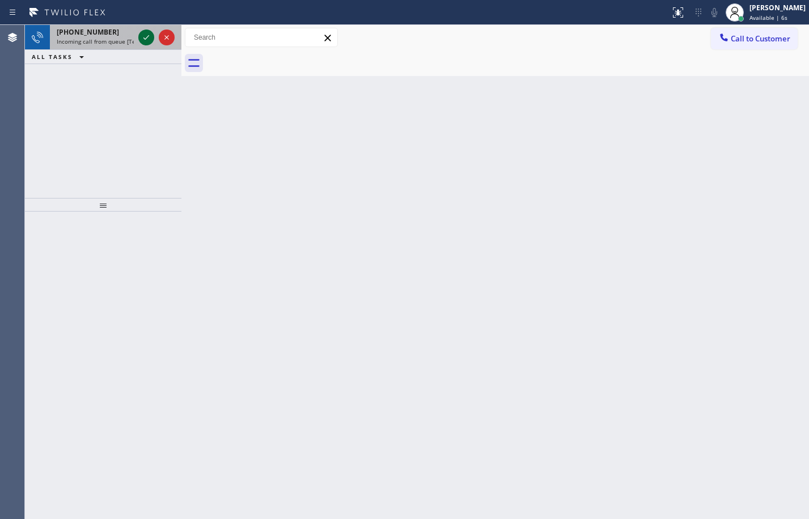
click at [151, 40] on icon at bounding box center [146, 38] width 14 height 14
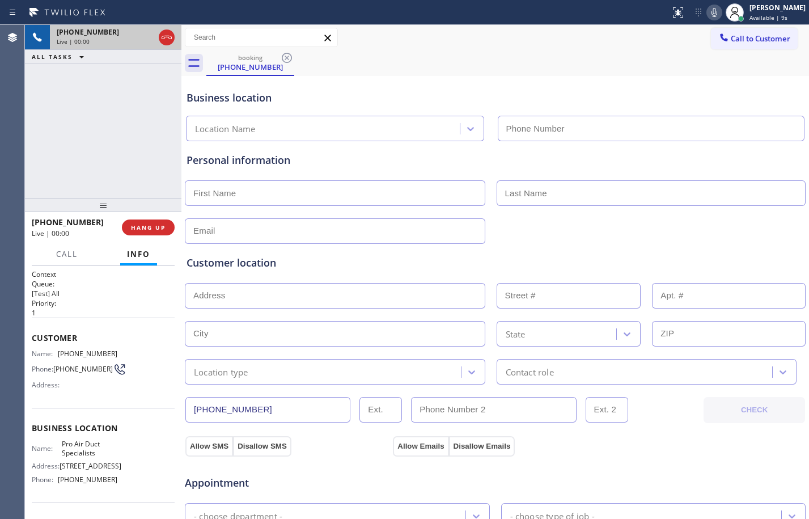
type input "[PHONE_NUMBER]"
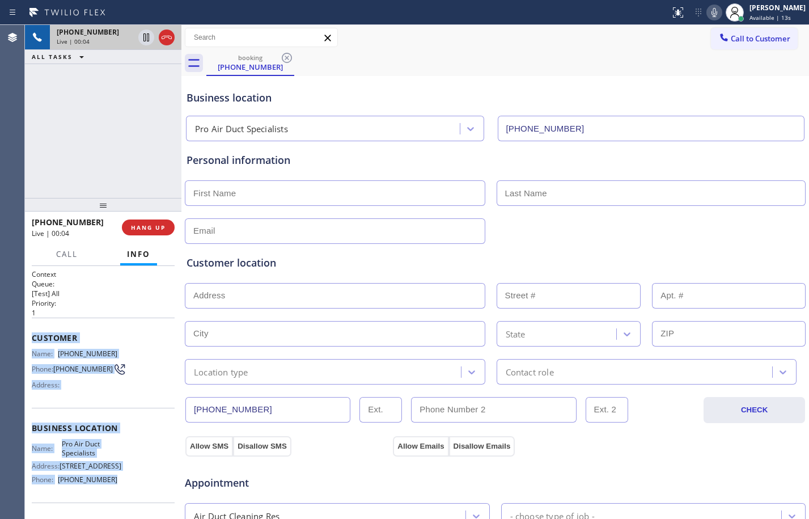
drag, startPoint x: 31, startPoint y: 338, endPoint x: 124, endPoint y: 486, distance: 175.0
click at [124, 486] on div "Context Queue: [Test] All Priority: 1 Customer Name: (888) 777-2094 Phone: (888…" at bounding box center [103, 392] width 156 height 253
click at [161, 226] on span "HANG UP" at bounding box center [148, 227] width 35 height 8
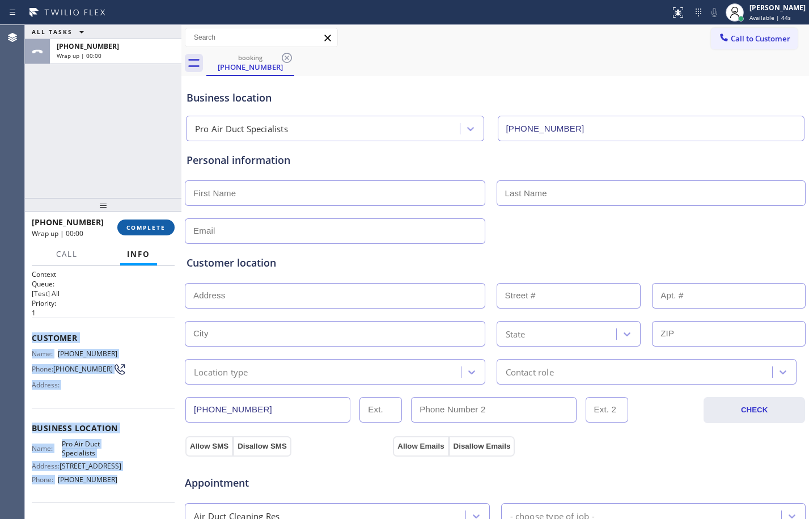
click at [161, 226] on span "COMPLETE" at bounding box center [145, 227] width 39 height 8
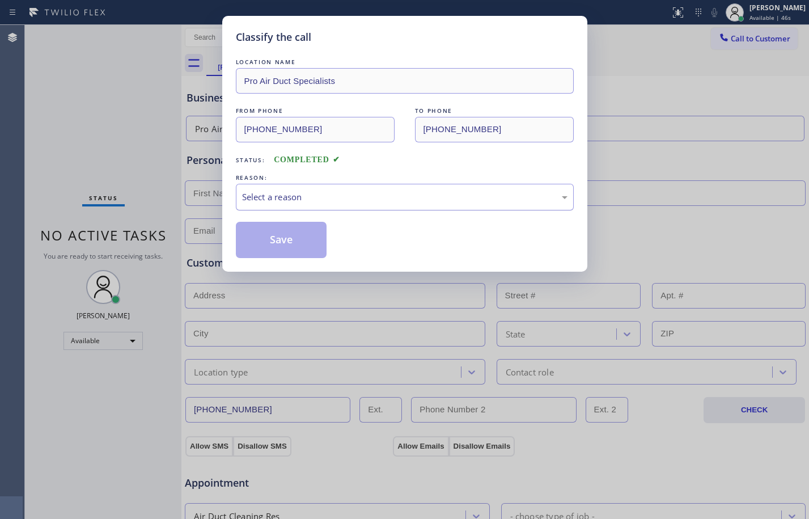
click at [344, 193] on div "Select a reason" at bounding box center [404, 196] width 325 height 13
click at [276, 231] on button "Save" at bounding box center [281, 240] width 91 height 36
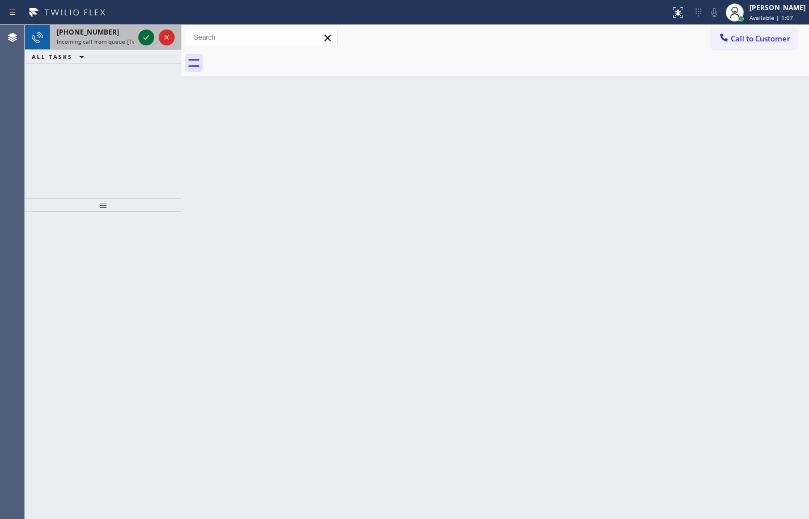
click at [144, 39] on icon at bounding box center [146, 38] width 14 height 14
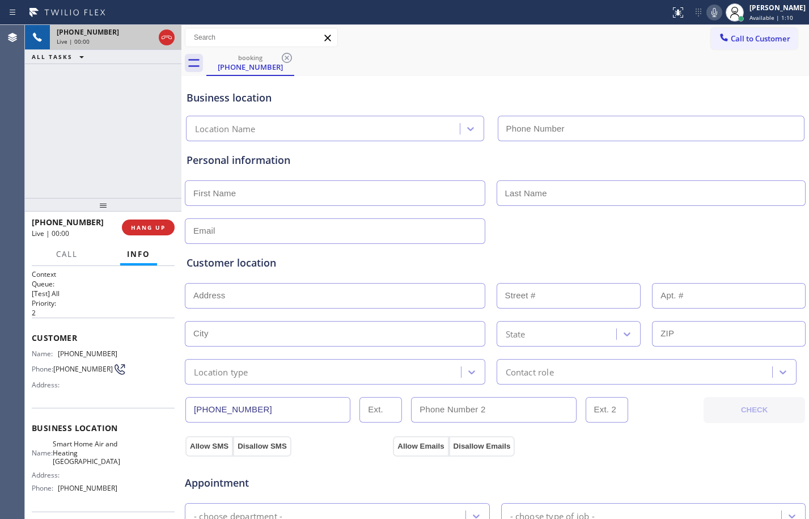
type input "[PHONE_NUMBER]"
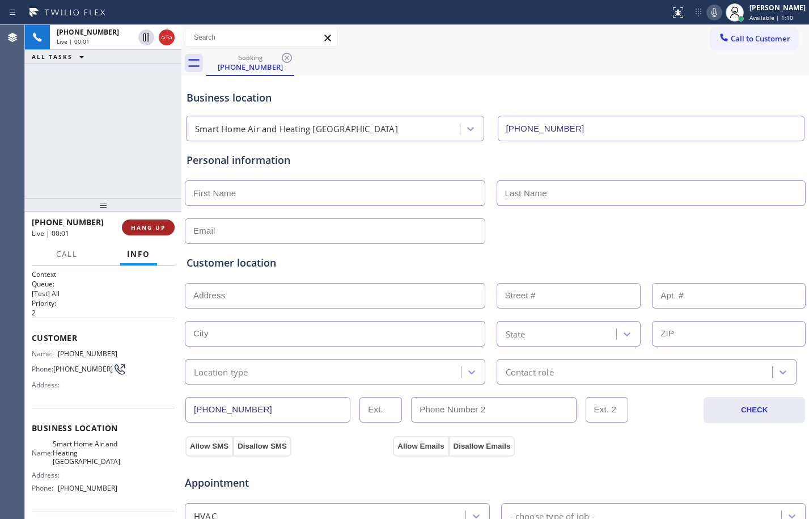
click at [132, 225] on span "HANG UP" at bounding box center [148, 227] width 35 height 8
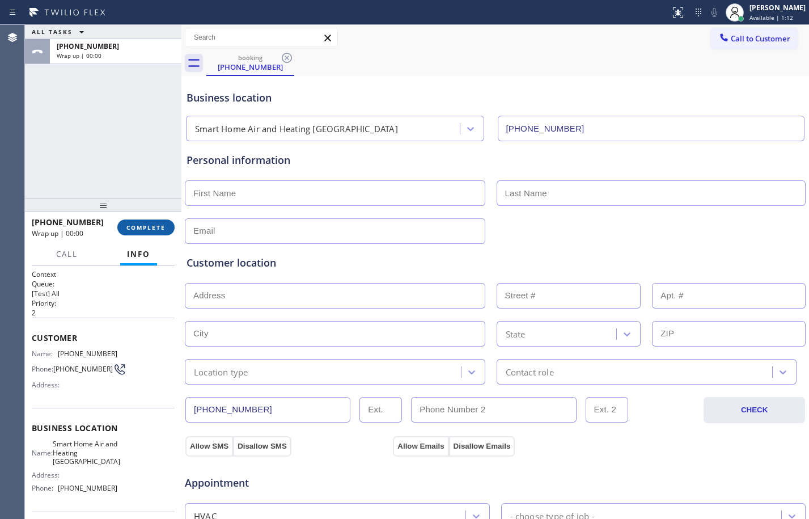
click at [141, 224] on span "COMPLETE" at bounding box center [145, 227] width 39 height 8
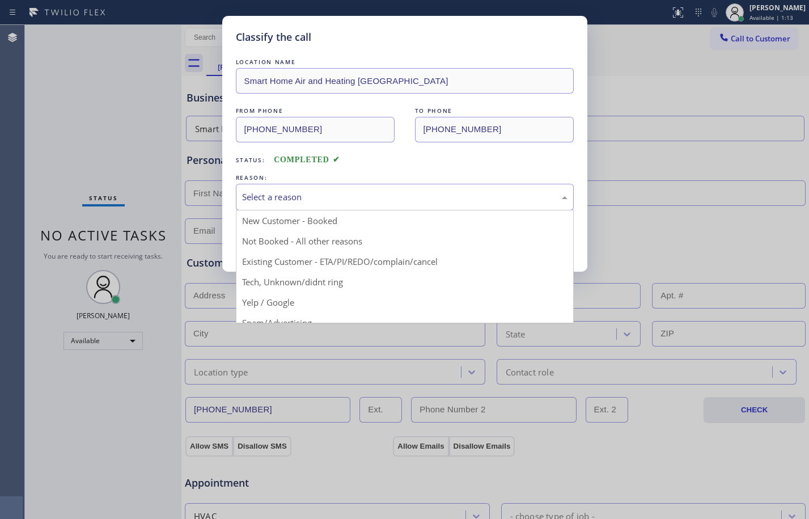
click at [509, 198] on div "Select a reason" at bounding box center [404, 196] width 325 height 13
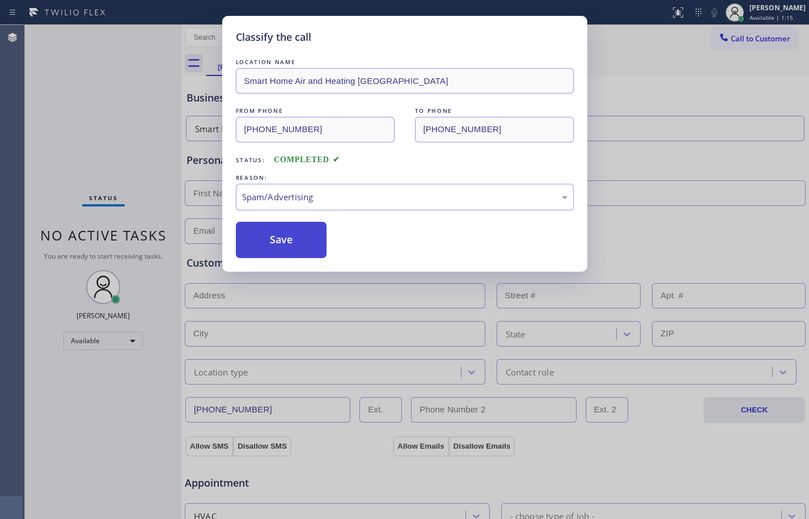
click at [273, 241] on button "Save" at bounding box center [281, 240] width 91 height 36
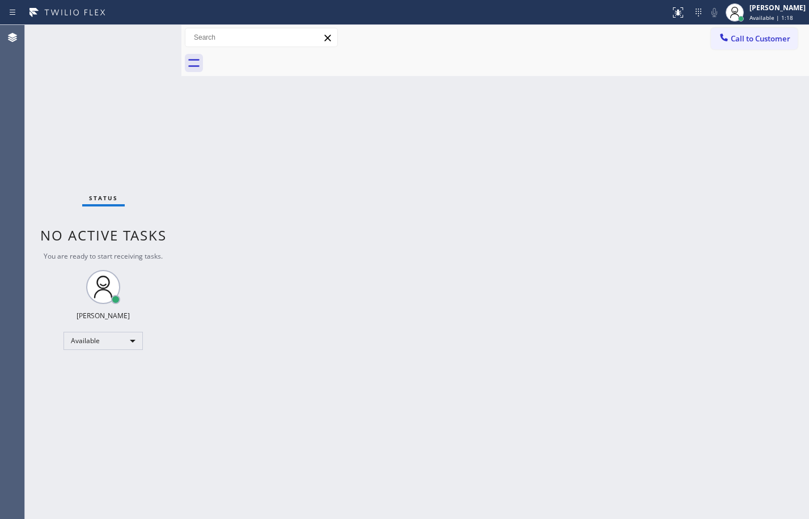
click at [219, 263] on div "Back to Dashboard Change Sender ID Customers Technicians Select a contact Outbo…" at bounding box center [495, 272] width 628 height 494
click at [194, 132] on div "Back to Dashboard Change Sender ID Customers Technicians Select a contact Outbo…" at bounding box center [495, 272] width 628 height 494
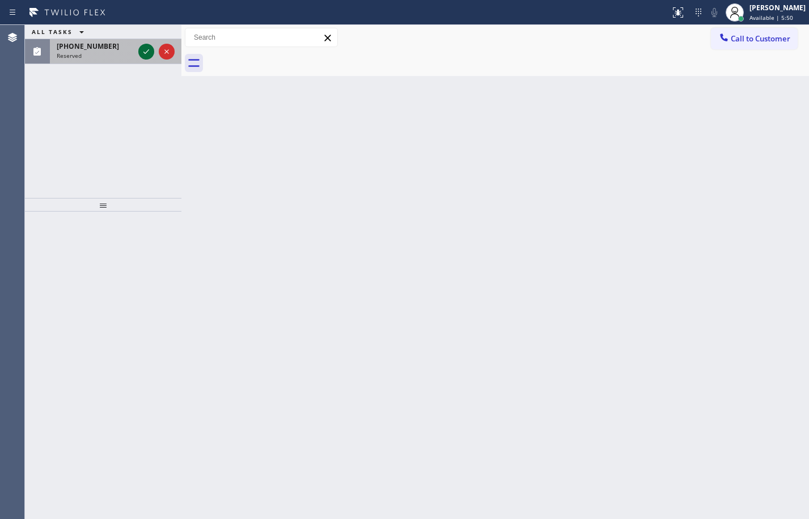
click at [149, 46] on icon at bounding box center [146, 52] width 14 height 14
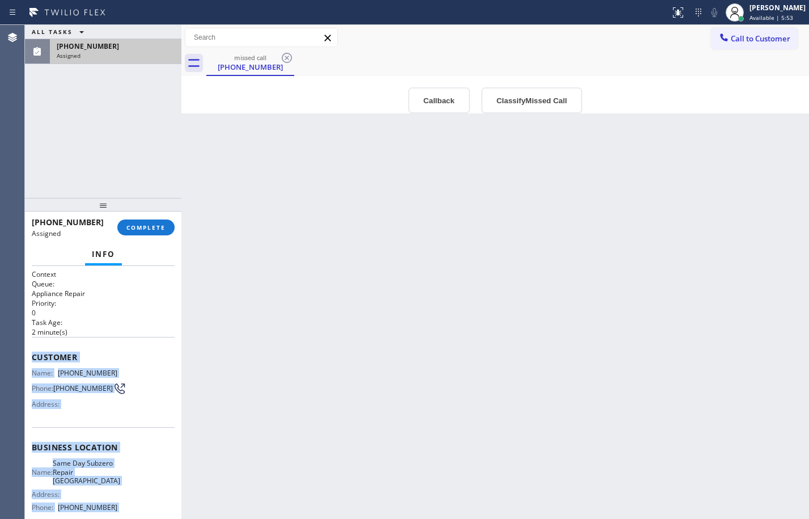
scroll to position [105, 0]
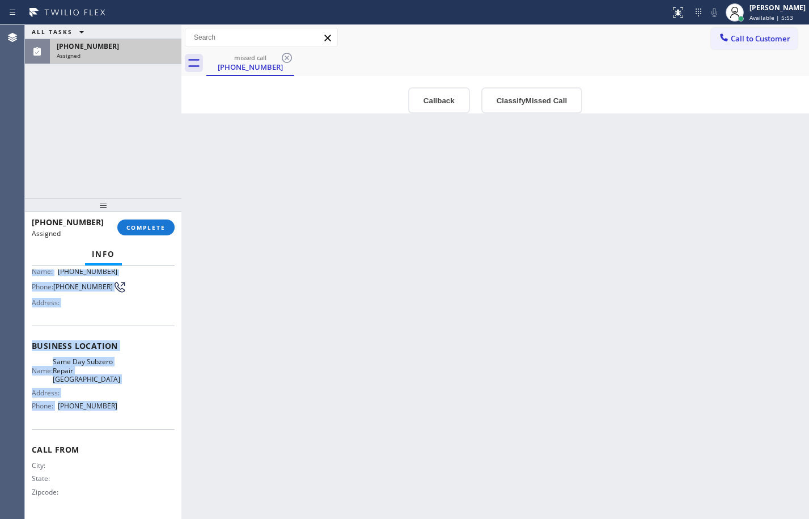
drag, startPoint x: 31, startPoint y: 354, endPoint x: 135, endPoint y: 407, distance: 116.9
click at [135, 407] on div "Context Queue: Appliance Repair Priority: 0 Task Age: 2 minute(s) Customer Name…" at bounding box center [103, 392] width 156 height 253
click at [152, 228] on span "COMPLETE" at bounding box center [145, 227] width 39 height 8
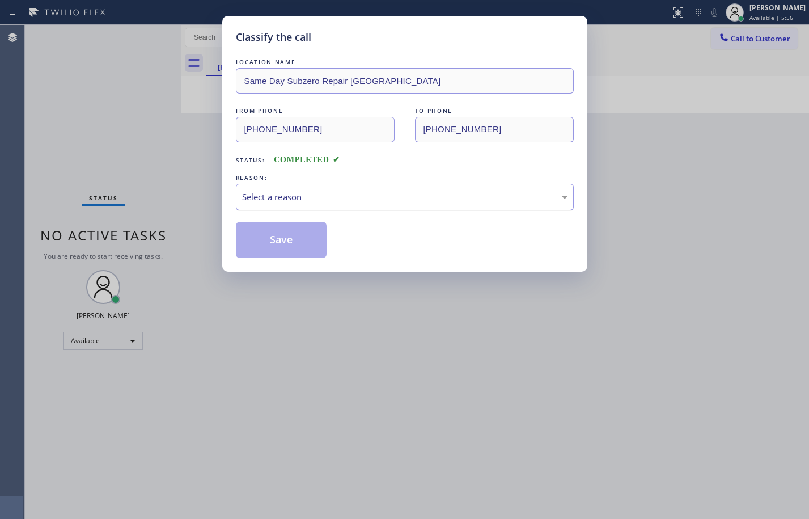
click at [347, 201] on div "Select a reason" at bounding box center [404, 196] width 325 height 13
click at [289, 224] on button "Save" at bounding box center [281, 240] width 91 height 36
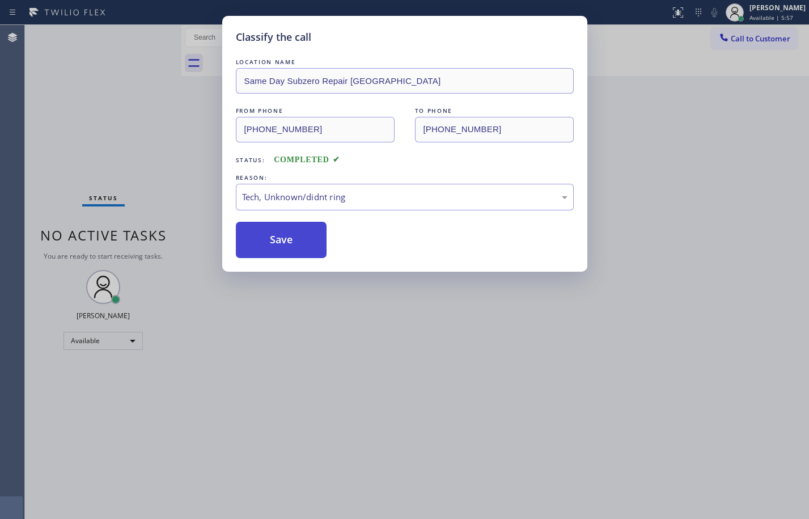
click at [290, 233] on button "Save" at bounding box center [281, 240] width 91 height 36
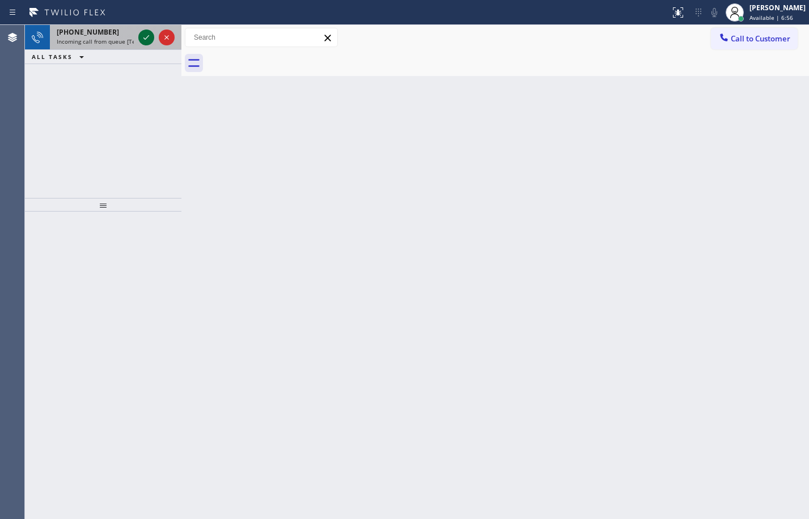
click at [145, 31] on icon at bounding box center [146, 38] width 14 height 14
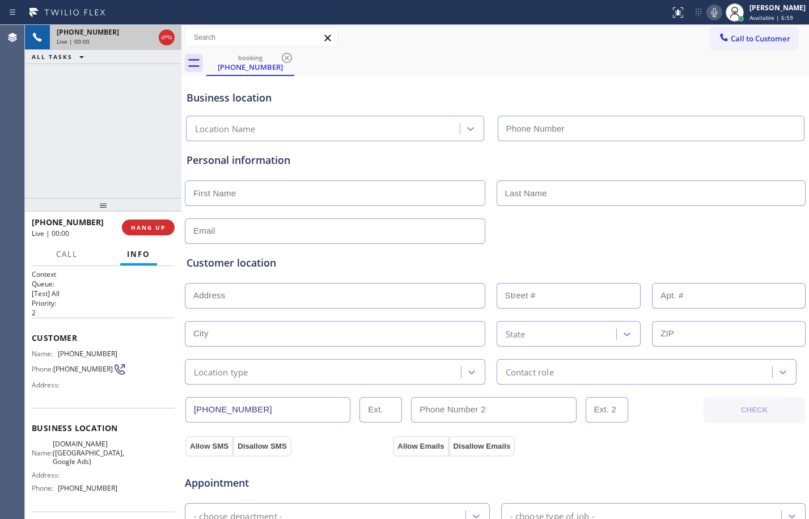
type input "[PHONE_NUMBER]"
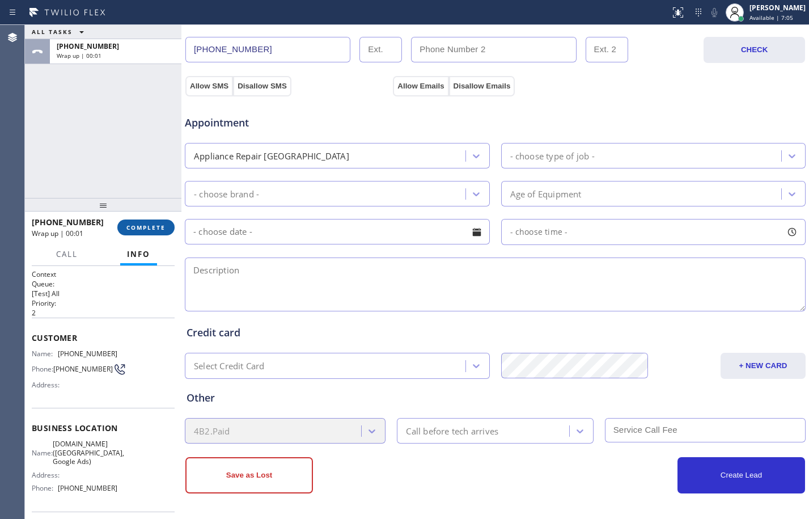
click at [154, 221] on button "COMPLETE" at bounding box center [145, 227] width 57 height 16
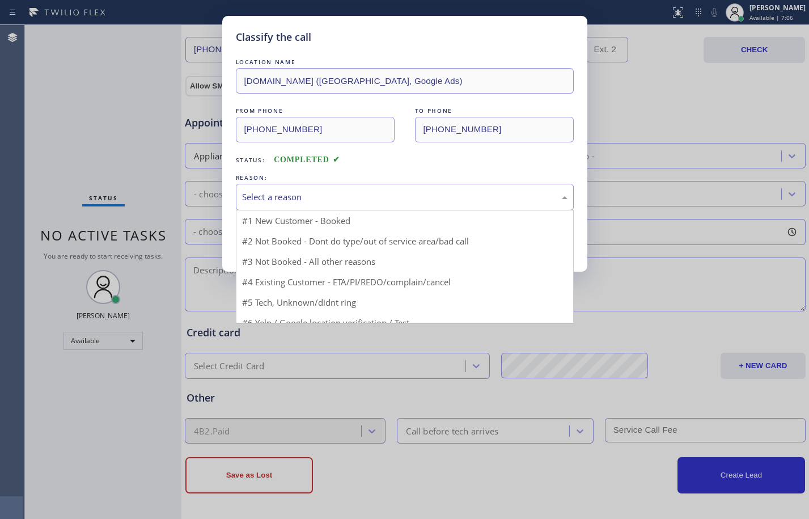
click at [302, 197] on div "Select a reason" at bounding box center [404, 196] width 325 height 13
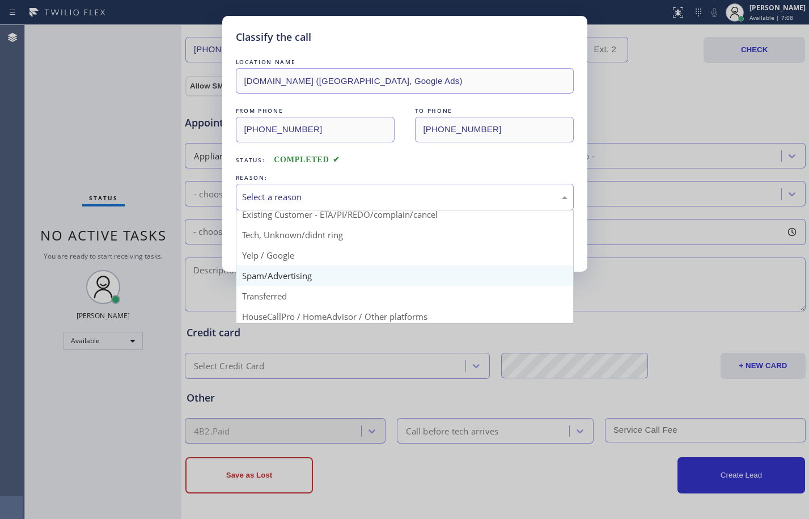
scroll to position [71, 0]
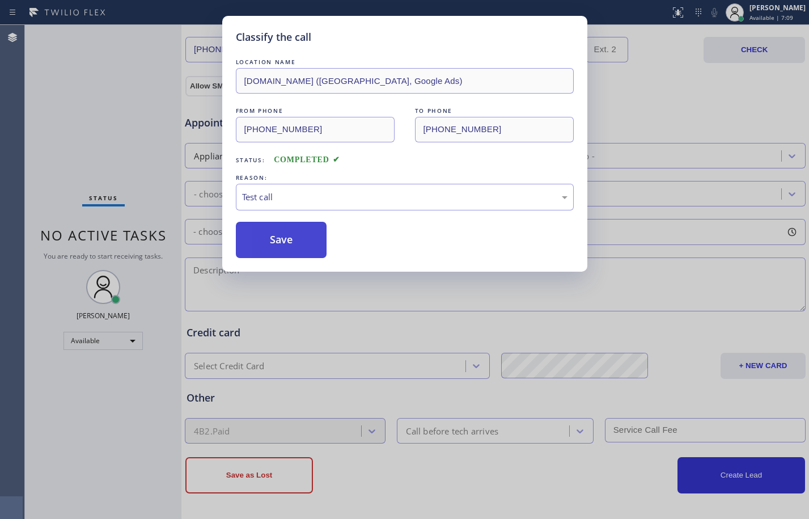
click at [274, 239] on button "Save" at bounding box center [281, 240] width 91 height 36
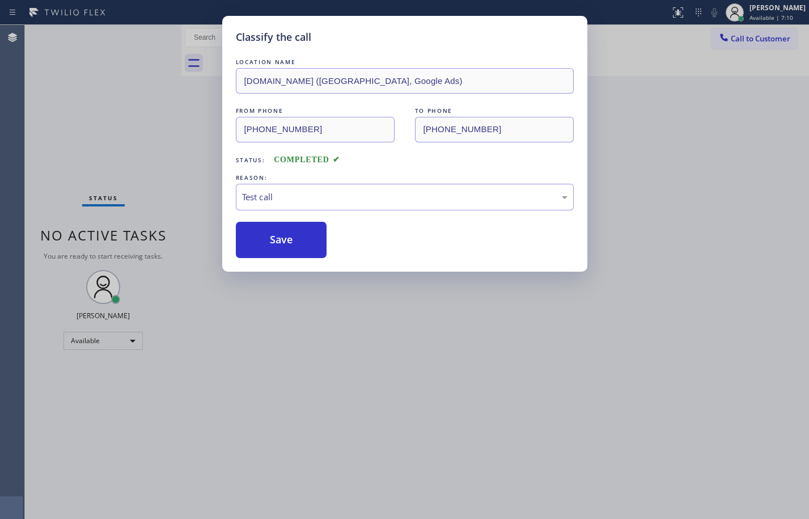
scroll to position [0, 0]
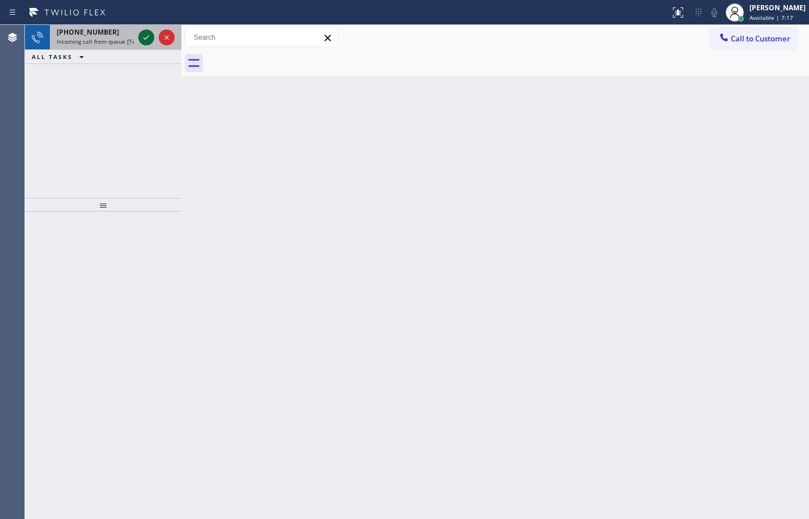
click at [145, 32] on icon at bounding box center [146, 38] width 14 height 14
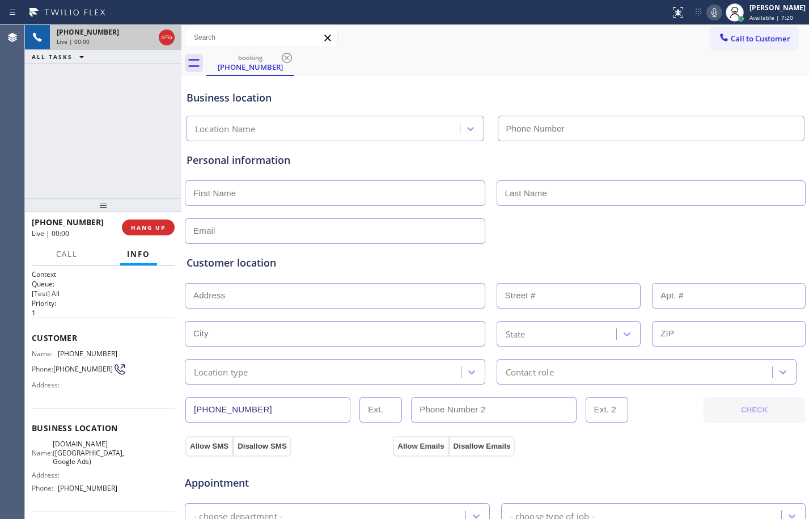
type input "[PHONE_NUMBER]"
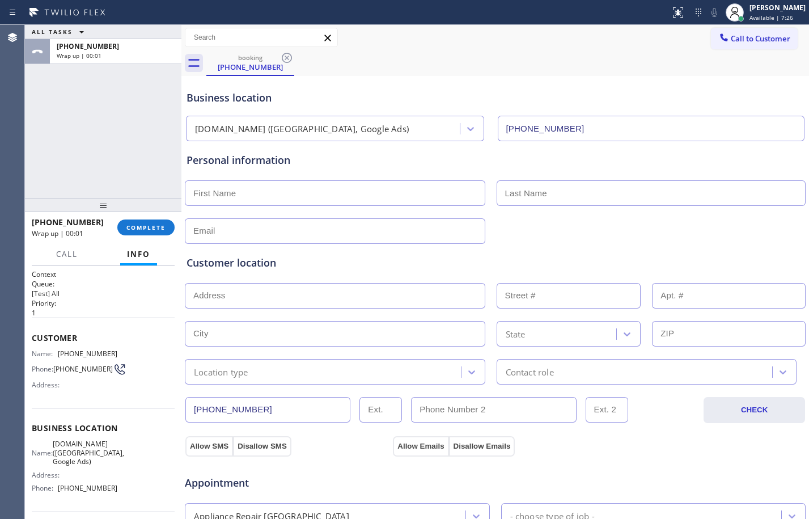
drag, startPoint x: 137, startPoint y: 231, endPoint x: 177, endPoint y: 241, distance: 42.1
click at [137, 231] on span "COMPLETE" at bounding box center [145, 227] width 39 height 8
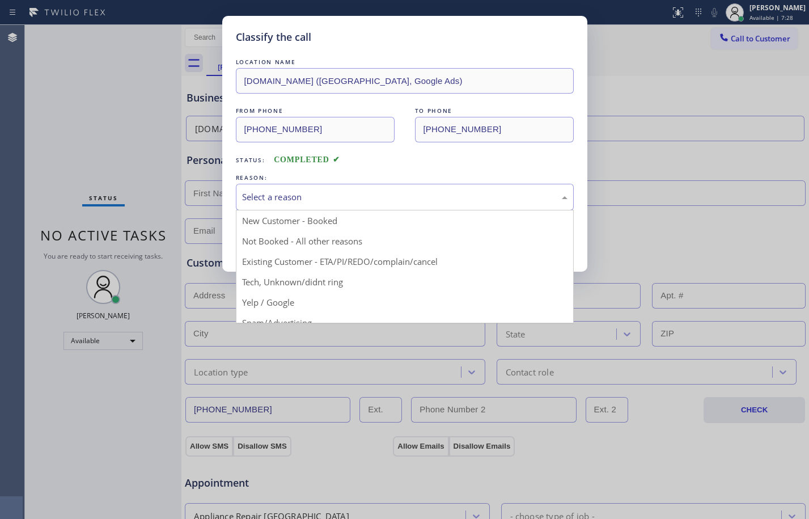
click at [431, 188] on div "Select a reason" at bounding box center [405, 197] width 338 height 27
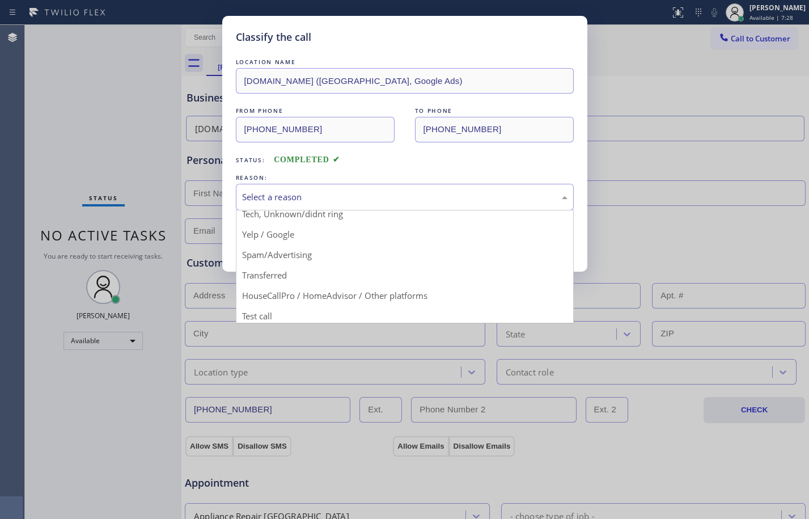
scroll to position [71, 0]
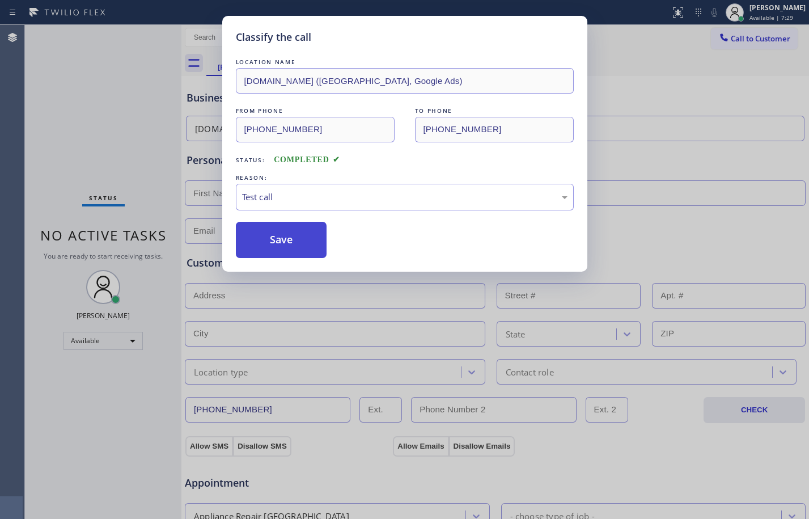
click at [275, 247] on button "Save" at bounding box center [281, 240] width 91 height 36
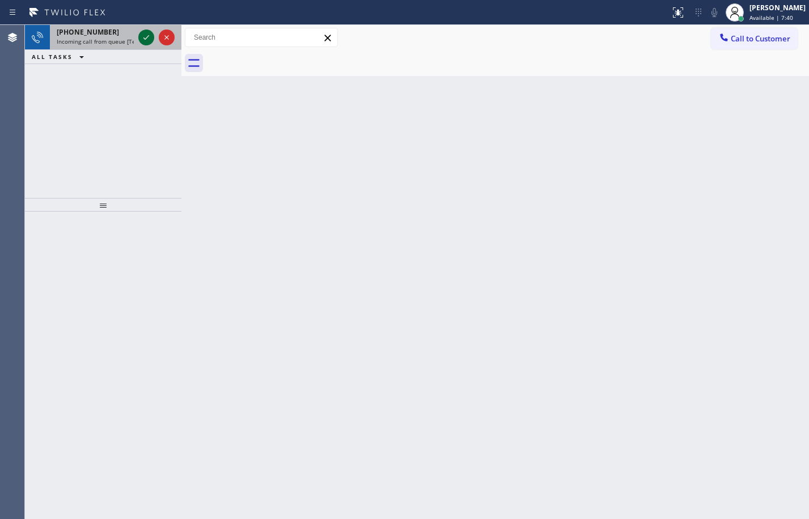
click at [145, 34] on icon at bounding box center [146, 38] width 14 height 14
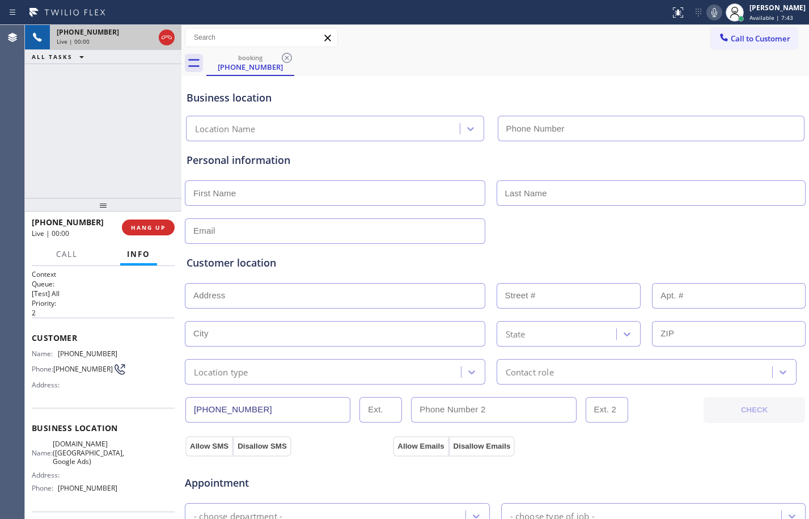
type input "[PHONE_NUMBER]"
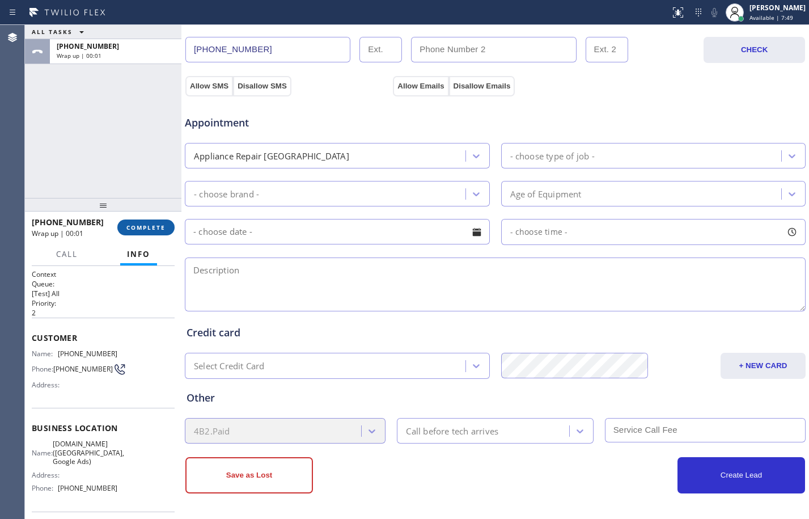
click at [139, 224] on span "COMPLETE" at bounding box center [145, 227] width 39 height 8
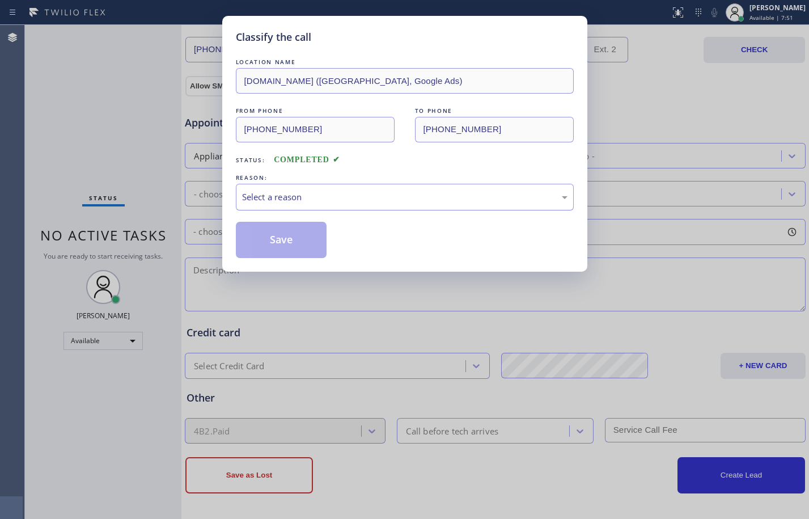
click at [361, 181] on div "REASON:" at bounding box center [405, 178] width 338 height 12
click at [361, 197] on div "Select a reason" at bounding box center [404, 196] width 325 height 13
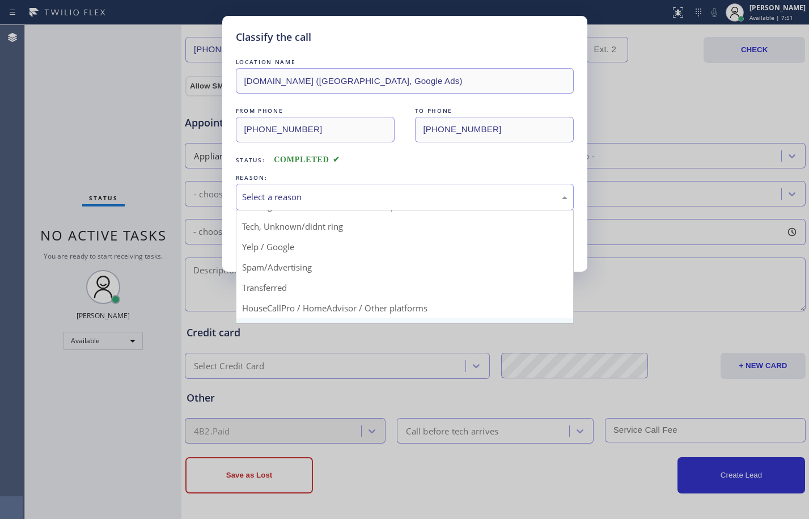
scroll to position [71, 0]
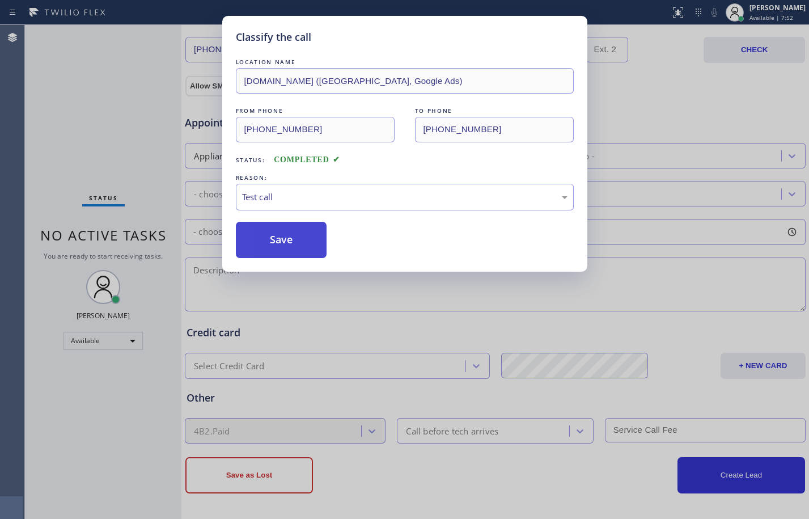
click at [278, 243] on button "Save" at bounding box center [281, 240] width 91 height 36
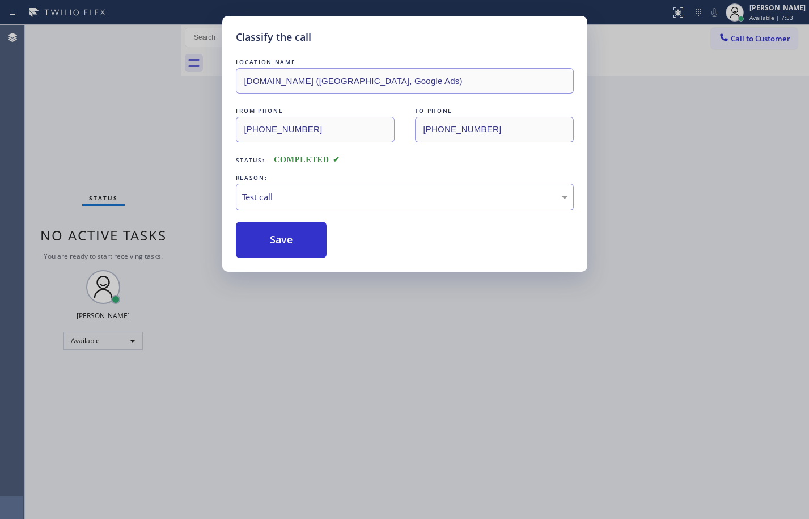
scroll to position [0, 0]
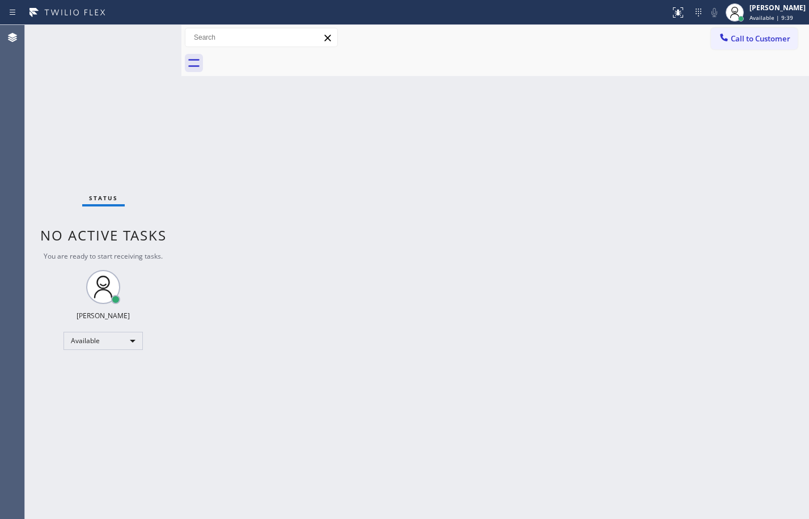
click at [87, 78] on div "Status No active tasks You are ready to start receiving tasks. [PERSON_NAME] Av…" at bounding box center [103, 272] width 156 height 494
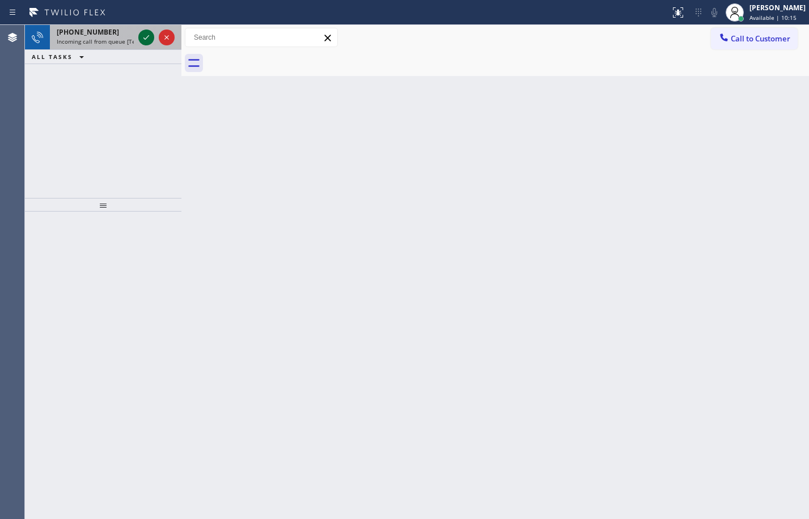
click at [148, 36] on icon at bounding box center [146, 37] width 6 height 5
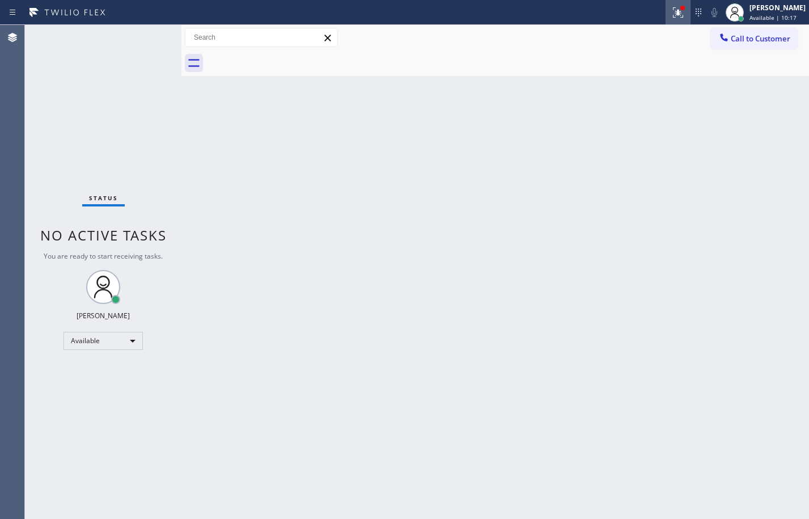
click at [673, 13] on icon at bounding box center [676, 11] width 7 height 8
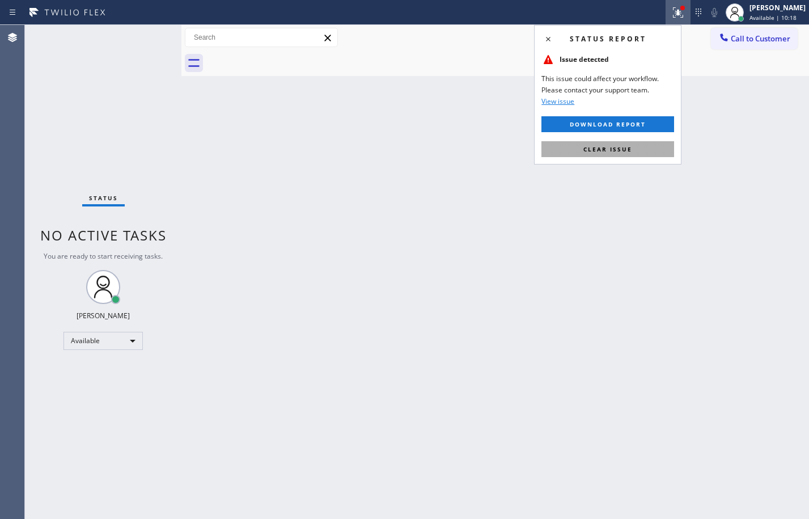
click at [644, 149] on button "Clear issue" at bounding box center [607, 149] width 133 height 16
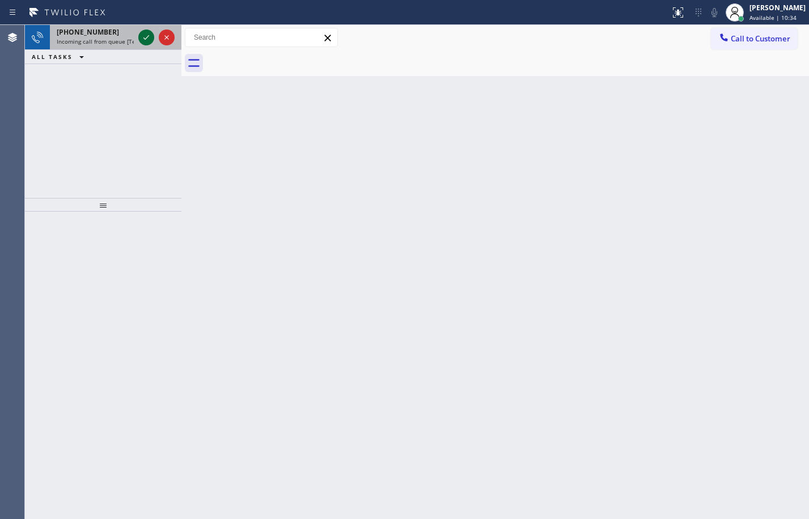
click at [149, 33] on icon at bounding box center [146, 38] width 14 height 14
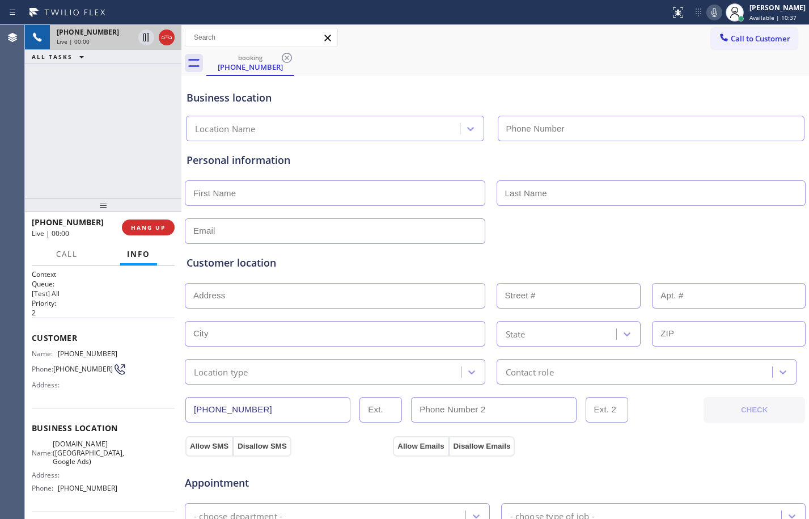
type input "[PHONE_NUMBER]"
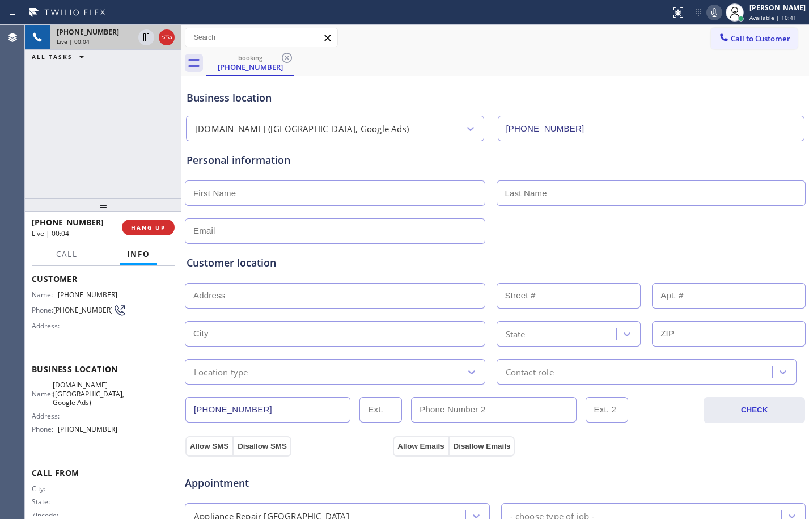
scroll to position [86, 0]
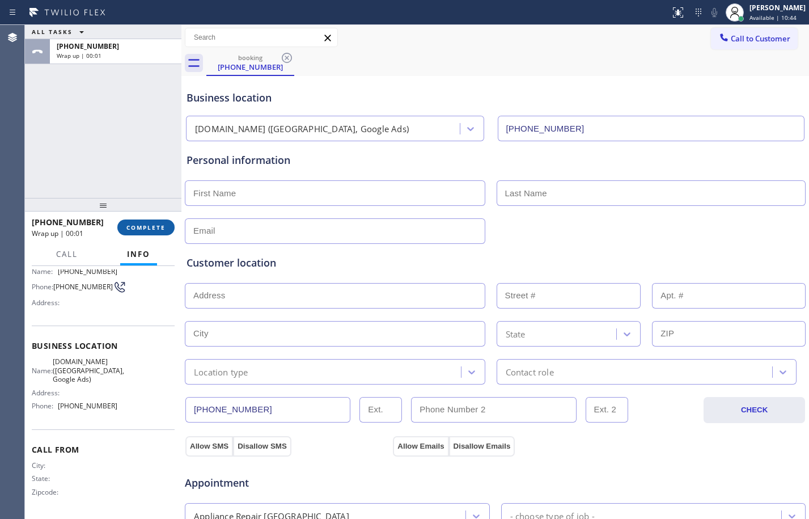
click at [135, 222] on button "COMPLETE" at bounding box center [145, 227] width 57 height 16
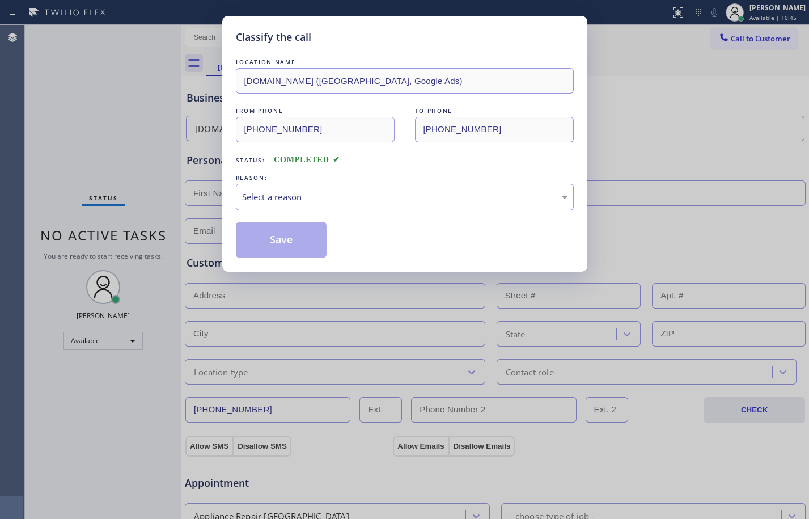
click at [409, 213] on div "LOCATION NAME VikingRepair.online (Los Angeles, Google Ads) FROM PHONE (877) 77…" at bounding box center [405, 157] width 338 height 202
click at [402, 196] on div "Select a reason" at bounding box center [404, 196] width 325 height 13
click at [282, 238] on button "Save" at bounding box center [281, 240] width 91 height 36
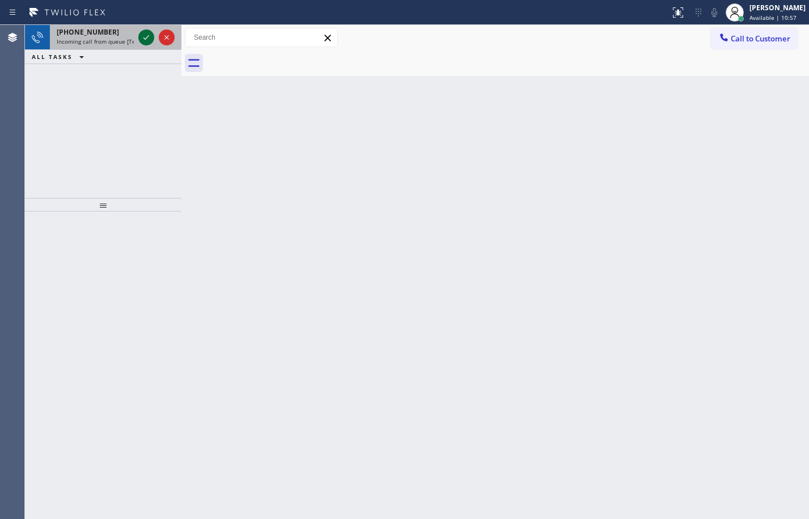
click at [148, 35] on icon at bounding box center [146, 38] width 14 height 14
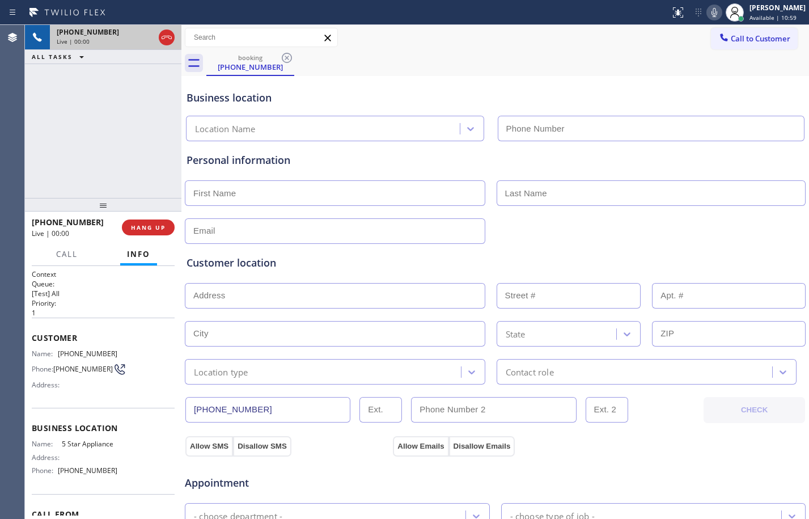
type input "[PHONE_NUMBER]"
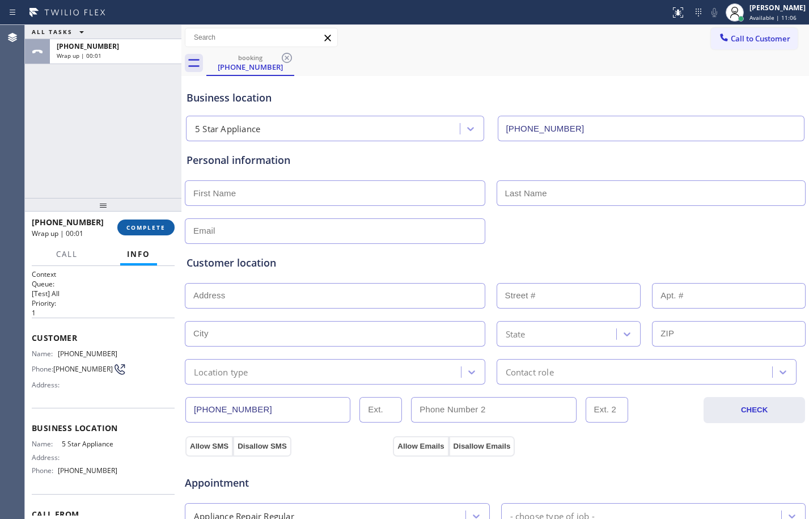
click at [153, 226] on span "COMPLETE" at bounding box center [145, 227] width 39 height 8
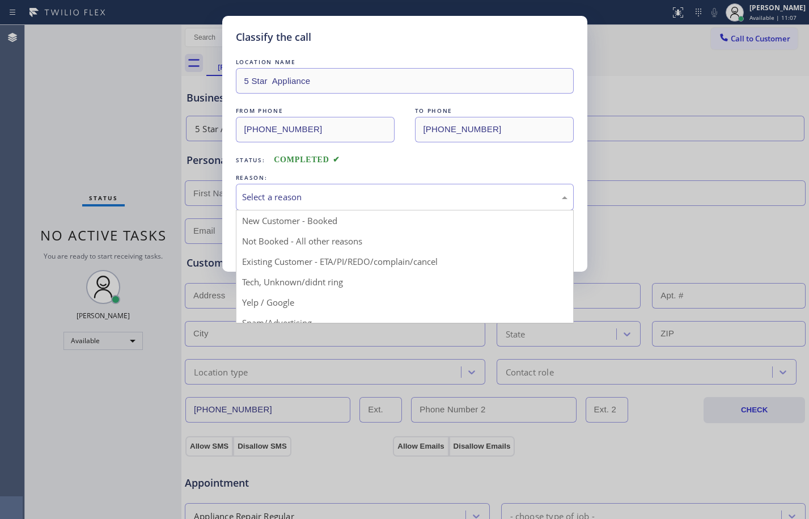
click at [366, 191] on div "Select a reason" at bounding box center [404, 196] width 325 height 13
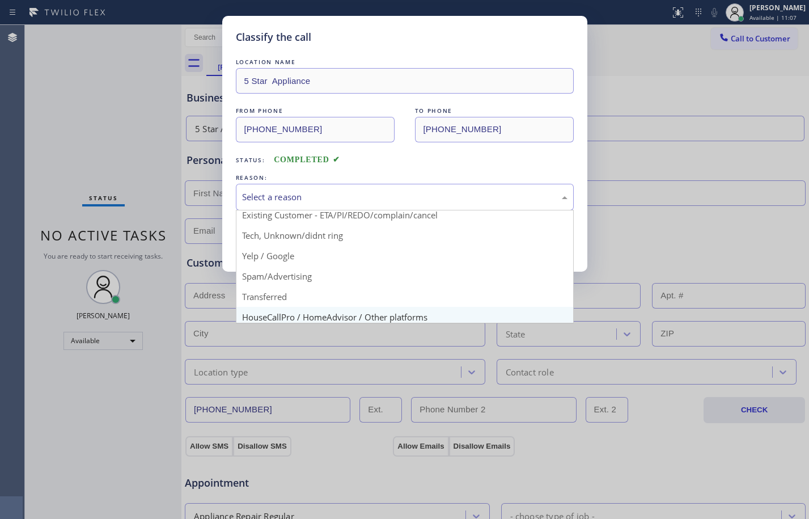
scroll to position [71, 0]
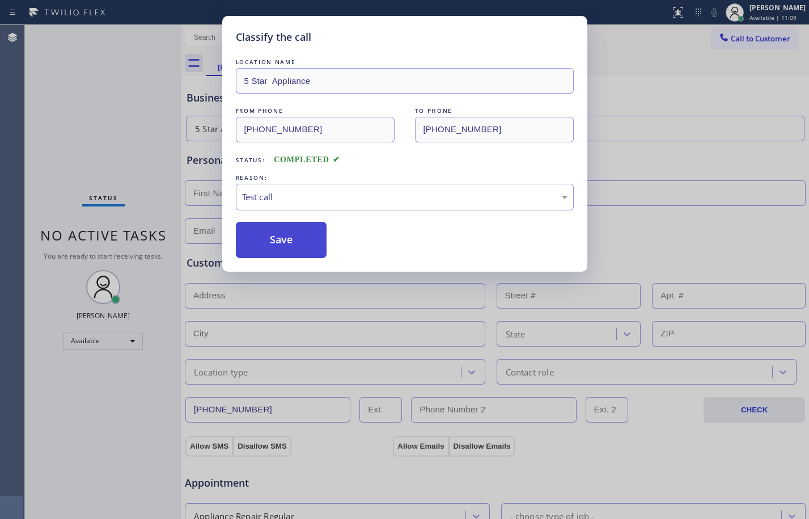
click at [319, 248] on button "Save" at bounding box center [281, 240] width 91 height 36
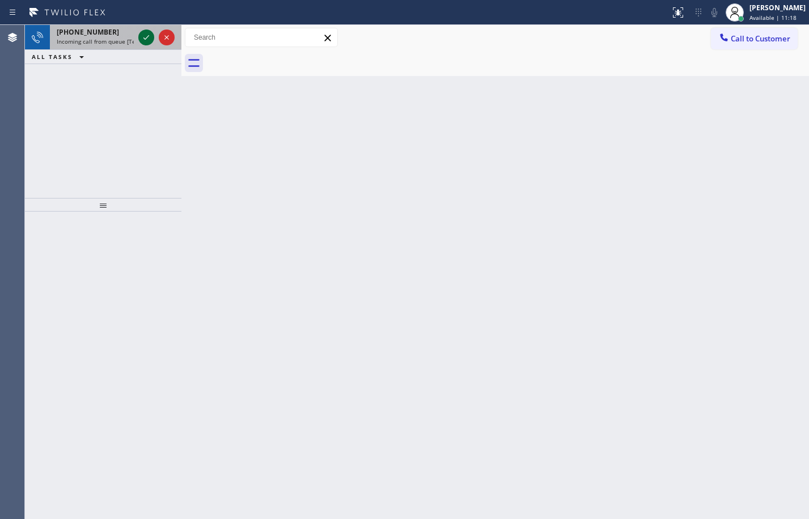
click at [154, 36] on div at bounding box center [146, 38] width 16 height 14
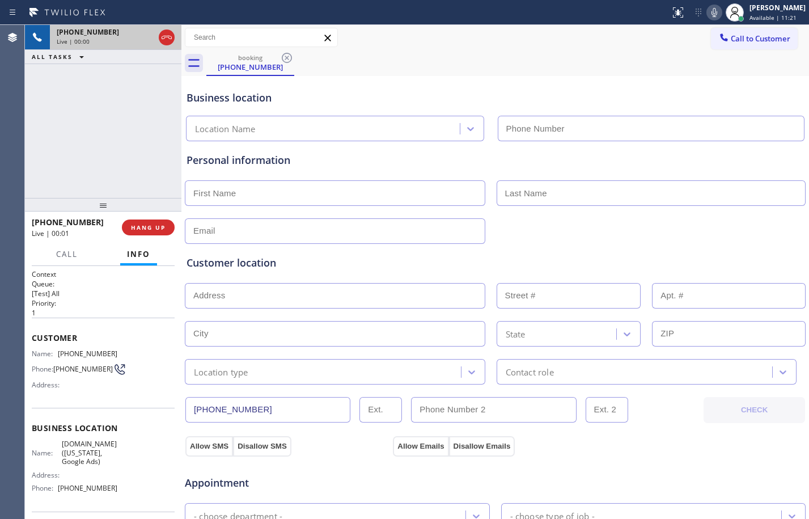
type input "[PHONE_NUMBER]"
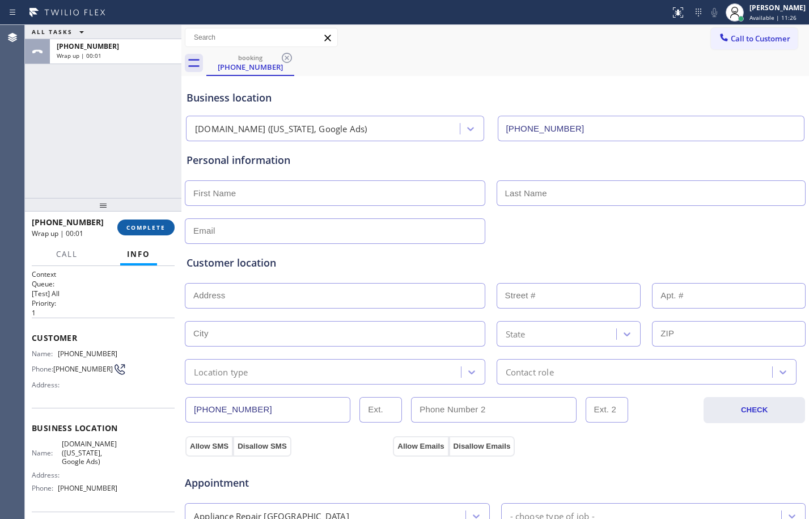
click at [148, 226] on span "COMPLETE" at bounding box center [145, 227] width 39 height 8
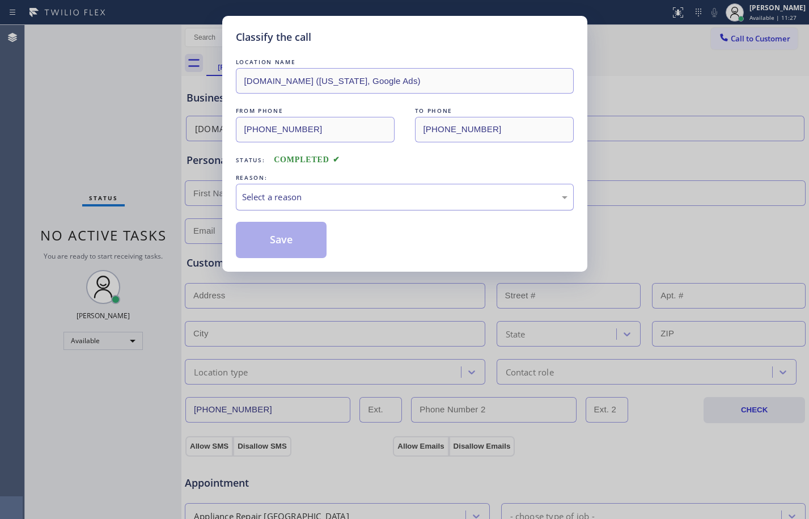
click at [362, 193] on div "Select a reason" at bounding box center [404, 196] width 325 height 13
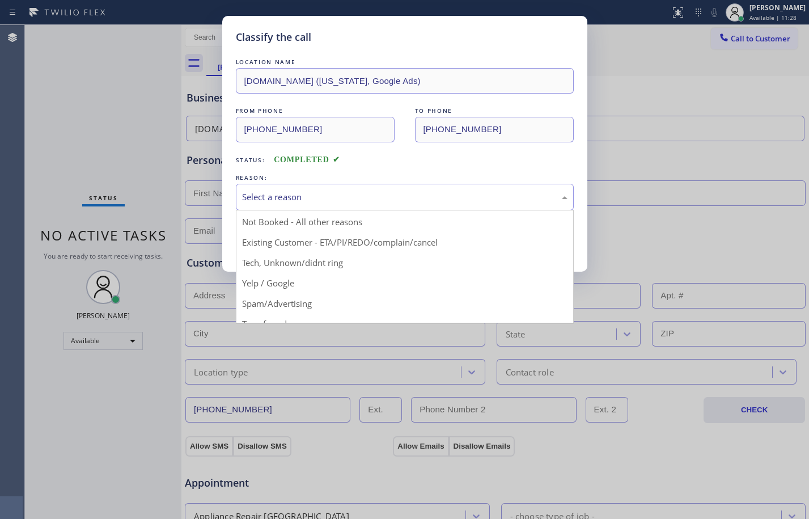
scroll to position [71, 0]
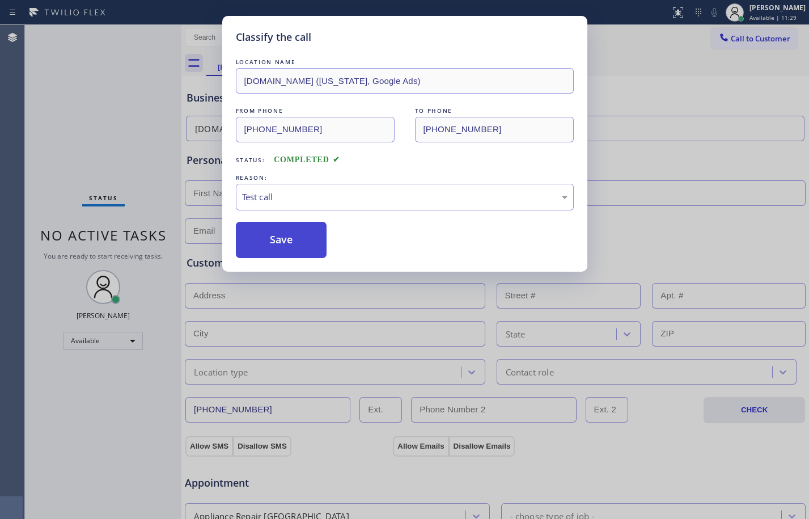
click at [288, 237] on button "Save" at bounding box center [281, 240] width 91 height 36
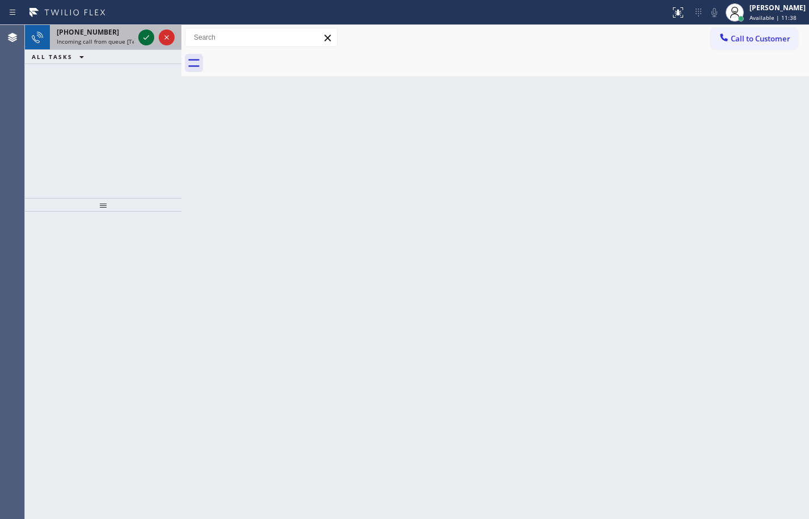
click at [153, 33] on div at bounding box center [146, 38] width 16 height 14
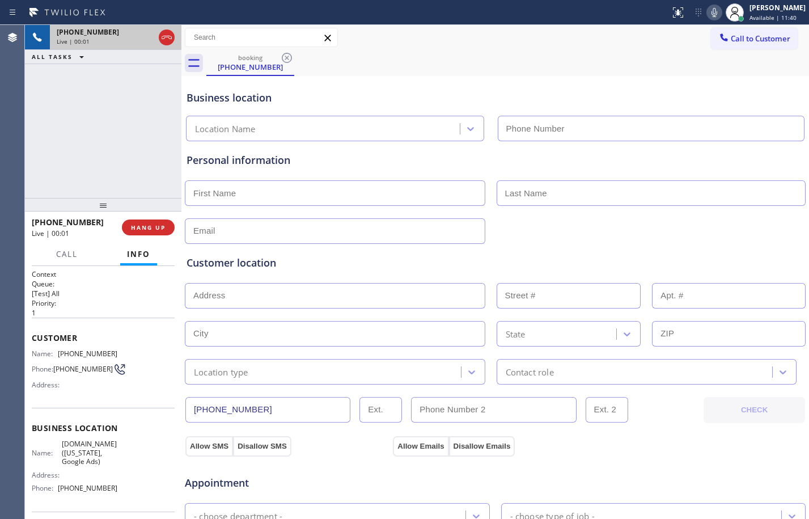
type input "[PHONE_NUMBER]"
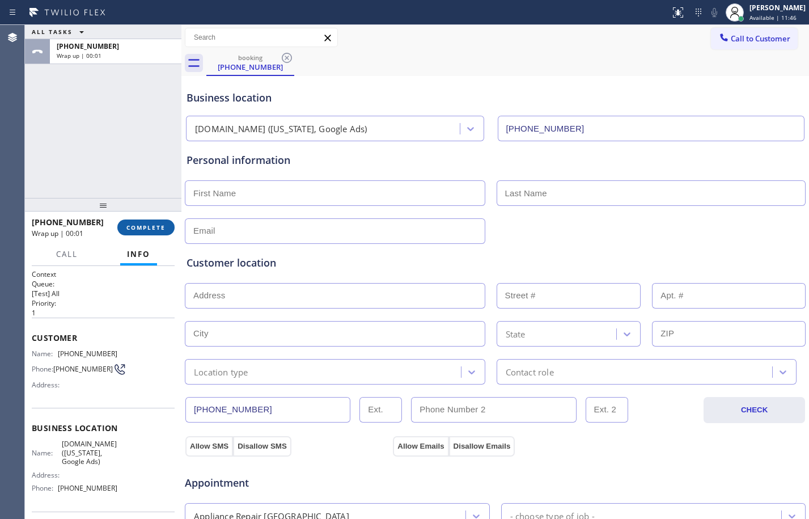
click at [144, 228] on span "COMPLETE" at bounding box center [145, 227] width 39 height 8
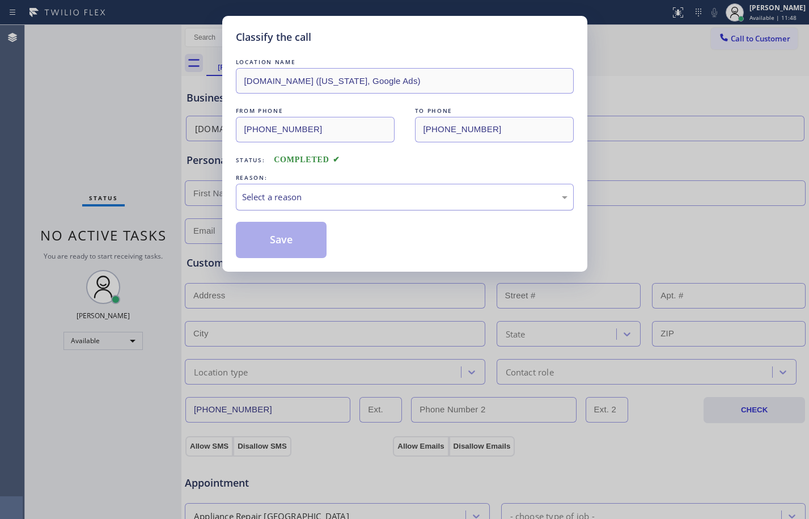
click at [326, 193] on div "Select a reason" at bounding box center [404, 196] width 325 height 13
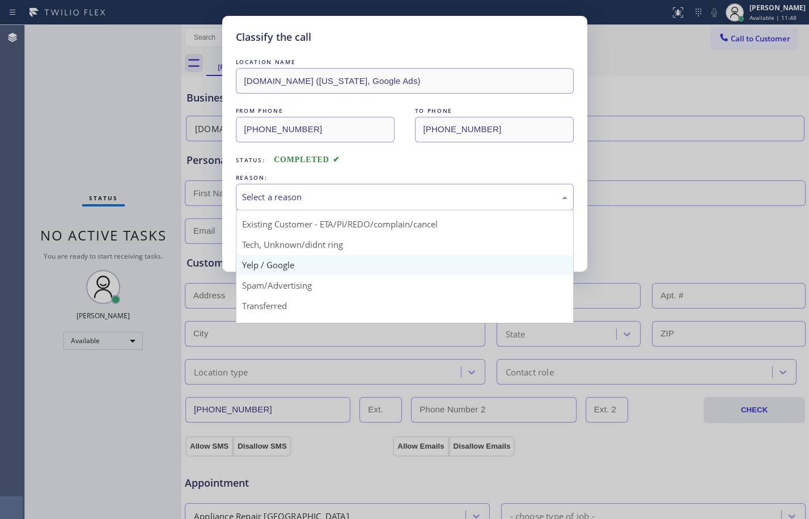
scroll to position [71, 0]
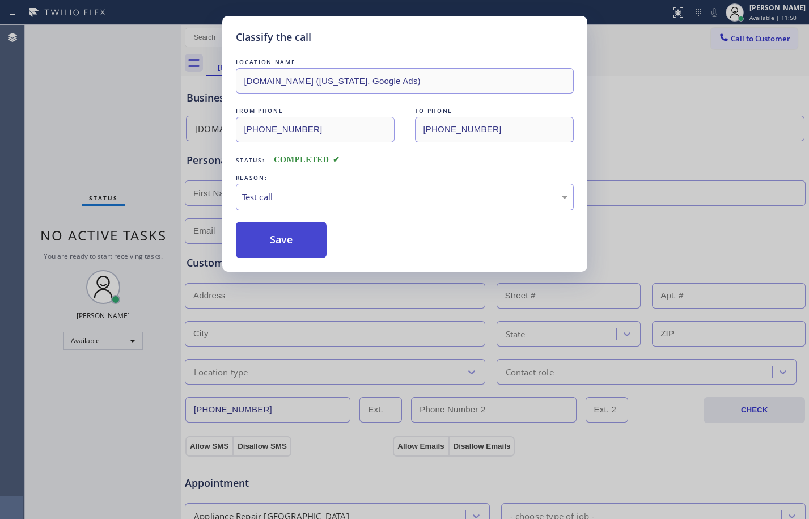
click at [260, 232] on button "Save" at bounding box center [281, 240] width 91 height 36
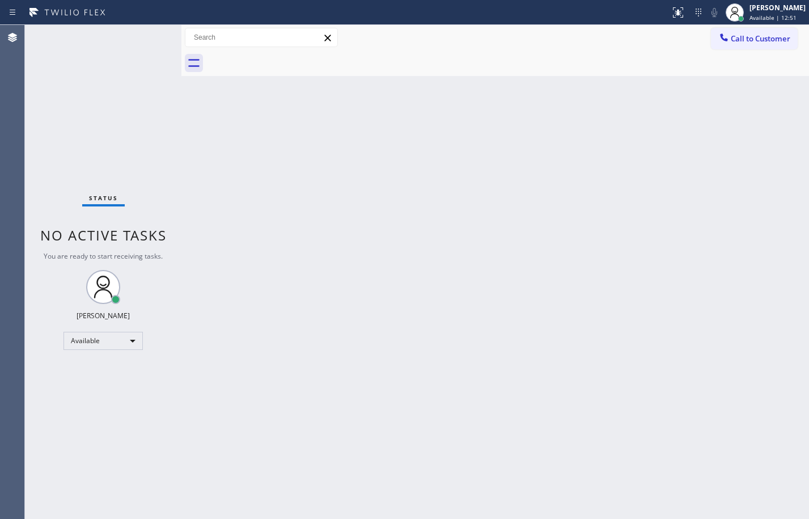
click at [171, 149] on div "Status No active tasks You are ready to start receiving tasks. [PERSON_NAME] Av…" at bounding box center [103, 272] width 156 height 494
click at [181, 180] on div at bounding box center [181, 272] width 0 height 494
click at [190, 109] on div "Back to Dashboard Change Sender ID Customers Technicians Select a contact Outbo…" at bounding box center [495, 272] width 628 height 494
click at [149, 158] on div "Status No active tasks You are ready to start receiving tasks. [PERSON_NAME] Av…" at bounding box center [103, 272] width 156 height 494
click at [181, 134] on div at bounding box center [181, 272] width 0 height 494
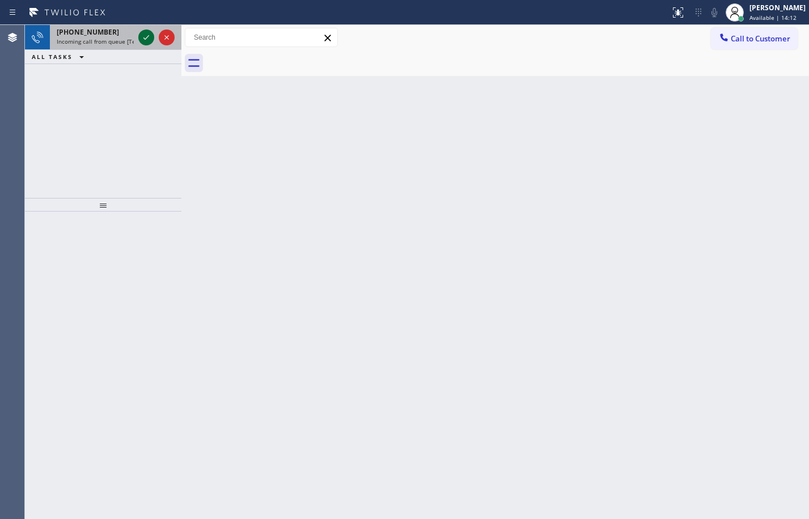
click at [139, 40] on icon at bounding box center [146, 38] width 14 height 14
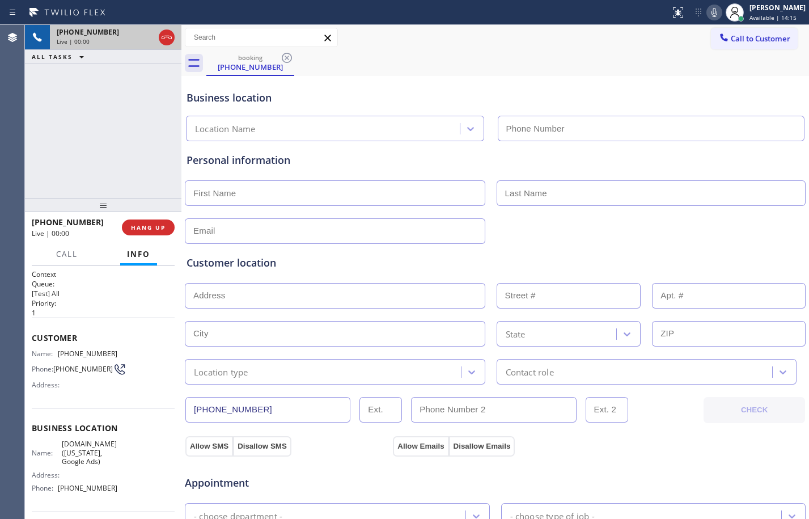
type input "[PHONE_NUMBER]"
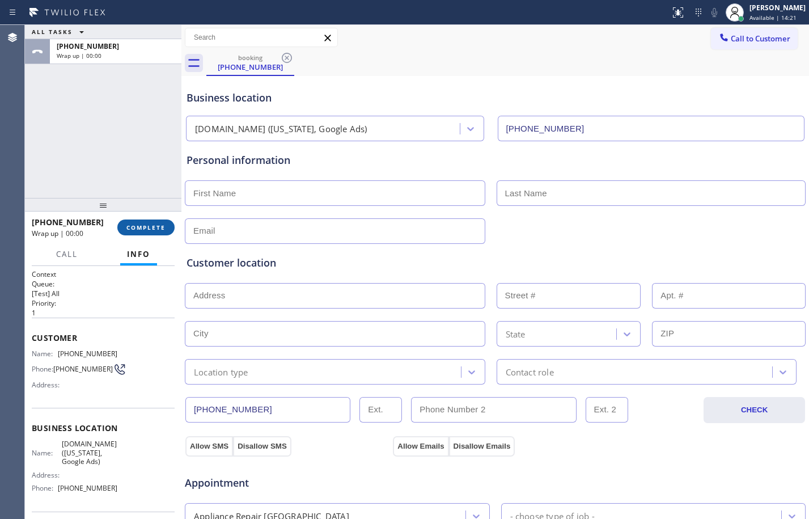
click at [143, 232] on button "COMPLETE" at bounding box center [145, 227] width 57 height 16
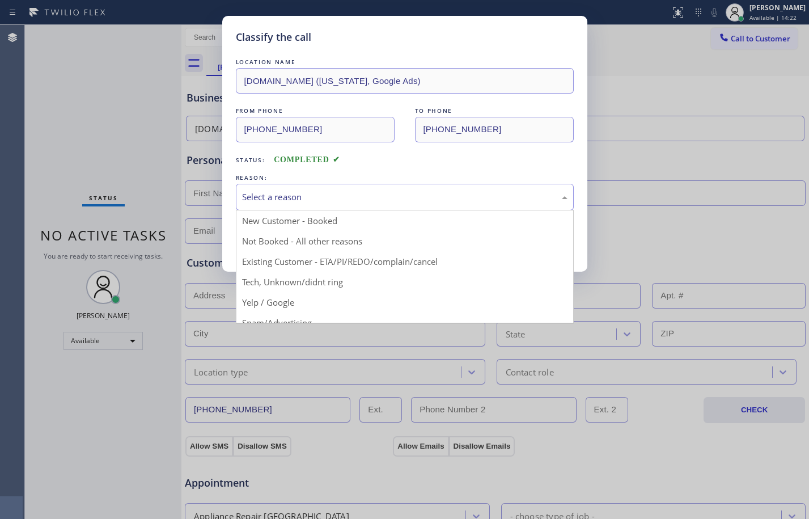
click at [299, 190] on div "Select a reason" at bounding box center [404, 196] width 325 height 13
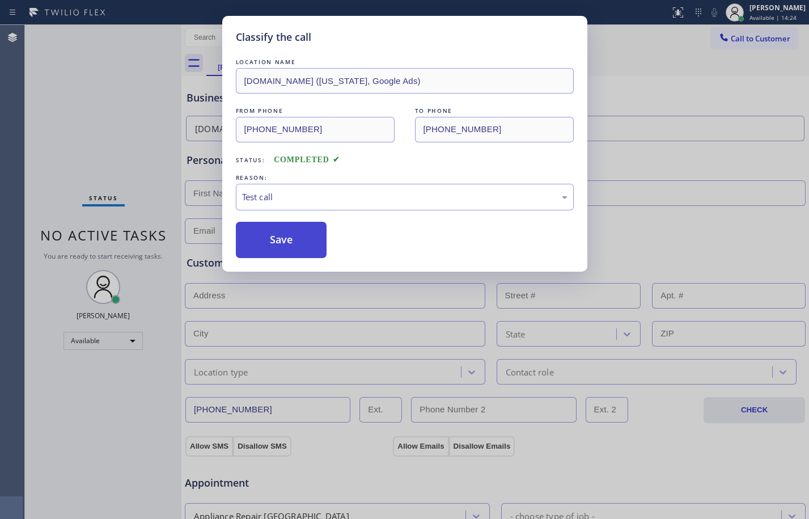
click at [261, 251] on button "Save" at bounding box center [281, 240] width 91 height 36
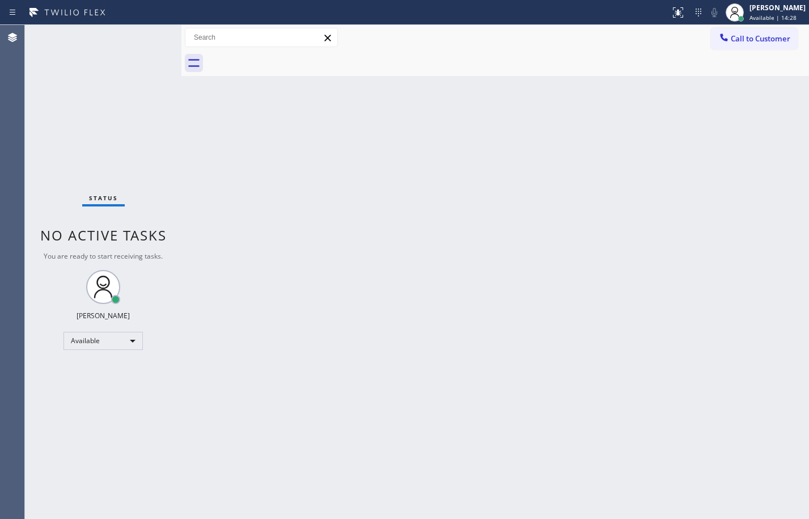
click at [192, 127] on div "Back to Dashboard Change Sender ID Customers Technicians Select a contact Outbo…" at bounding box center [495, 272] width 628 height 494
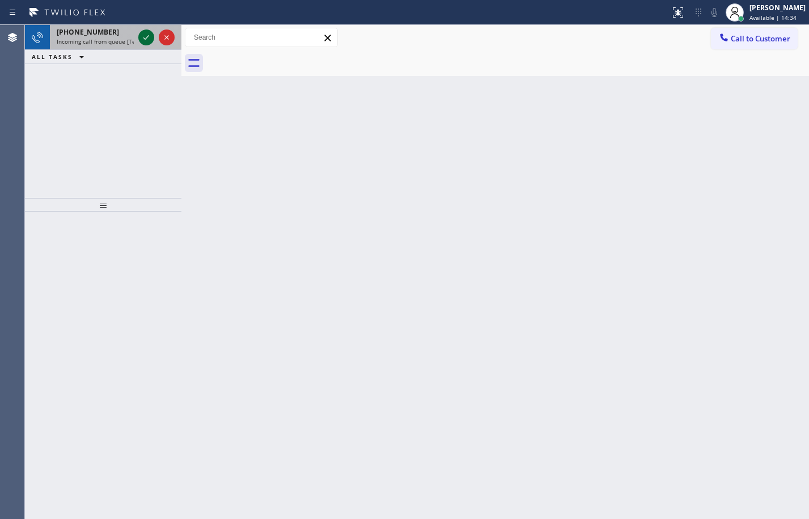
click at [146, 44] on button at bounding box center [146, 37] width 16 height 16
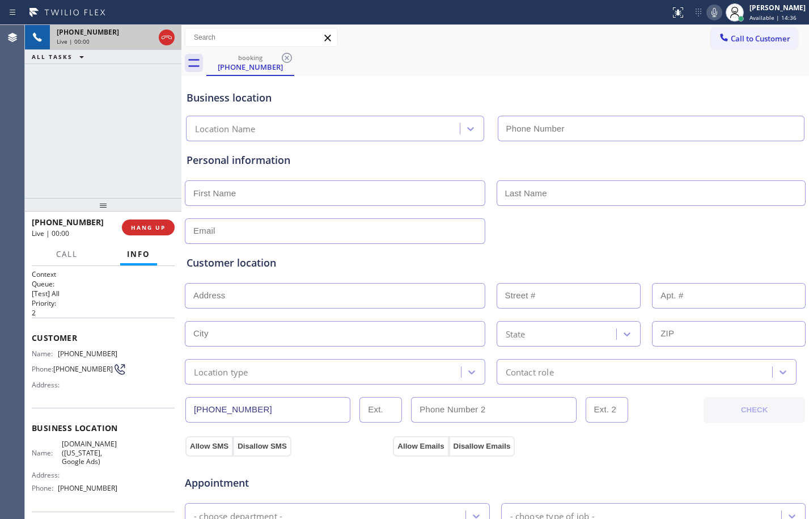
type input "[PHONE_NUMBER]"
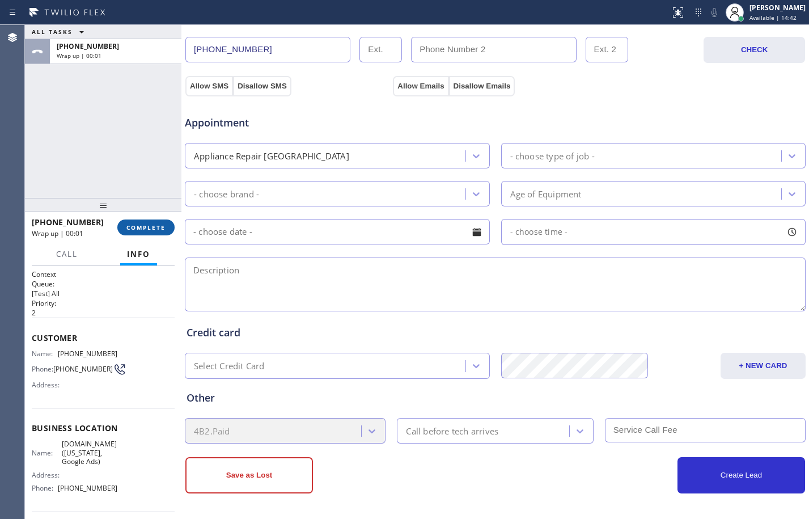
click at [139, 228] on span "COMPLETE" at bounding box center [145, 227] width 39 height 8
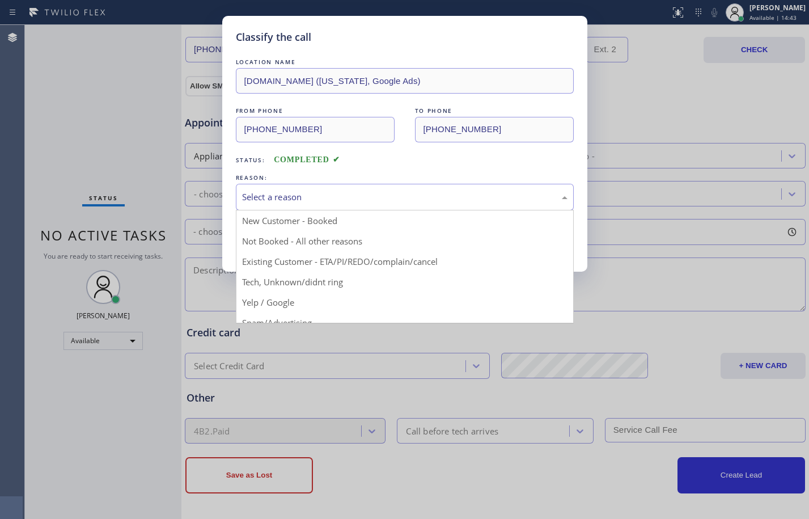
click at [447, 195] on div "Select a reason" at bounding box center [404, 196] width 325 height 13
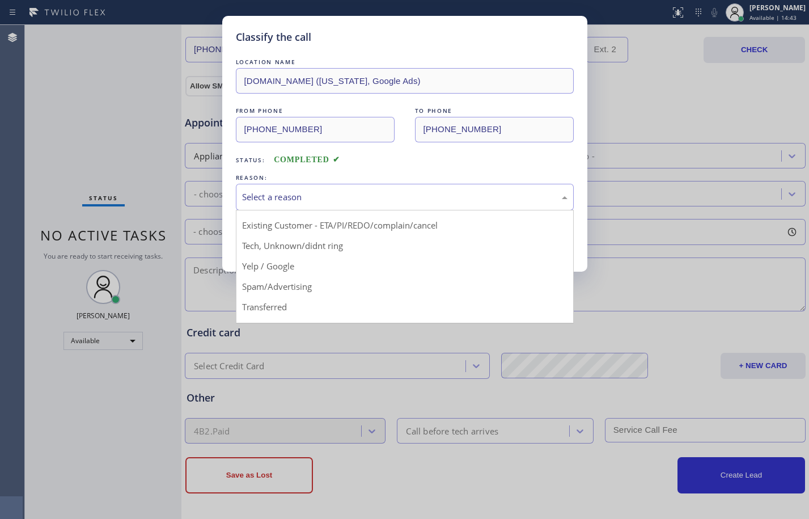
scroll to position [71, 0]
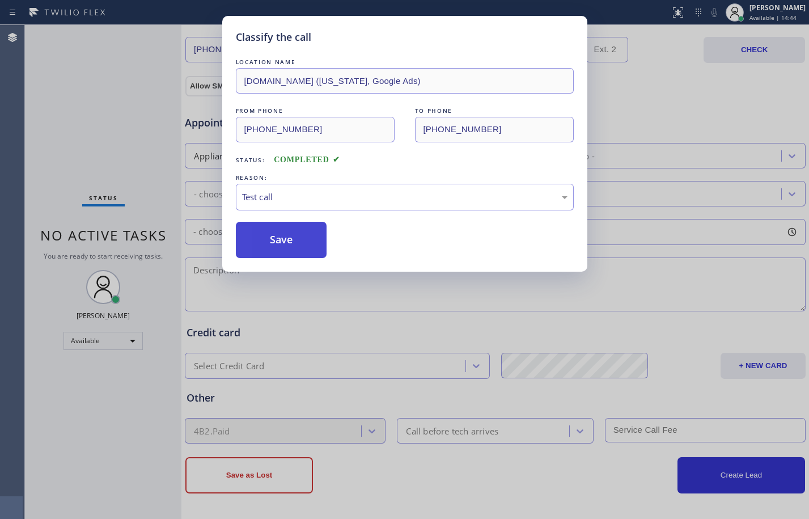
click at [263, 240] on button "Save" at bounding box center [281, 240] width 91 height 36
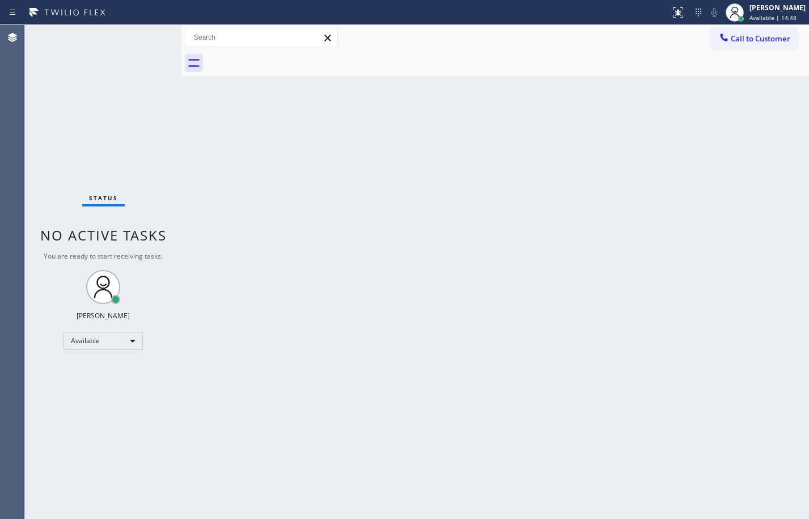
click at [137, 82] on div "Status No active tasks You are ready to start receiving tasks. [PERSON_NAME] Av…" at bounding box center [103, 272] width 156 height 494
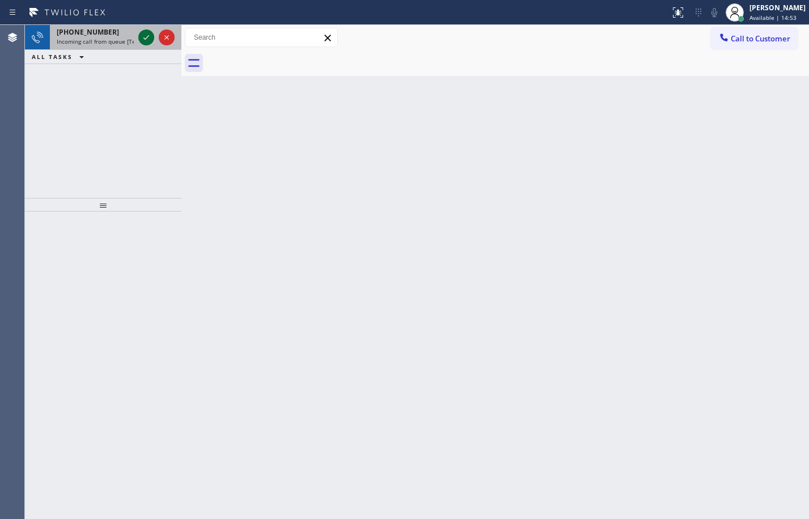
click at [141, 37] on icon at bounding box center [146, 38] width 14 height 14
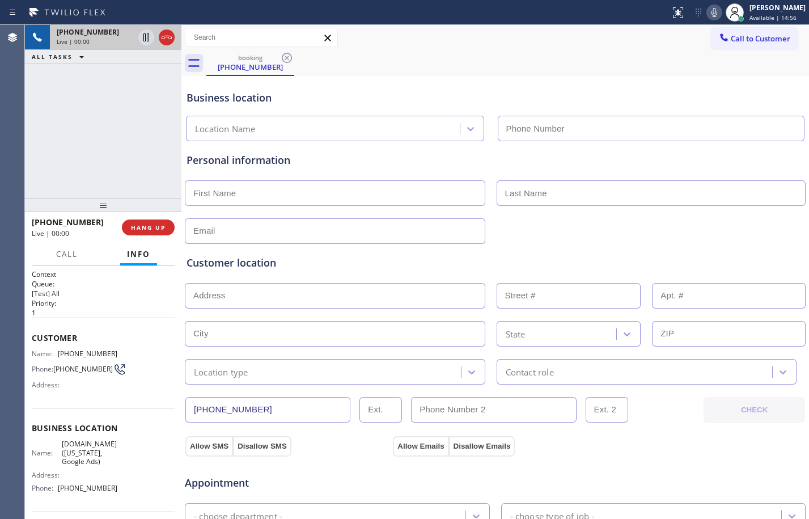
type input "[PHONE_NUMBER]"
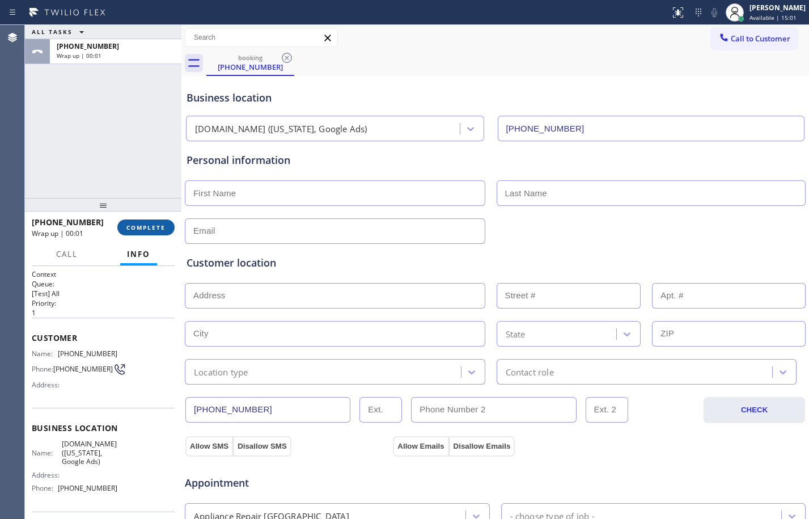
click at [158, 232] on button "COMPLETE" at bounding box center [145, 227] width 57 height 16
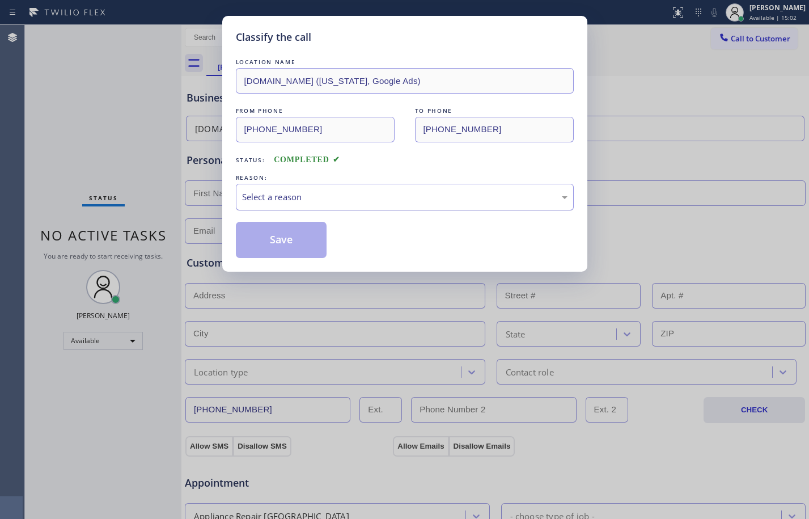
click at [486, 185] on div "Select a reason" at bounding box center [405, 197] width 338 height 27
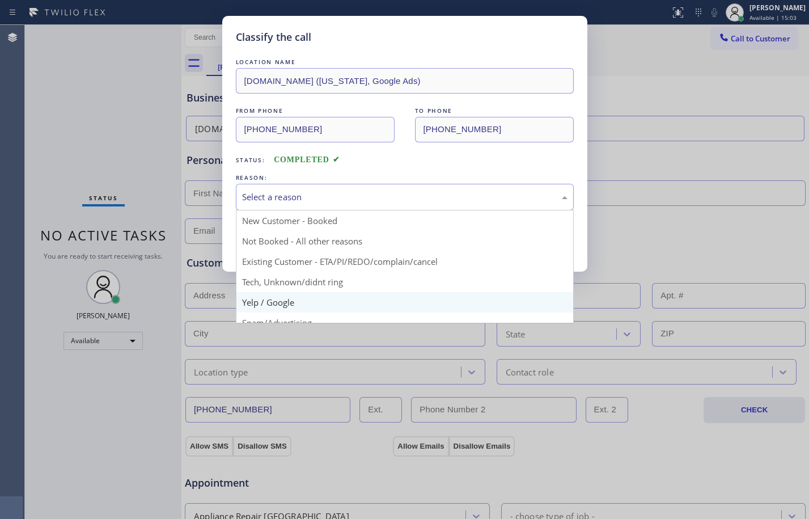
scroll to position [71, 0]
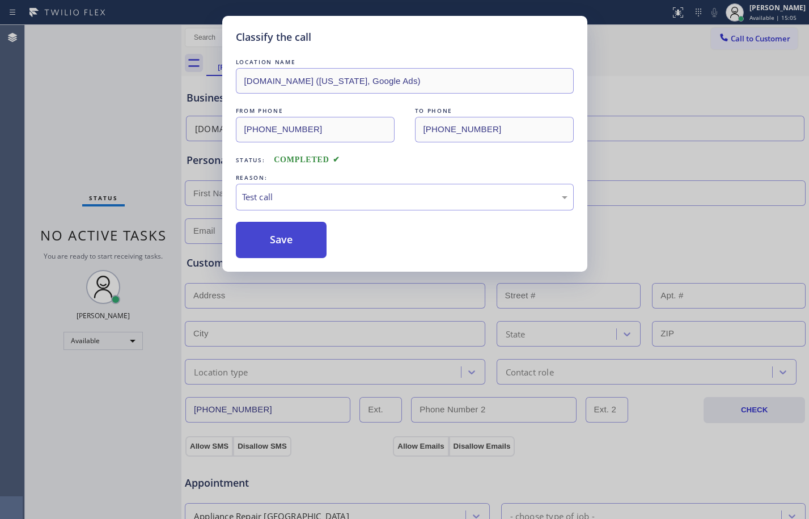
click at [289, 243] on button "Save" at bounding box center [281, 240] width 91 height 36
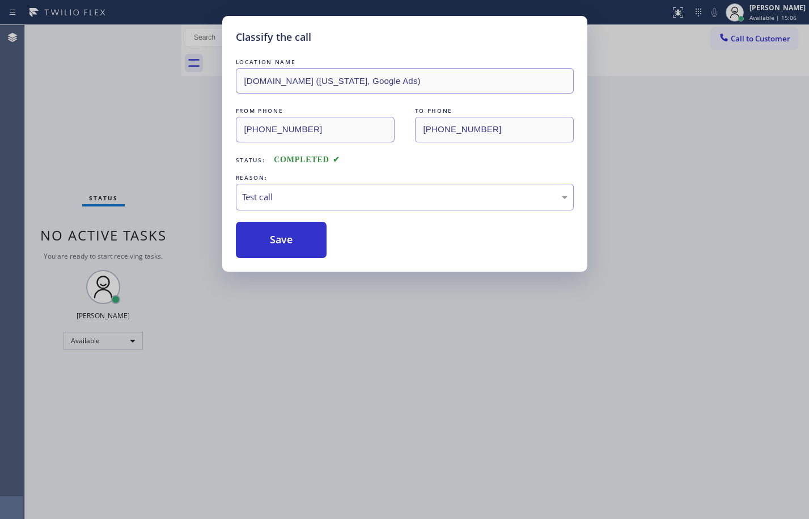
click at [123, 338] on div "Classify the call LOCATION NAME SubzeroTechs.online (New York, Google Ads) FROM…" at bounding box center [404, 259] width 809 height 519
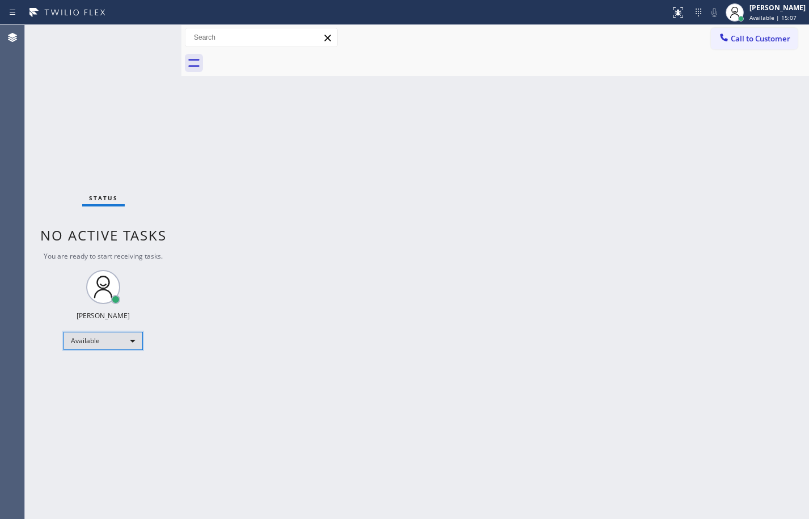
click at [122, 341] on div "Available" at bounding box center [102, 341] width 79 height 18
click at [107, 402] on li "Break" at bounding box center [102, 399] width 77 height 14
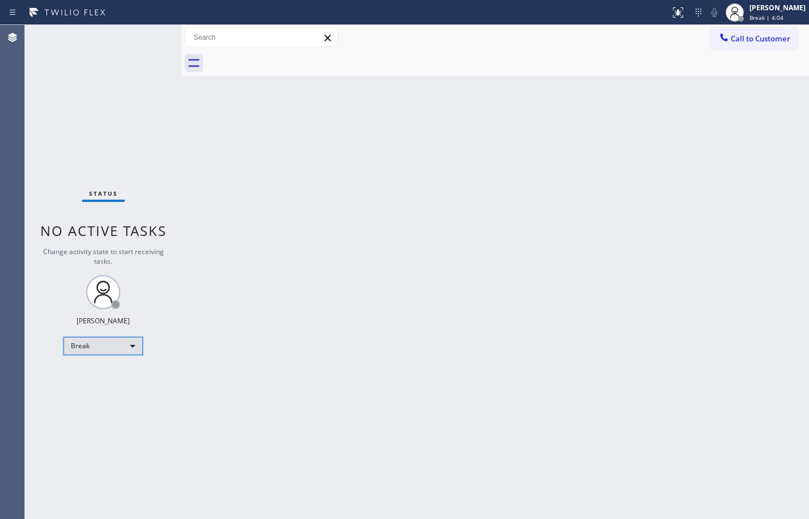
click at [101, 344] on div "Break" at bounding box center [102, 346] width 79 height 18
click at [120, 376] on li "Available" at bounding box center [102, 376] width 77 height 14
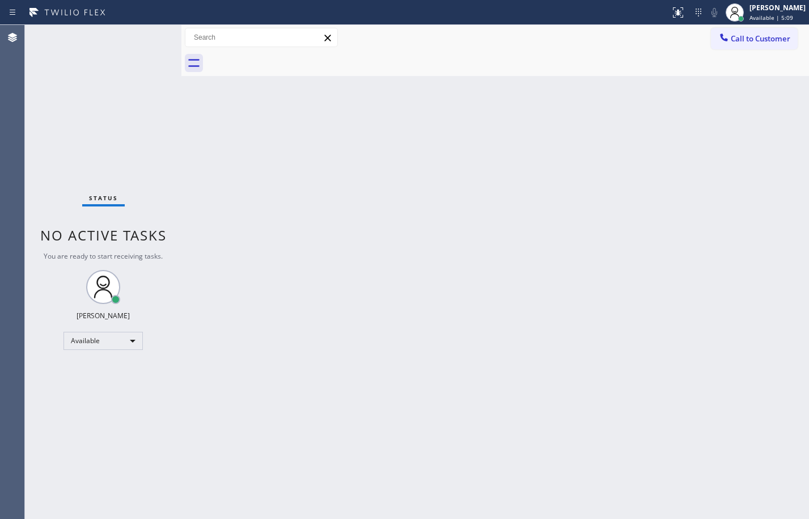
click at [176, 150] on div "Status No active tasks You are ready to start receiving tasks. [PERSON_NAME] Av…" at bounding box center [103, 272] width 156 height 494
click at [194, 105] on div "Back to Dashboard Change Sender ID Customers Technicians Select a contact Outbo…" at bounding box center [495, 272] width 628 height 494
click at [160, 117] on div "Status No active tasks You are ready to start receiving tasks. [PERSON_NAME] Av…" at bounding box center [103, 272] width 156 height 494
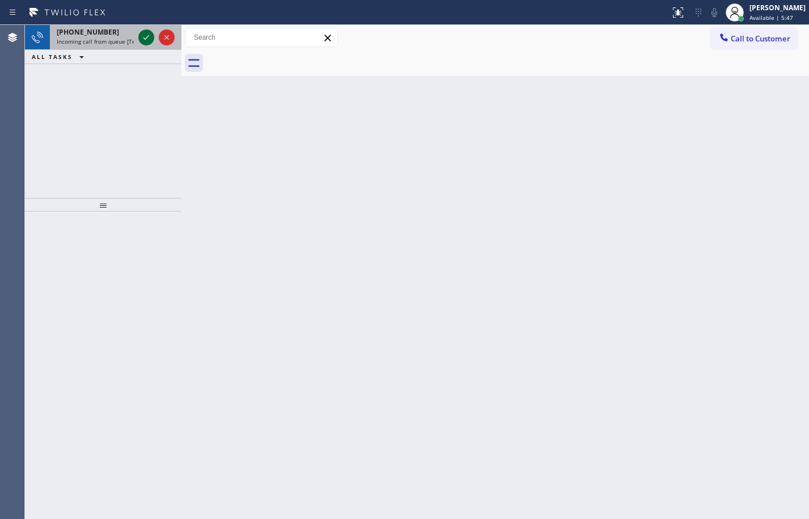
click at [143, 39] on icon at bounding box center [146, 38] width 14 height 14
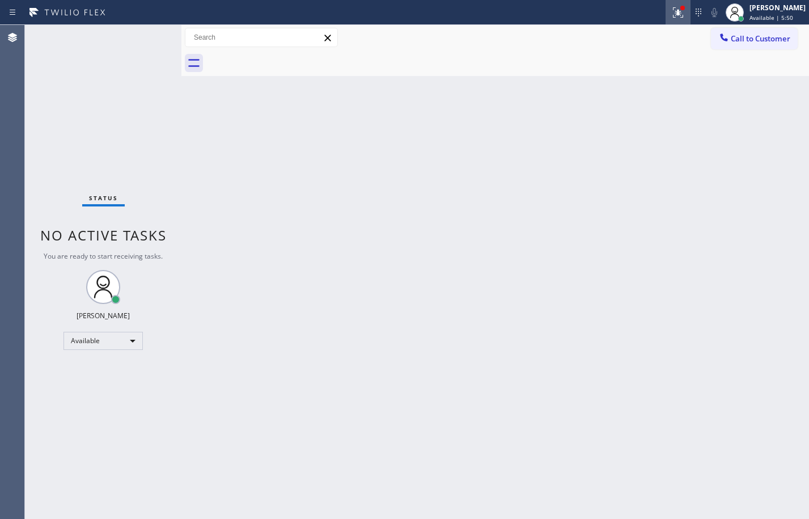
click at [667, 21] on button at bounding box center [678, 12] width 25 height 25
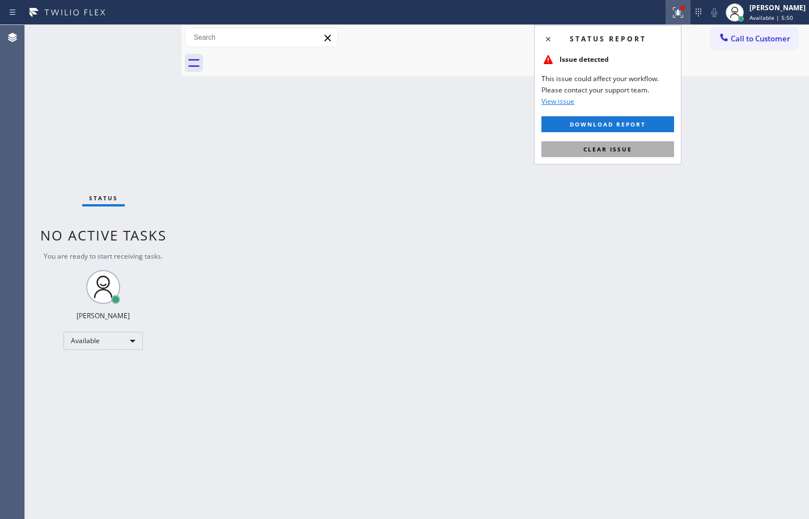
click at [586, 154] on button "Clear issue" at bounding box center [607, 149] width 133 height 16
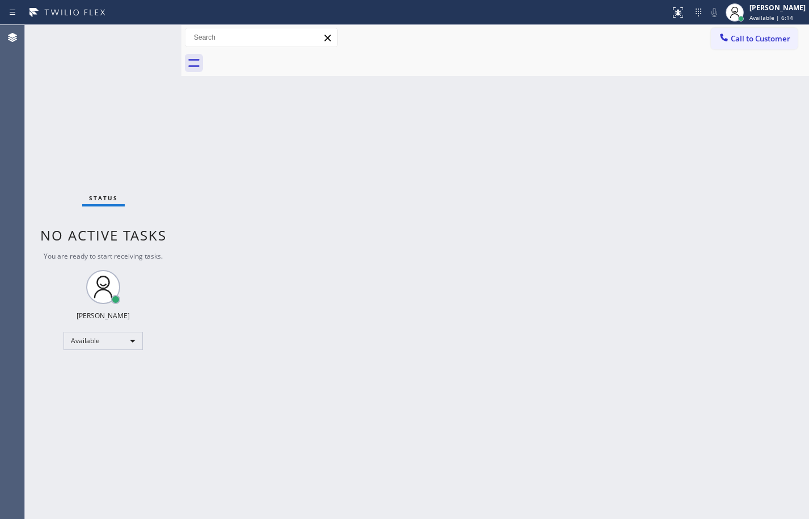
click at [160, 281] on div "Status No active tasks You are ready to start receiving tasks. [PERSON_NAME] Av…" at bounding box center [103, 272] width 156 height 494
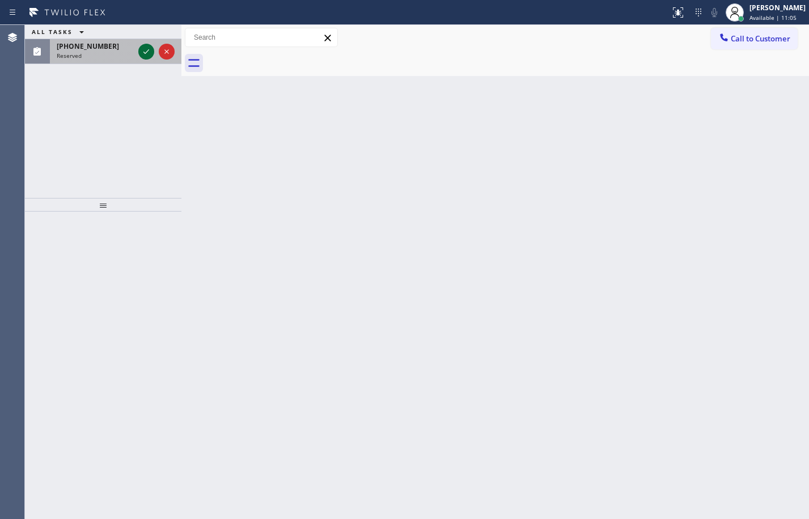
click at [145, 46] on icon at bounding box center [146, 52] width 14 height 14
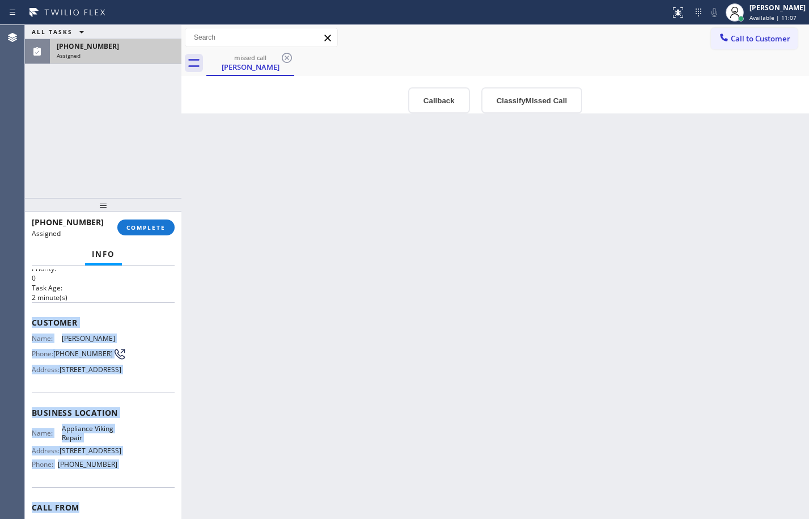
scroll to position [132, 0]
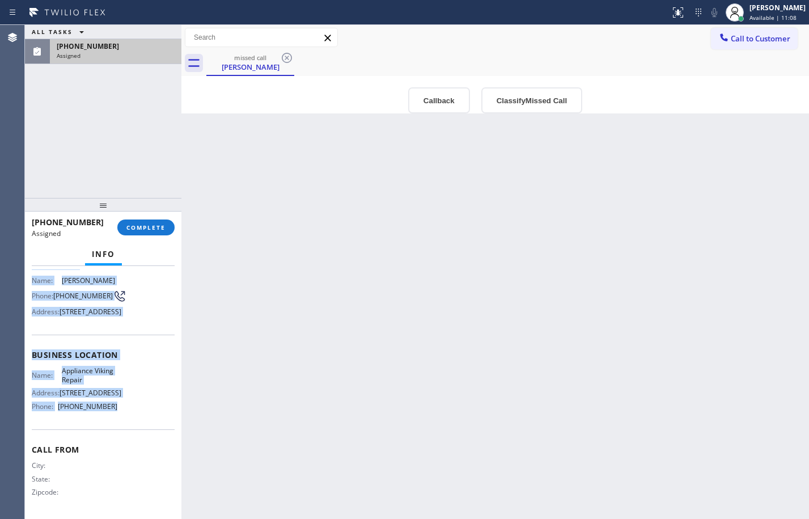
drag, startPoint x: 33, startPoint y: 358, endPoint x: 145, endPoint y: 422, distance: 129.2
click at [145, 422] on div "Context Queue: Appliance Repair High End Priority: 0 Task Age: 2 minute(s) Cust…" at bounding box center [103, 346] width 143 height 338
click at [145, 229] on span "COMPLETE" at bounding box center [145, 227] width 39 height 8
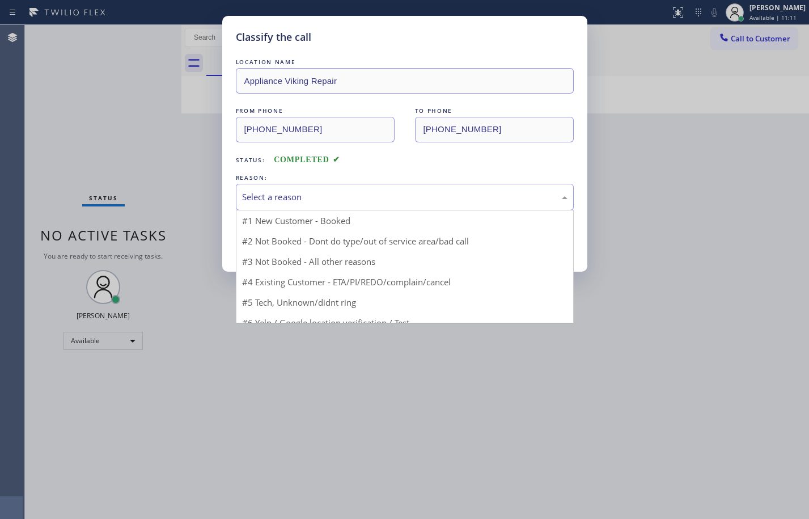
click at [375, 197] on div "Select a reason" at bounding box center [404, 196] width 325 height 13
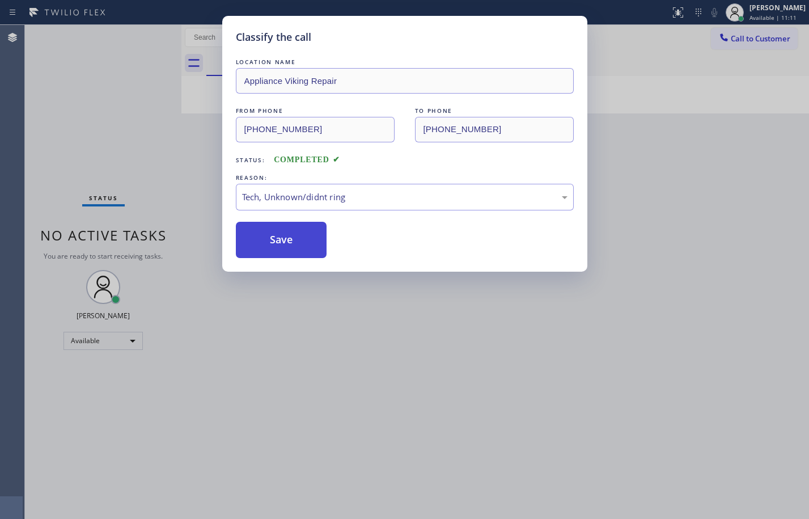
click at [302, 248] on button "Save" at bounding box center [281, 240] width 91 height 36
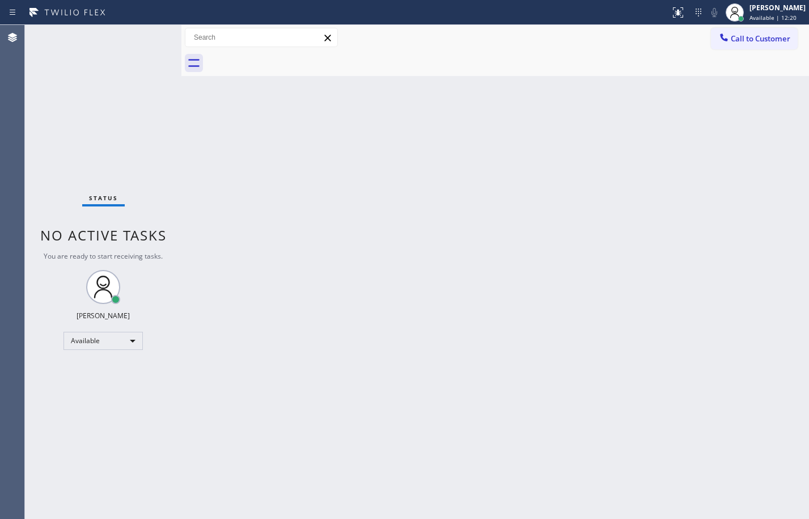
click at [117, 139] on div "Status No active tasks You are ready to start receiving tasks. [PERSON_NAME] Av…" at bounding box center [103, 272] width 156 height 494
click at [150, 142] on div "Status No active tasks You are ready to start receiving tasks. [PERSON_NAME] Av…" at bounding box center [103, 272] width 156 height 494
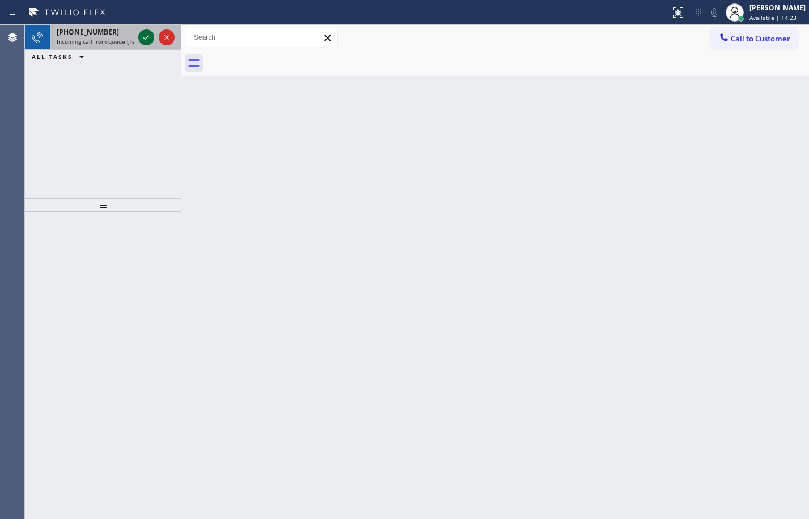
click at [143, 33] on icon at bounding box center [146, 38] width 14 height 14
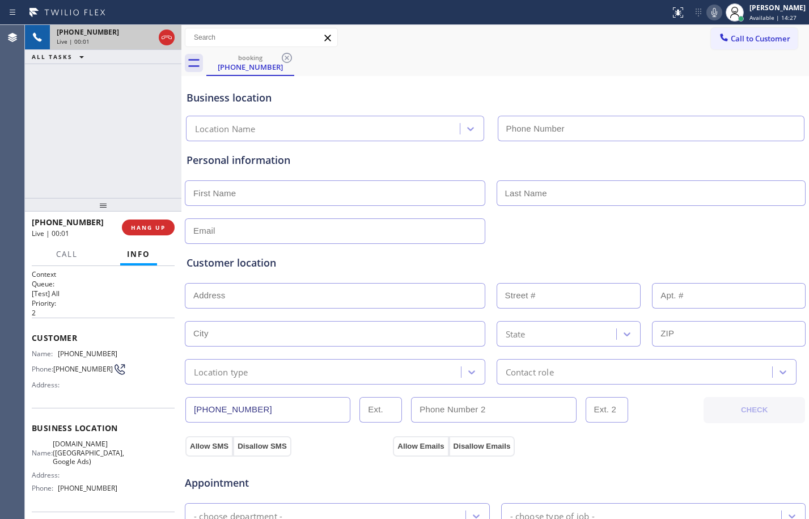
type input "[PHONE_NUMBER]"
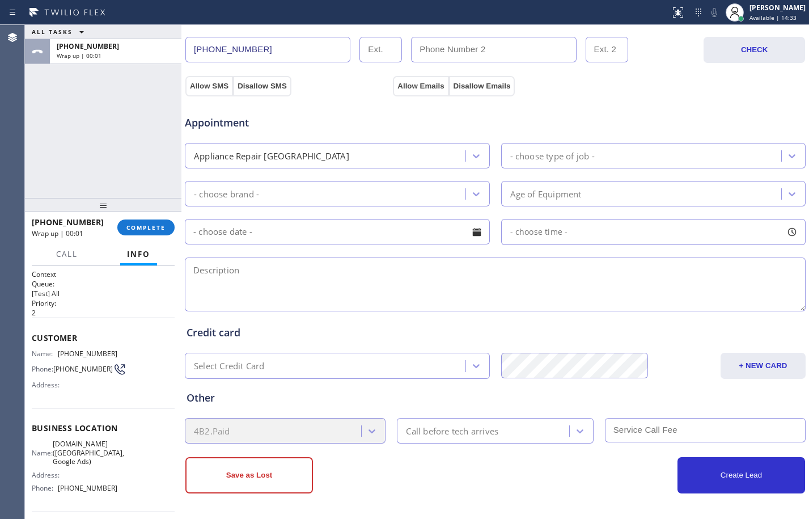
drag, startPoint x: 148, startPoint y: 233, endPoint x: 217, endPoint y: 245, distance: 69.7
click at [148, 233] on button "COMPLETE" at bounding box center [145, 227] width 57 height 16
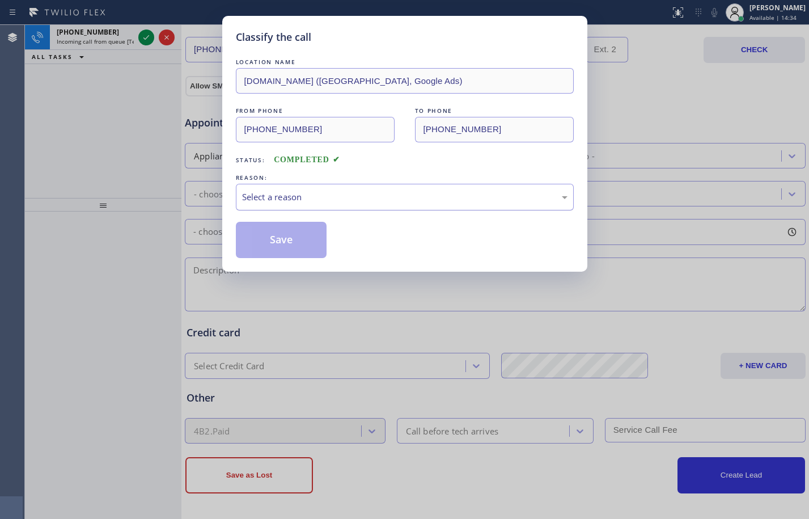
click at [354, 194] on div "Select a reason" at bounding box center [404, 196] width 325 height 13
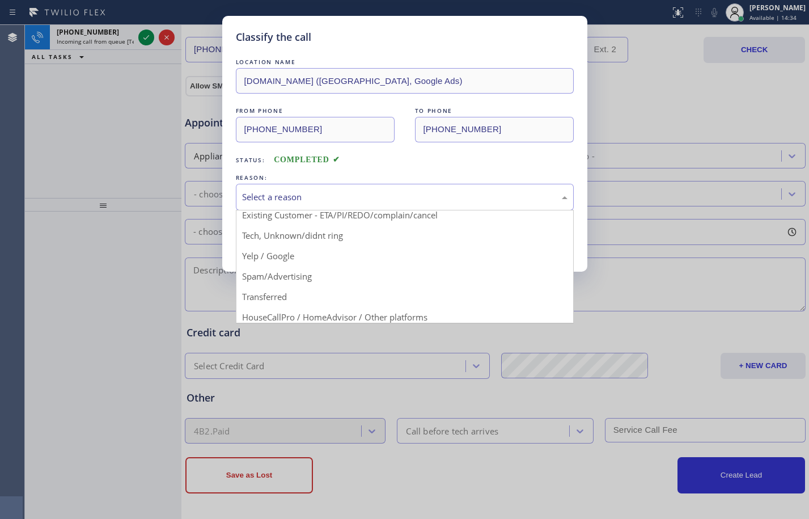
scroll to position [71, 0]
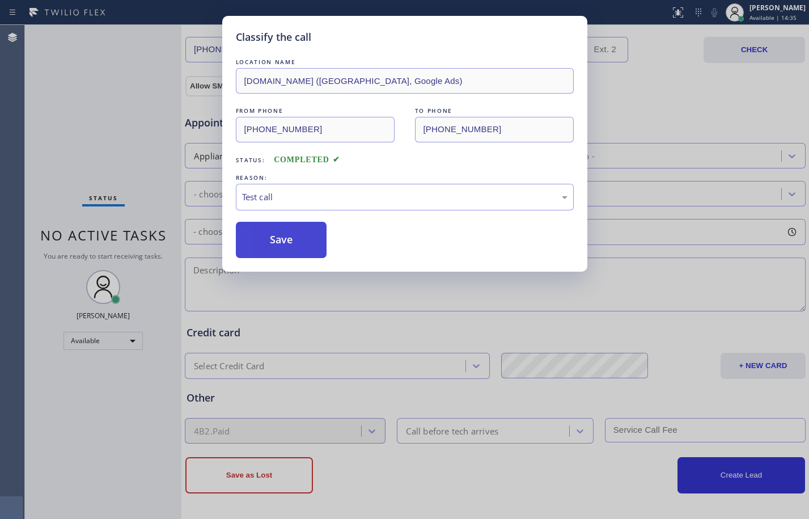
click at [317, 255] on button "Save" at bounding box center [281, 240] width 91 height 36
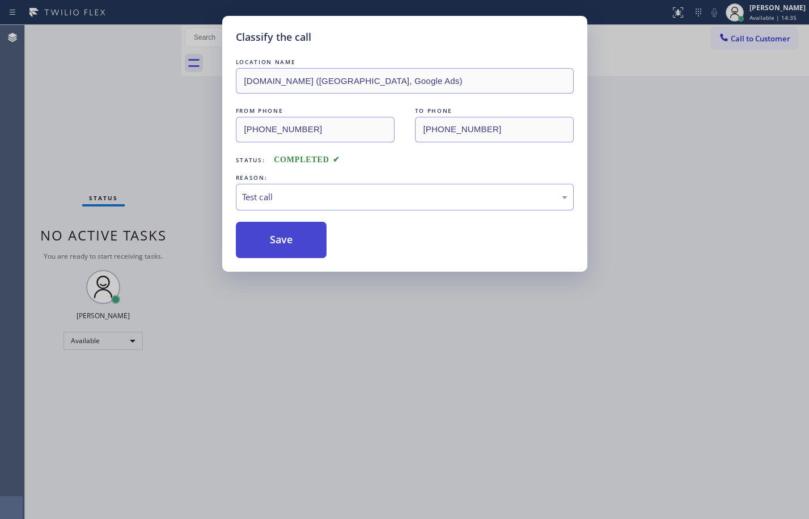
scroll to position [0, 0]
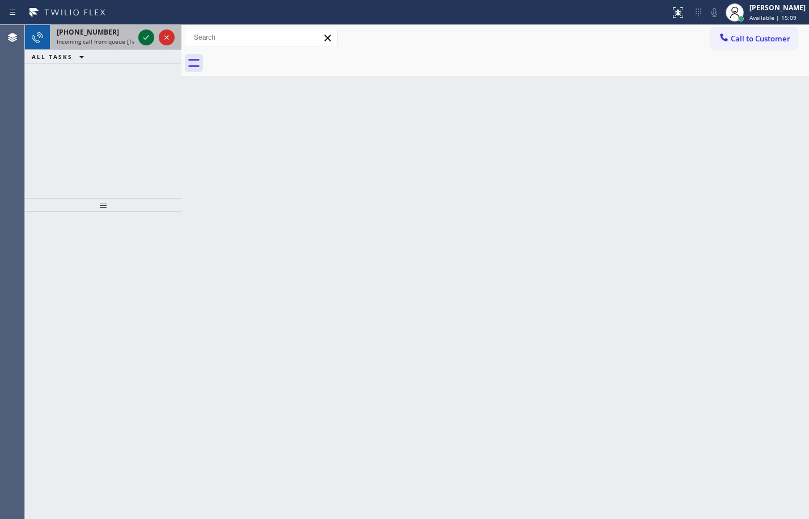
click at [142, 36] on icon at bounding box center [146, 38] width 14 height 14
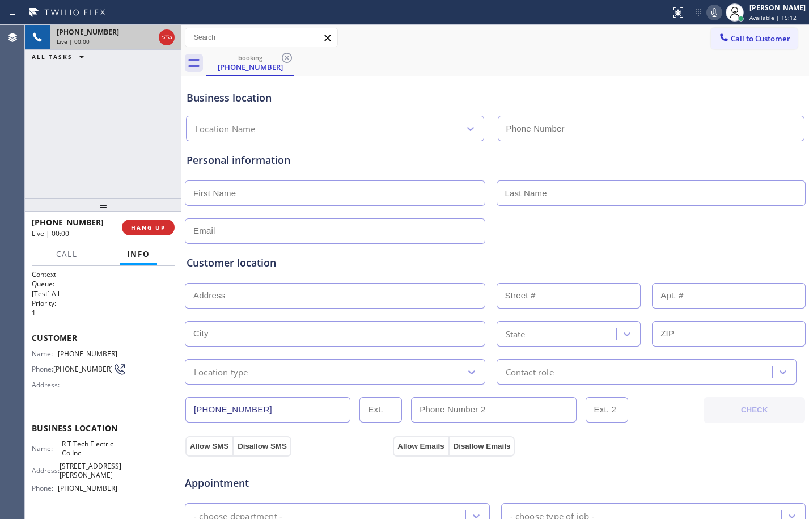
type input "[PHONE_NUMBER]"
click at [32, 337] on span "Customer" at bounding box center [103, 337] width 143 height 11
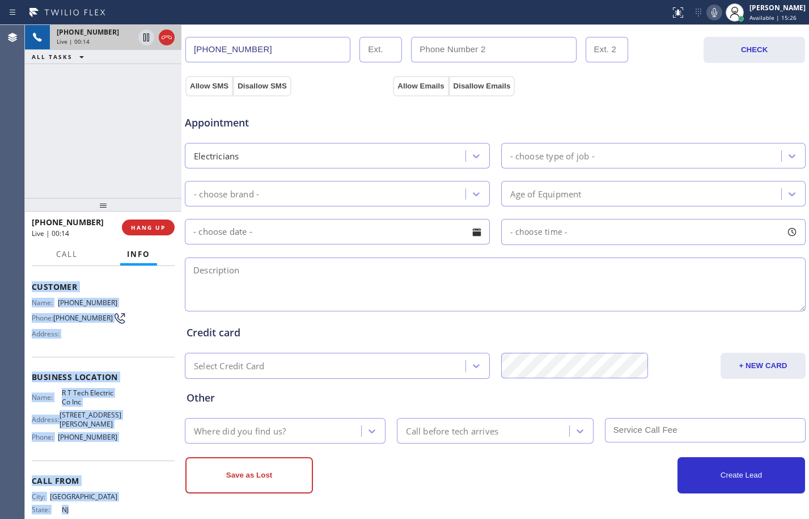
scroll to position [104, 0]
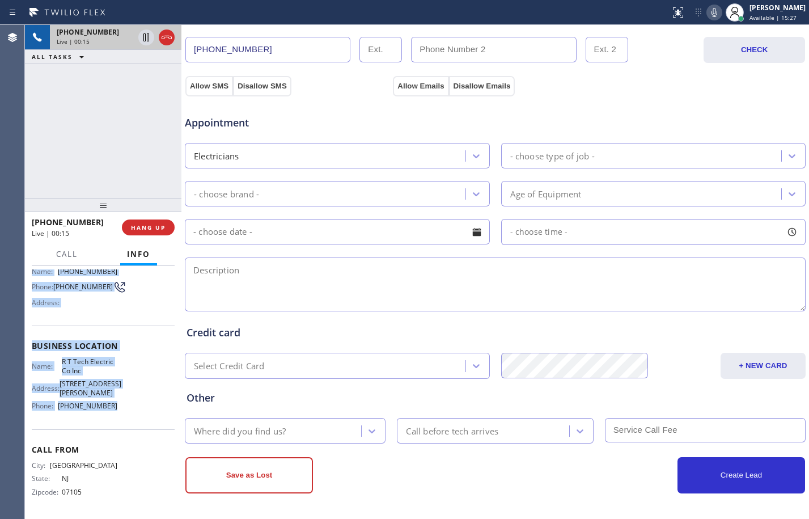
drag, startPoint x: 32, startPoint y: 341, endPoint x: 133, endPoint y: 427, distance: 133.1
click at [133, 427] on div "Context Queue: [Test] All Priority: 1 Customer Name: (201) 208-3446 Phone: (201…" at bounding box center [103, 351] width 143 height 328
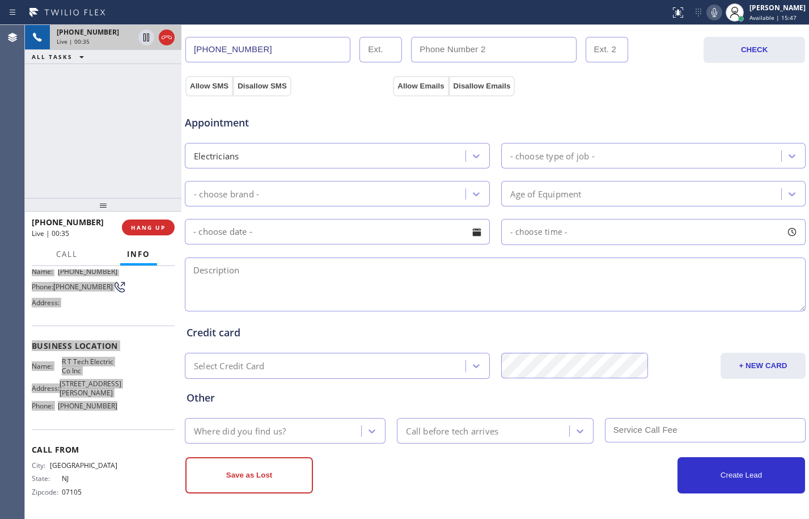
scroll to position [0, 0]
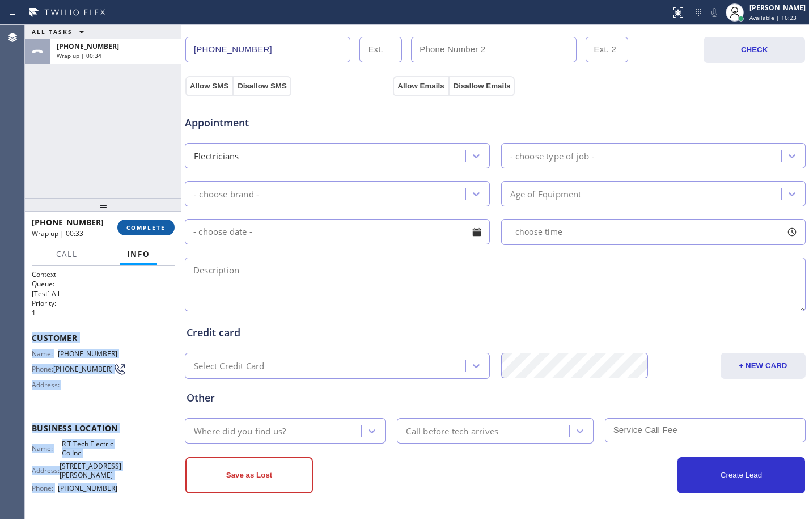
click at [150, 226] on span "COMPLETE" at bounding box center [145, 227] width 39 height 8
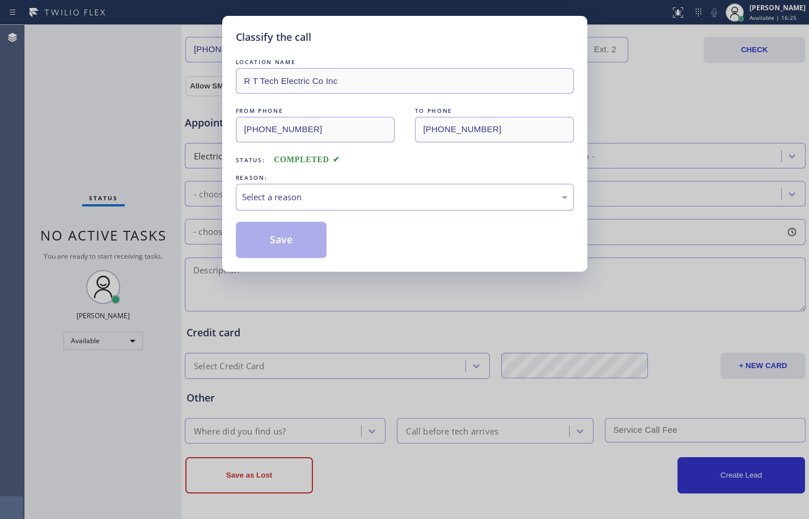
click at [354, 197] on div "Select a reason" at bounding box center [404, 196] width 325 height 13
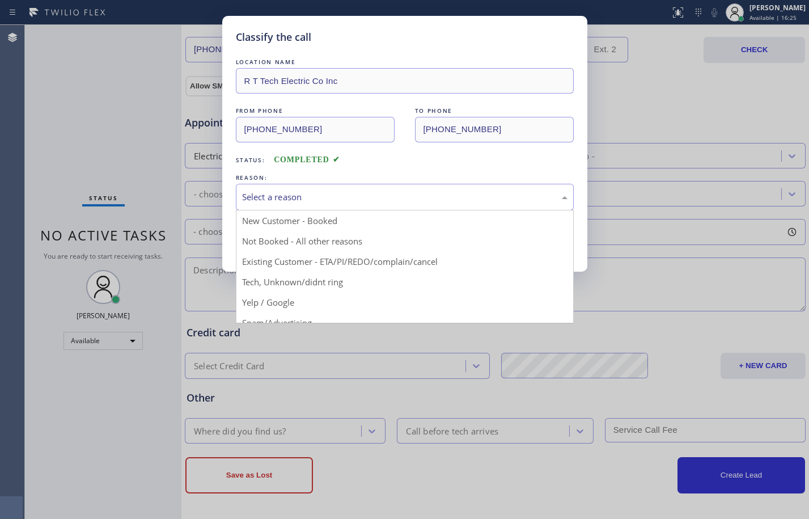
drag, startPoint x: 344, startPoint y: 239, endPoint x: 329, endPoint y: 247, distance: 16.7
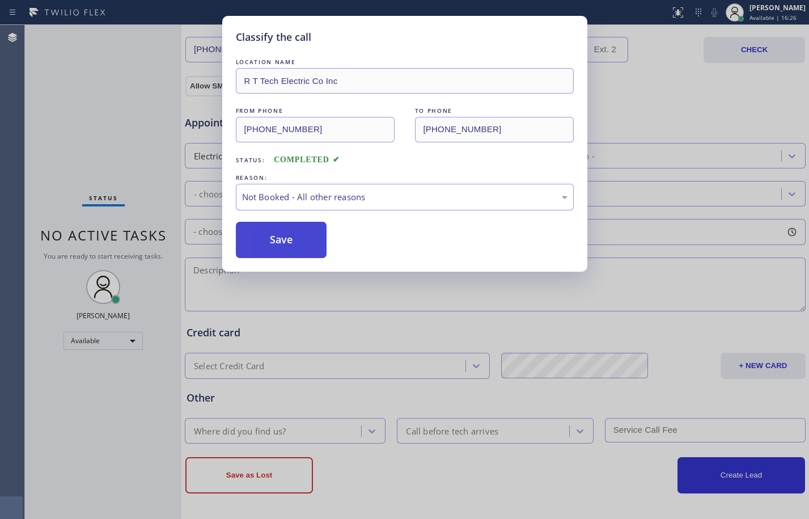
click at [291, 243] on button "Save" at bounding box center [281, 240] width 91 height 36
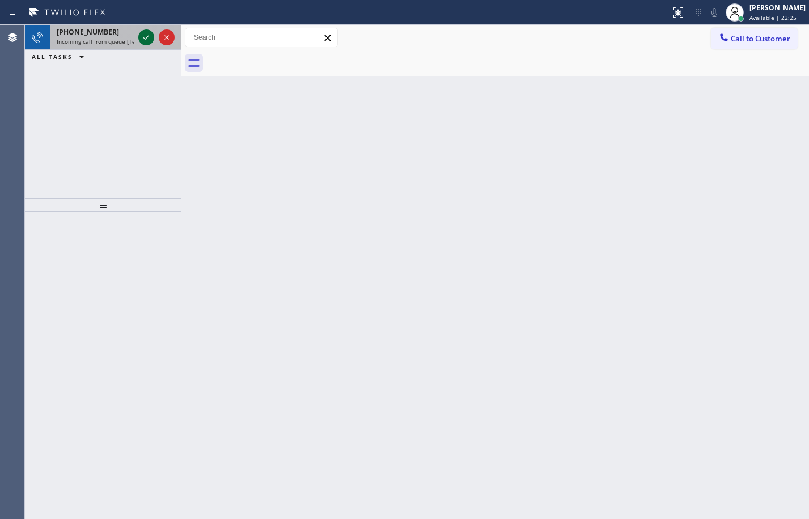
click at [150, 32] on icon at bounding box center [146, 38] width 14 height 14
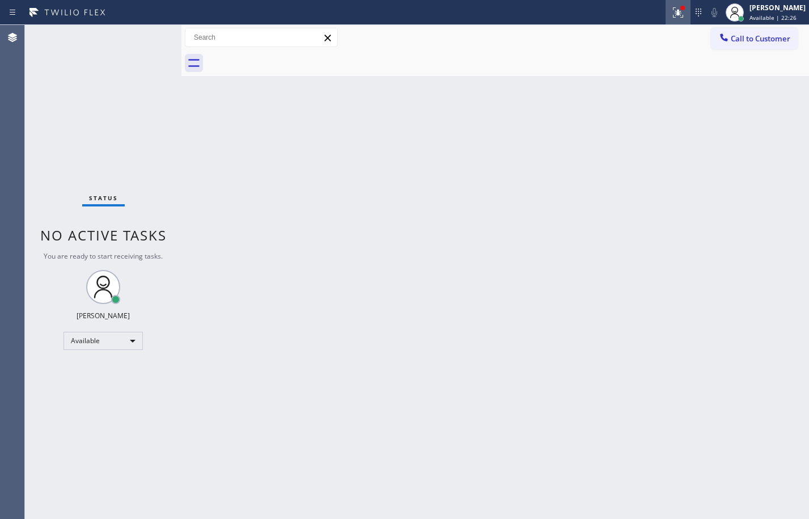
click at [671, 10] on icon at bounding box center [678, 13] width 14 height 14
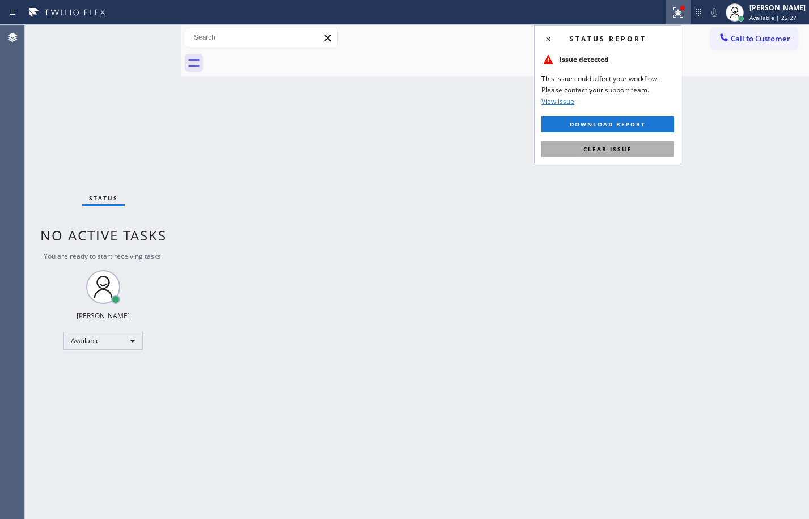
click at [593, 143] on button "Clear issue" at bounding box center [607, 149] width 133 height 16
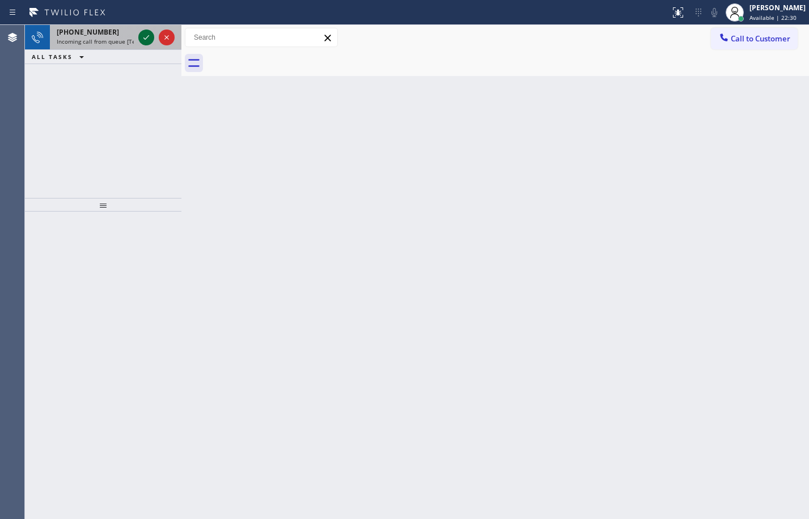
click at [141, 36] on icon at bounding box center [146, 38] width 14 height 14
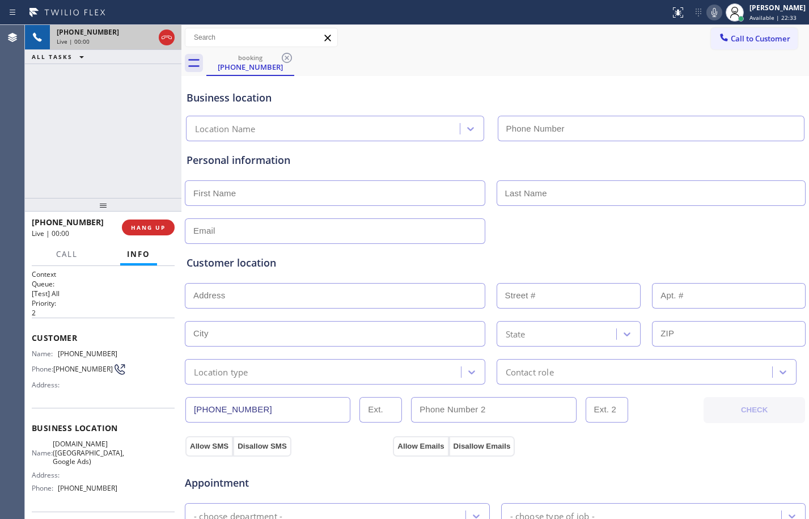
type input "[PHONE_NUMBER]"
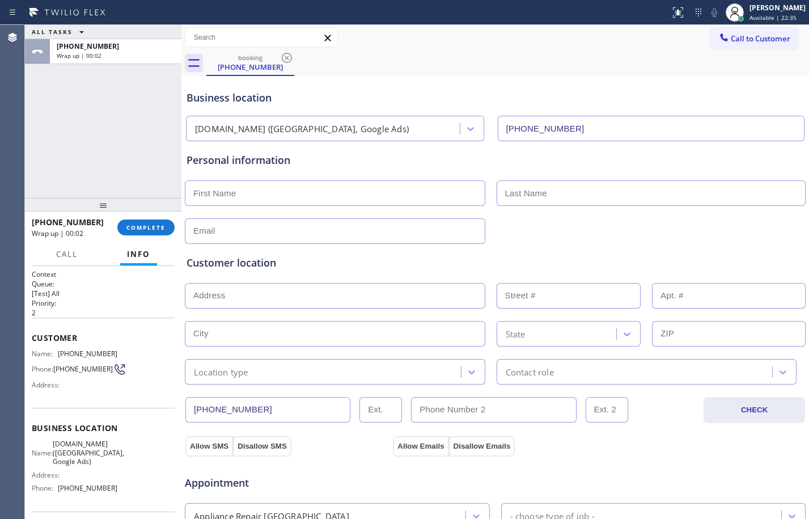
click at [156, 218] on div "+18446793652 Wrap up | 00:02 COMPLETE" at bounding box center [103, 227] width 143 height 29
click at [164, 228] on span "COMPLETE" at bounding box center [145, 227] width 39 height 8
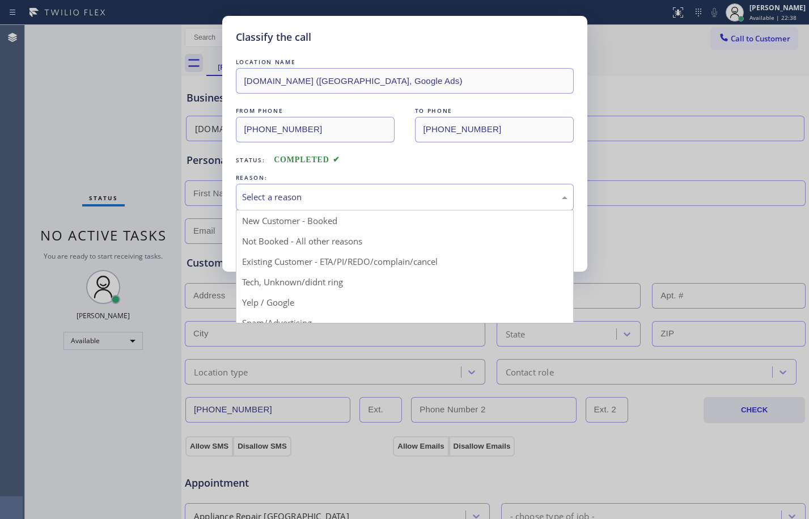
click at [389, 200] on div "Select a reason" at bounding box center [404, 196] width 325 height 13
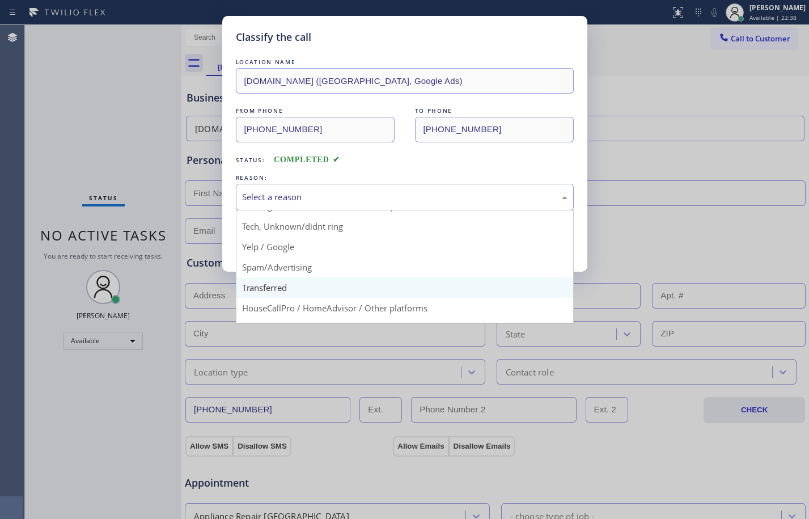
scroll to position [71, 0]
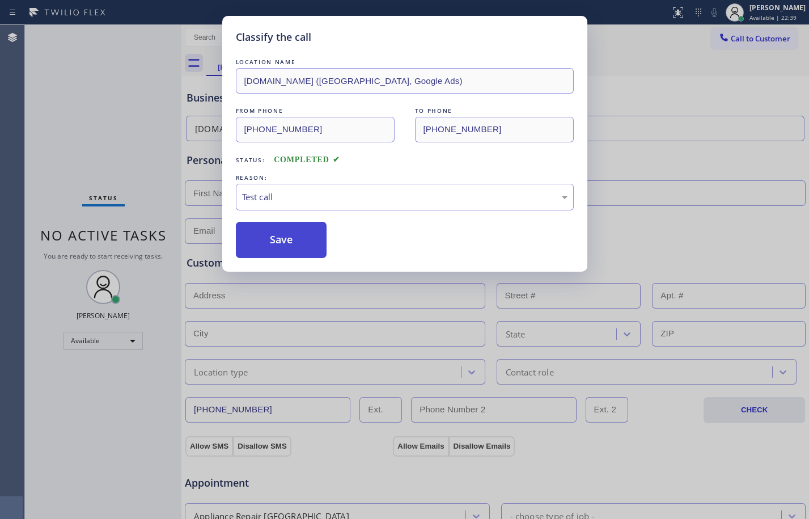
click at [277, 243] on button "Save" at bounding box center [281, 240] width 91 height 36
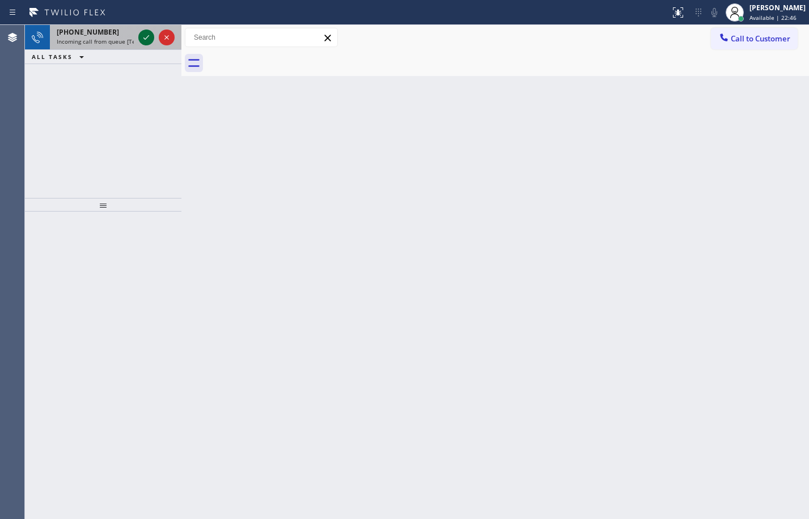
click at [150, 37] on icon at bounding box center [146, 38] width 14 height 14
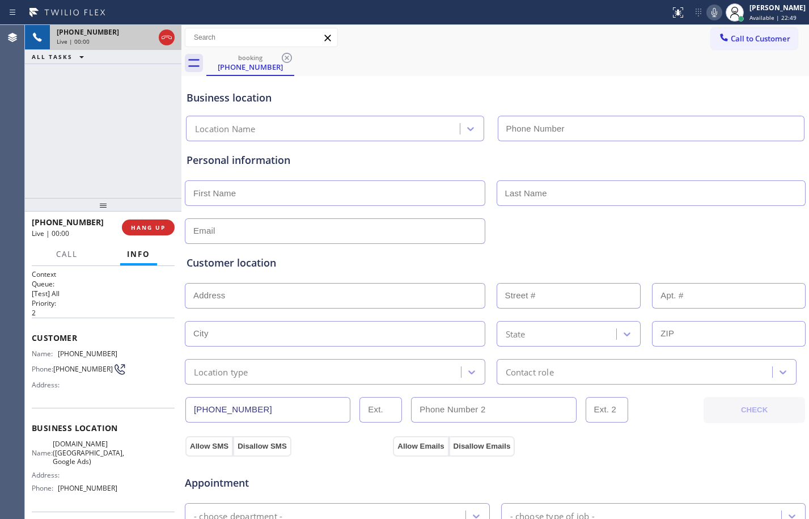
type input "[PHONE_NUMBER]"
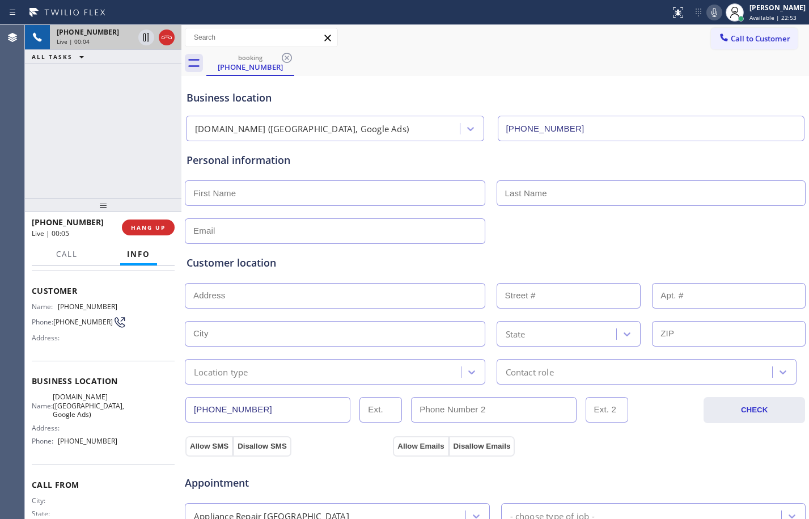
scroll to position [86, 0]
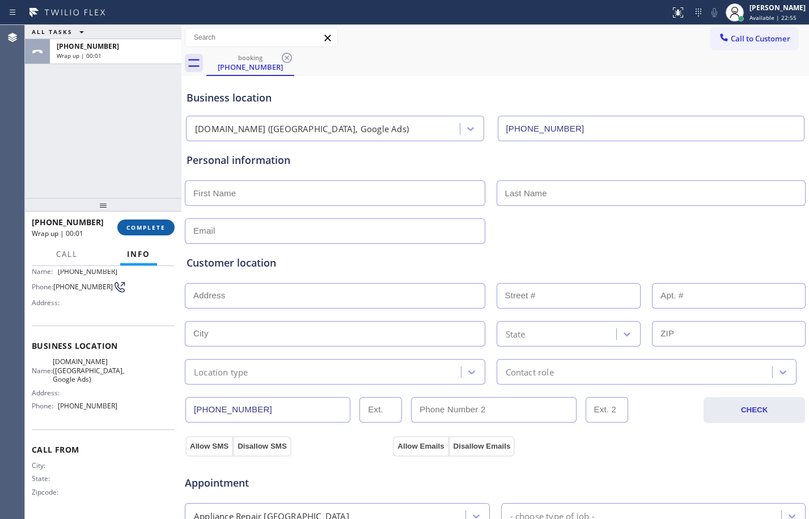
click at [137, 224] on span "COMPLETE" at bounding box center [145, 227] width 39 height 8
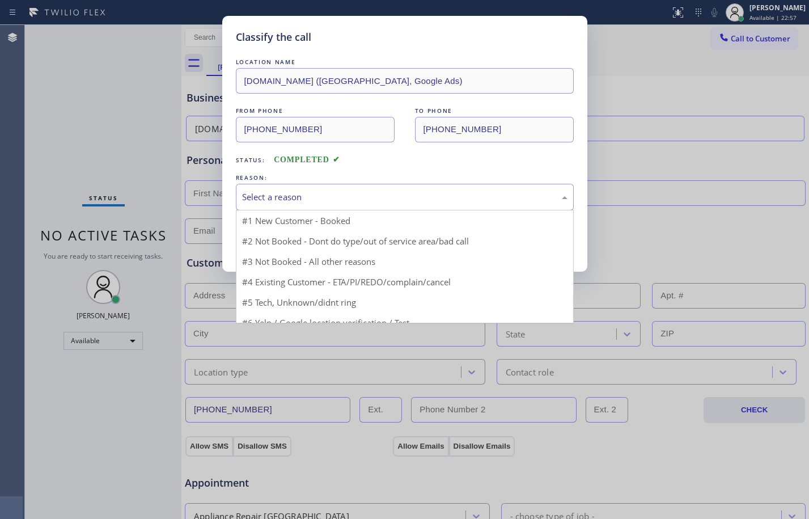
click at [412, 198] on div "Select a reason" at bounding box center [404, 196] width 325 height 13
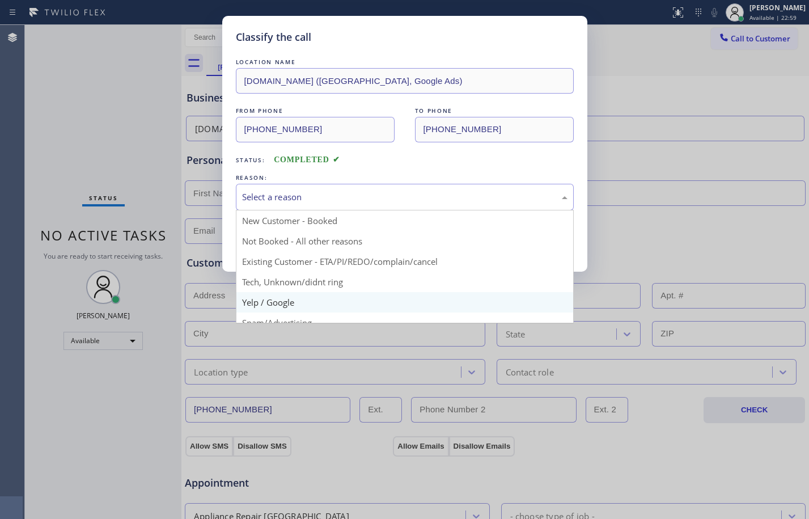
scroll to position [71, 0]
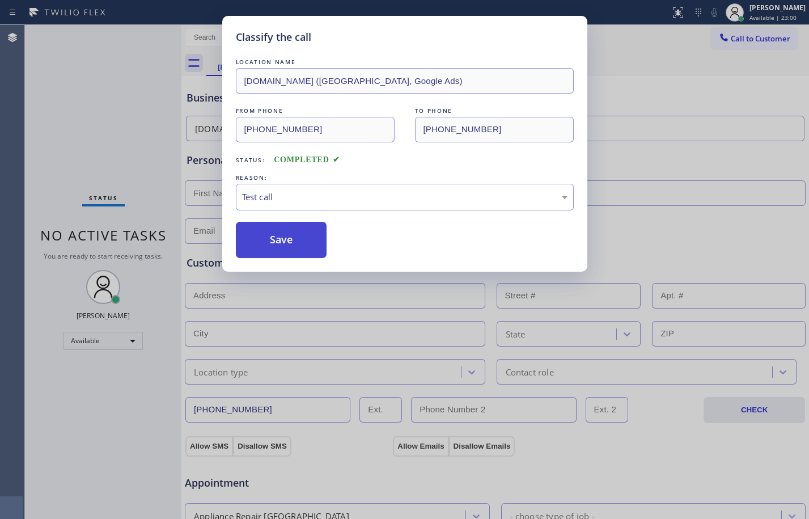
click at [273, 230] on button "Save" at bounding box center [281, 240] width 91 height 36
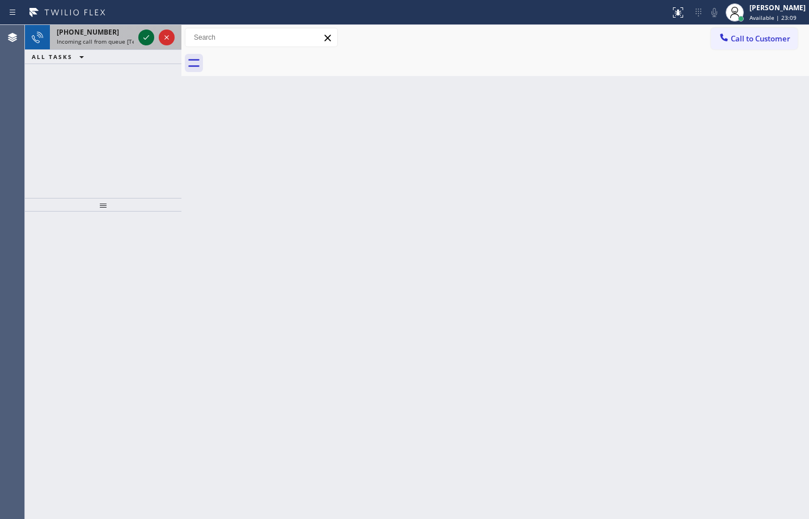
click at [144, 35] on icon at bounding box center [146, 38] width 14 height 14
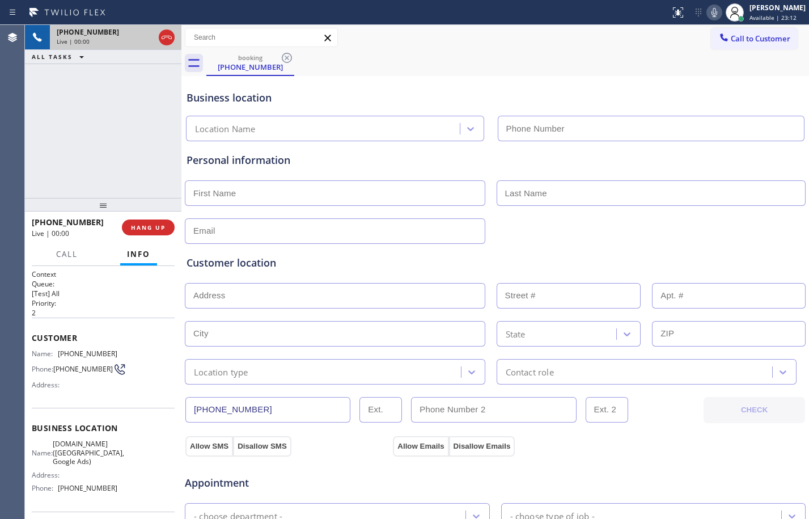
type input "[PHONE_NUMBER]"
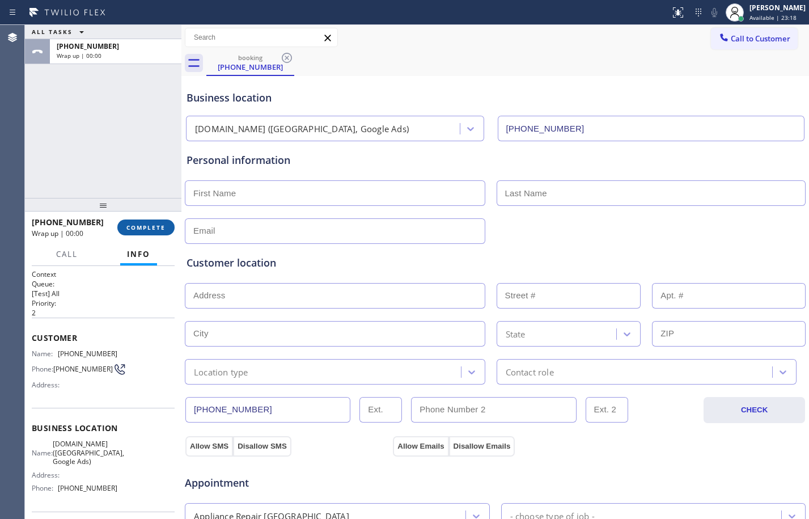
click at [152, 224] on span "COMPLETE" at bounding box center [145, 227] width 39 height 8
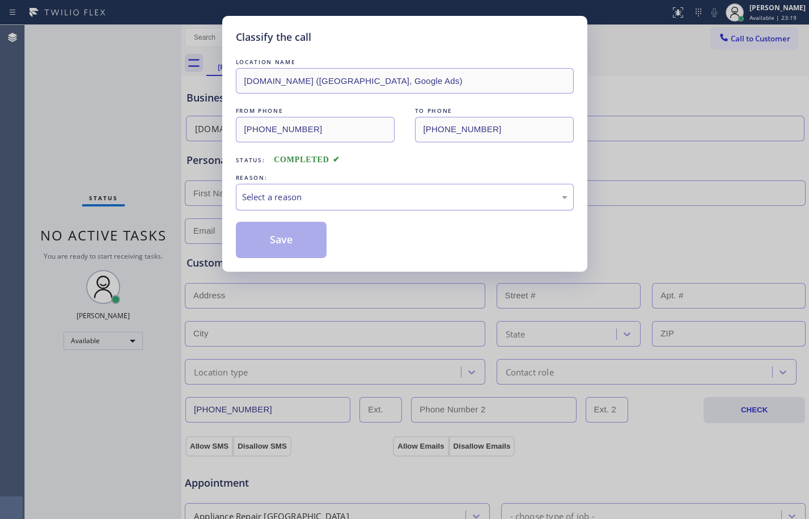
click at [325, 187] on div "Select a reason" at bounding box center [405, 197] width 338 height 27
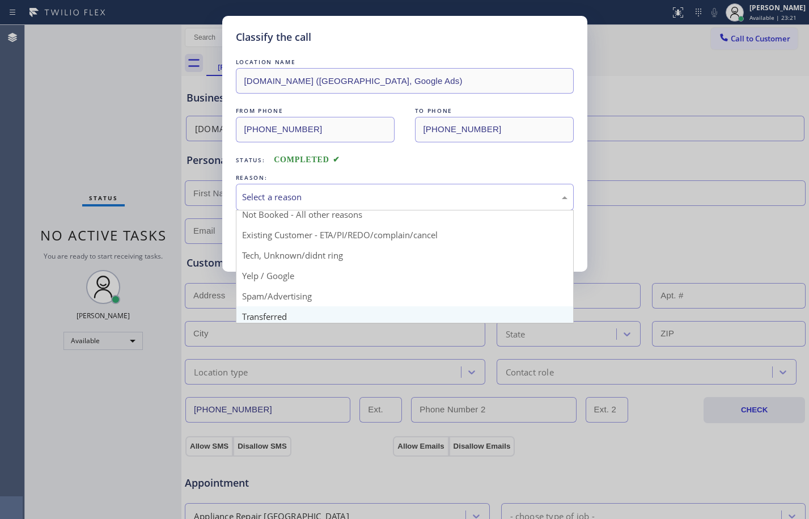
scroll to position [71, 0]
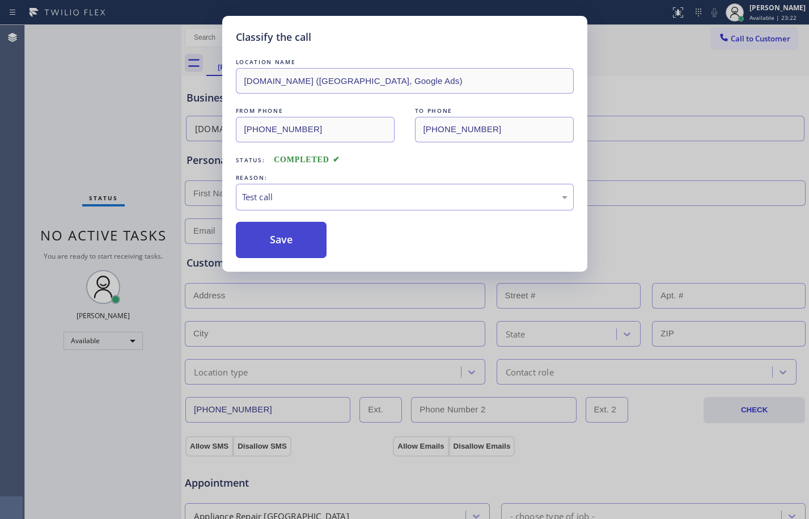
click at [268, 226] on button "Save" at bounding box center [281, 240] width 91 height 36
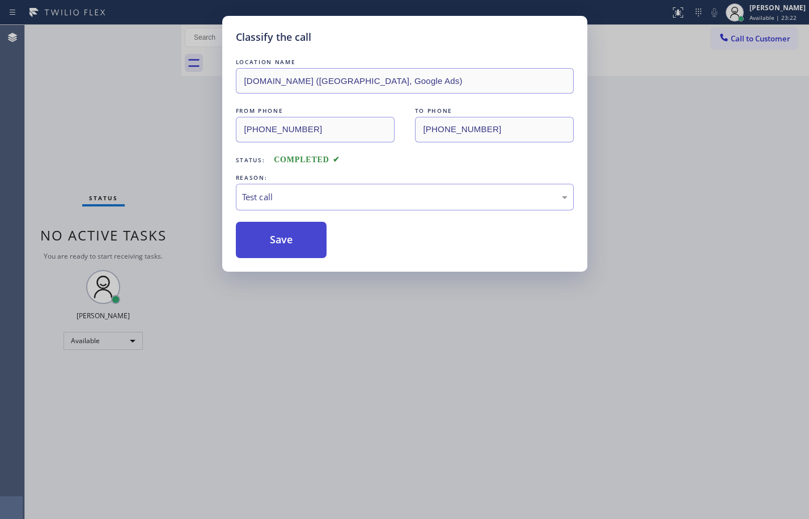
click at [270, 232] on button "Save" at bounding box center [281, 240] width 91 height 36
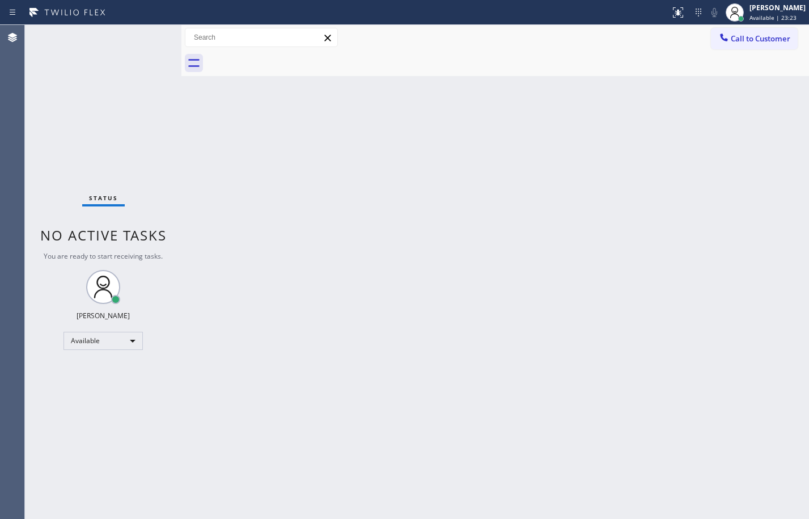
click at [133, 125] on div "Status No active tasks You are ready to start receiving tasks. [PERSON_NAME] Av…" at bounding box center [103, 272] width 156 height 494
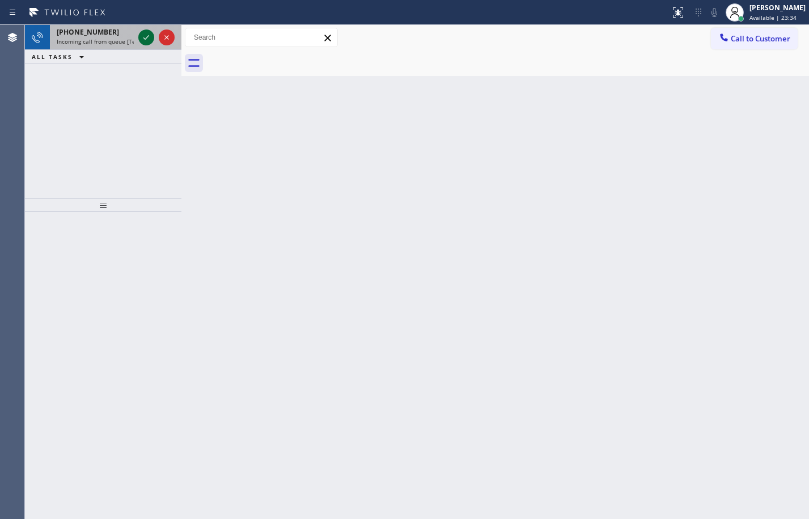
click at [149, 36] on icon at bounding box center [146, 38] width 14 height 14
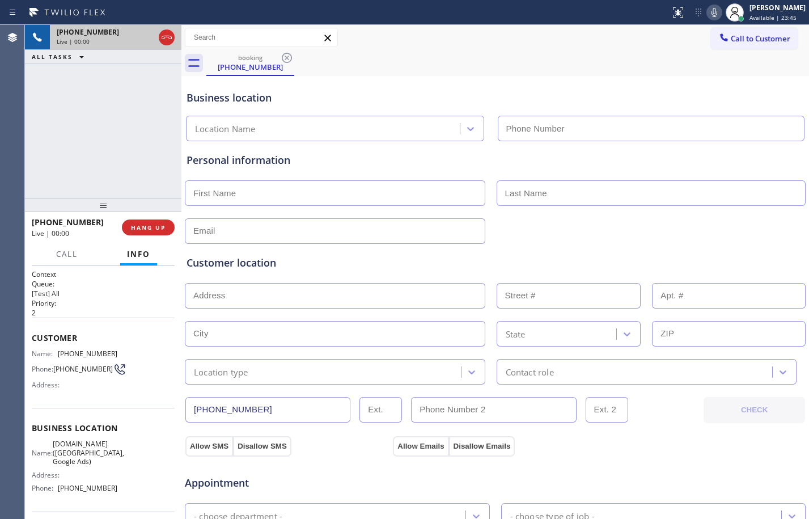
type input "[PHONE_NUMBER]"
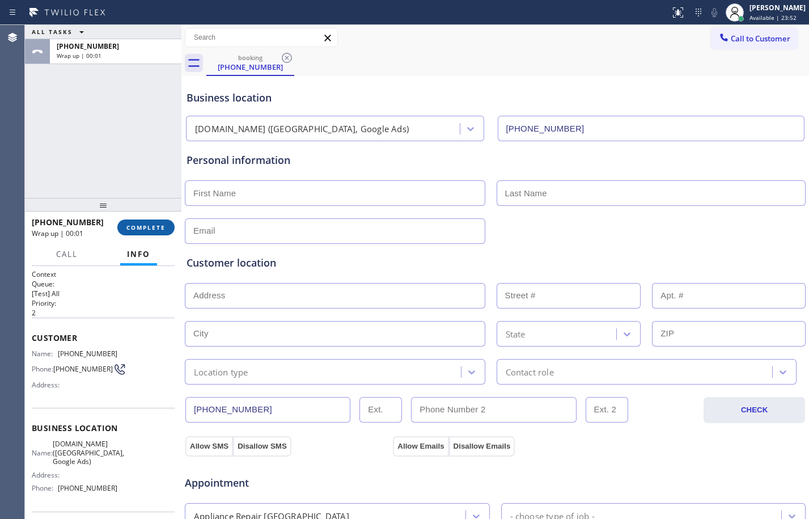
click at [151, 230] on span "COMPLETE" at bounding box center [145, 227] width 39 height 8
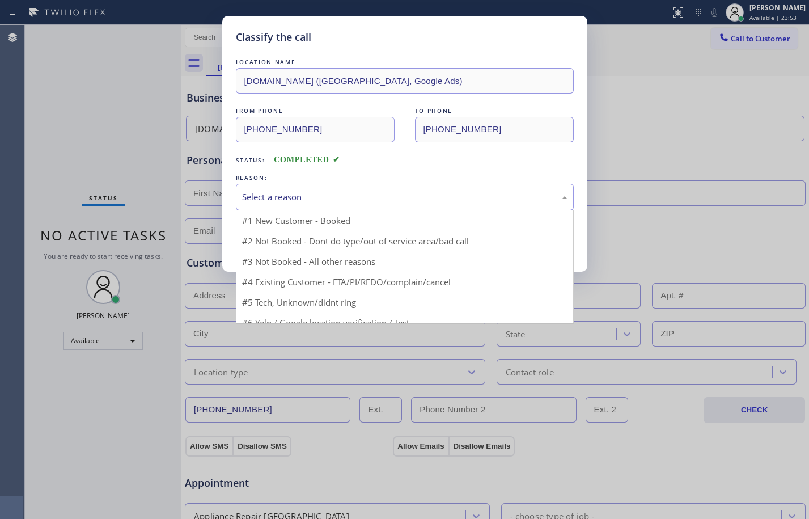
click at [371, 193] on div "Select a reason" at bounding box center [404, 196] width 325 height 13
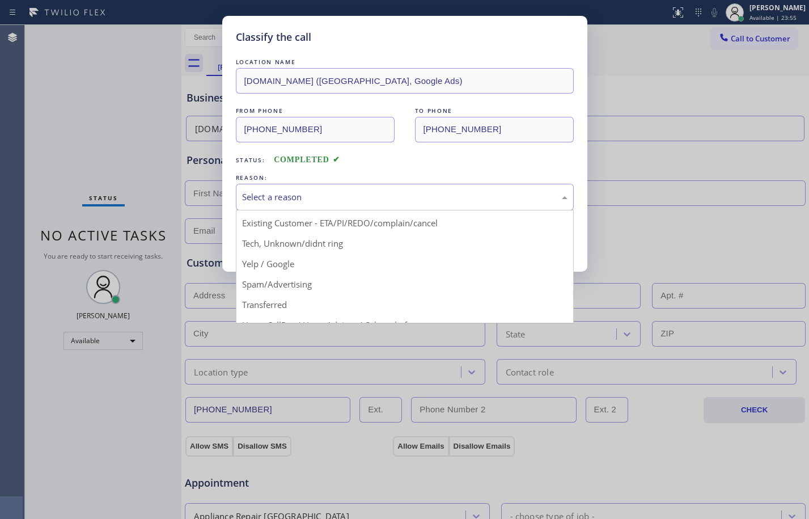
scroll to position [71, 0]
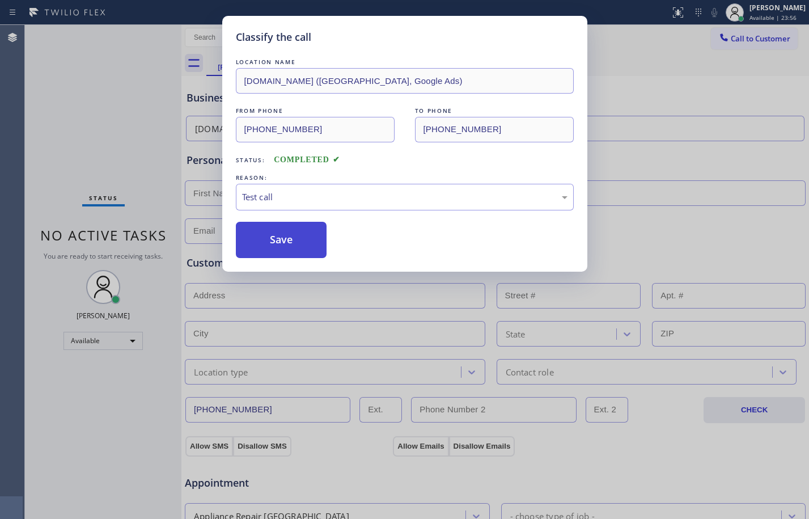
click at [277, 239] on button "Save" at bounding box center [281, 240] width 91 height 36
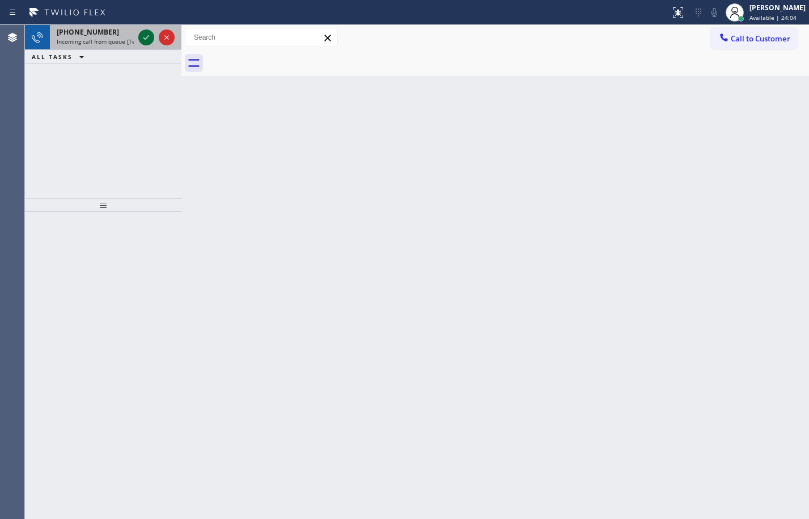
click at [144, 40] on icon at bounding box center [146, 38] width 14 height 14
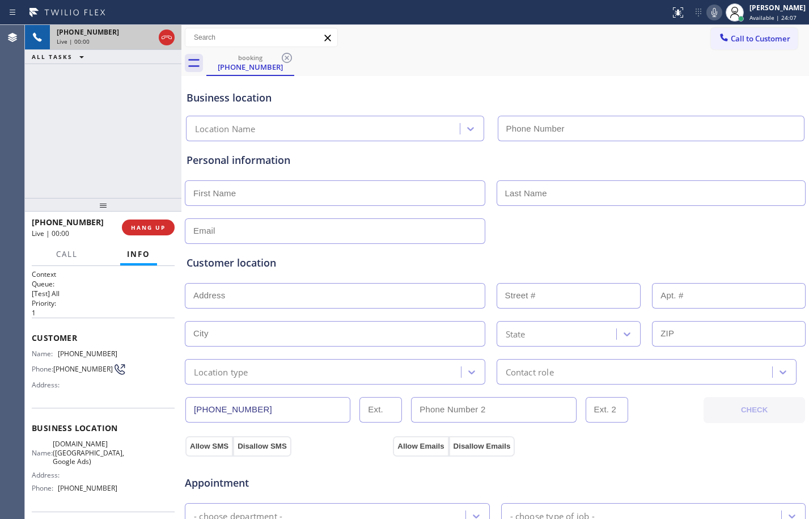
type input "[PHONE_NUMBER]"
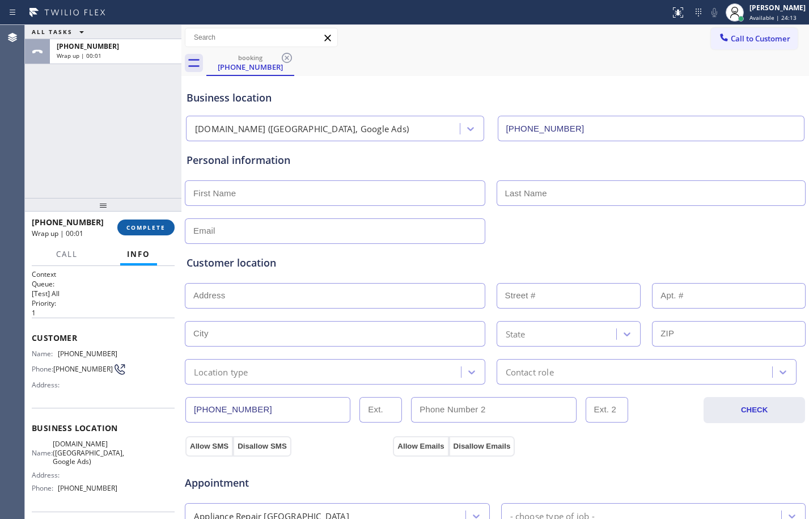
click at [159, 231] on button "COMPLETE" at bounding box center [145, 227] width 57 height 16
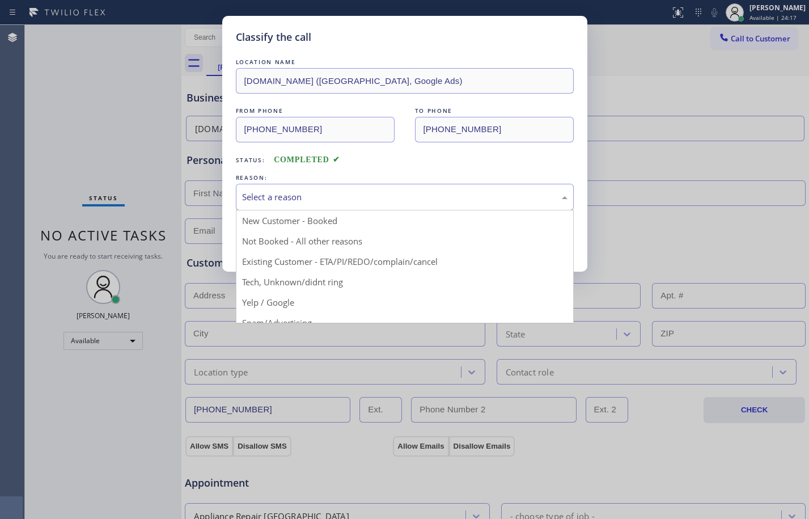
click at [439, 205] on div "Select a reason" at bounding box center [405, 197] width 338 height 27
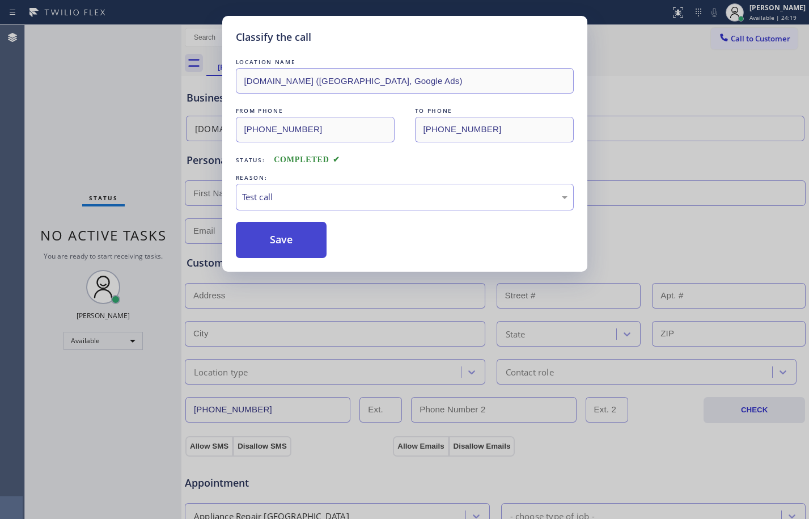
click at [278, 236] on button "Save" at bounding box center [281, 240] width 91 height 36
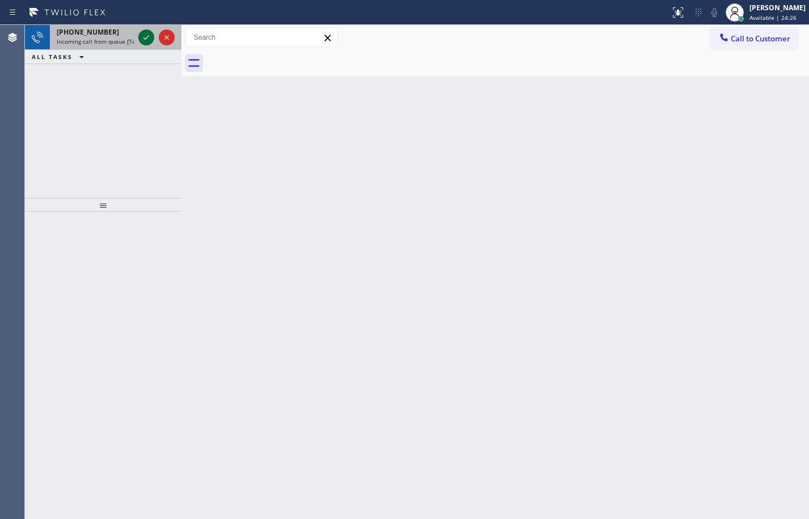
click at [151, 37] on icon at bounding box center [146, 38] width 14 height 14
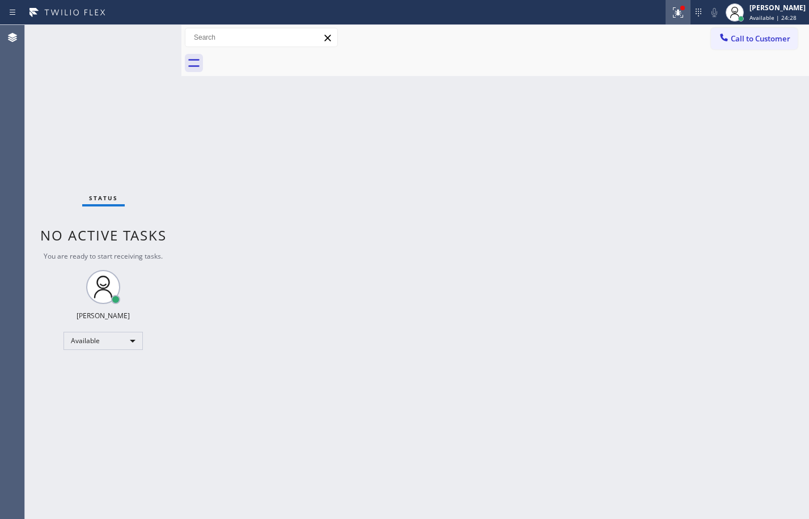
click at [671, 7] on icon at bounding box center [678, 13] width 14 height 14
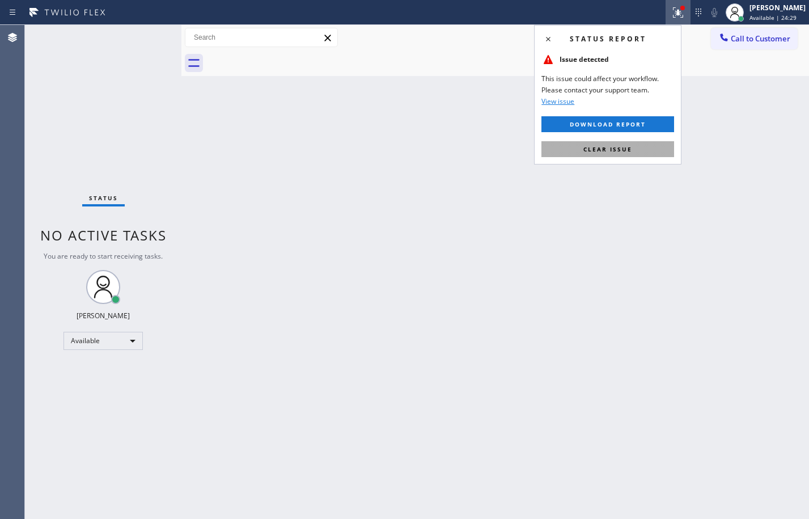
click at [647, 154] on button "Clear issue" at bounding box center [607, 149] width 133 height 16
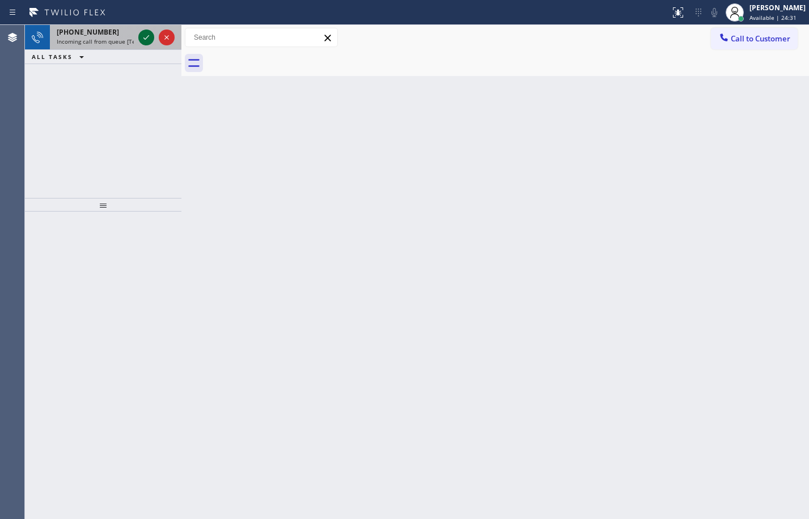
click at [143, 33] on icon at bounding box center [146, 38] width 14 height 14
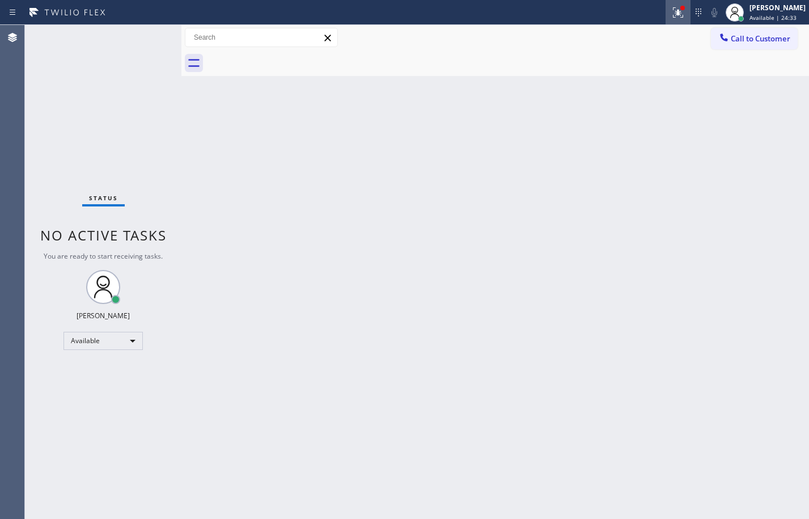
click at [666, 21] on button at bounding box center [678, 12] width 25 height 25
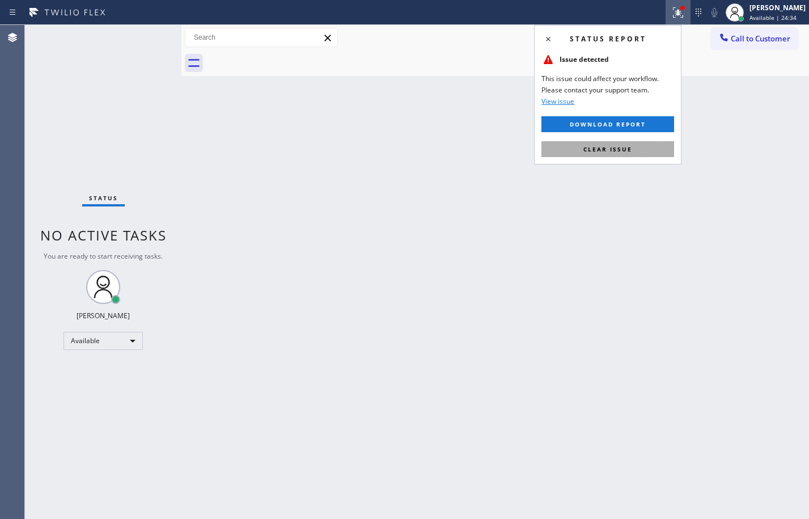
click at [629, 141] on button "Clear issue" at bounding box center [607, 149] width 133 height 16
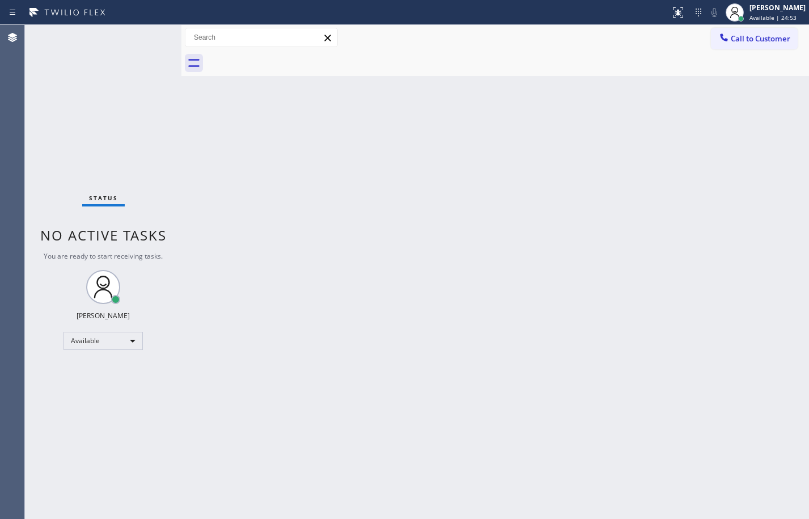
click at [226, 193] on div "Back to Dashboard Change Sender ID Customers Technicians Select a contact Outbo…" at bounding box center [495, 272] width 628 height 494
click at [738, 295] on div "Back to Dashboard Change Sender ID Customers Technicians Select a contact Outbo…" at bounding box center [495, 272] width 628 height 494
click at [478, 294] on div "Back to Dashboard Change Sender ID Customers Technicians Select a contact Outbo…" at bounding box center [495, 272] width 628 height 494
click at [144, 143] on div "Status No active tasks You are ready to start receiving tasks. [PERSON_NAME] Av…" at bounding box center [103, 272] width 156 height 494
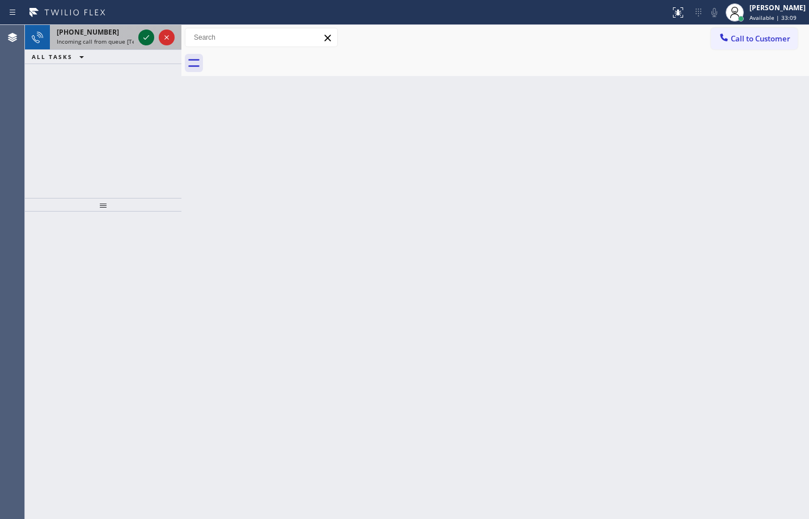
click at [146, 35] on icon at bounding box center [146, 38] width 14 height 14
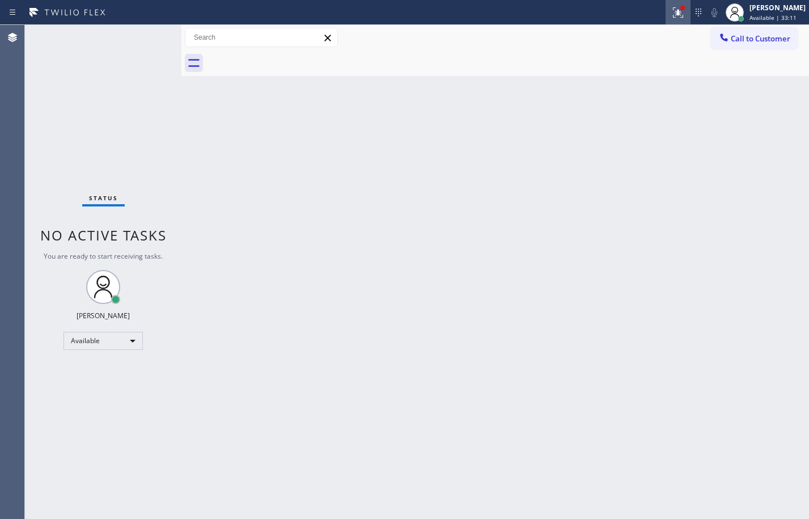
click at [666, 12] on div at bounding box center [678, 13] width 25 height 14
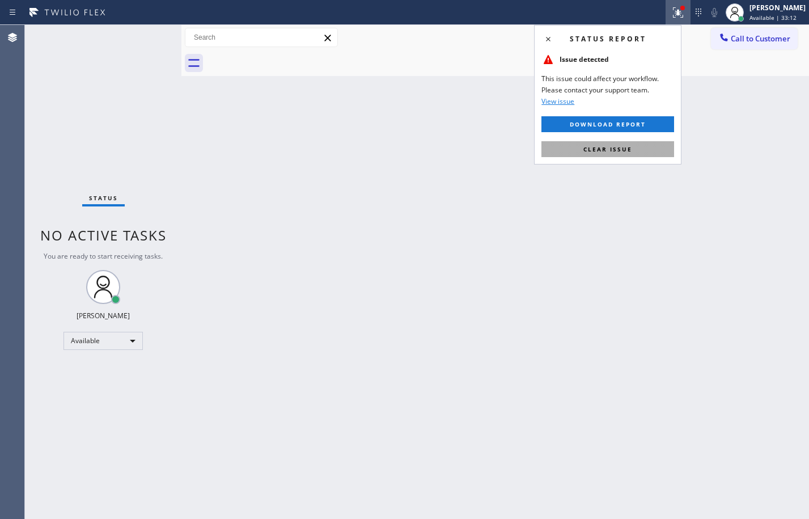
click at [622, 148] on span "Clear issue" at bounding box center [607, 149] width 49 height 8
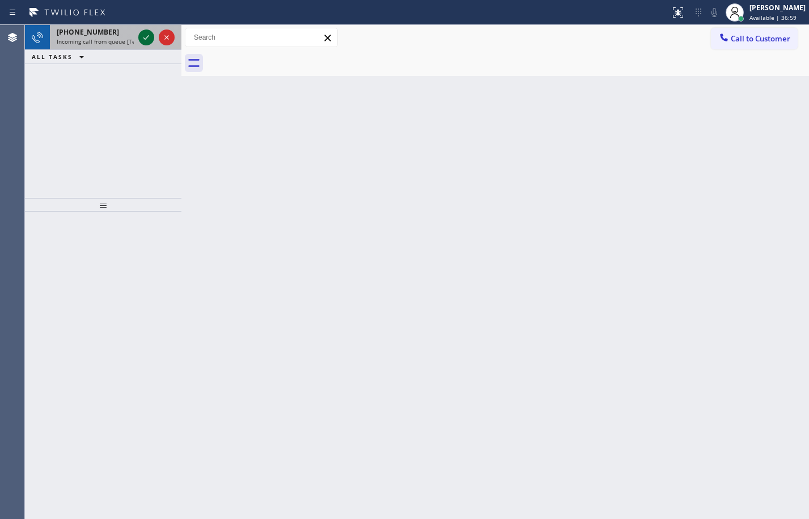
click at [154, 40] on div at bounding box center [146, 38] width 16 height 14
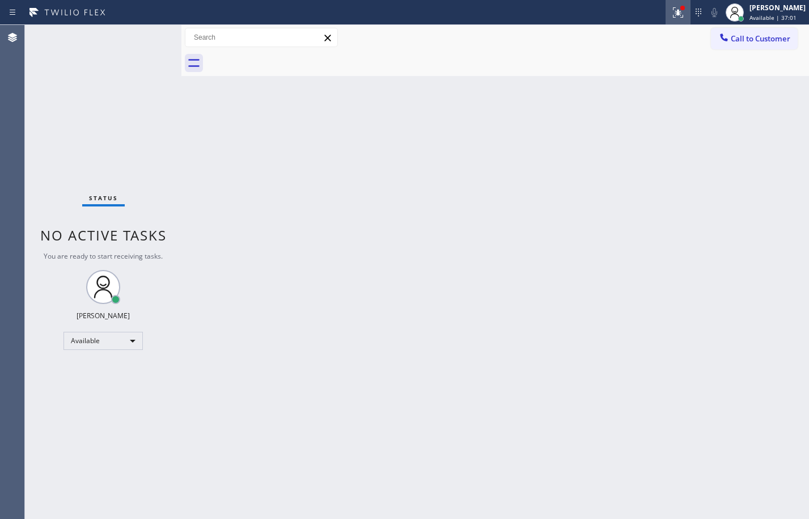
click at [668, 5] on button at bounding box center [678, 12] width 25 height 25
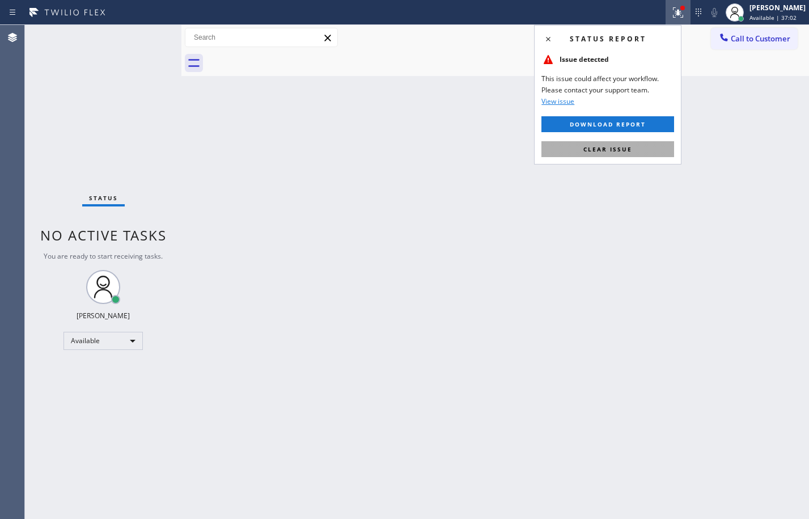
click at [615, 155] on button "Clear issue" at bounding box center [607, 149] width 133 height 16
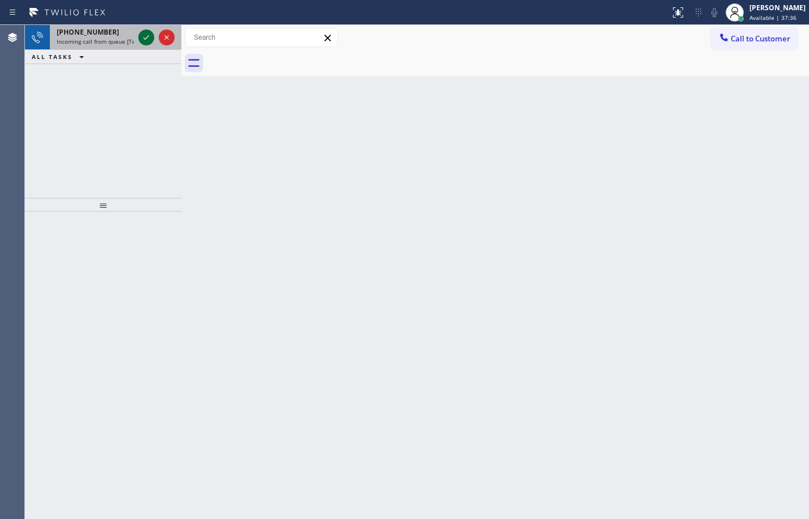
click at [141, 37] on icon at bounding box center [146, 38] width 14 height 14
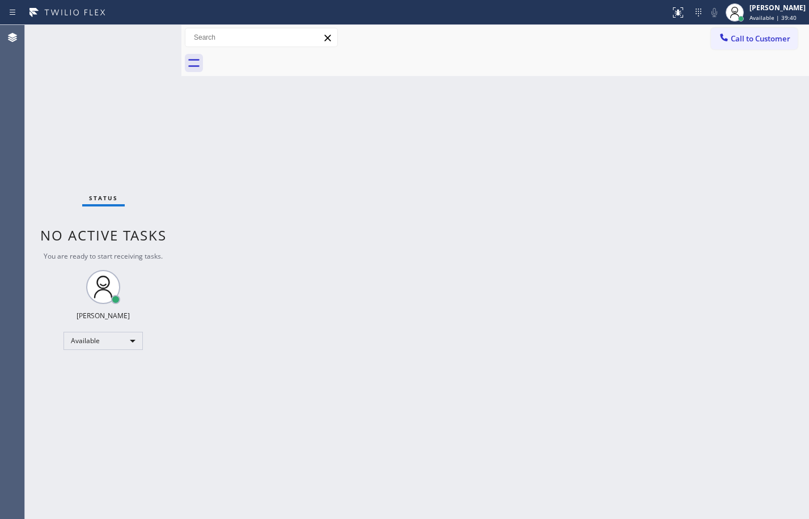
click at [617, 496] on div "Back to Dashboard Change Sender ID Customers Technicians Select a contact Outbo…" at bounding box center [495, 272] width 628 height 494
click at [147, 39] on div "Status No active tasks You are ready to start receiving tasks. [PERSON_NAME] Av…" at bounding box center [103, 272] width 156 height 494
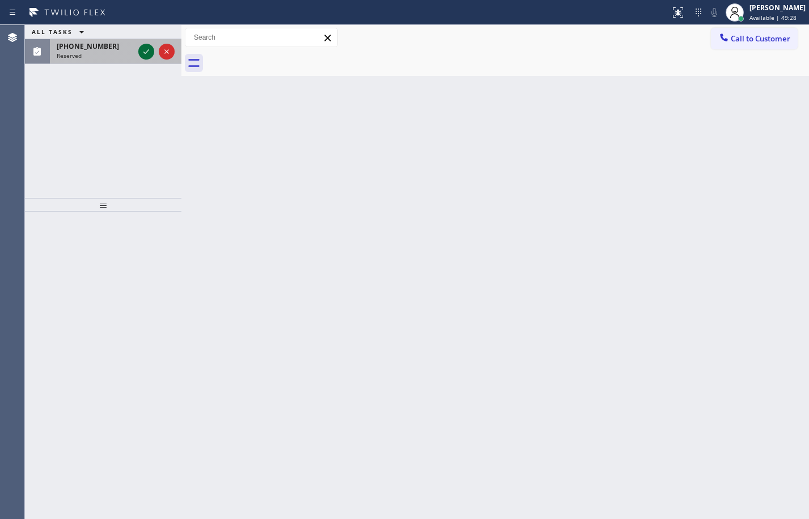
click at [150, 50] on icon at bounding box center [146, 52] width 14 height 14
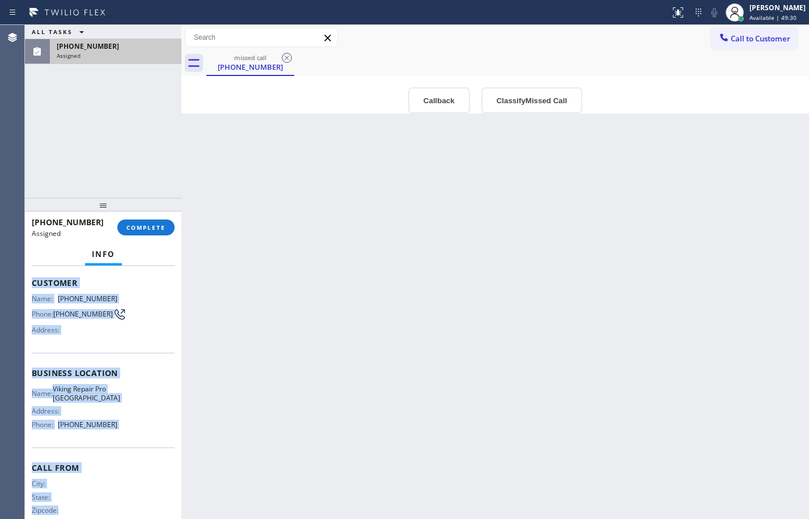
scroll to position [87, 0]
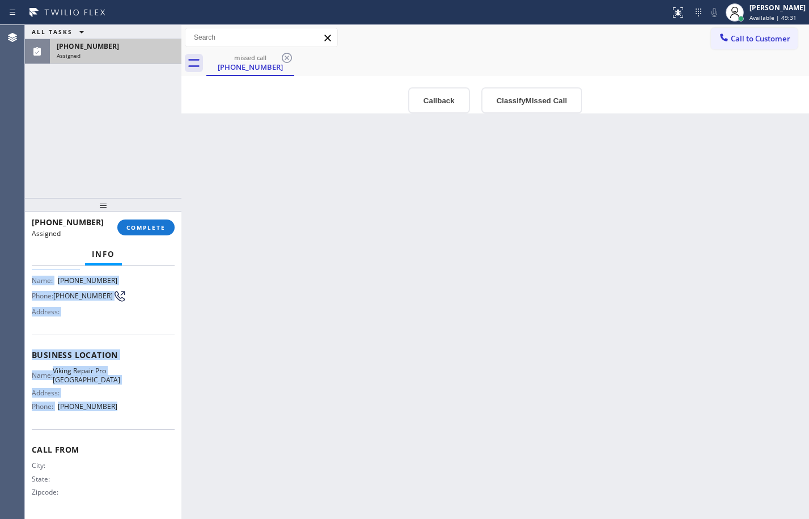
drag, startPoint x: 28, startPoint y: 351, endPoint x: 140, endPoint y: 420, distance: 131.8
click at [140, 420] on div "Context Queue: Appliance Repair High End Priority: 0 Task Age: Customer Name: (…" at bounding box center [103, 392] width 156 height 253
click at [148, 231] on button "COMPLETE" at bounding box center [145, 227] width 57 height 16
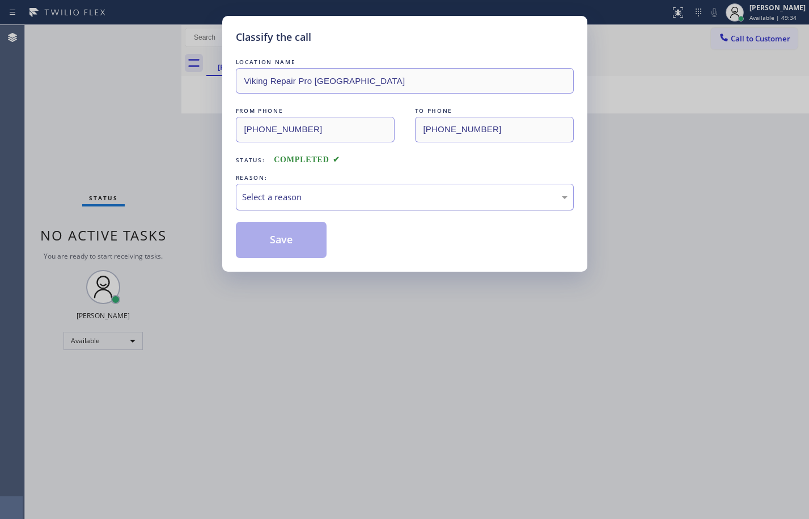
click at [353, 186] on div "Select a reason" at bounding box center [405, 197] width 338 height 27
click at [314, 251] on button "Save" at bounding box center [281, 240] width 91 height 36
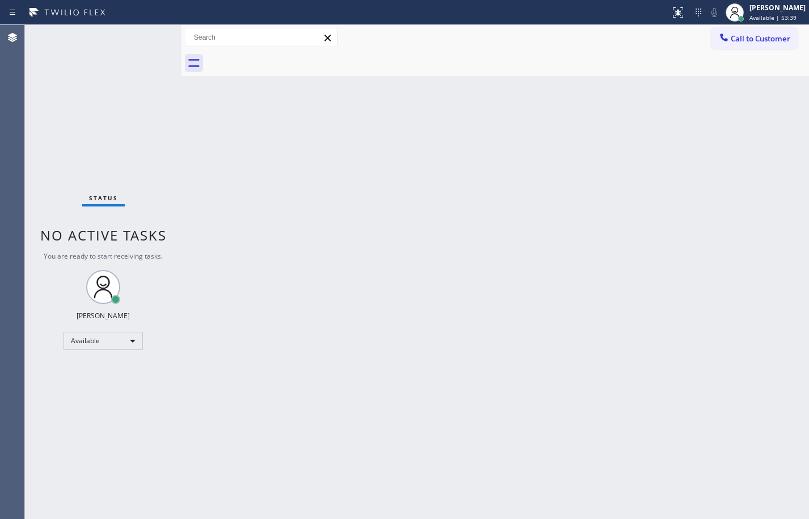
click at [86, 134] on div "Status No active tasks You are ready to start receiving tasks. [PERSON_NAME] Av…" at bounding box center [103, 272] width 156 height 494
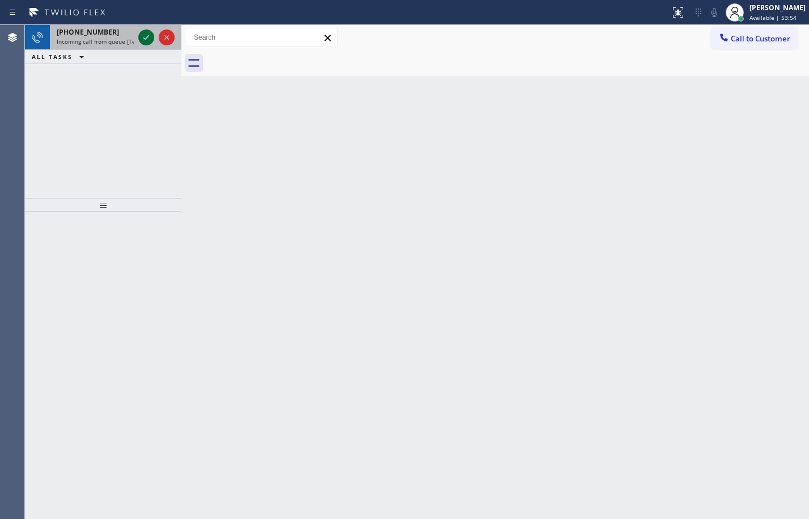
click at [147, 39] on icon at bounding box center [146, 38] width 14 height 14
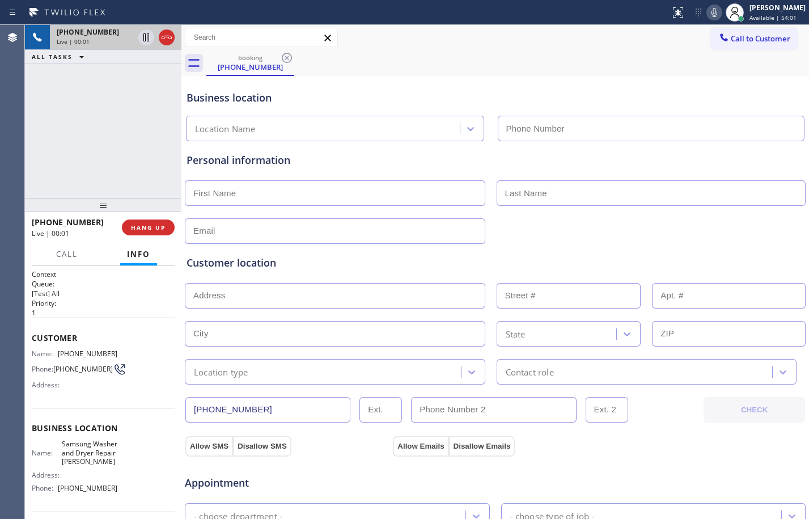
type input "[PHONE_NUMBER]"
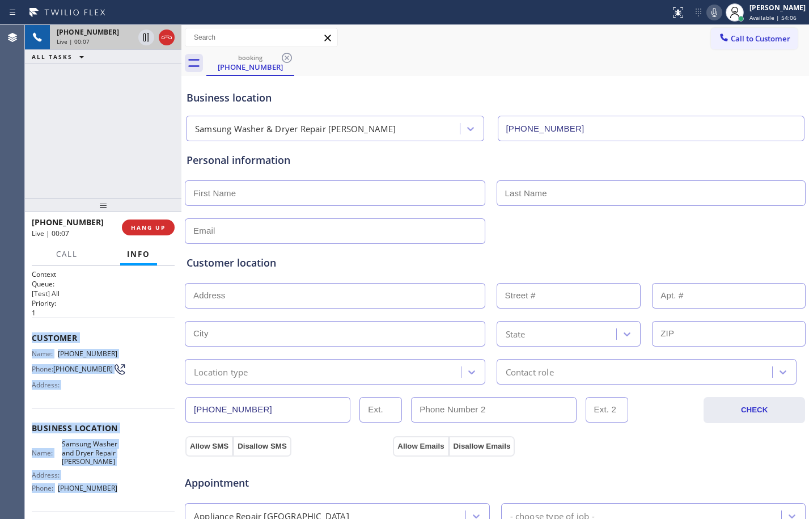
drag, startPoint x: 31, startPoint y: 332, endPoint x: 126, endPoint y: 494, distance: 188.0
click at [126, 494] on div "Context Queue: [Test] All Priority: 1 Customer Name: (971) 285-5071 Phone: (971…" at bounding box center [103, 392] width 156 height 253
click at [149, 35] on icon at bounding box center [146, 37] width 6 height 8
click at [707, 10] on icon at bounding box center [714, 13] width 14 height 14
click at [150, 37] on icon at bounding box center [146, 38] width 14 height 14
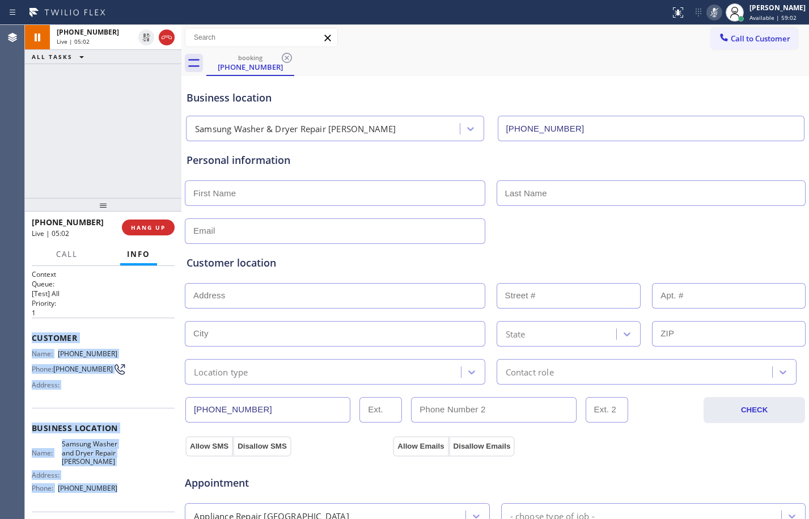
click at [707, 11] on icon at bounding box center [714, 13] width 14 height 14
click at [67, 256] on span "Call" at bounding box center [67, 254] width 22 height 10
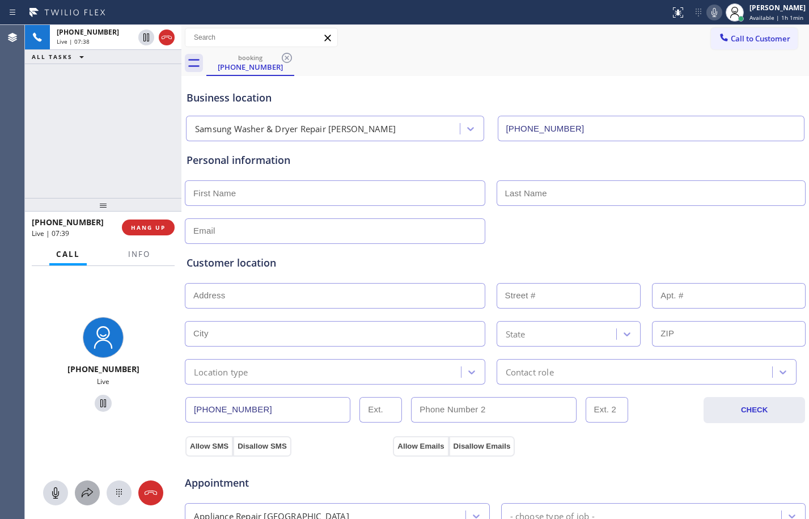
click at [88, 497] on icon at bounding box center [87, 493] width 14 height 14
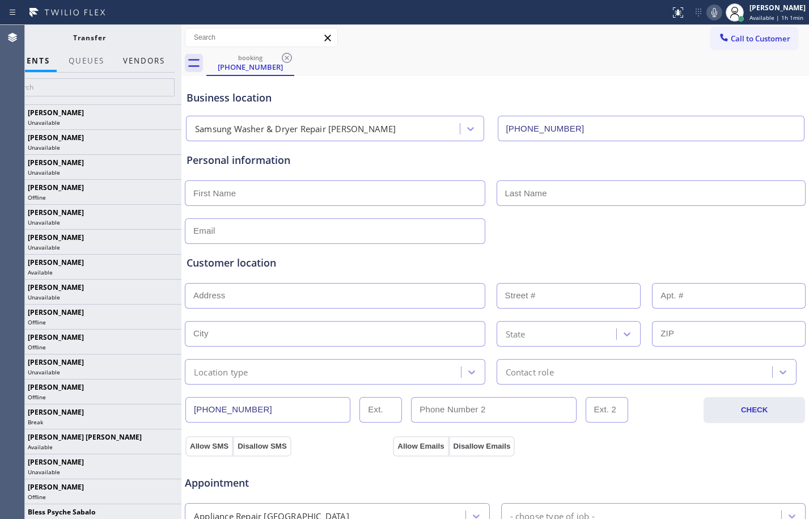
click at [145, 60] on button "Vendors" at bounding box center [144, 61] width 56 height 22
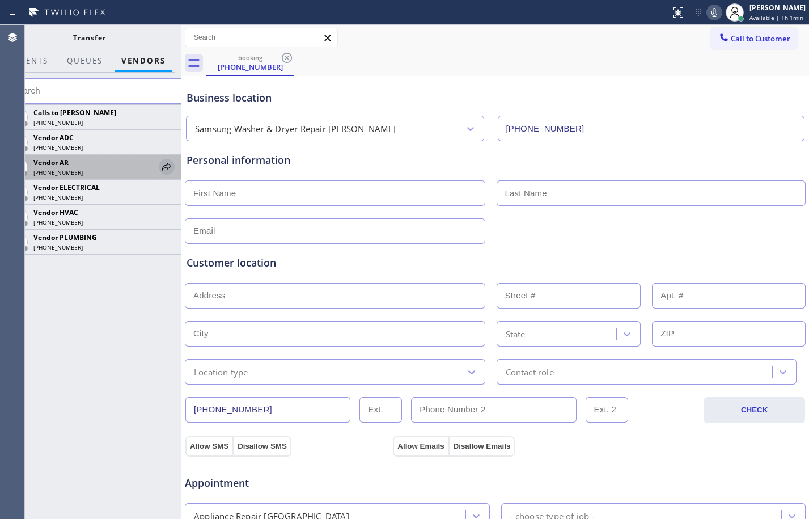
click at [164, 165] on icon at bounding box center [167, 167] width 14 height 14
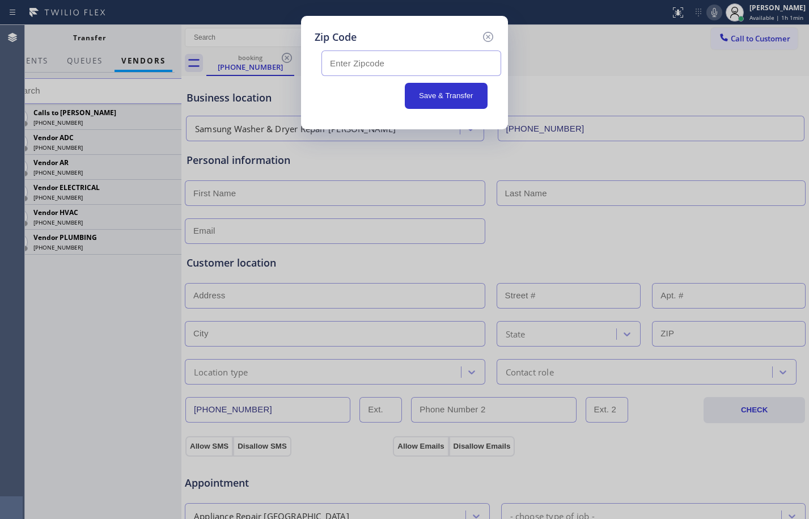
click at [379, 60] on input "text" at bounding box center [411, 63] width 180 height 26
paste input "97019"
type input "97019"
click at [439, 88] on button "Save & Transfer" at bounding box center [446, 96] width 83 height 26
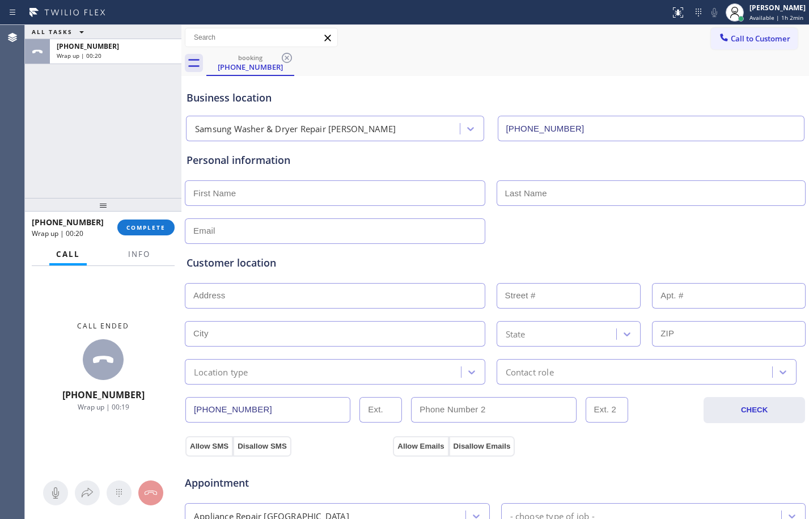
click at [289, 191] on input "text" at bounding box center [335, 193] width 300 height 26
type input "Ms."
type input "Kyrie"
click at [371, 235] on input "text" at bounding box center [335, 231] width 300 height 26
type input "[EMAIL_ADDRESS][DOMAIN_NAME]"
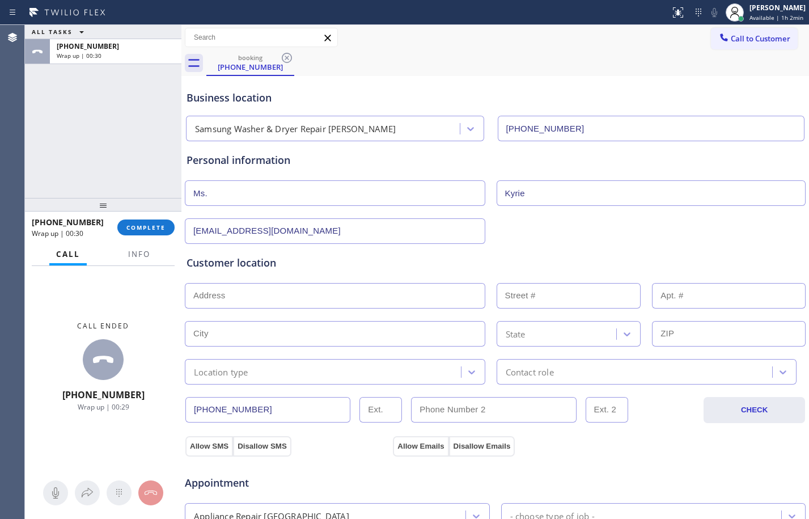
click at [398, 302] on input "text" at bounding box center [335, 296] width 300 height 26
type input "1"
click at [362, 330] on input "text" at bounding box center [335, 334] width 300 height 26
click at [217, 336] on input "text" at bounding box center [335, 334] width 300 height 26
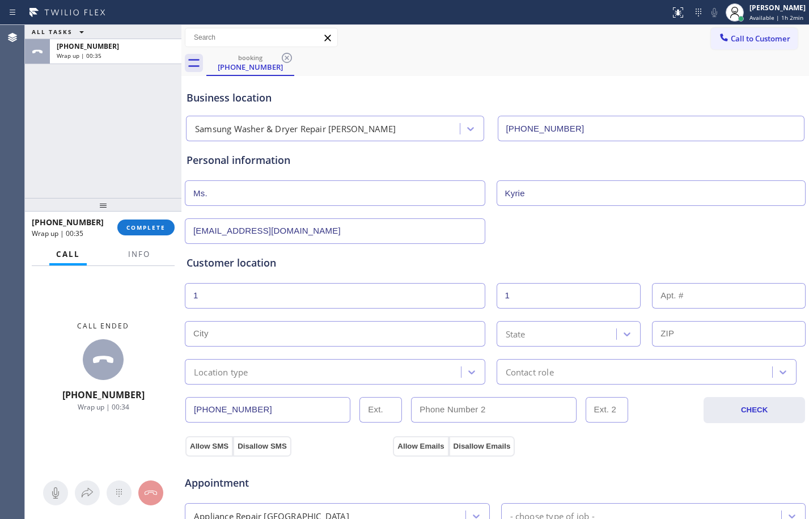
paste input "[PERSON_NAME]"
type input "[PERSON_NAME]"
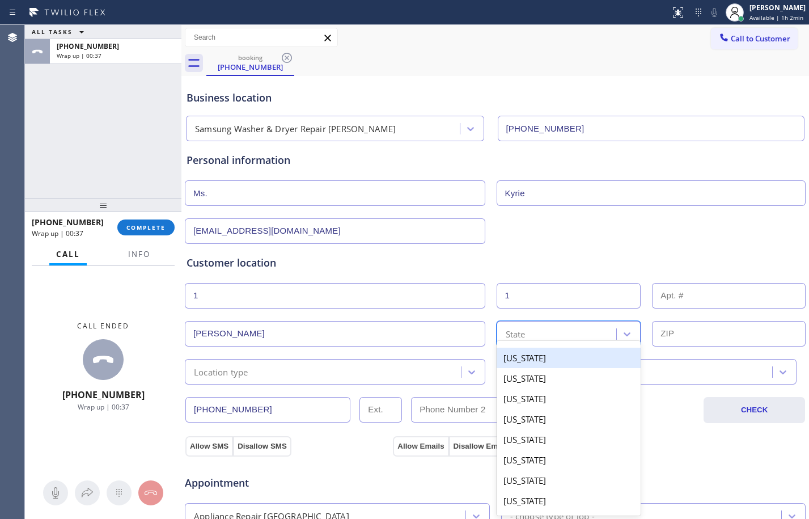
click at [576, 340] on div "State" at bounding box center [558, 334] width 117 height 20
paste input "OR"
type input "OR"
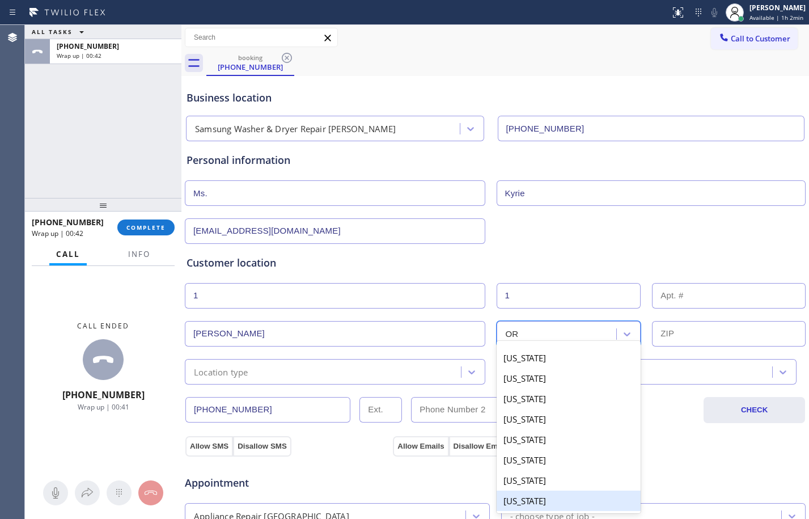
click at [509, 501] on div "[US_STATE]" at bounding box center [569, 500] width 145 height 20
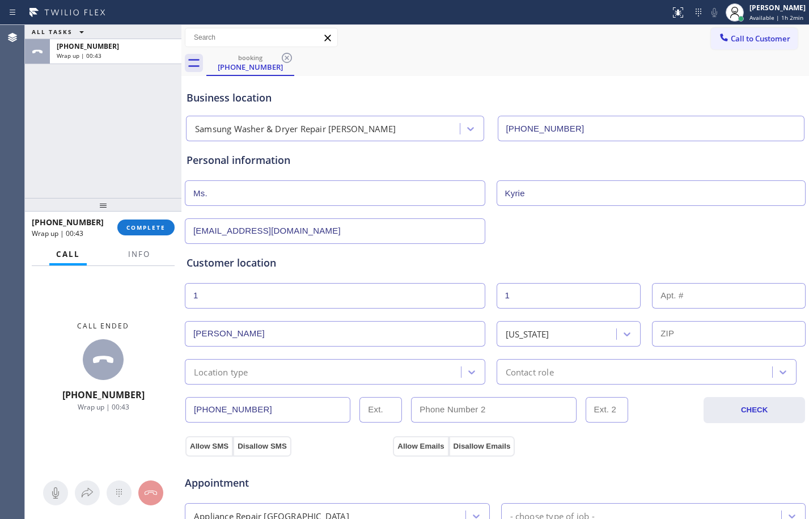
click at [691, 333] on input "text" at bounding box center [729, 334] width 154 height 26
click at [679, 350] on div "Customer location >> ADD NEW ADDRESS << + NEW ADDRESS 1 1 [PERSON_NAME] [US_STA…" at bounding box center [495, 319] width 617 height 129
click at [687, 336] on input "text" at bounding box center [729, 334] width 154 height 26
paste input "97019"
type input "97019"
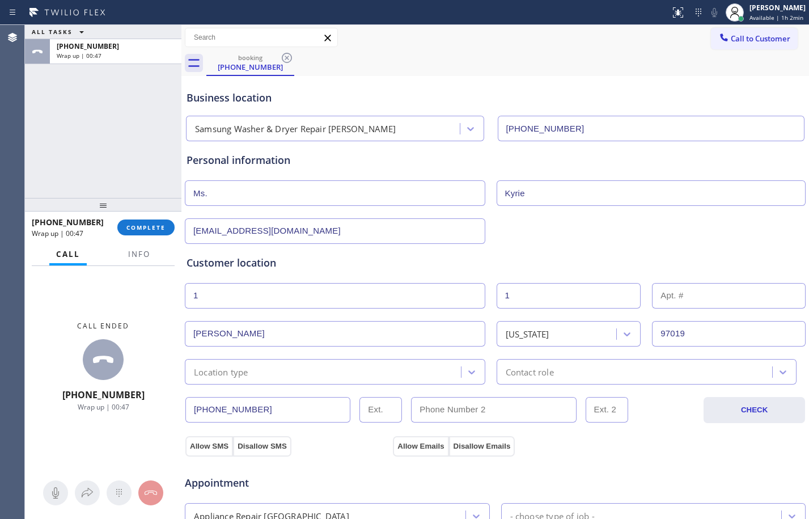
click at [330, 372] on div "Location type" at bounding box center [324, 372] width 273 height 20
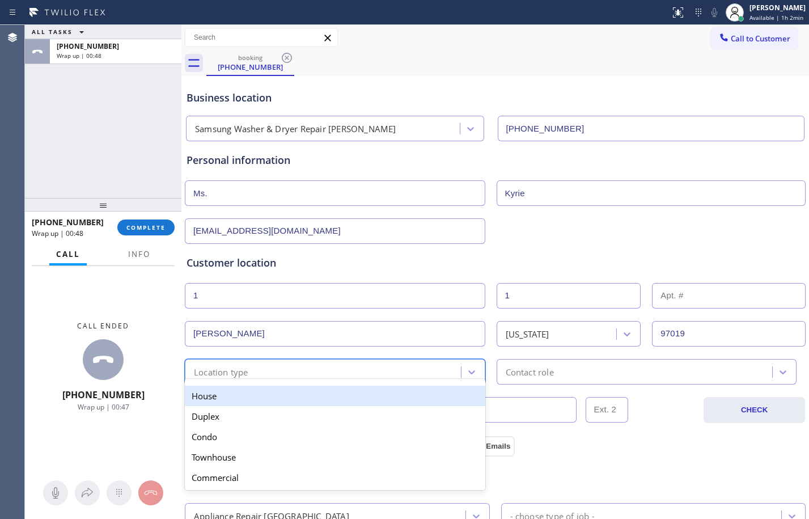
click at [284, 391] on div "House" at bounding box center [335, 395] width 300 height 20
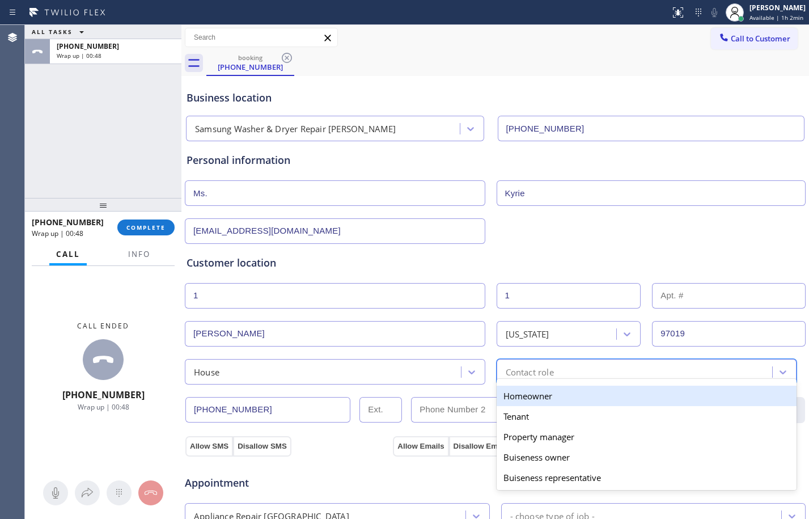
click at [577, 368] on div "Contact role" at bounding box center [636, 372] width 273 height 20
click at [541, 401] on div "Homeowner" at bounding box center [647, 395] width 300 height 20
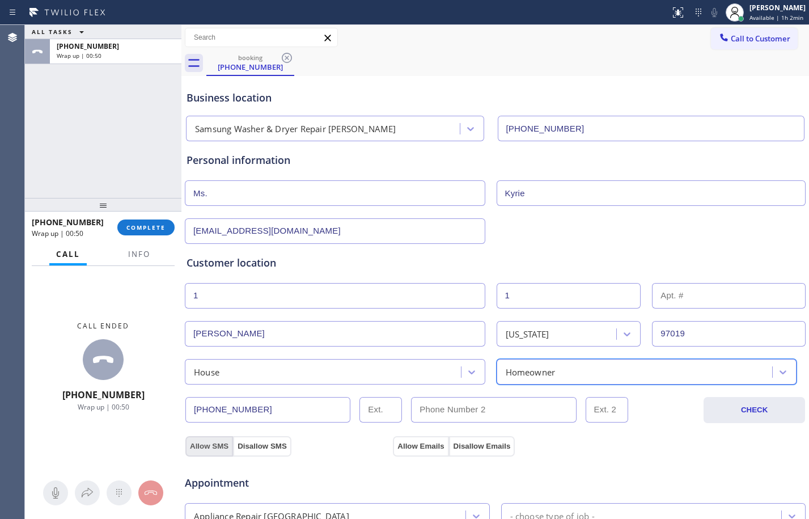
click at [215, 440] on button "Allow SMS" at bounding box center [209, 446] width 48 height 20
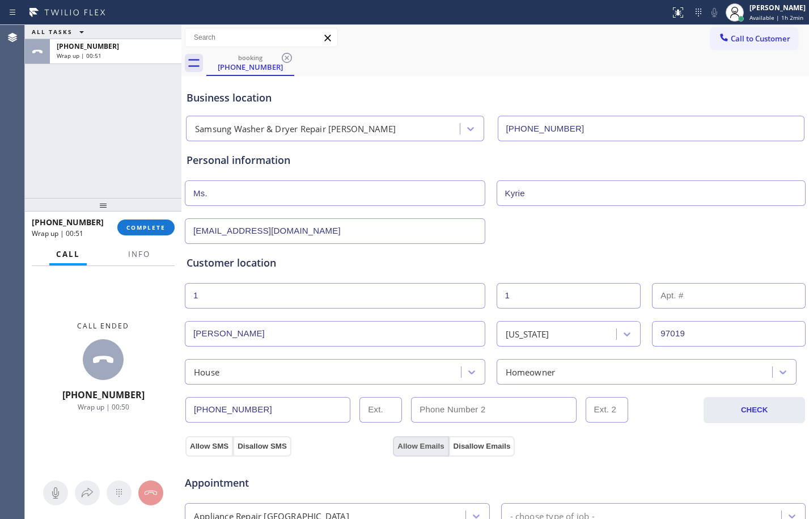
click at [411, 449] on button "Allow Emails" at bounding box center [421, 446] width 56 height 20
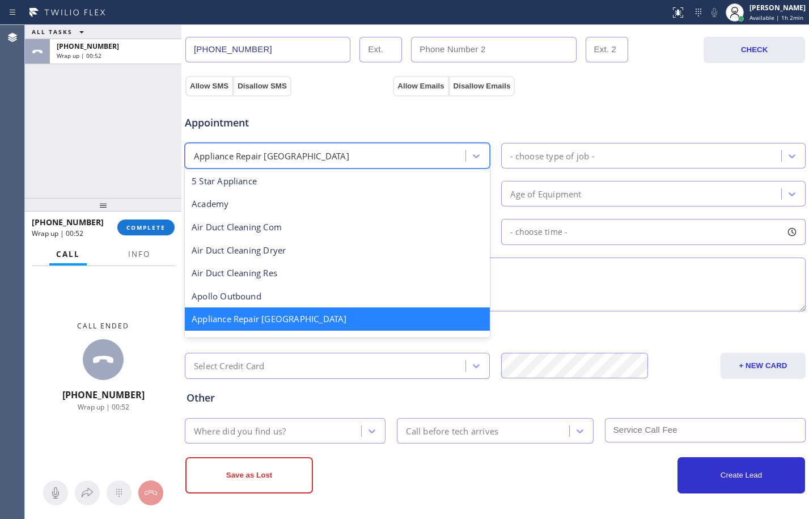
click at [332, 155] on div "Appliance Repair [GEOGRAPHIC_DATA]" at bounding box center [326, 156] width 277 height 20
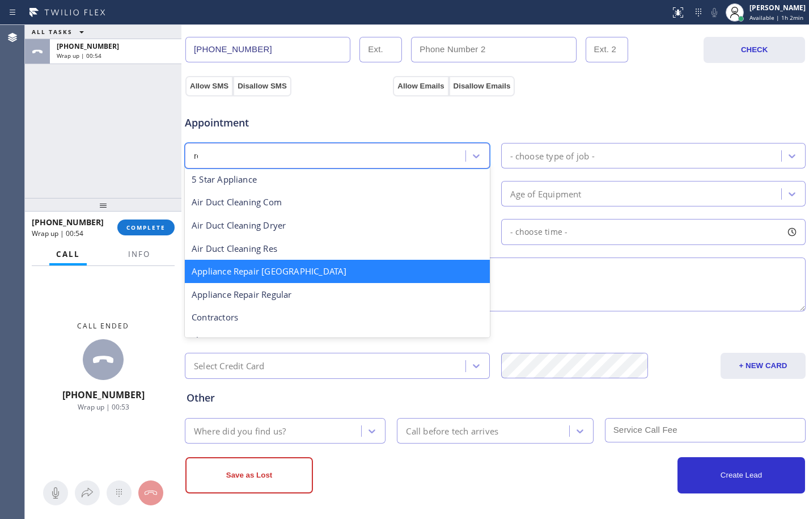
scroll to position [0, 0]
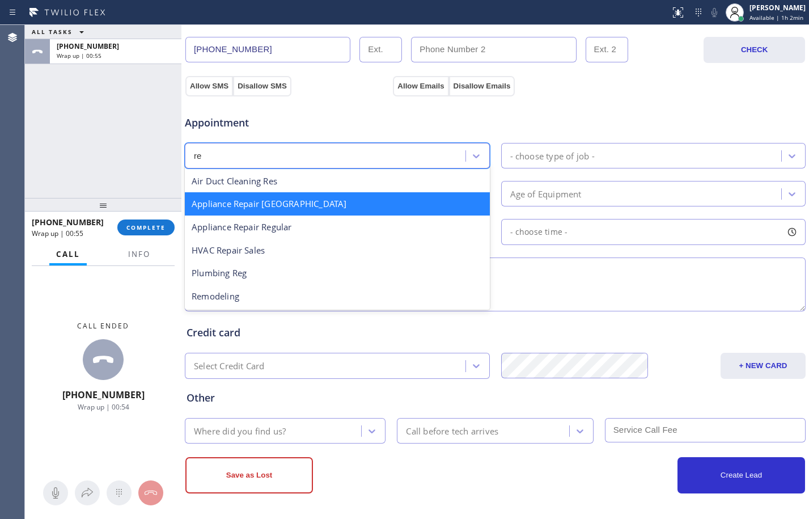
type input "reg"
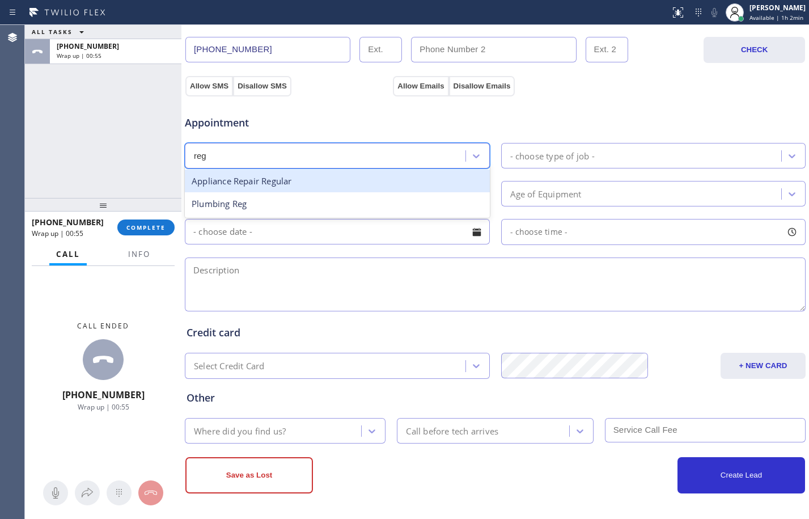
click at [349, 184] on div "Appliance Repair Regular" at bounding box center [337, 181] width 305 height 23
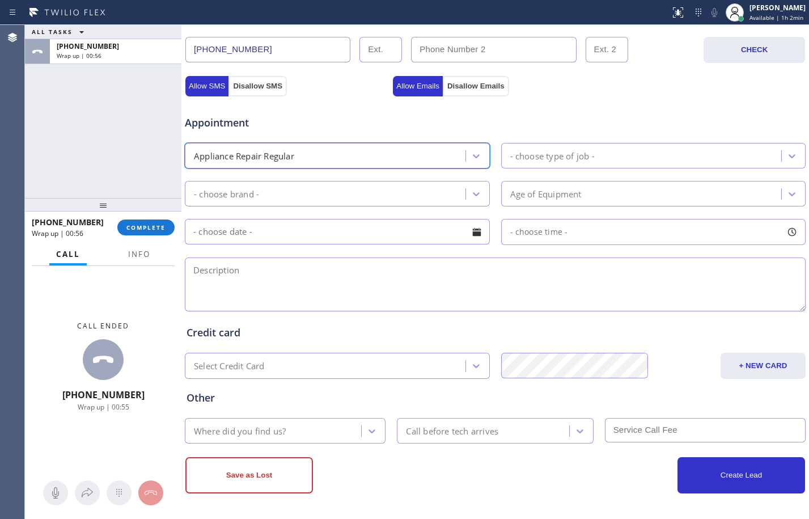
click at [510, 158] on div "- choose type of job -" at bounding box center [552, 155] width 84 height 13
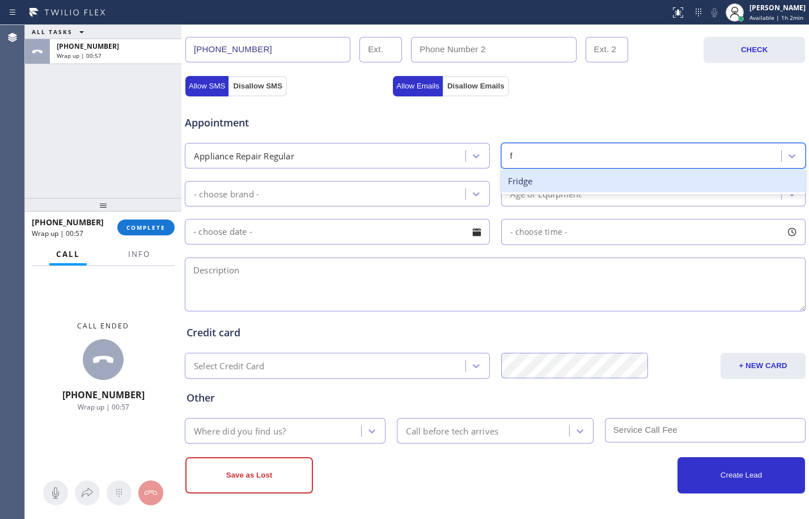
type input "fr"
click at [574, 175] on div "Fridge" at bounding box center [653, 181] width 305 height 23
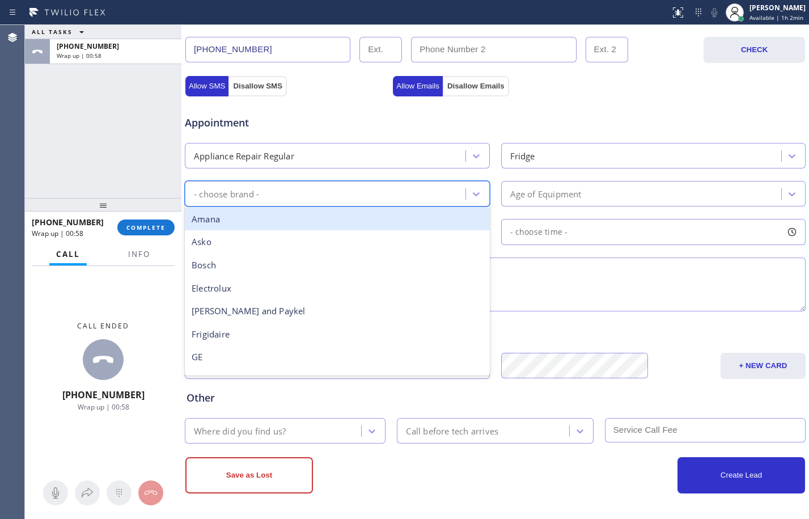
click at [350, 190] on div "- choose brand -" at bounding box center [326, 194] width 277 height 20
type input "sa"
click at [259, 216] on div "Samsung" at bounding box center [337, 218] width 305 height 23
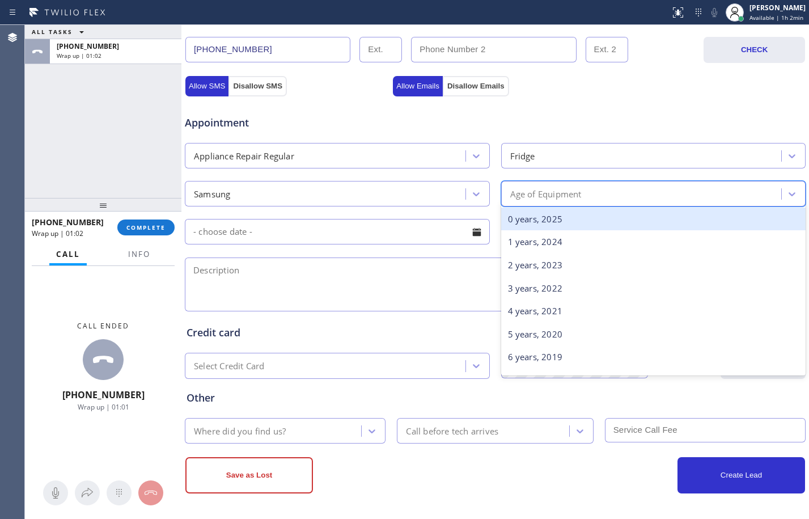
click at [648, 198] on div "Age of Equipment" at bounding box center [643, 194] width 277 height 20
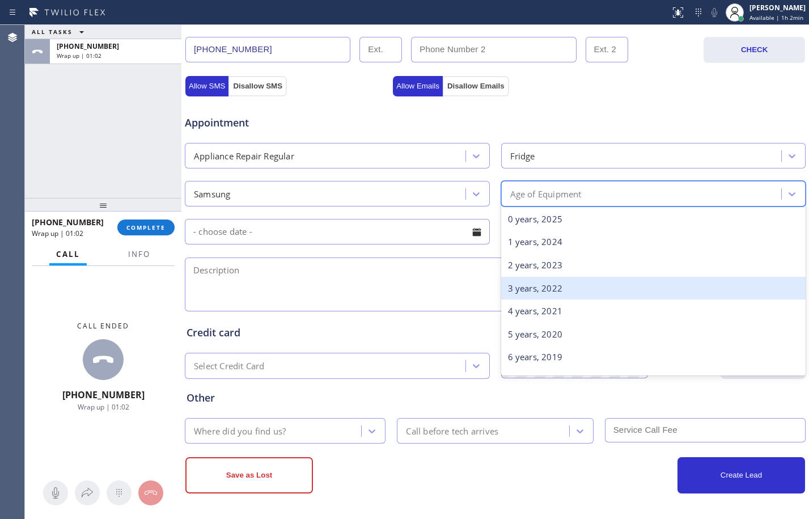
click at [578, 291] on div "3 years, 2022" at bounding box center [653, 288] width 305 height 23
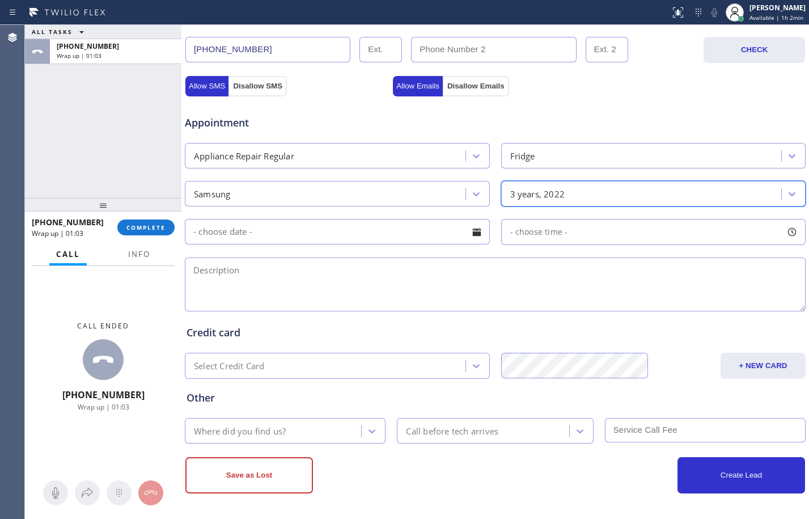
drag, startPoint x: 265, startPoint y: 261, endPoint x: 549, endPoint y: 399, distance: 315.7
click at [265, 261] on textarea at bounding box center [495, 284] width 621 height 54
click at [337, 292] on textarea at bounding box center [495, 284] width 621 height 54
paste textarea "Samsung/fridge/FS/back panel is completely forming ice/fan is not working/not h…"
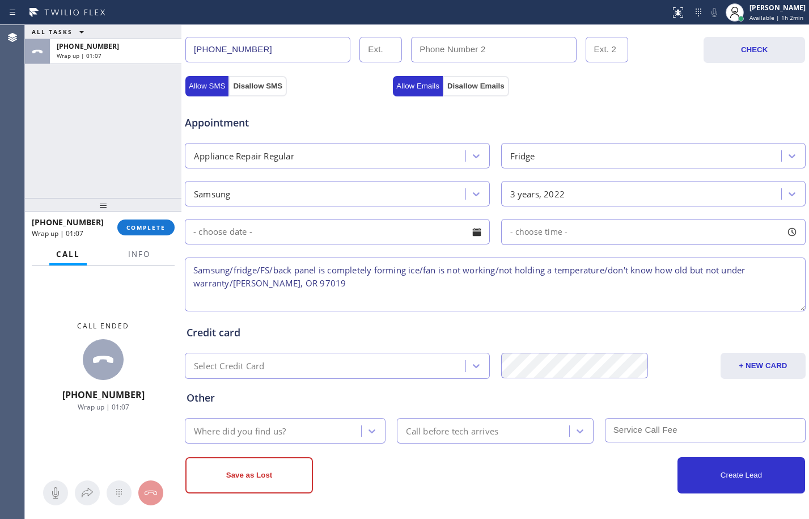
click at [332, 281] on textarea "Samsung/fridge/FS/back panel is completely forming ice/fan is not working/not h…" at bounding box center [495, 284] width 621 height 54
click at [479, 287] on textarea "Samsung/fridge/FS/back panel is completely forming ice/fan is not working/not h…" at bounding box center [495, 284] width 621 height 54
paste textarea "Samsung Washer and Dryer Repair [PERSON_NAME]"
type textarea "Samsung/fridge/FS/back panel is completely forming ice/fan is not working/not h…"
click at [296, 430] on div "Where did you find us?" at bounding box center [274, 431] width 173 height 20
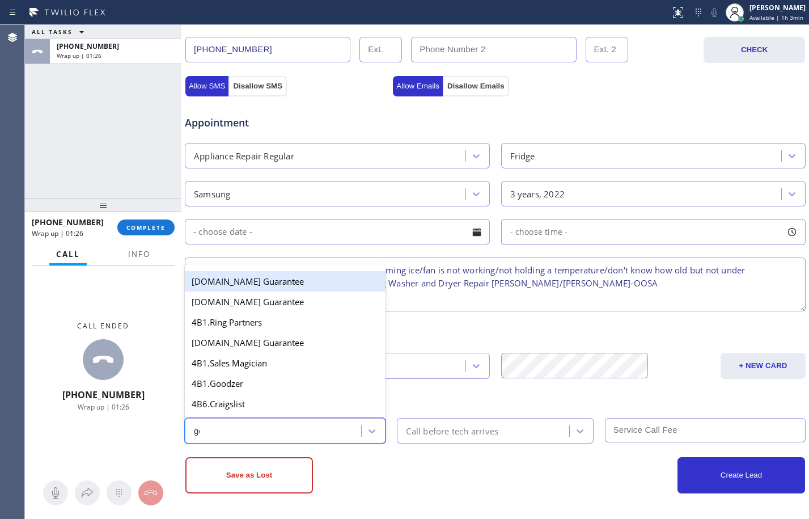
type input "goo"
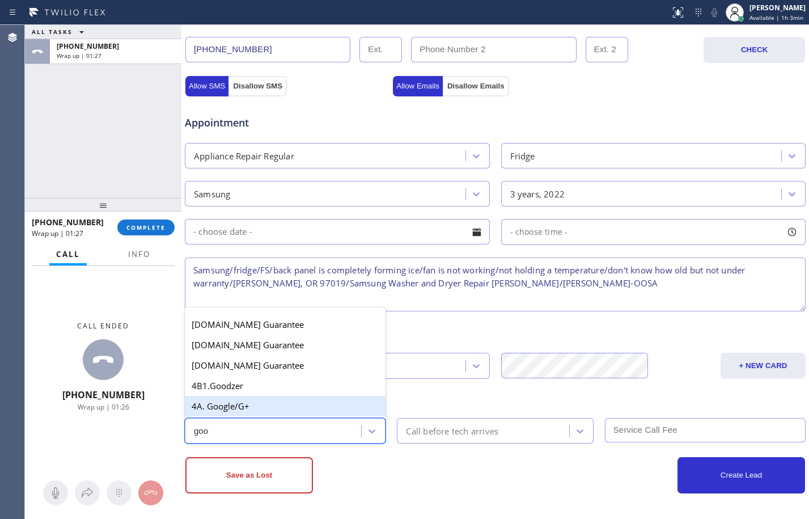
click at [261, 402] on div "4A. Google/G+" at bounding box center [285, 406] width 201 height 20
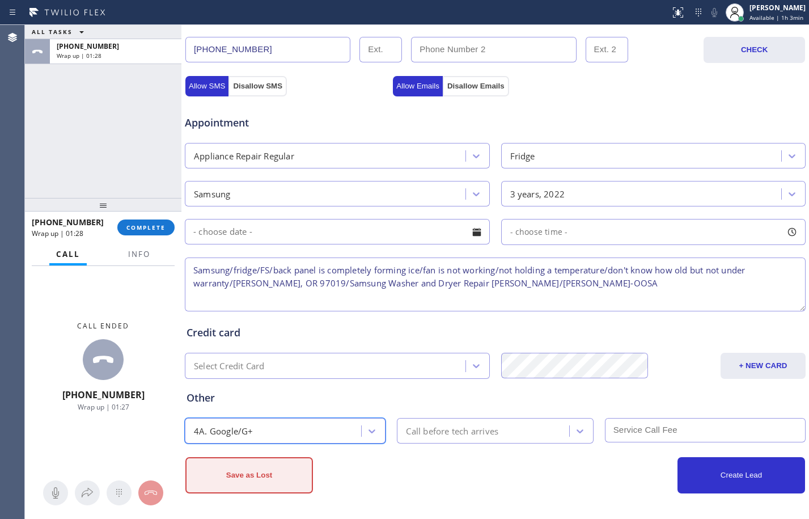
click at [269, 484] on button "Save as Lost" at bounding box center [249, 475] width 128 height 36
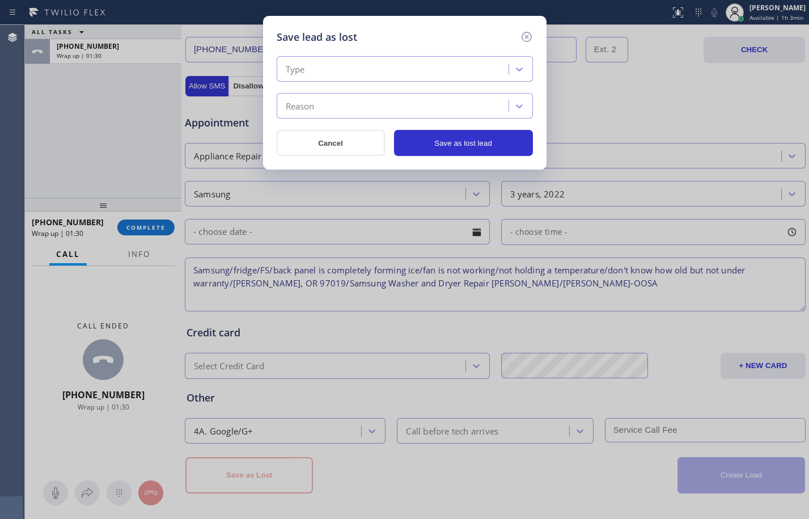
click at [435, 71] on div "Type" at bounding box center [394, 70] width 228 height 20
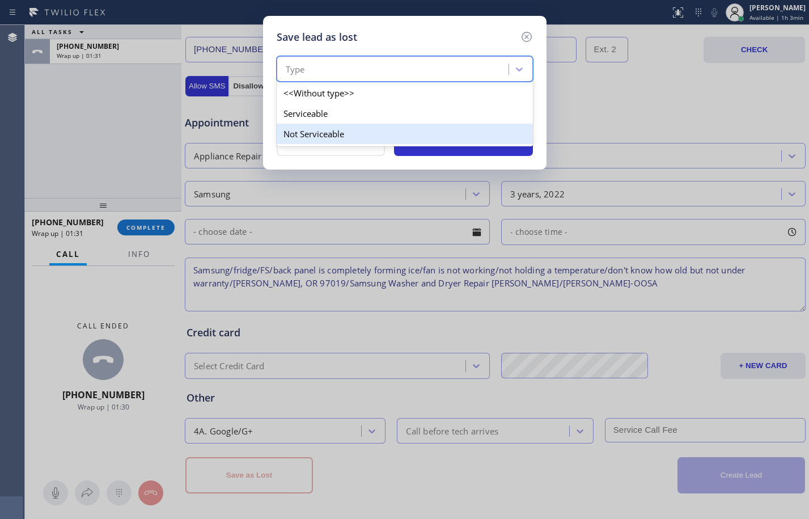
click at [355, 131] on div "Not Serviceable" at bounding box center [405, 134] width 256 height 20
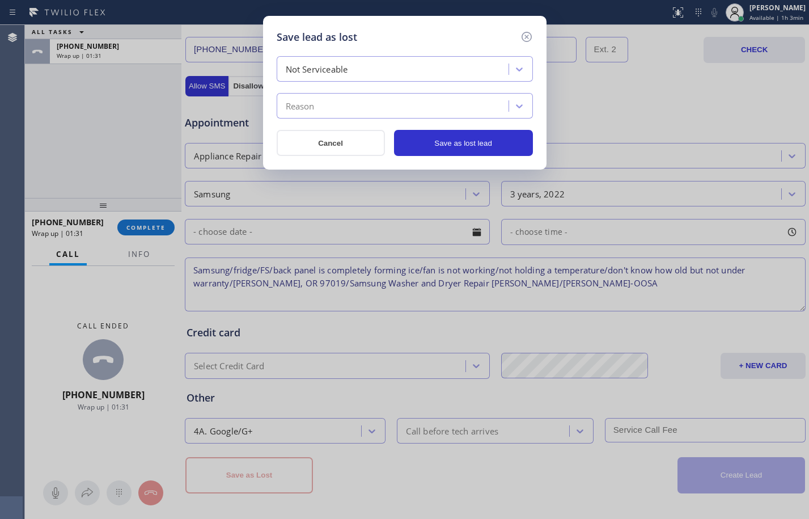
click at [360, 113] on div "Reason" at bounding box center [394, 106] width 228 height 20
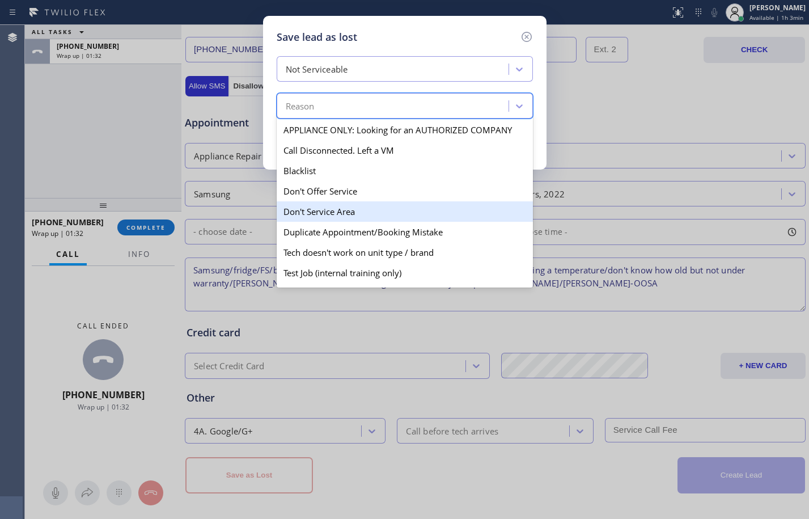
click at [340, 205] on div "Don't Service Area" at bounding box center [405, 211] width 256 height 20
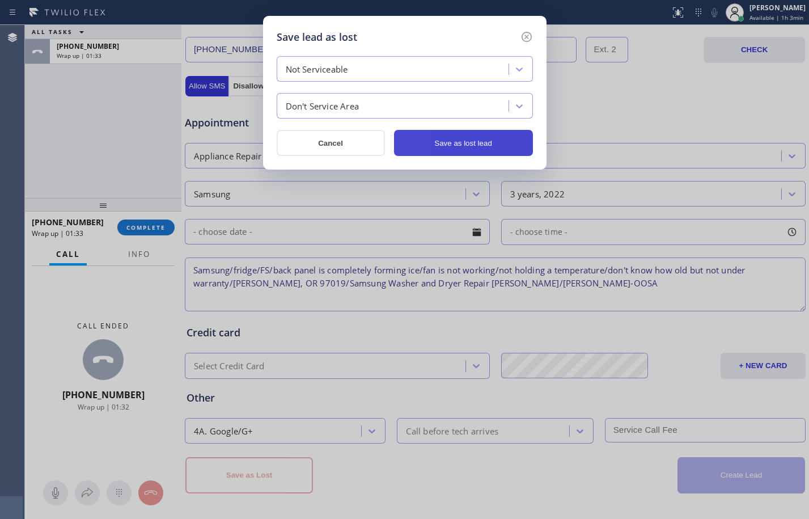
click at [465, 146] on button "Save as lost lead" at bounding box center [463, 143] width 139 height 26
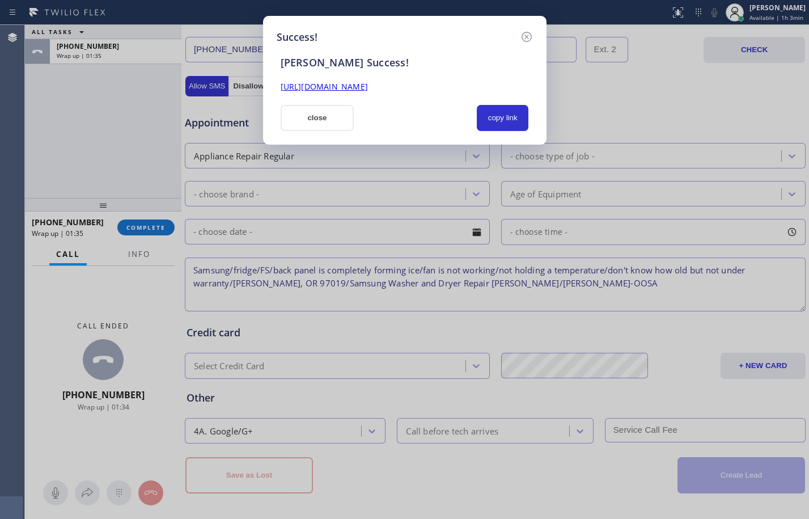
click at [467, 92] on div "[URL][DOMAIN_NAME]" at bounding box center [405, 86] width 262 height 13
click at [368, 85] on link "[URL][DOMAIN_NAME]" at bounding box center [324, 86] width 87 height 11
click at [336, 119] on button "close" at bounding box center [318, 118] width 74 height 26
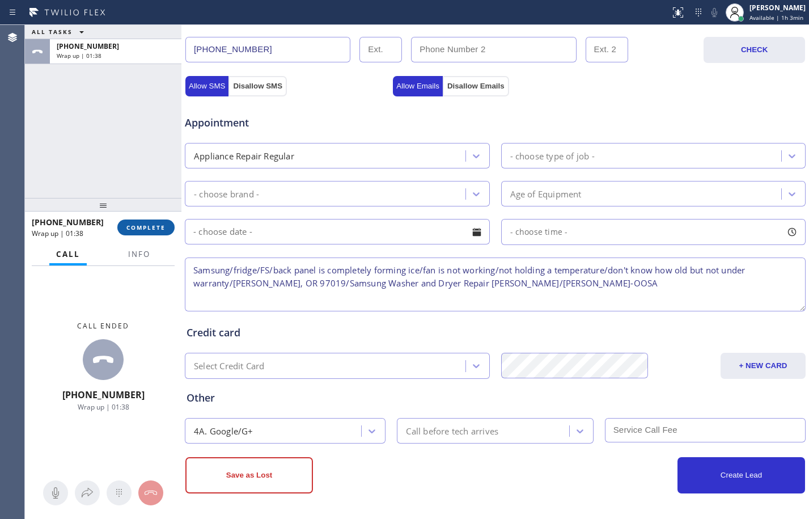
click at [163, 231] on button "COMPLETE" at bounding box center [145, 227] width 57 height 16
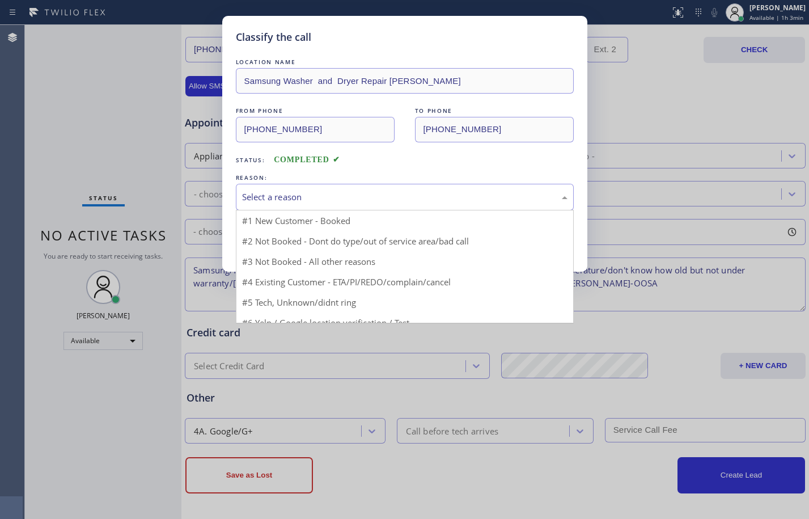
click at [417, 194] on div "Select a reason" at bounding box center [404, 196] width 325 height 13
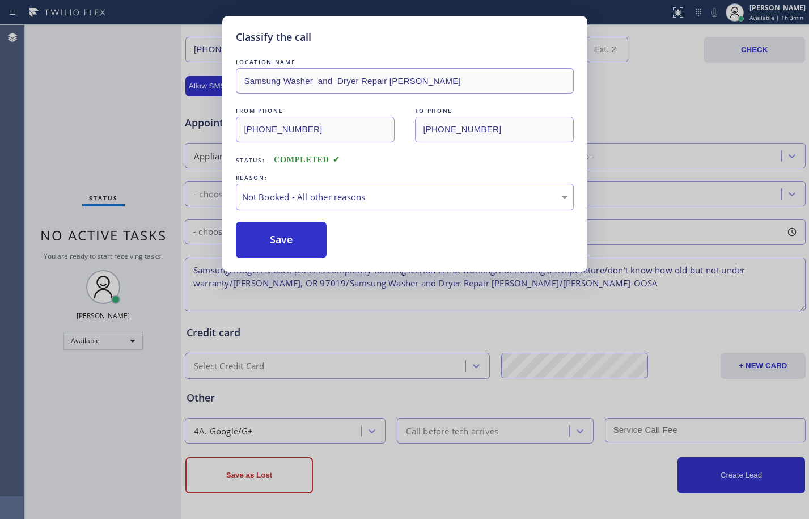
click at [299, 243] on button "Save" at bounding box center [281, 240] width 91 height 36
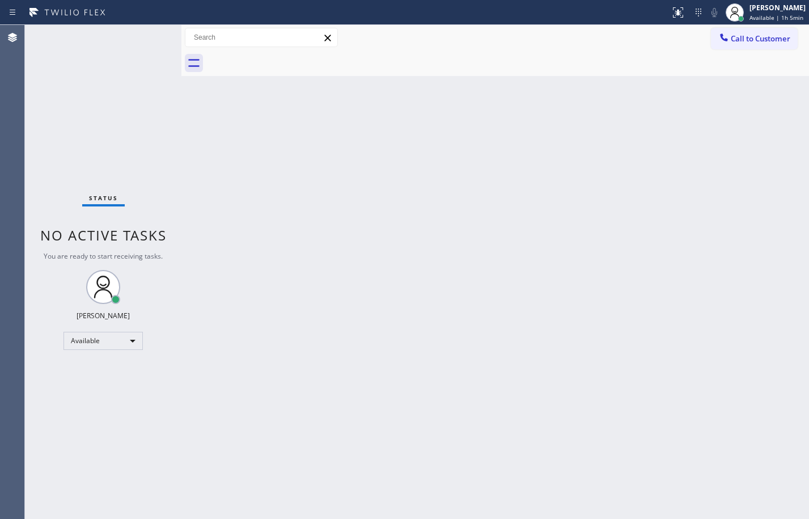
click at [587, 268] on div "Back to Dashboard Change Sender ID Customers Technicians Select a contact Outbo…" at bounding box center [495, 272] width 628 height 494
drag, startPoint x: 147, startPoint y: 152, endPoint x: 160, endPoint y: 171, distance: 23.3
click at [154, 165] on div "Status No active tasks You are ready to start receiving tasks. [PERSON_NAME] Av…" at bounding box center [103, 272] width 156 height 494
click at [81, 136] on div "Status No active tasks You are ready to start receiving tasks. [PERSON_NAME] Av…" at bounding box center [103, 272] width 156 height 494
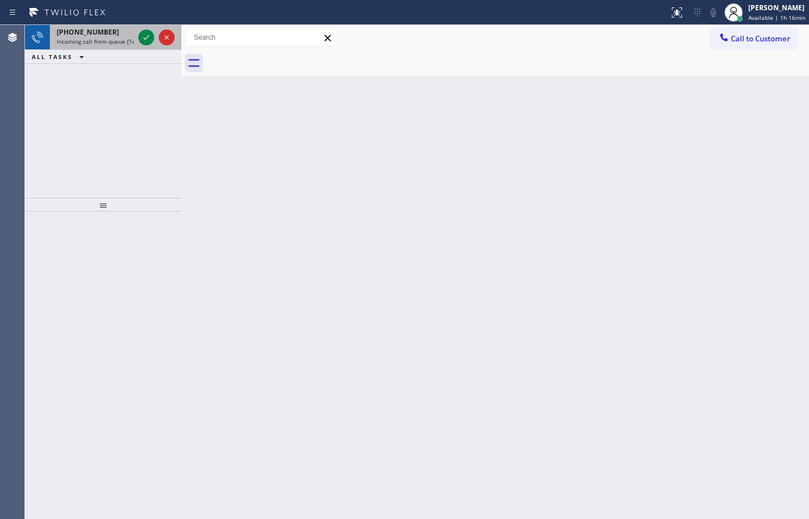
click at [94, 44] on span "Incoming call from queue [Test] All" at bounding box center [104, 41] width 94 height 8
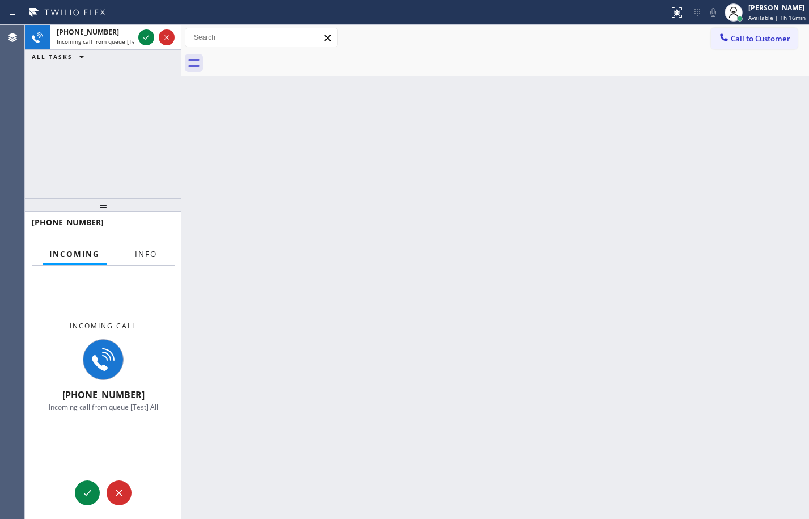
click at [133, 248] on button "Info" at bounding box center [146, 254] width 36 height 22
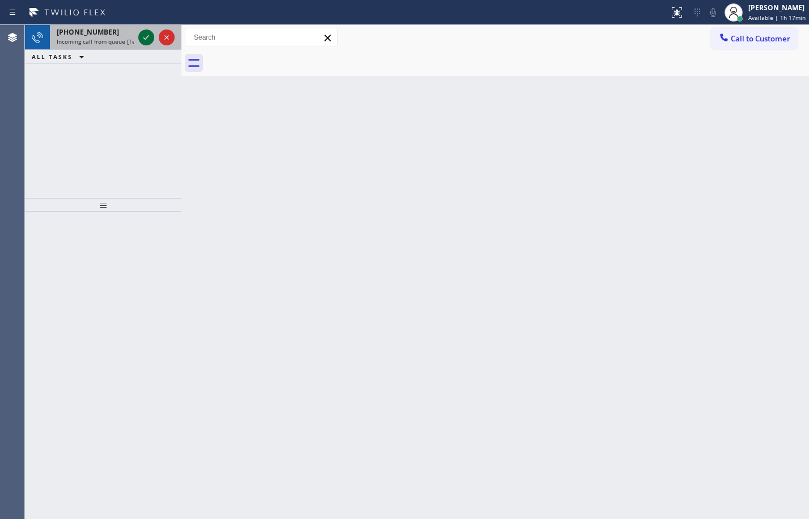
click at [150, 35] on icon at bounding box center [146, 38] width 14 height 14
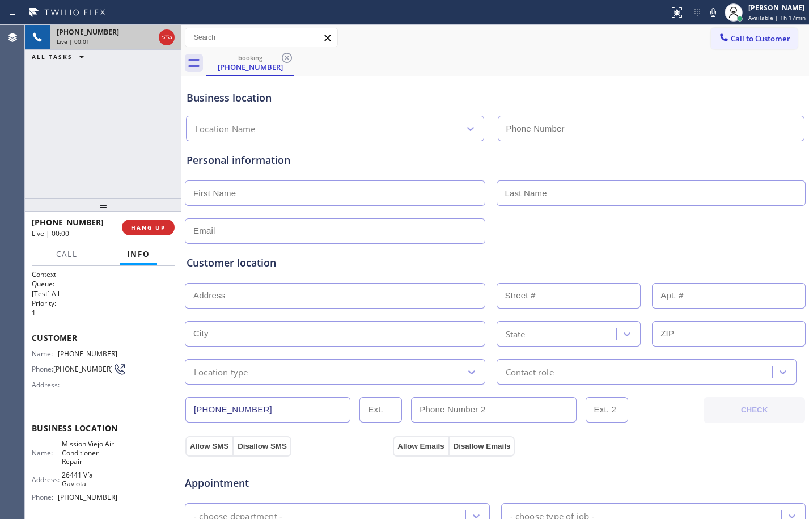
type input "[PHONE_NUMBER]"
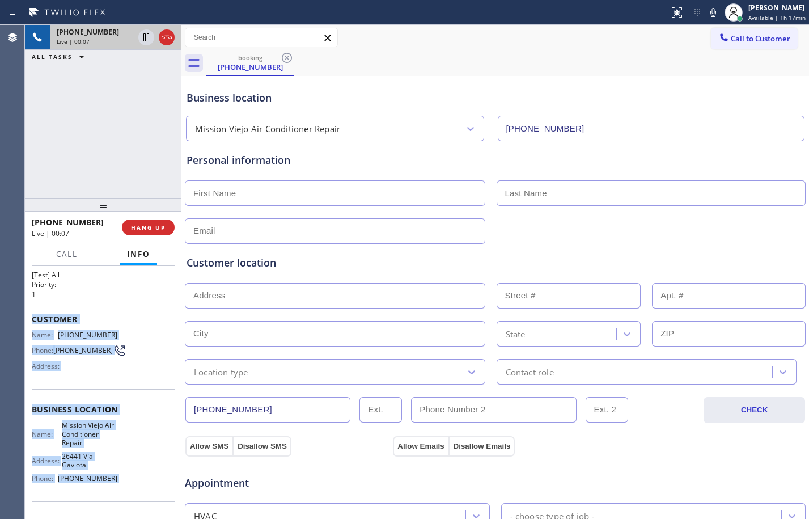
scroll to position [39, 0]
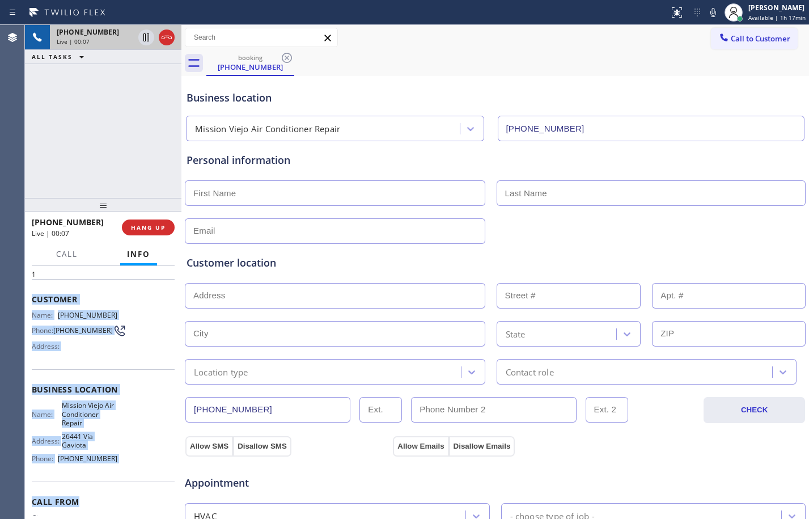
drag, startPoint x: 28, startPoint y: 337, endPoint x: 129, endPoint y: 506, distance: 197.6
click at [129, 506] on div "Context Queue: [Test] All Priority: 1 Customer Name: [PHONE_NUMBER] Phone: [PHO…" at bounding box center [103, 392] width 156 height 253
copy div "Customer Name: [PHONE_NUMBER] Phone: [PHONE_NUMBER] Address: Business location …"
drag, startPoint x: 150, startPoint y: 39, endPoint x: 173, endPoint y: 45, distance: 24.5
click at [150, 39] on icon at bounding box center [146, 38] width 14 height 14
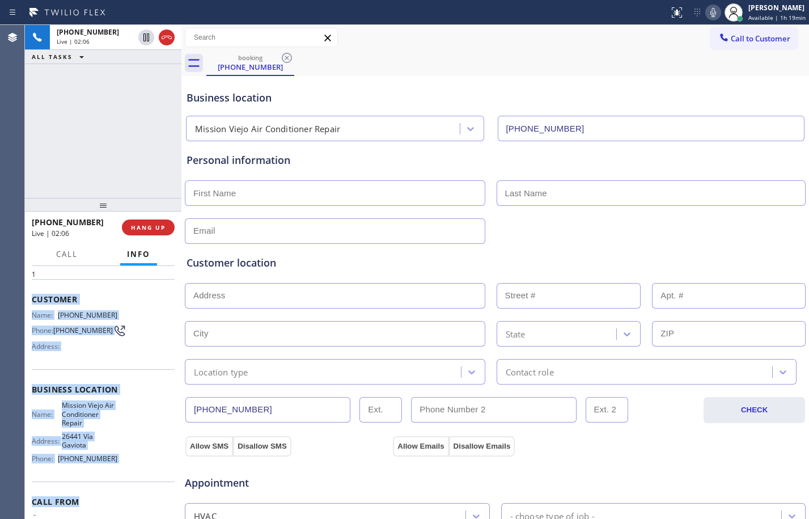
click at [707, 14] on icon at bounding box center [713, 13] width 14 height 14
drag, startPoint x: 163, startPoint y: 128, endPoint x: 145, endPoint y: 31, distance: 98.7
click at [163, 128] on div "[PHONE_NUMBER] Live | 04:35 ALL TASKS ALL TASKS ACTIVE TASKS TASKS IN WRAP UP" at bounding box center [103, 111] width 156 height 173
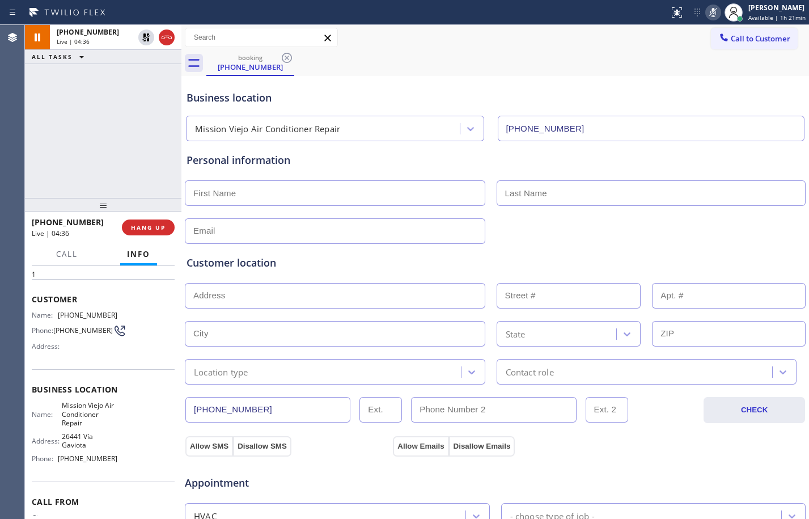
drag, startPoint x: 144, startPoint y: 39, endPoint x: 236, endPoint y: 36, distance: 92.4
click at [144, 39] on icon at bounding box center [146, 38] width 14 height 14
click at [706, 10] on icon at bounding box center [713, 13] width 14 height 14
click at [89, 129] on div "[PHONE_NUMBER] Live | 05:39 ALL TASKS ALL TASKS ACTIVE TASKS TASKS IN WRAP UP" at bounding box center [103, 111] width 156 height 173
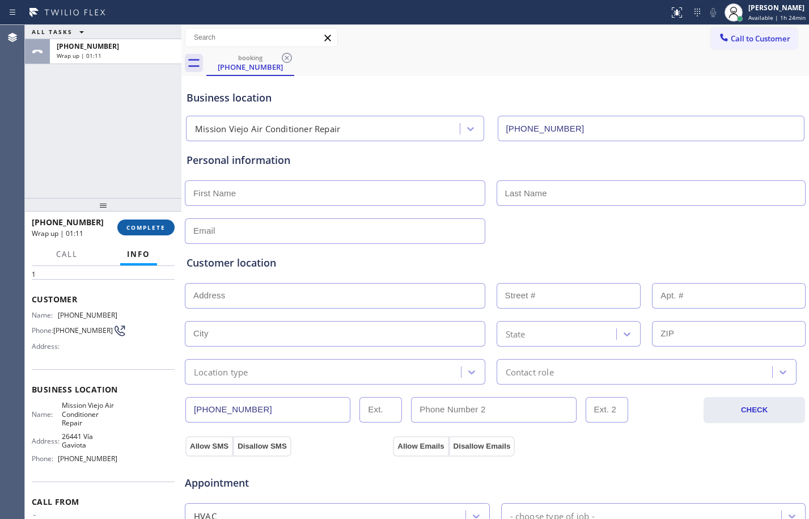
click at [152, 232] on button "COMPLETE" at bounding box center [145, 227] width 57 height 16
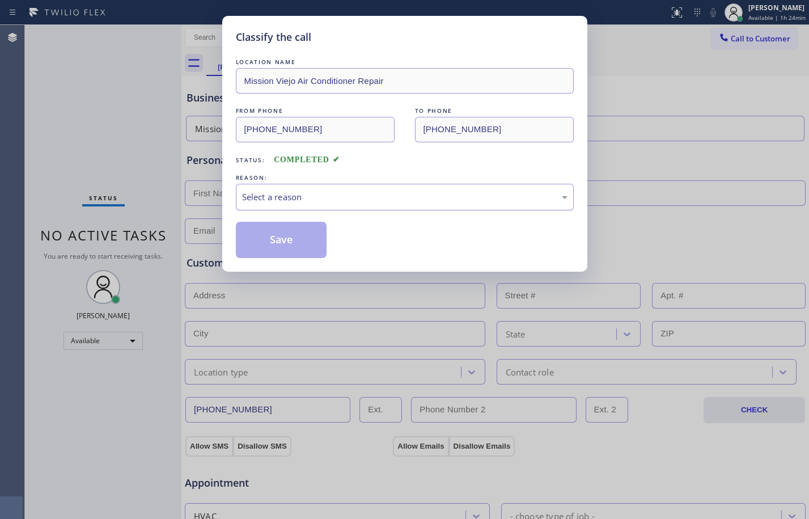
click at [306, 196] on div "Select a reason" at bounding box center [404, 196] width 325 height 13
click at [293, 234] on button "Save" at bounding box center [281, 240] width 91 height 36
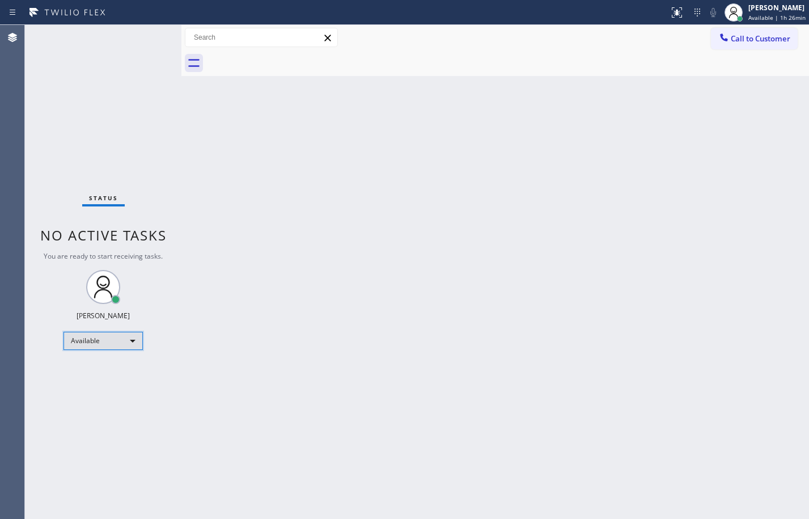
click at [123, 341] on div "Available" at bounding box center [102, 341] width 79 height 18
click at [105, 400] on li "Break" at bounding box center [102, 399] width 77 height 14
